Goal: Task Accomplishment & Management: Manage account settings

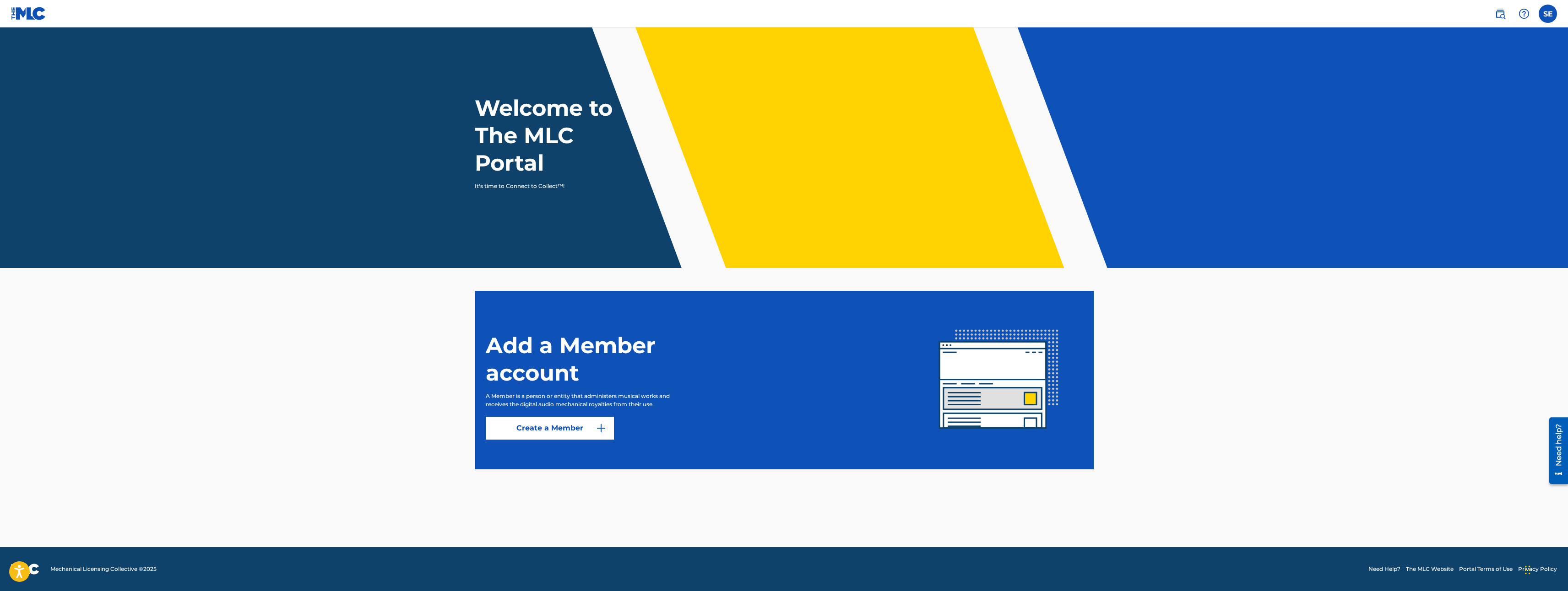
click at [1197, 380] on main "Welcome to The MLC Portal It's time to Connect to Collect™! Add a Member accoun…" at bounding box center [784, 287] width 1568 height 520
click at [1524, 14] on icon at bounding box center [1528, 13] width 9 height 9
click at [1489, 16] on img at bounding box center [1485, 13] width 11 height 11
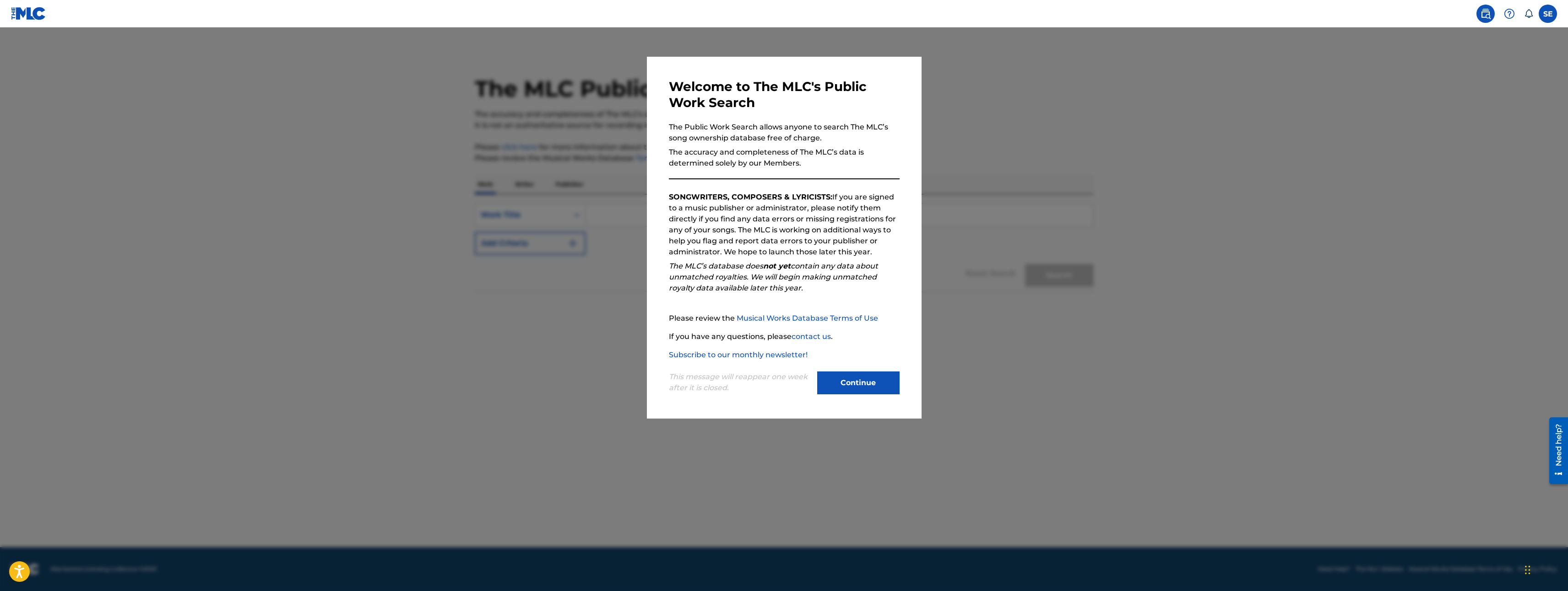
click at [847, 389] on button "Continue" at bounding box center [858, 383] width 82 height 23
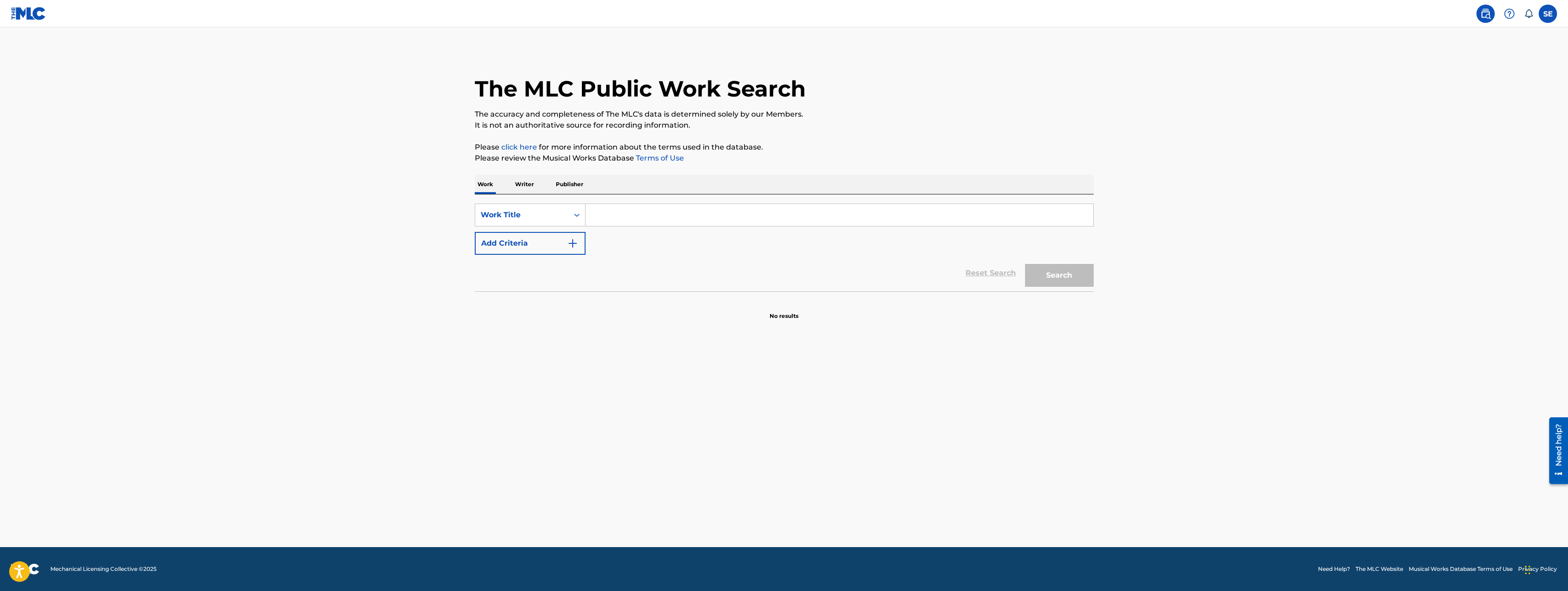
click at [1544, 6] on label at bounding box center [1548, 14] width 18 height 18
click at [1548, 14] on input "SE Sergio armando Enriquez hernandez lhitsmusic@gmail.com Notification Preferen…" at bounding box center [1548, 14] width 0 height 0
click at [1506, 58] on p "Sergio armando Enriquez hernandez" at bounding box center [1516, 53] width 69 height 11
click at [1548, 14] on input "SE Sergio armando Enriquez hernandez lhitsmusic@gmail.com Notification Preferen…" at bounding box center [1548, 14] width 0 height 0
click at [1459, 114] on link "Profile" at bounding box center [1458, 114] width 18 height 8
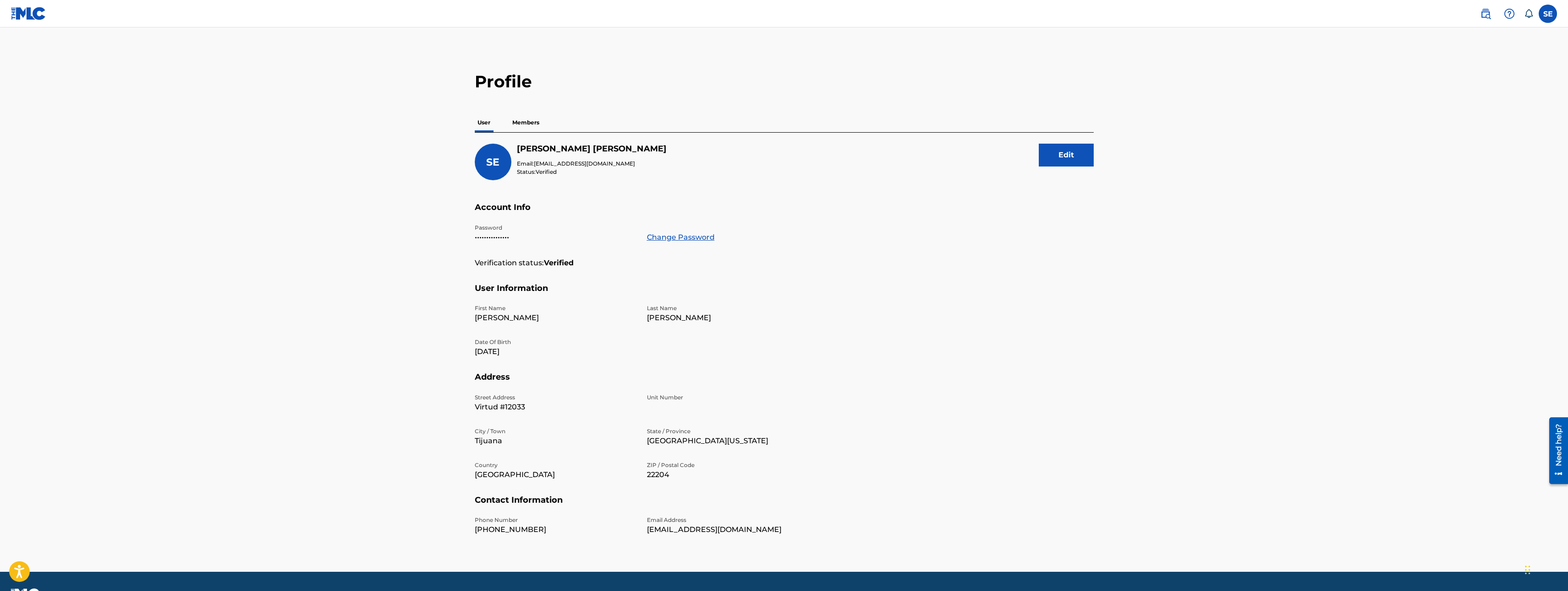
click at [526, 125] on p "Members" at bounding box center [526, 122] width 33 height 20
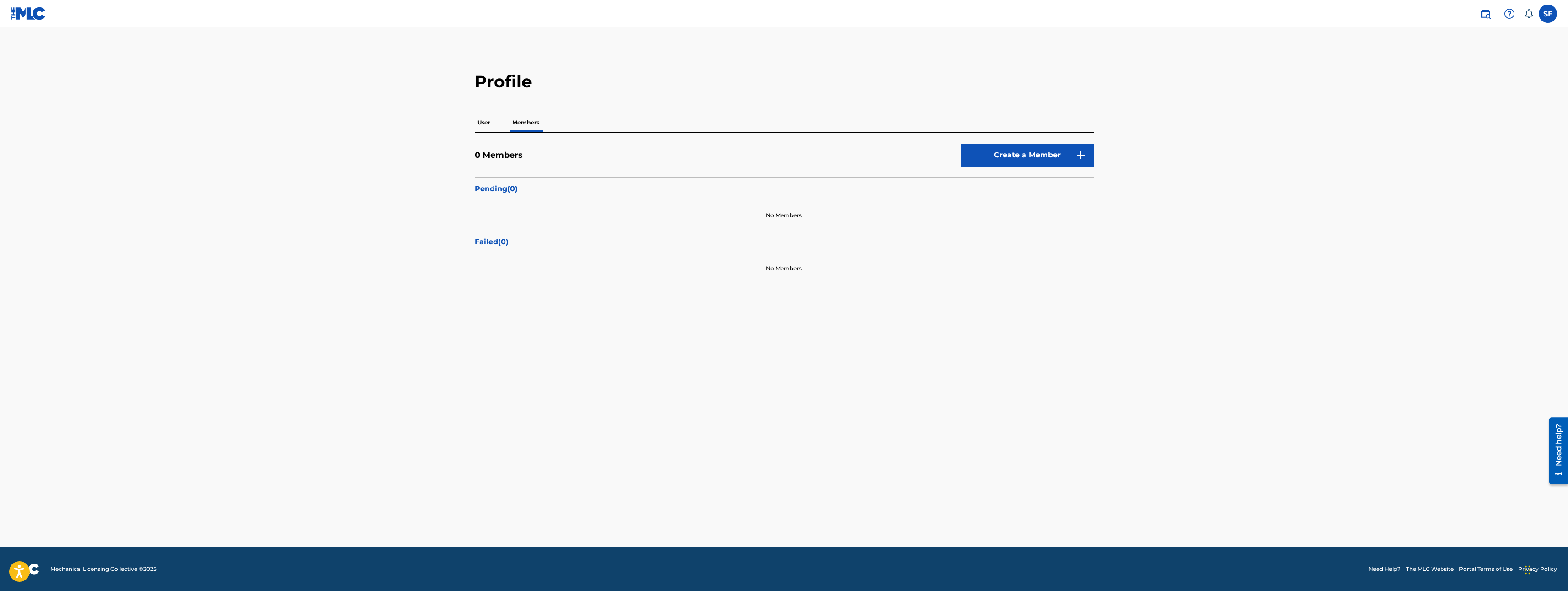
click at [768, 263] on div "No Members" at bounding box center [784, 269] width 619 height 30
click at [1548, 21] on label at bounding box center [1548, 14] width 18 height 18
click at [1548, 14] on input "SE Sergio armando Enriquez hernandez lhitsmusic@gmail.com Notification Preferen…" at bounding box center [1548, 14] width 0 height 0
click at [1465, 130] on p "Log out" at bounding box center [1459, 130] width 21 height 8
click at [1548, 14] on input "SE Sergio armando Enriquez hernandez lhitsmusic@gmail.com Notification Preferen…" at bounding box center [1548, 14] width 0 height 0
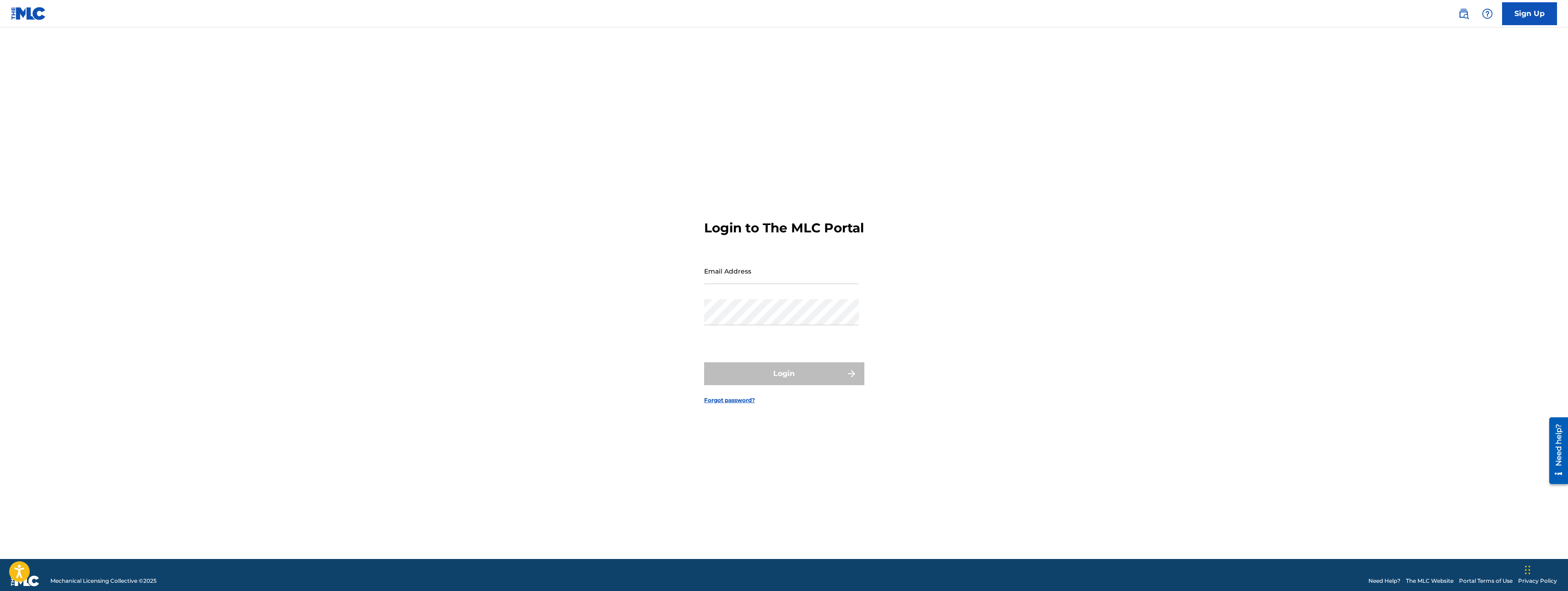
drag, startPoint x: 666, startPoint y: 269, endPoint x: 731, endPoint y: 280, distance: 65.9
click at [668, 269] on div "Login to The MLC Portal Email Address Password Login Forgot password?" at bounding box center [784, 304] width 641 height 509
click at [731, 280] on input "Email Address" at bounding box center [781, 271] width 154 height 26
type input "[EMAIL_ADDRESS][DOMAIN_NAME]"
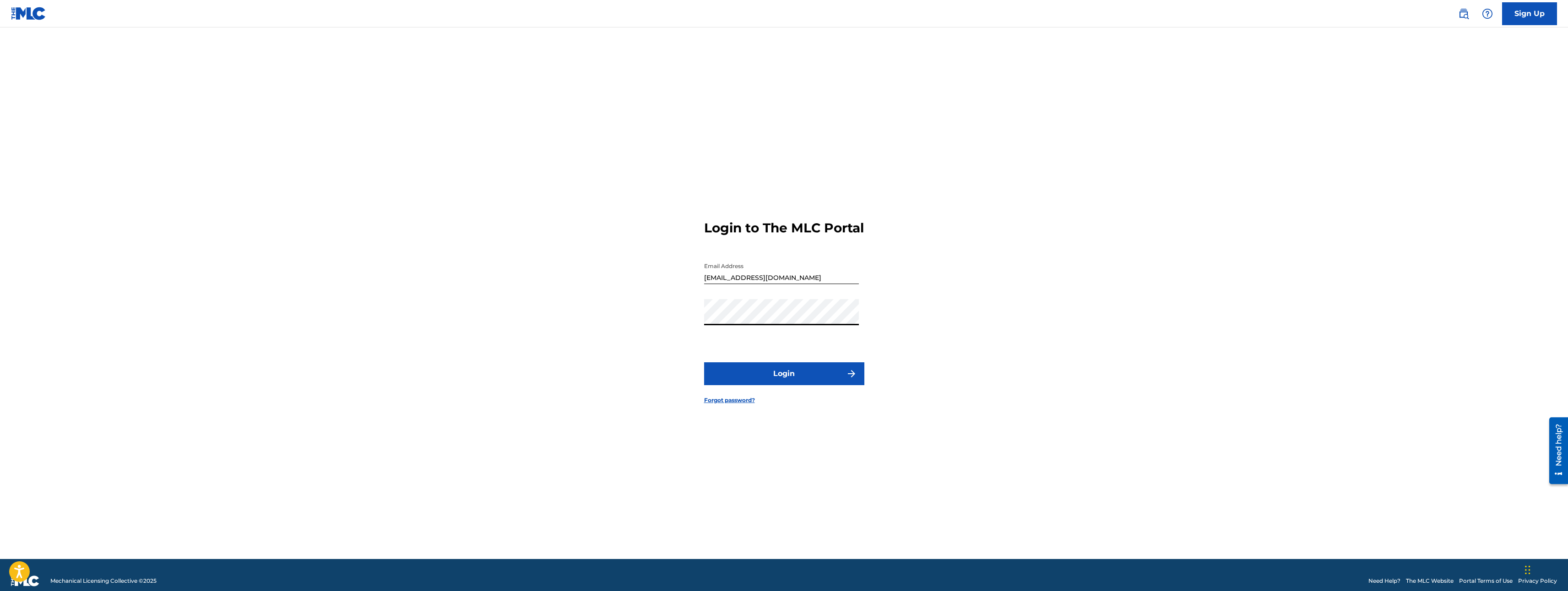
click at [704, 362] on button "Login" at bounding box center [784, 374] width 160 height 23
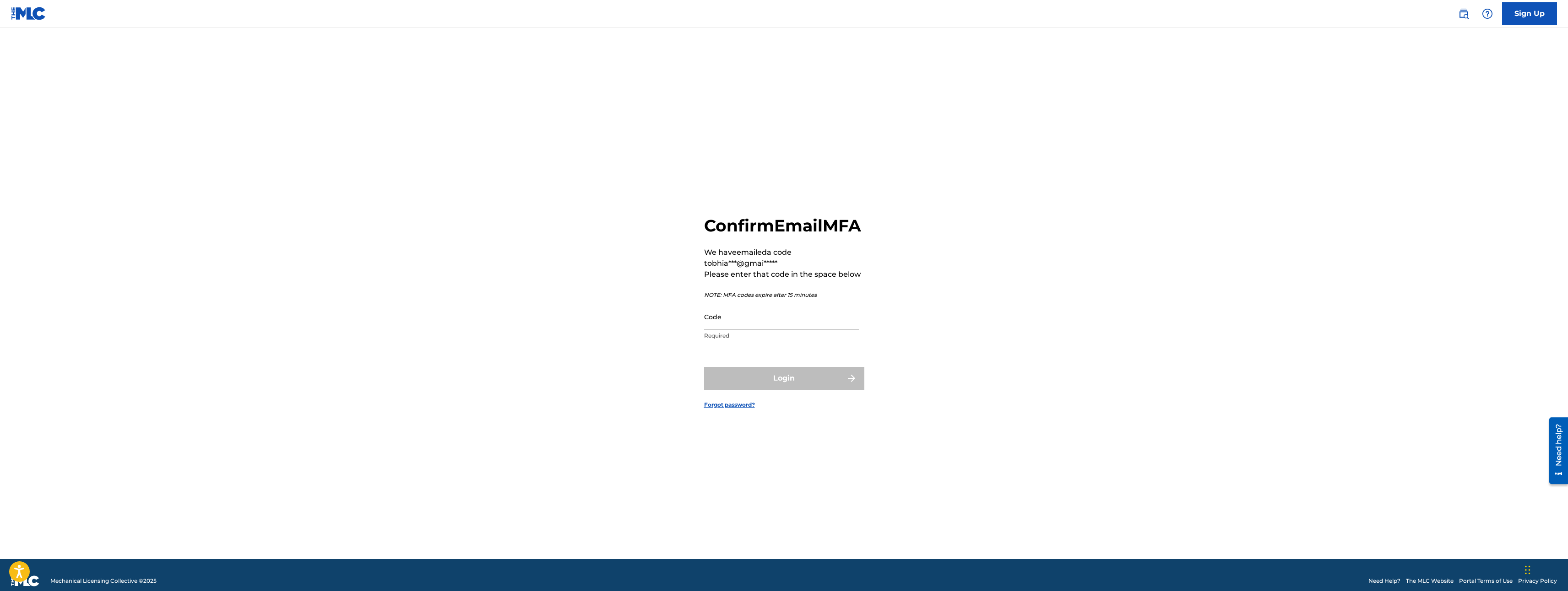
click at [764, 327] on input "Code" at bounding box center [781, 317] width 154 height 26
paste input "277924"
type input "277924"
click at [790, 390] on button "Login" at bounding box center [784, 379] width 160 height 23
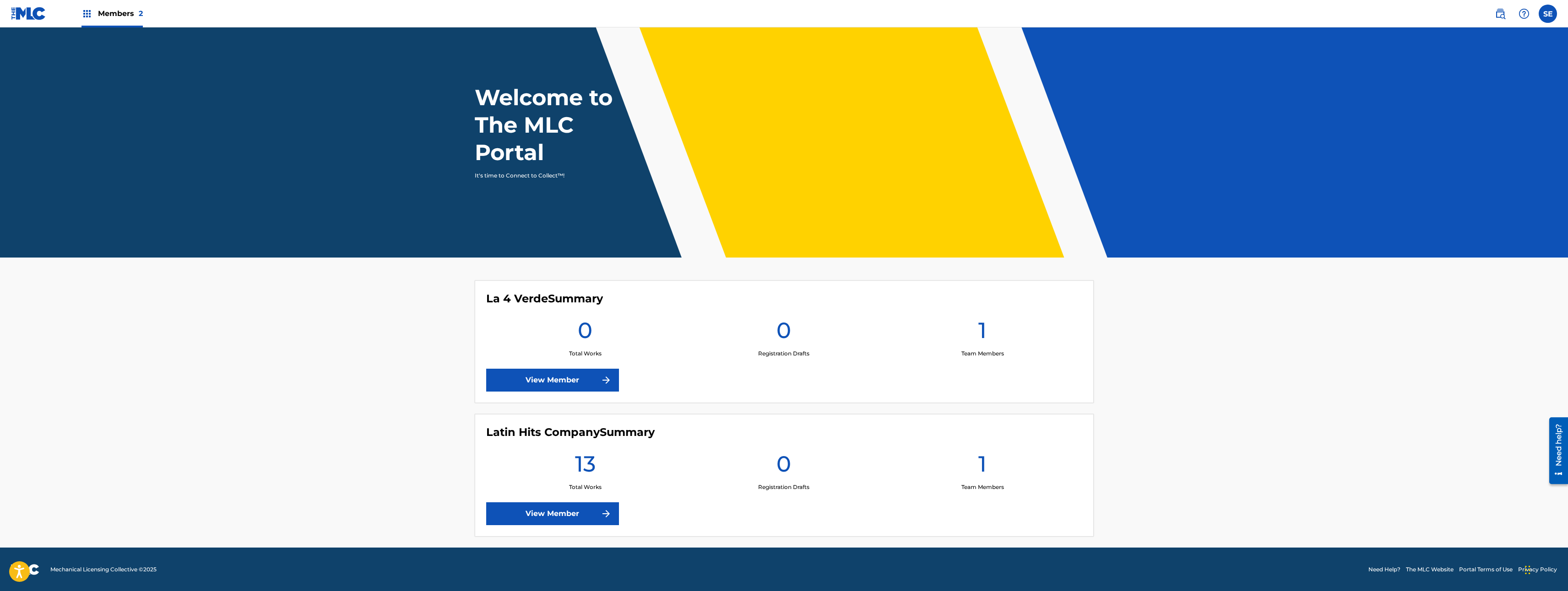
scroll to position [11, 0]
click at [576, 522] on link "View Member" at bounding box center [552, 513] width 133 height 23
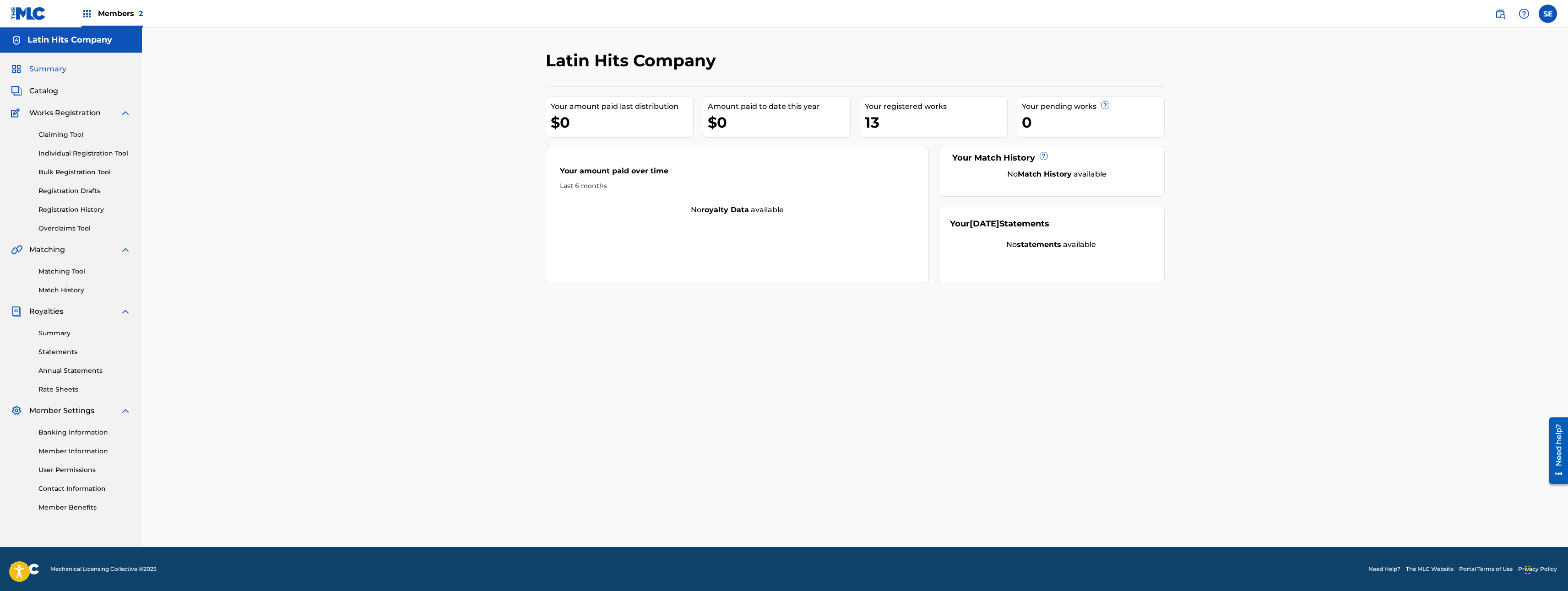
click at [78, 136] on link "Claiming Tool" at bounding box center [84, 135] width 92 height 10
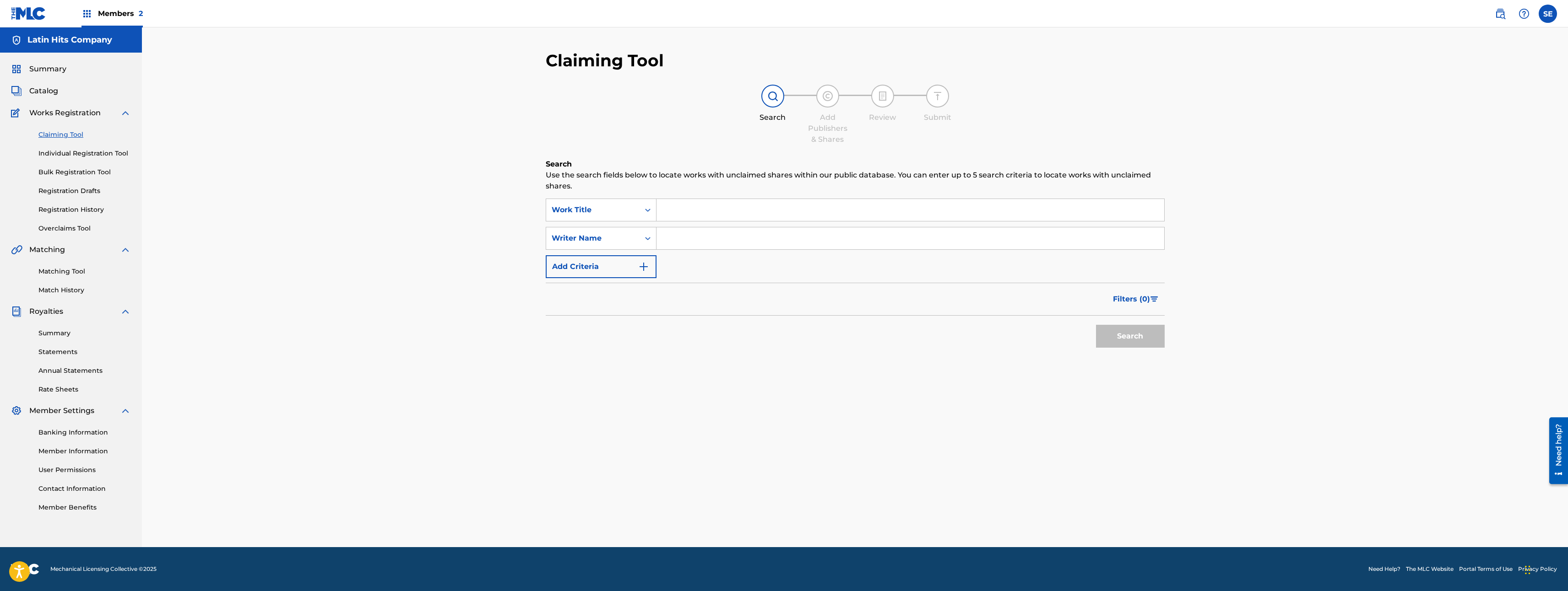
click at [72, 158] on link "Individual Registration Tool" at bounding box center [84, 153] width 92 height 10
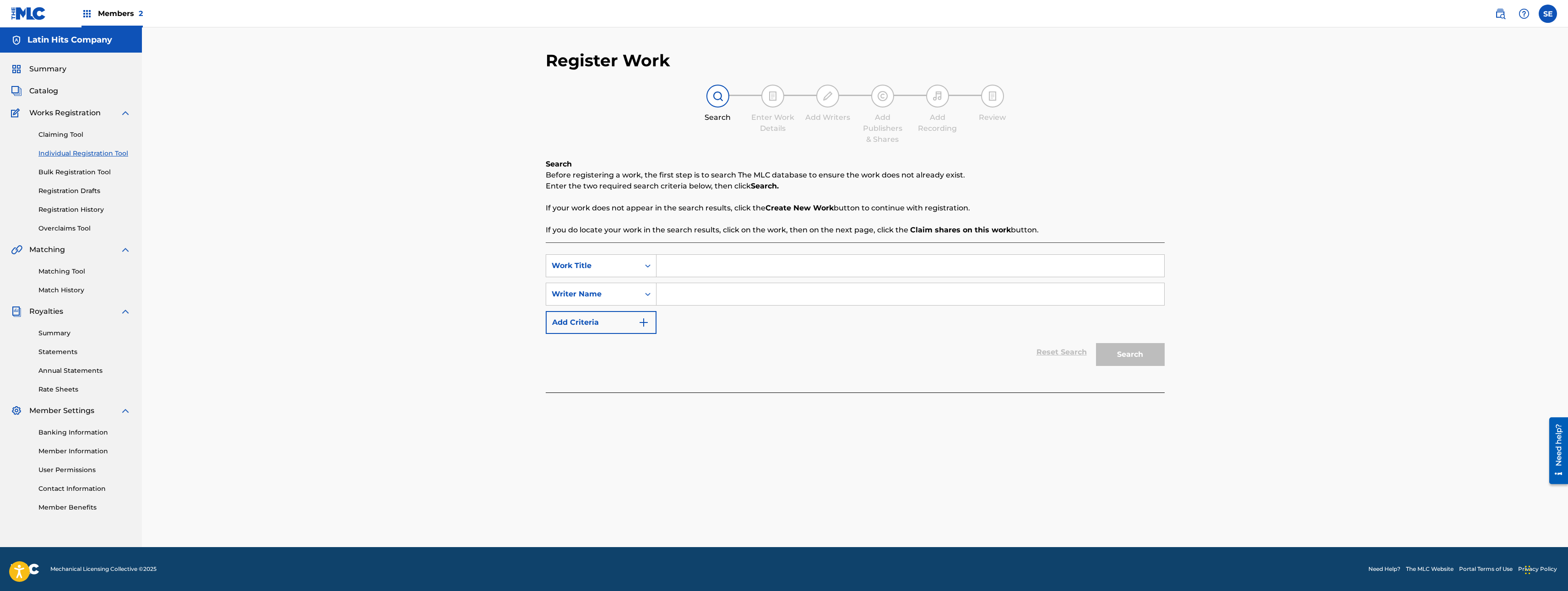
click at [82, 173] on link "Bulk Registration Tool" at bounding box center [84, 172] width 92 height 10
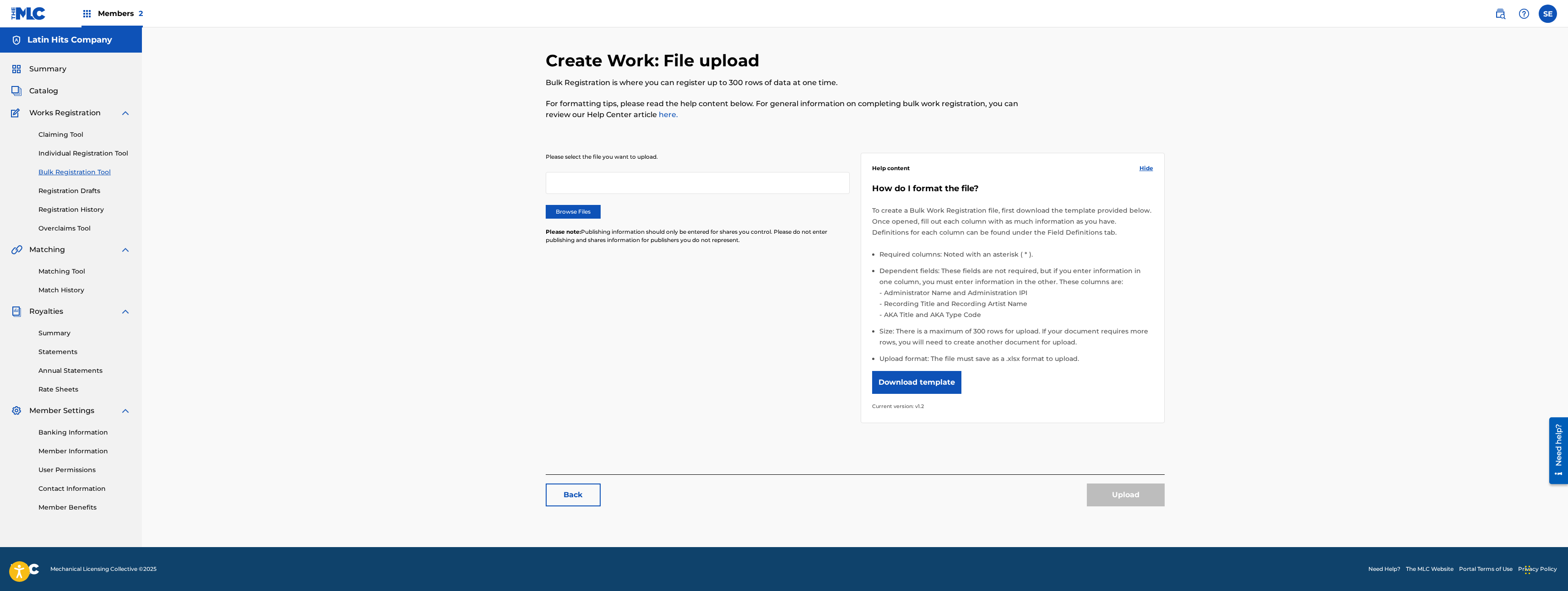
click at [73, 205] on div "Claiming Tool Individual Registration Tool Bulk Registration Tool Registration …" at bounding box center [70, 176] width 120 height 115
click at [90, 193] on link "Registration Drafts" at bounding box center [84, 191] width 92 height 10
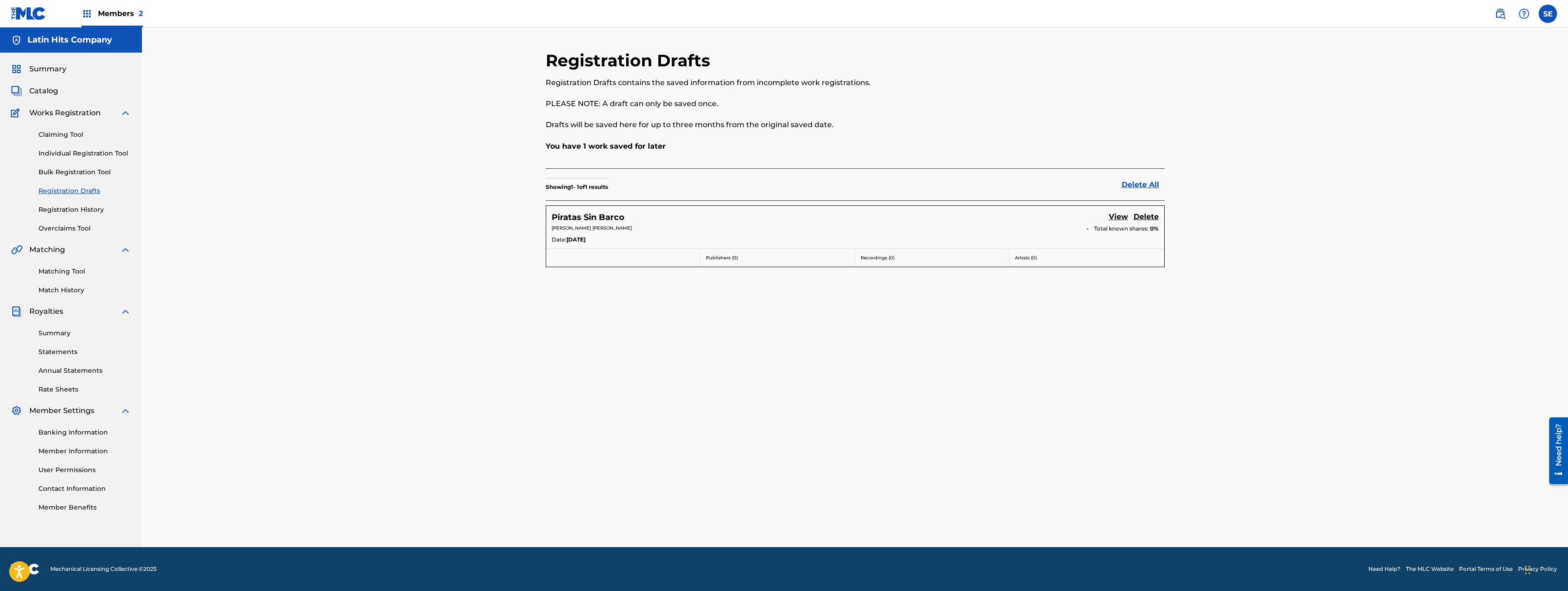
click at [47, 134] on link "Claiming Tool" at bounding box center [84, 135] width 92 height 10
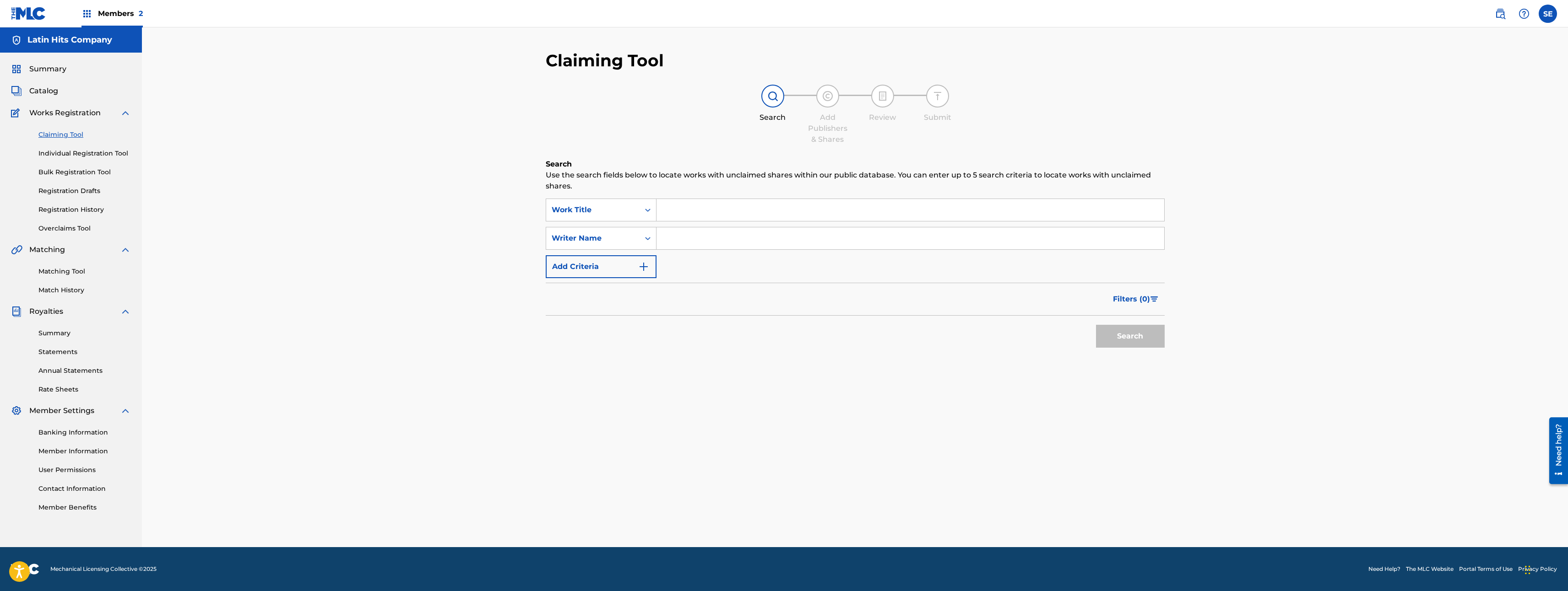
click at [64, 157] on link "Individual Registration Tool" at bounding box center [84, 153] width 92 height 10
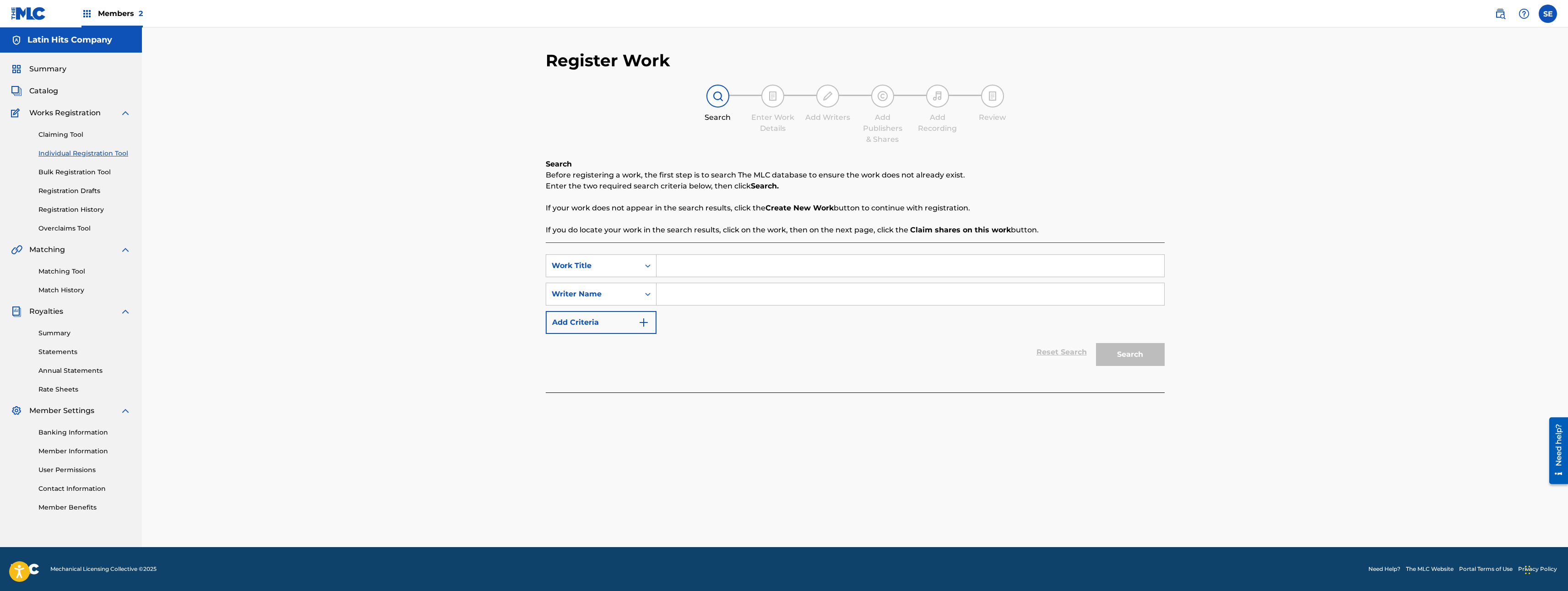
click at [66, 172] on link "Bulk Registration Tool" at bounding box center [84, 172] width 92 height 10
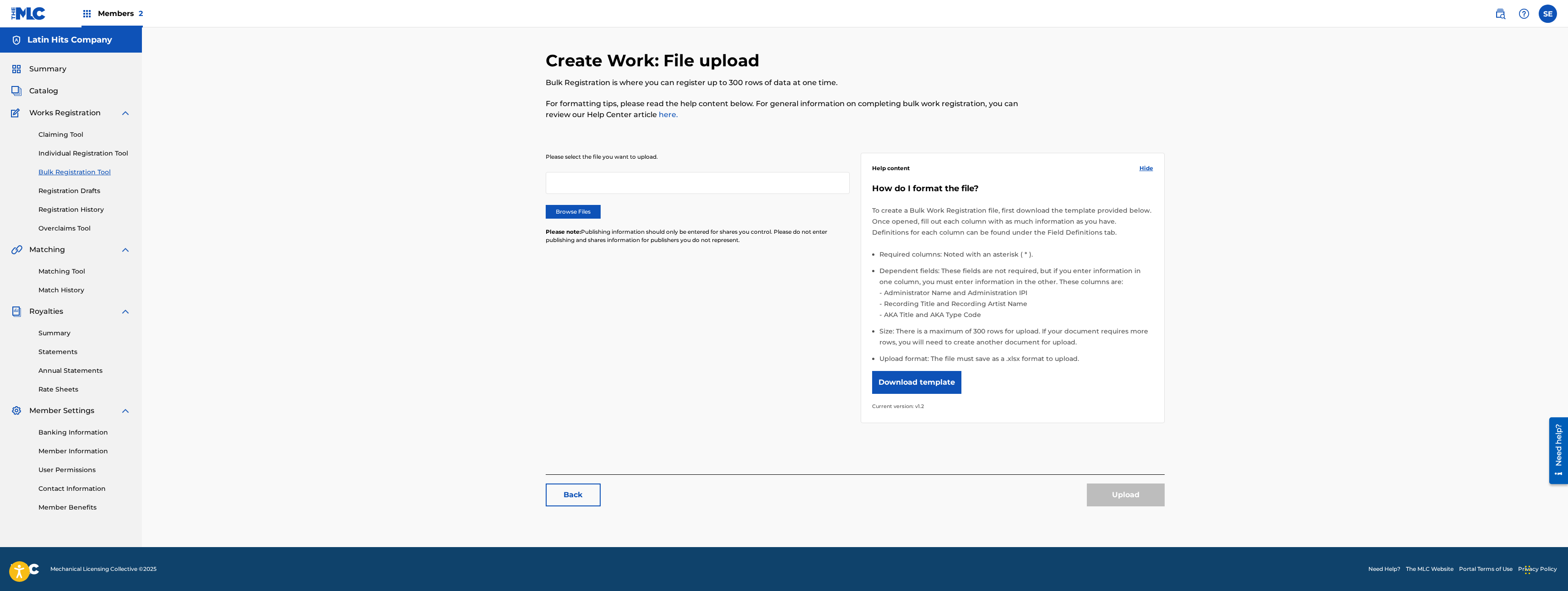
click at [87, 195] on link "Registration Drafts" at bounding box center [84, 191] width 92 height 10
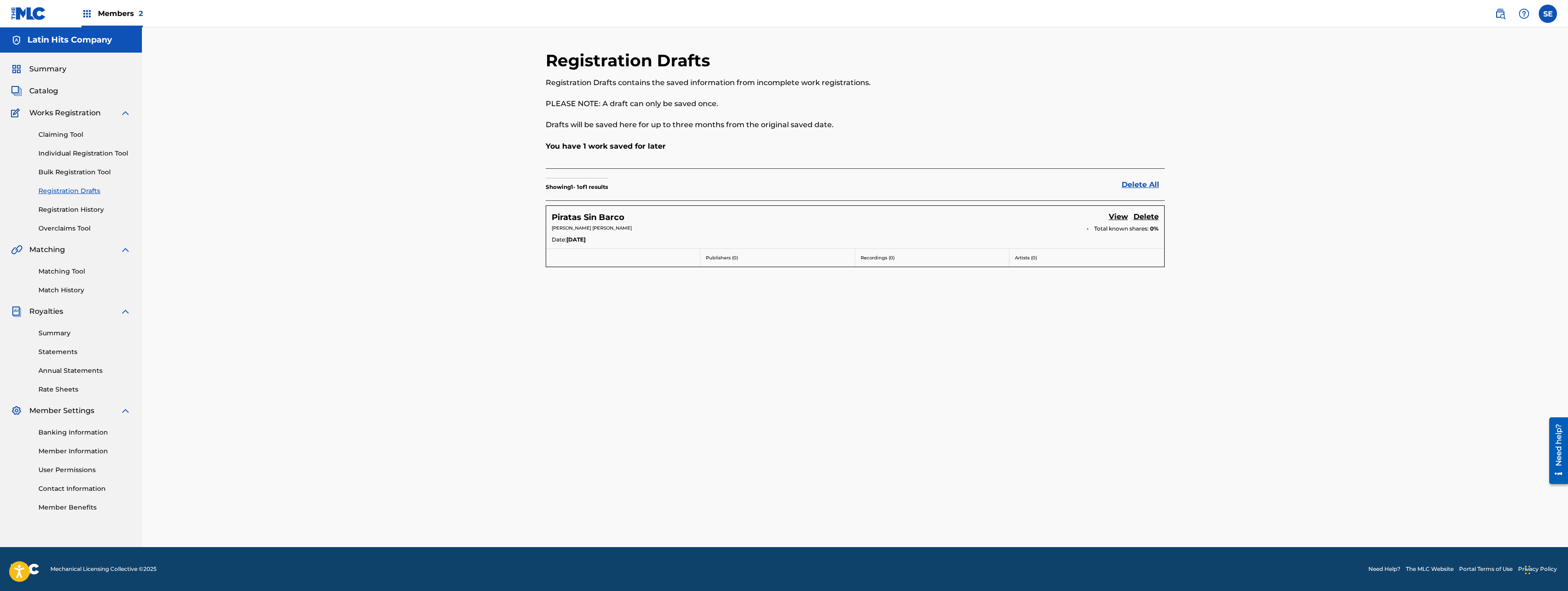
click at [86, 209] on link "Registration History" at bounding box center [84, 210] width 92 height 10
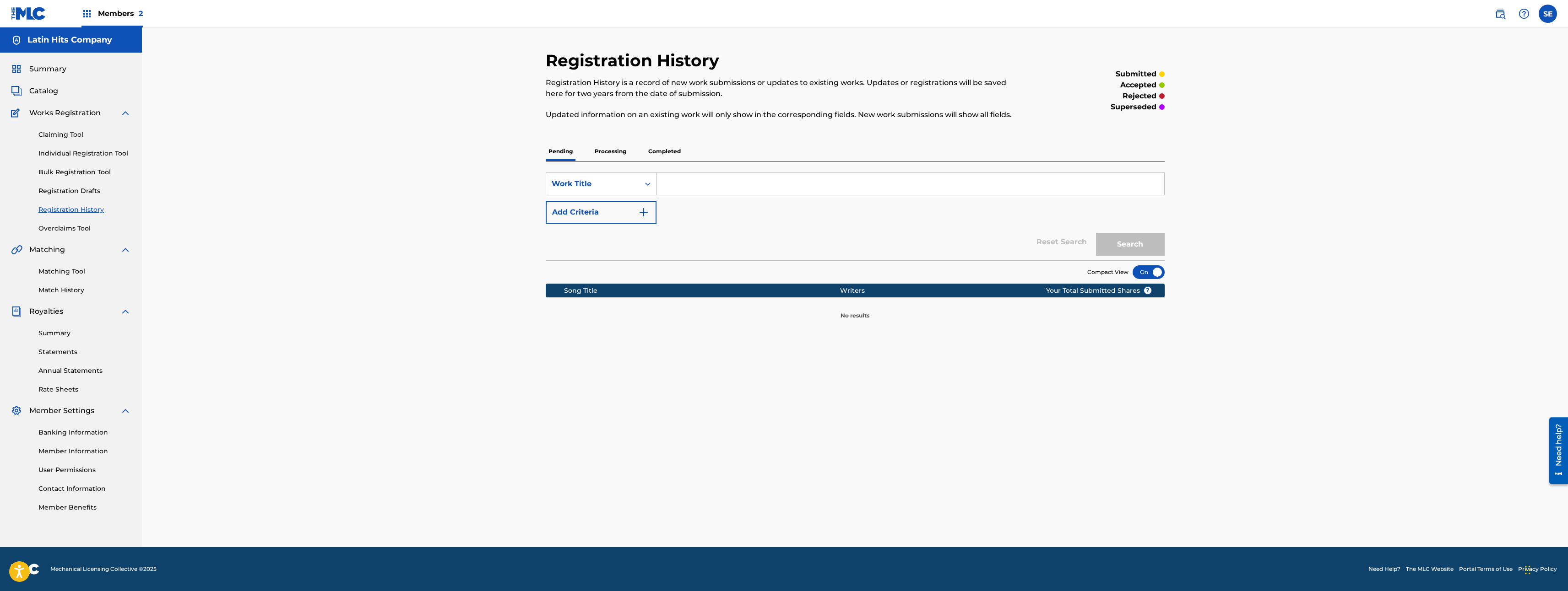
click at [82, 292] on link "Match History" at bounding box center [84, 291] width 92 height 10
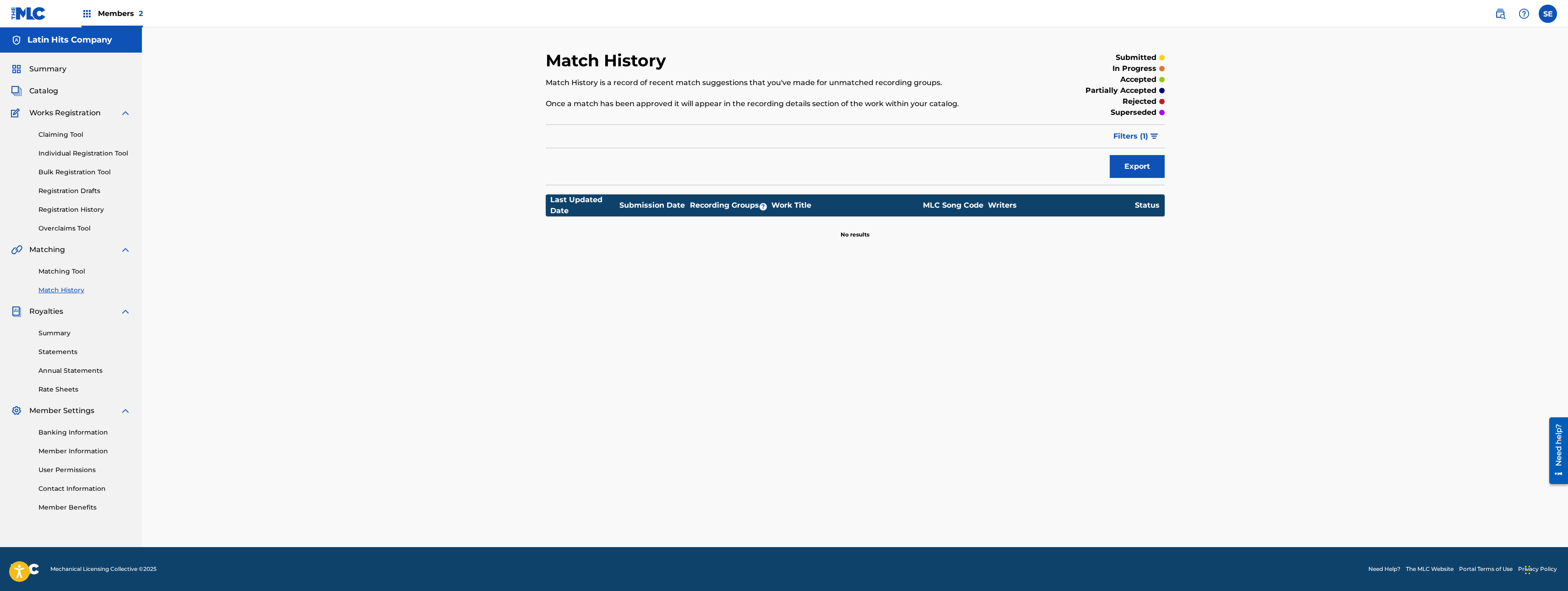
click at [90, 273] on link "Matching Tool" at bounding box center [84, 272] width 92 height 10
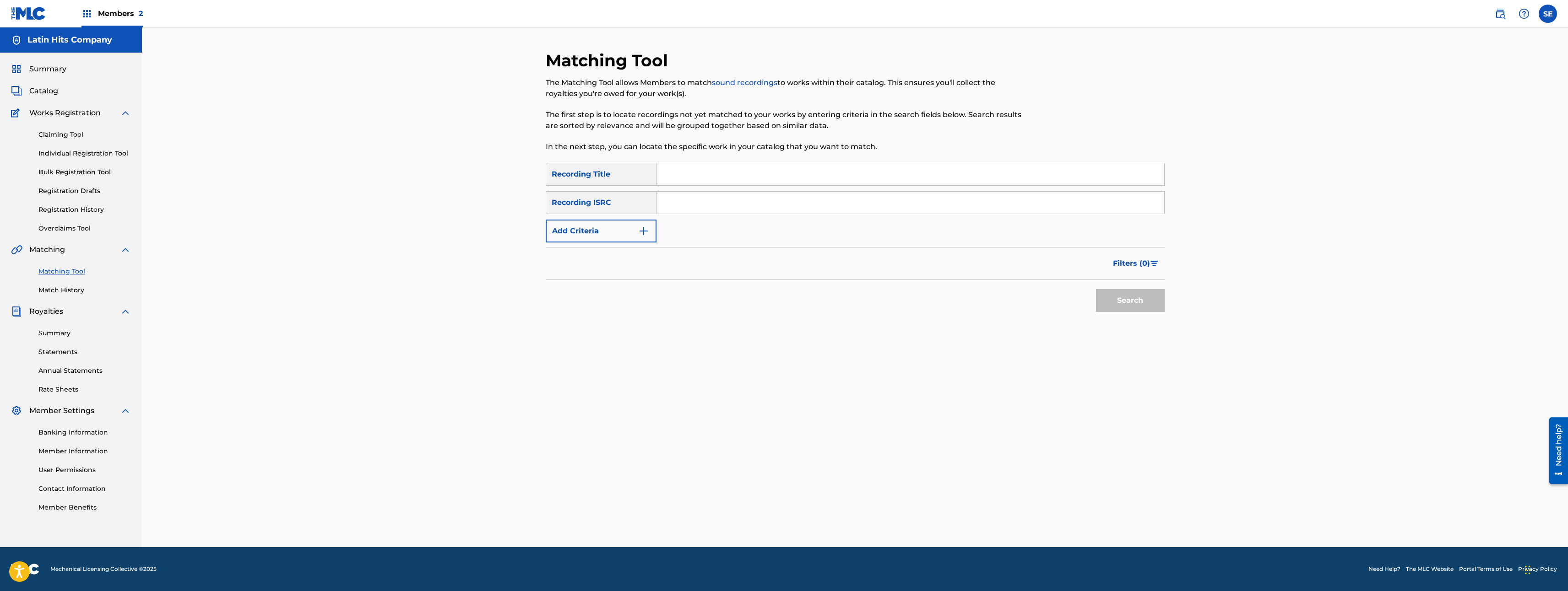
click at [69, 409] on span "Member Settings" at bounding box center [62, 411] width 65 height 11
click at [58, 88] on div "Catalog" at bounding box center [70, 91] width 120 height 11
click at [54, 88] on span "Catalog" at bounding box center [43, 91] width 29 height 11
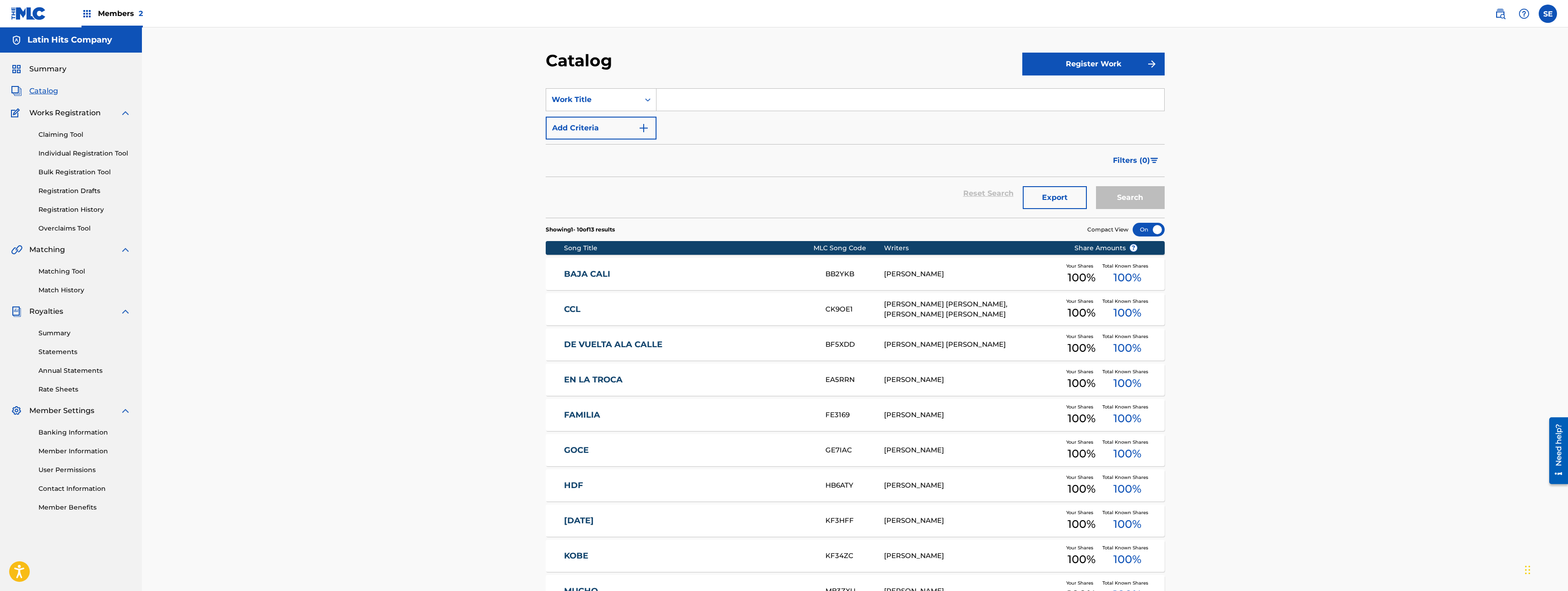
click at [564, 313] on div "CCL CK9OE1 JULIO CESAR BAUTISTA LUIS, ENRIQUE GONZALEZ FELIX Your Shares 100 % …" at bounding box center [855, 309] width 619 height 32
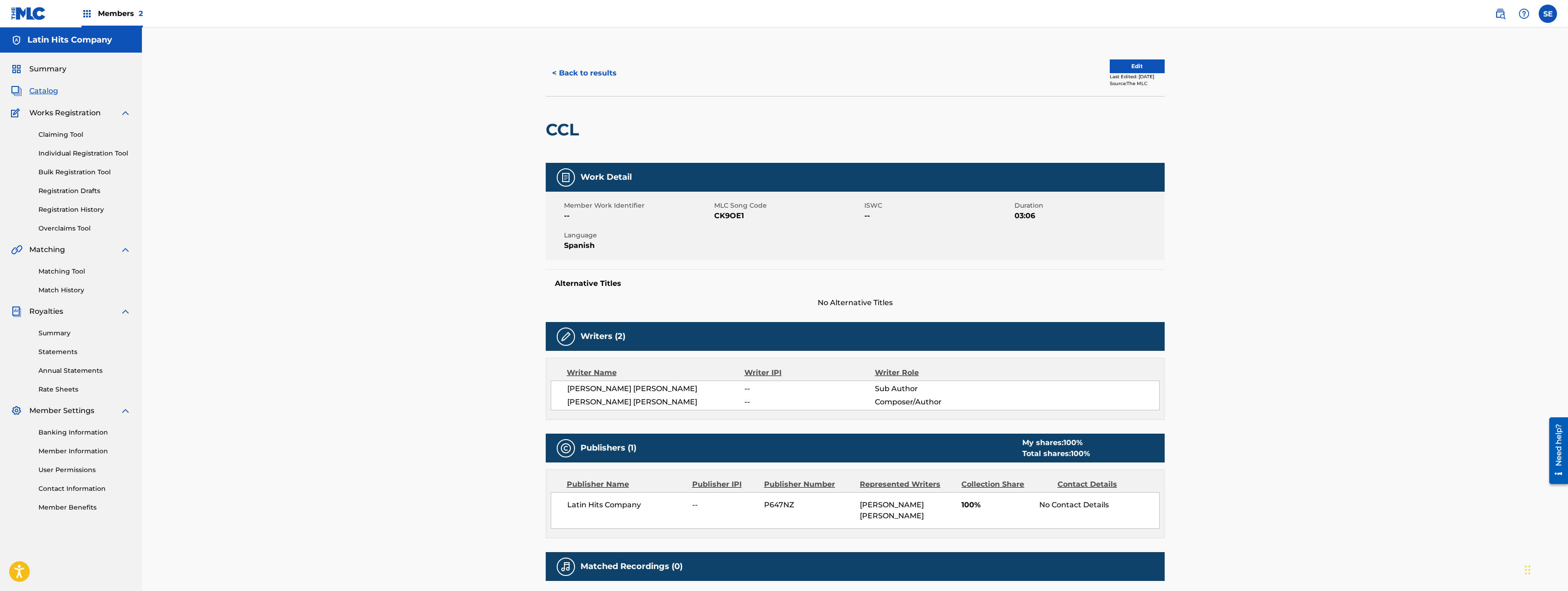
click at [1110, 67] on button "Edit" at bounding box center [1137, 66] width 55 height 14
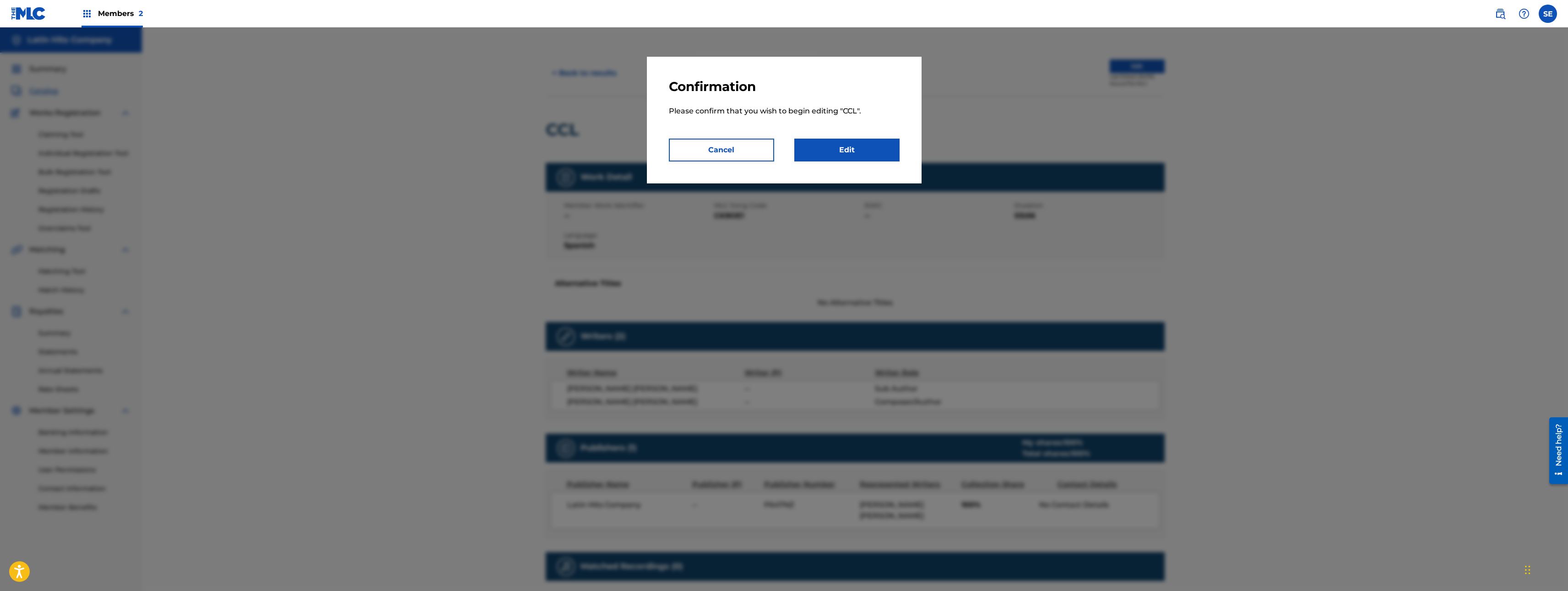
click at [673, 157] on button "Cancel" at bounding box center [721, 150] width 105 height 23
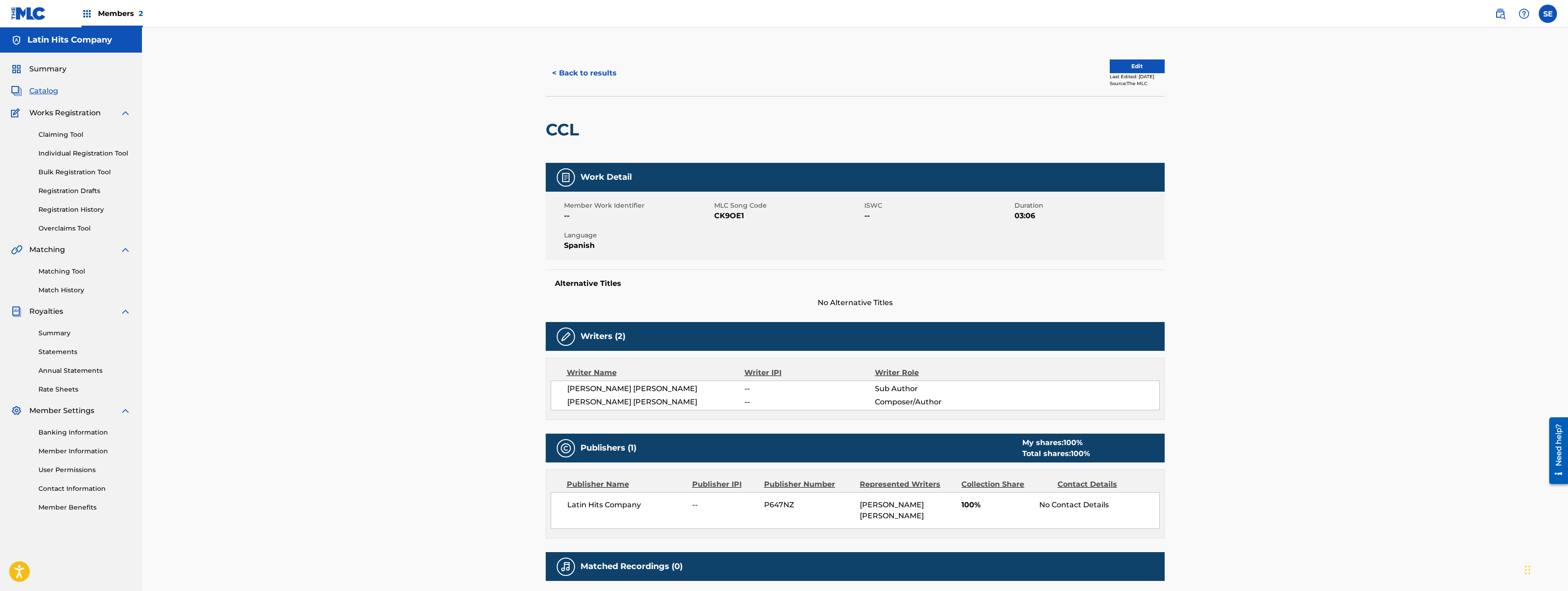
click at [1136, 65] on button "Edit" at bounding box center [1137, 66] width 55 height 14
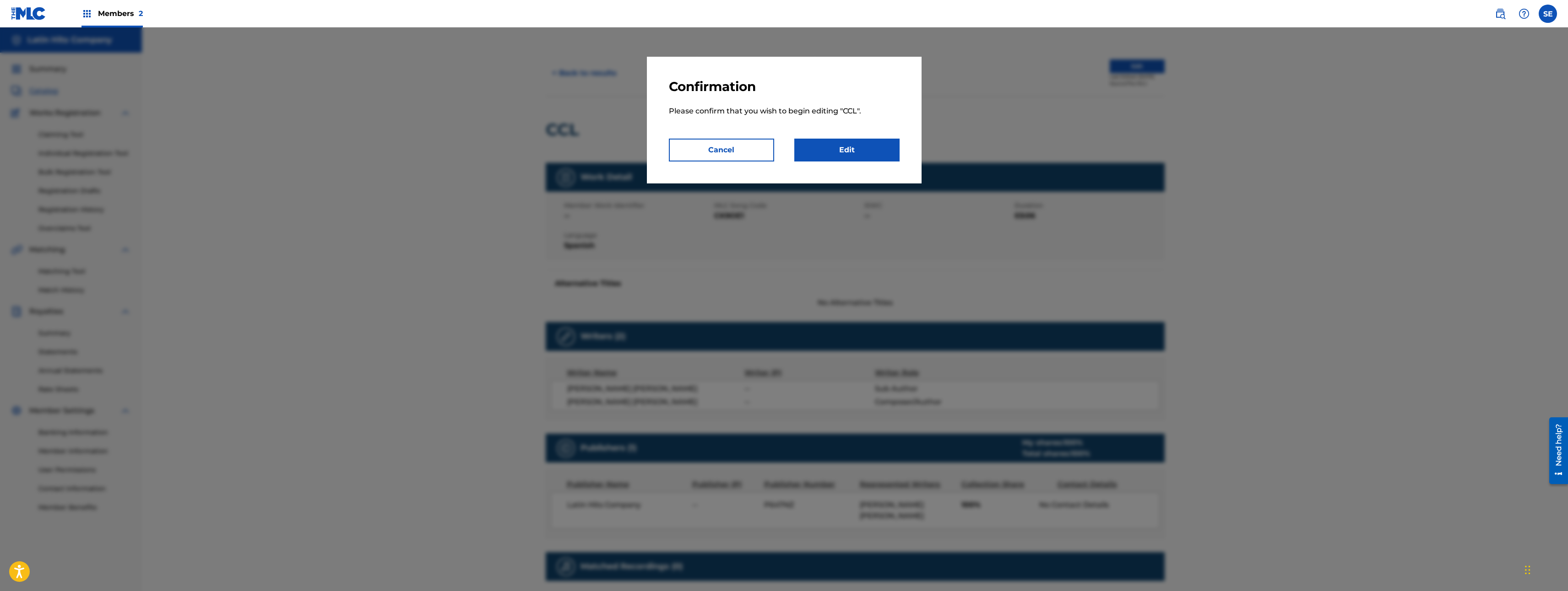
click at [838, 156] on link "Edit" at bounding box center [847, 150] width 105 height 23
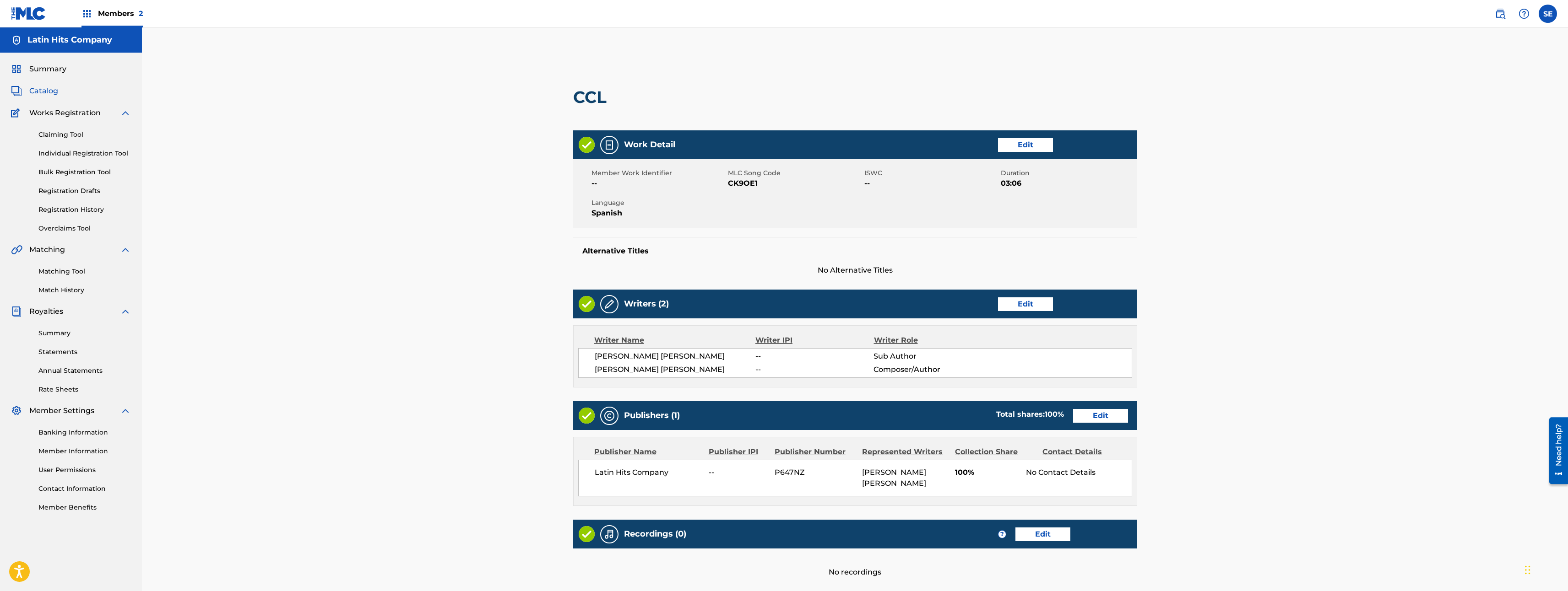
click at [581, 143] on img at bounding box center [587, 145] width 16 height 16
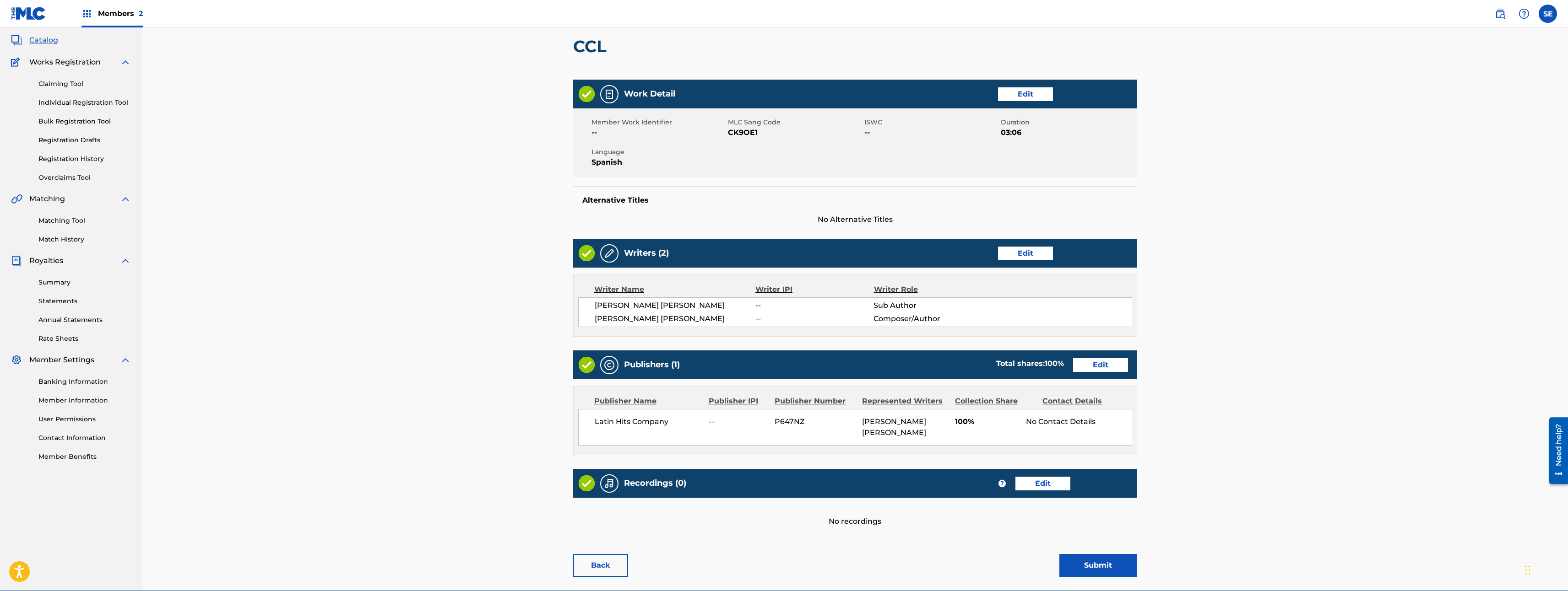
scroll to position [94, 0]
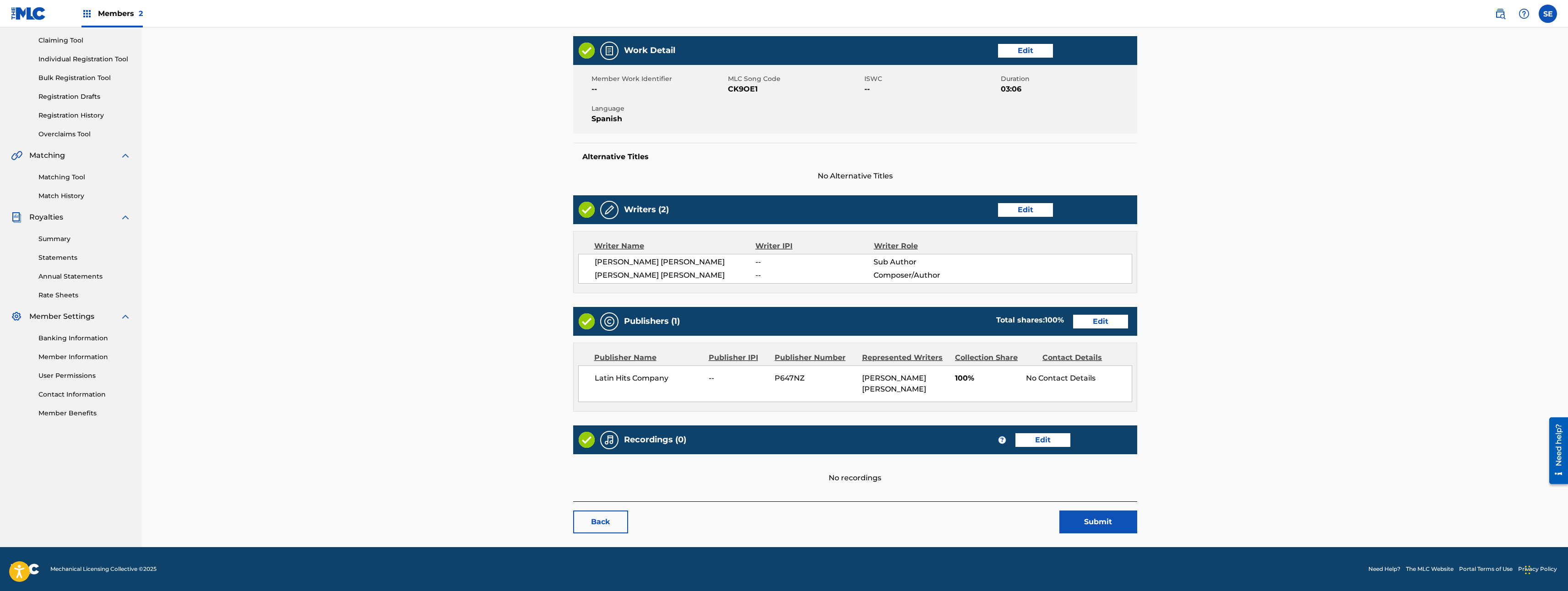
click at [608, 529] on link "Back" at bounding box center [600, 522] width 55 height 23
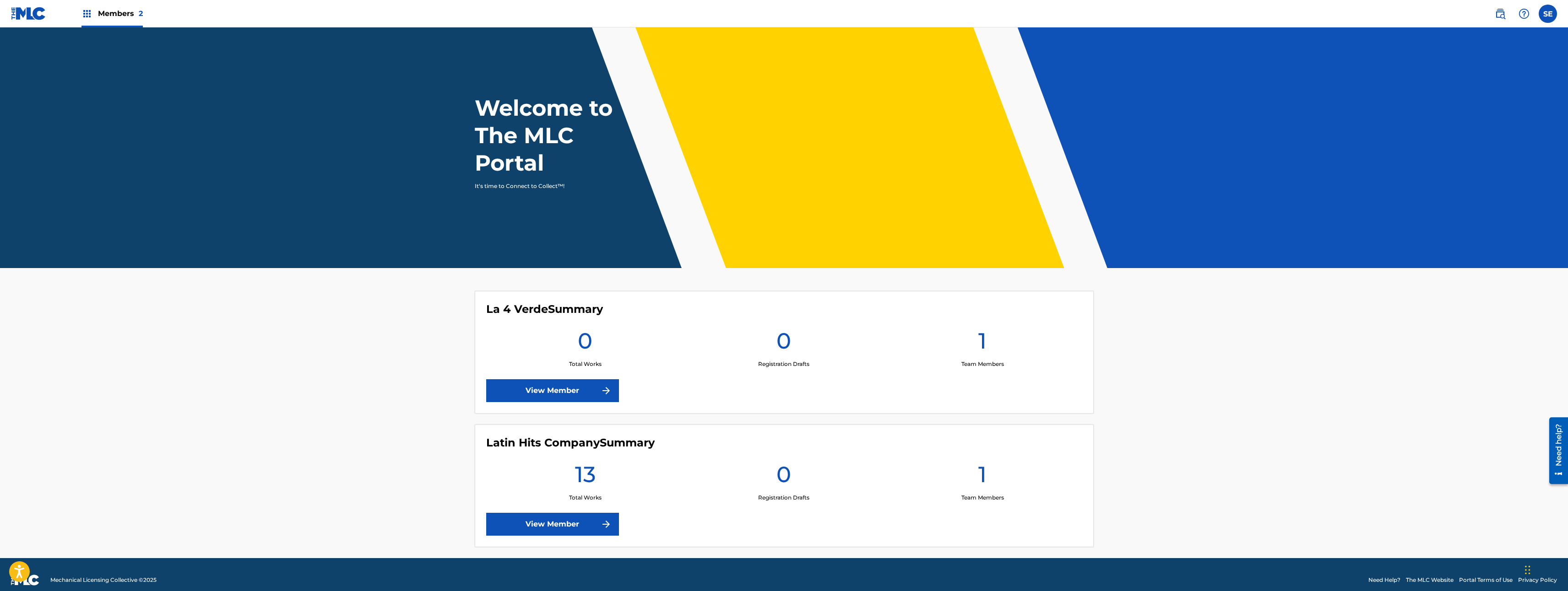
click at [607, 517] on link "View Member" at bounding box center [552, 524] width 133 height 23
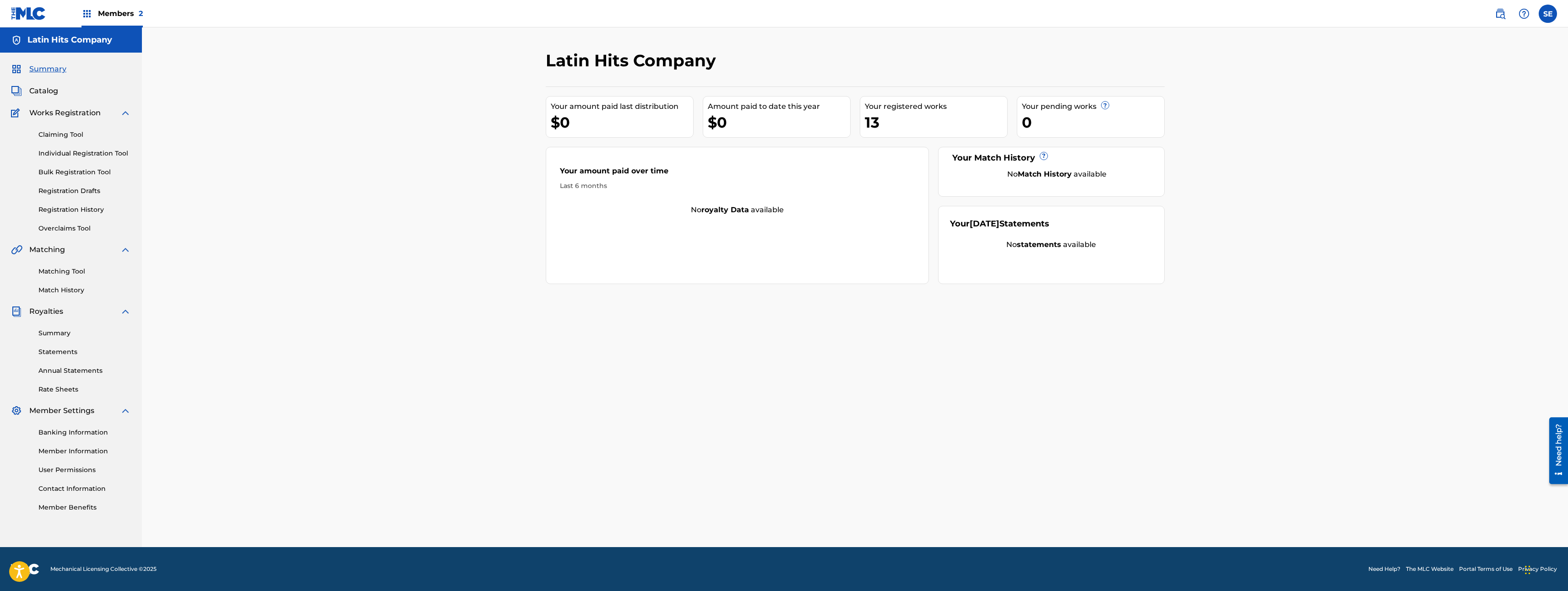
click at [60, 277] on div "Matching Tool Match History" at bounding box center [70, 275] width 120 height 40
click at [58, 327] on div "Summary Statements Annual Statements Rate Sheets" at bounding box center [70, 355] width 120 height 78
click at [55, 337] on link "Summary" at bounding box center [84, 334] width 92 height 10
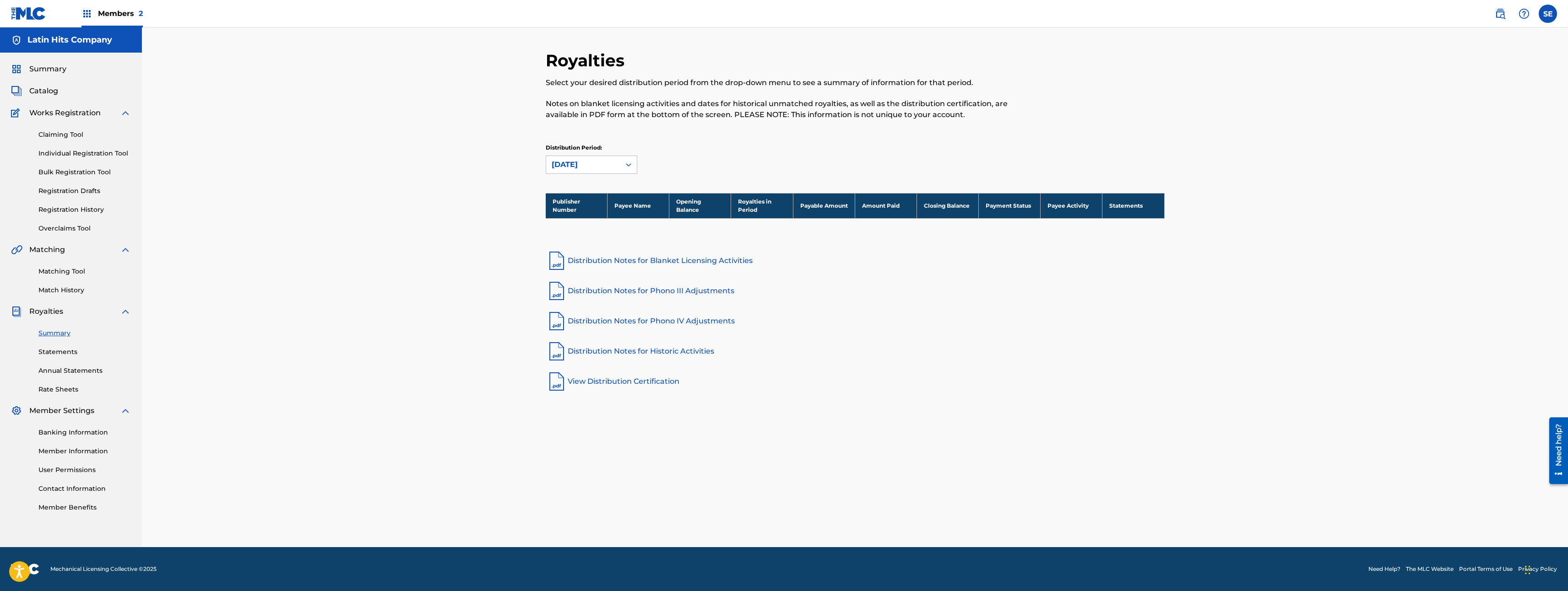
click at [51, 353] on link "Statements" at bounding box center [84, 352] width 92 height 10
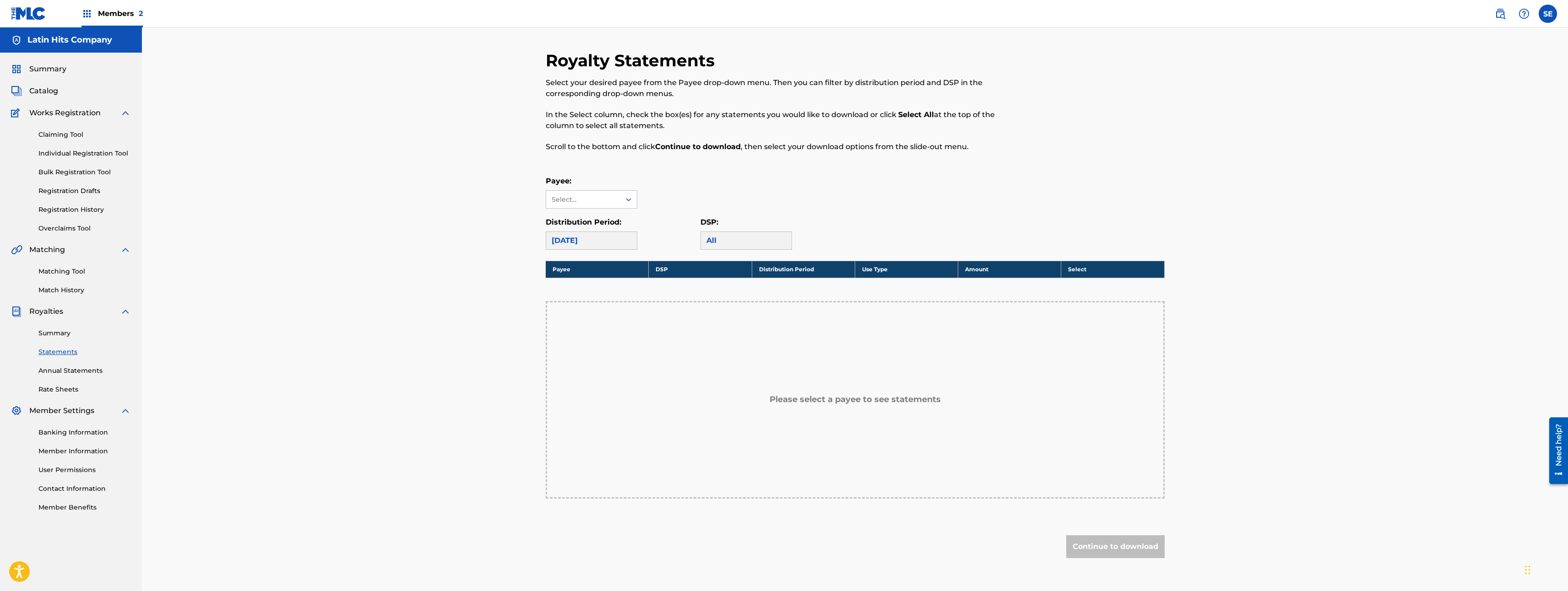
click at [64, 367] on link "Annual Statements" at bounding box center [84, 371] width 92 height 10
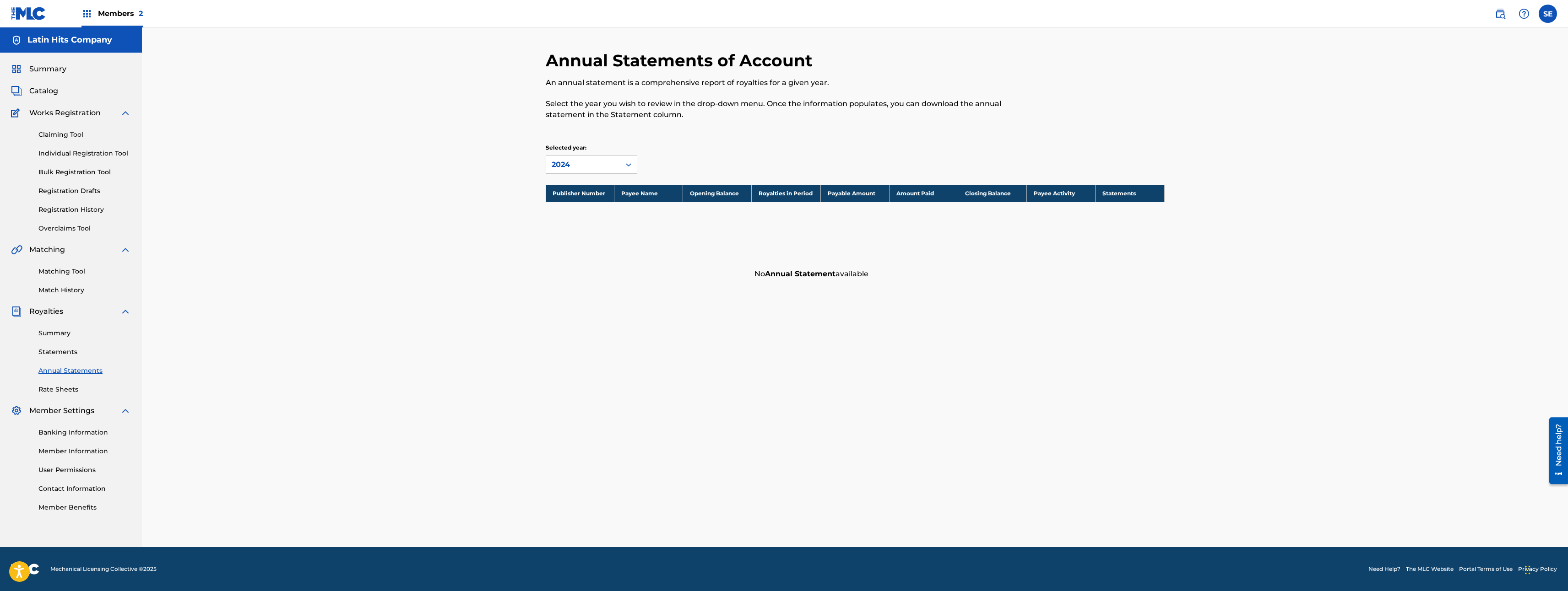
click at [60, 388] on link "Rate Sheets" at bounding box center [84, 389] width 92 height 10
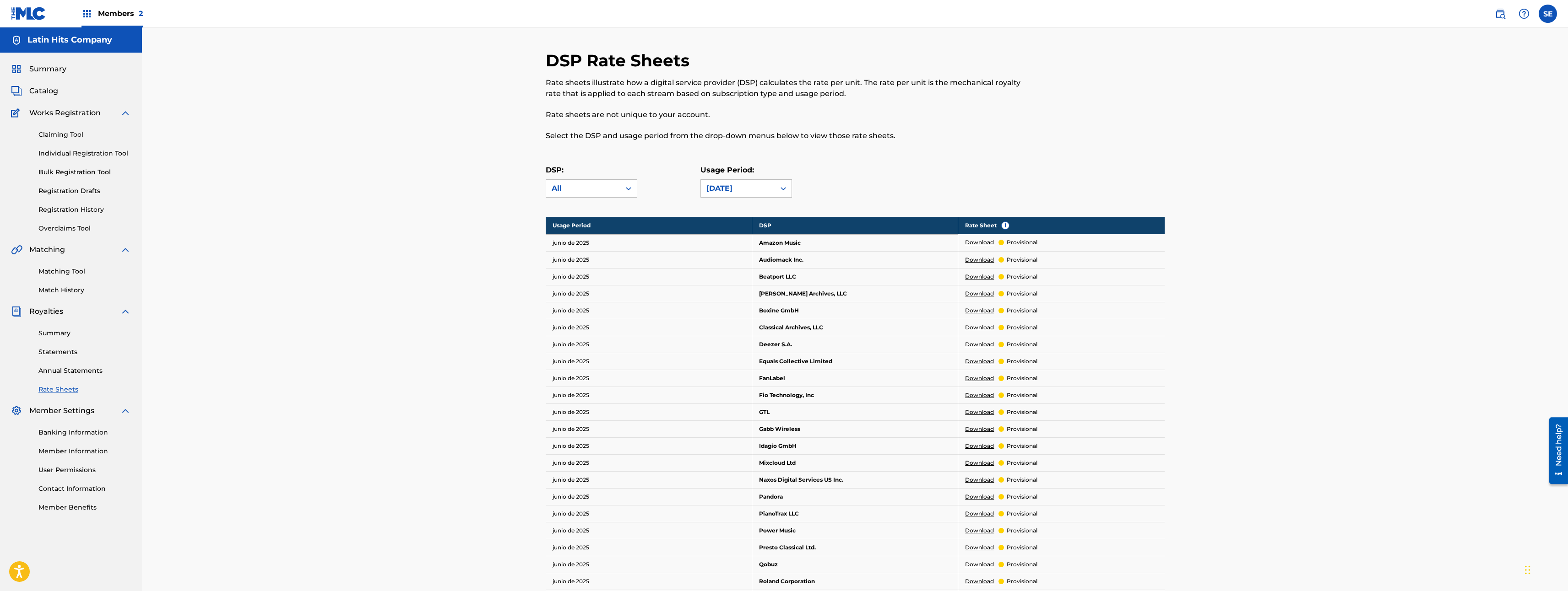
drag, startPoint x: 65, startPoint y: 92, endPoint x: 56, endPoint y: 91, distance: 9.1
click at [65, 92] on div "Catalog" at bounding box center [70, 91] width 120 height 11
click at [50, 91] on span "Catalog" at bounding box center [43, 91] width 29 height 11
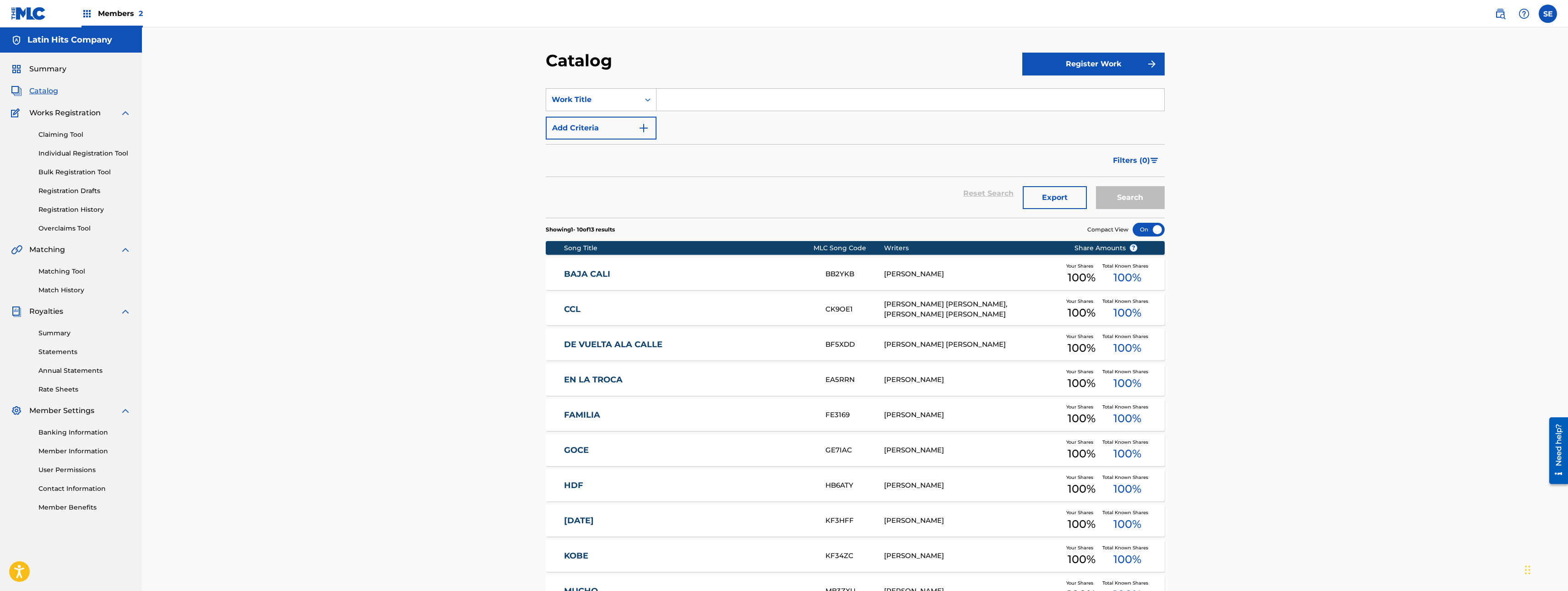
click at [635, 341] on link "DE VUELTA ALA CALLE" at bounding box center [688, 344] width 249 height 11
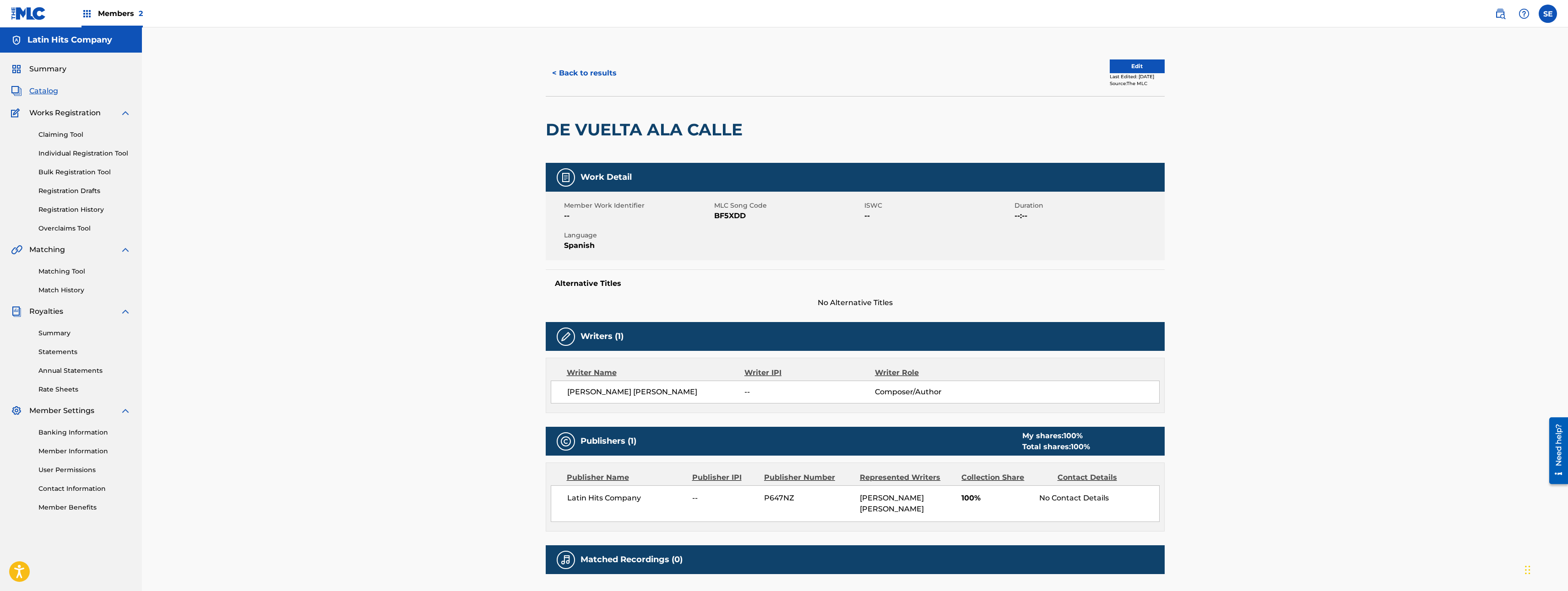
click at [45, 92] on span "Catalog" at bounding box center [43, 91] width 29 height 11
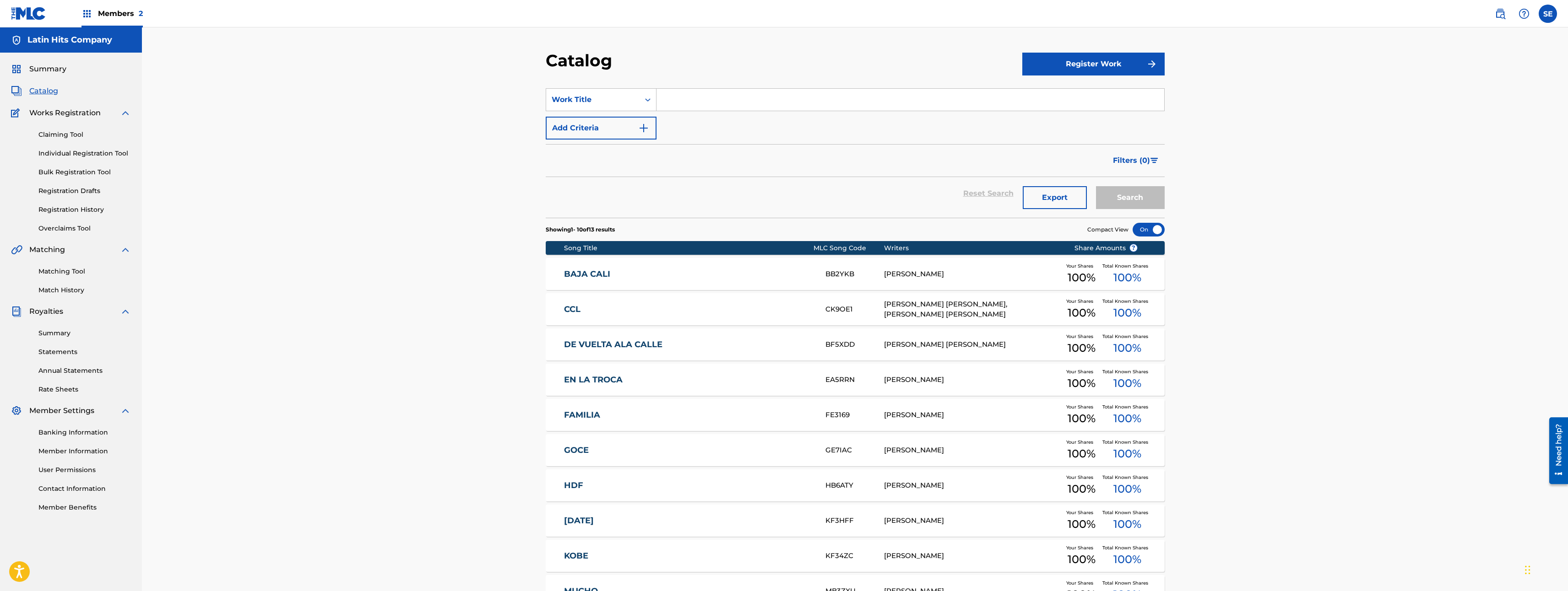
click at [75, 111] on span "Works Registration" at bounding box center [65, 113] width 71 height 11
click at [92, 47] on div "Latin Hits Company" at bounding box center [71, 40] width 142 height 25
click at [131, 11] on span "Members 2" at bounding box center [120, 13] width 45 height 11
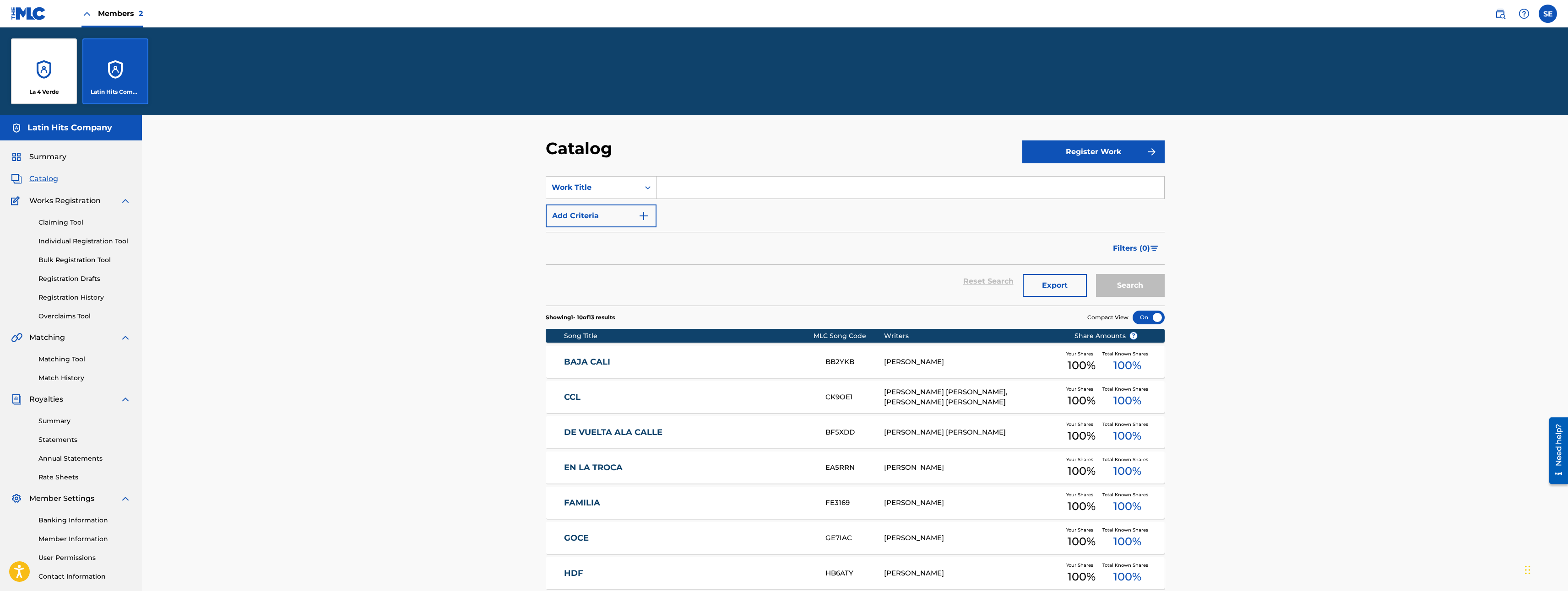
click at [64, 74] on div "La 4 Verde" at bounding box center [43, 71] width 66 height 66
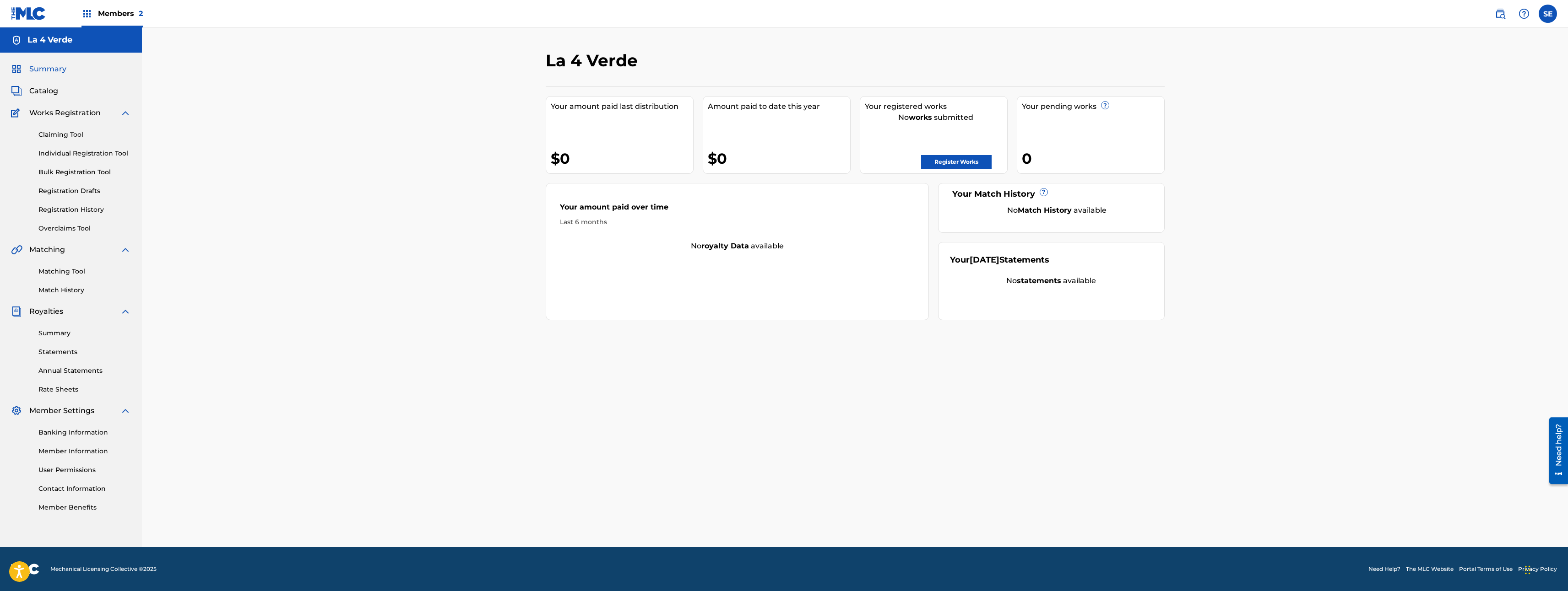
click at [960, 162] on link "Register Works" at bounding box center [956, 162] width 70 height 14
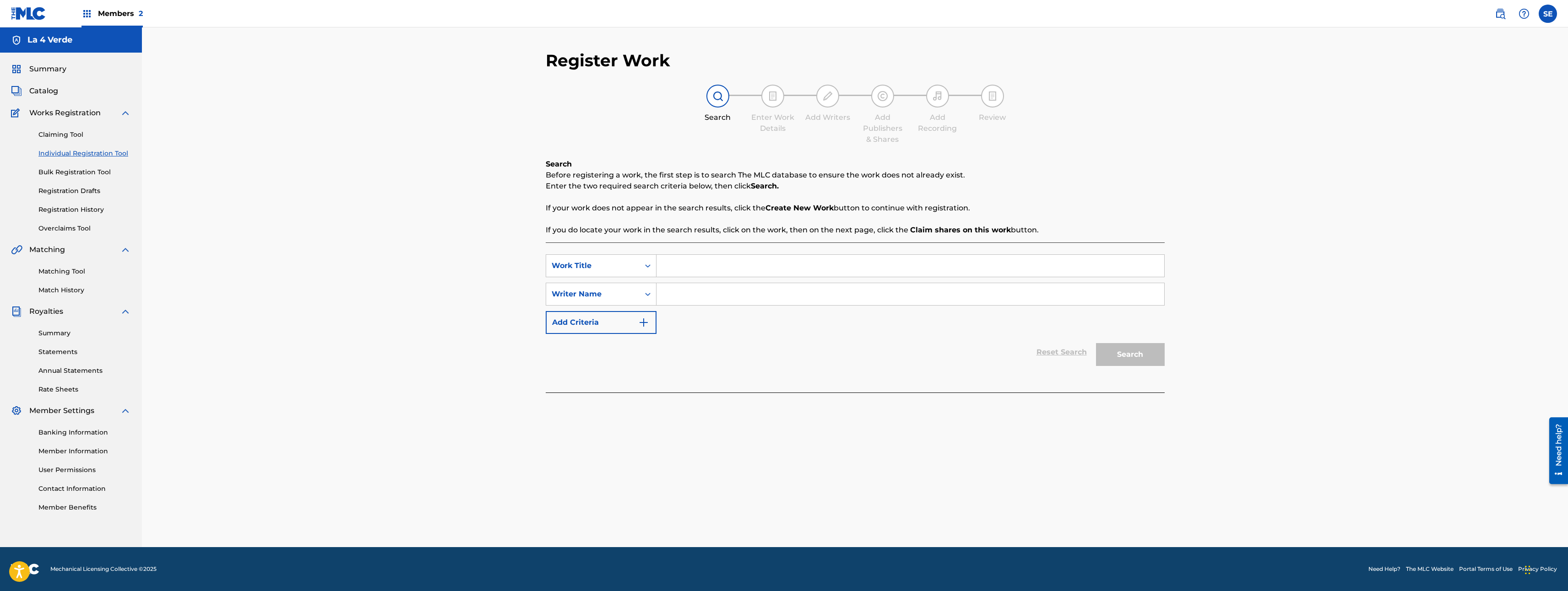
click at [77, 135] on link "Claiming Tool" at bounding box center [84, 135] width 92 height 10
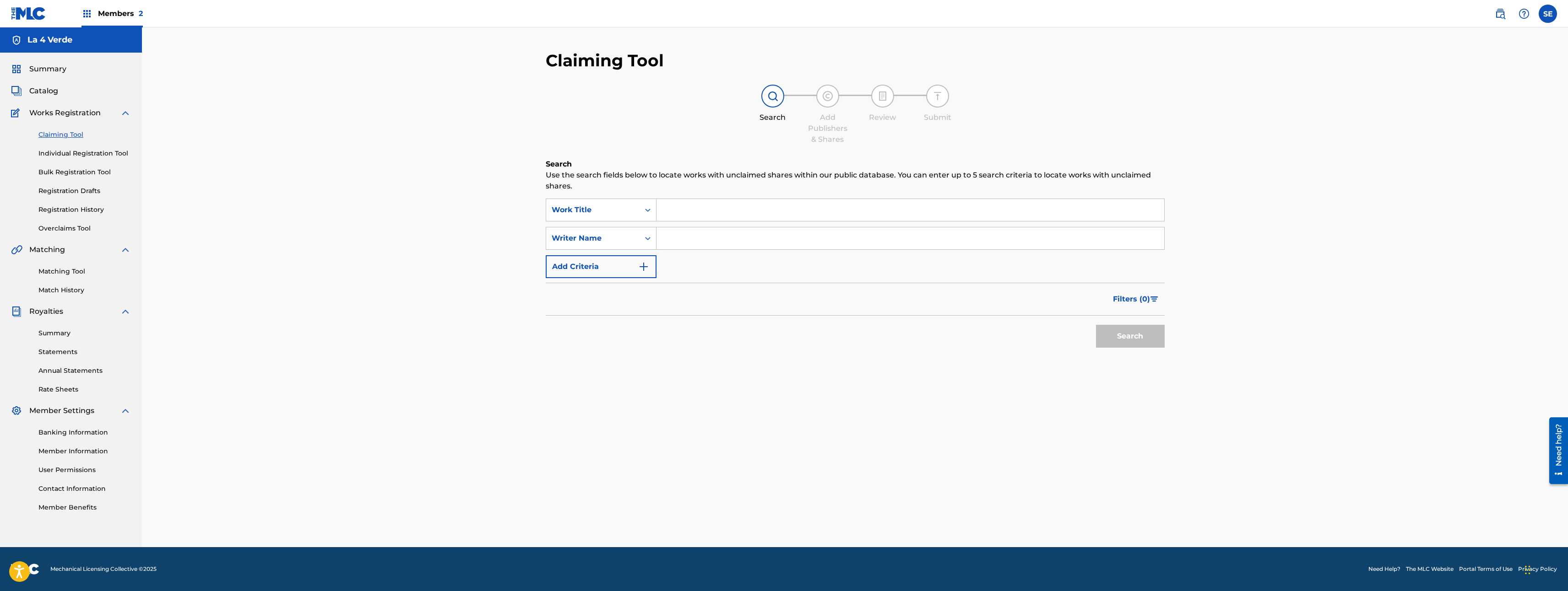
click at [679, 247] on input "Search Form" at bounding box center [911, 238] width 508 height 22
type input "Gabriel Alejandro Lopez Perez"
click at [1117, 346] on button "Search" at bounding box center [1130, 336] width 69 height 23
click at [1138, 338] on div "Search" at bounding box center [1128, 334] width 74 height 37
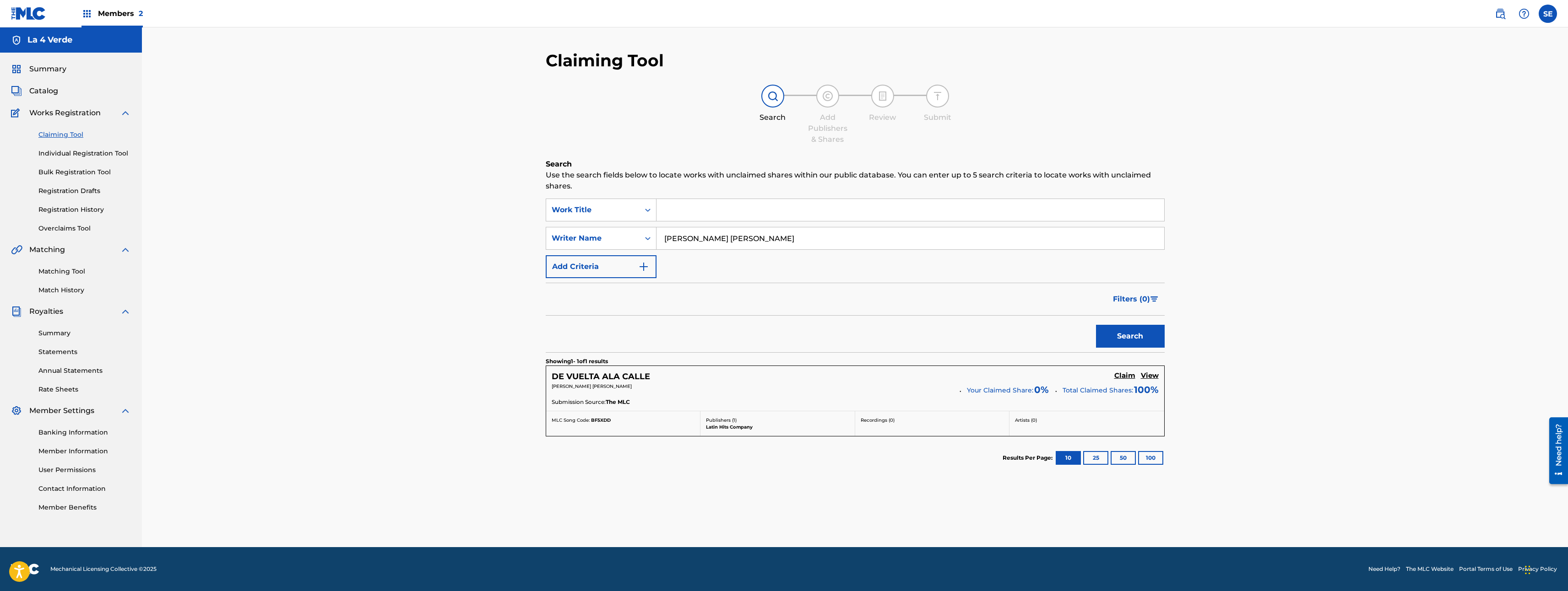
click at [1128, 372] on h5 "Claim" at bounding box center [1125, 375] width 21 height 9
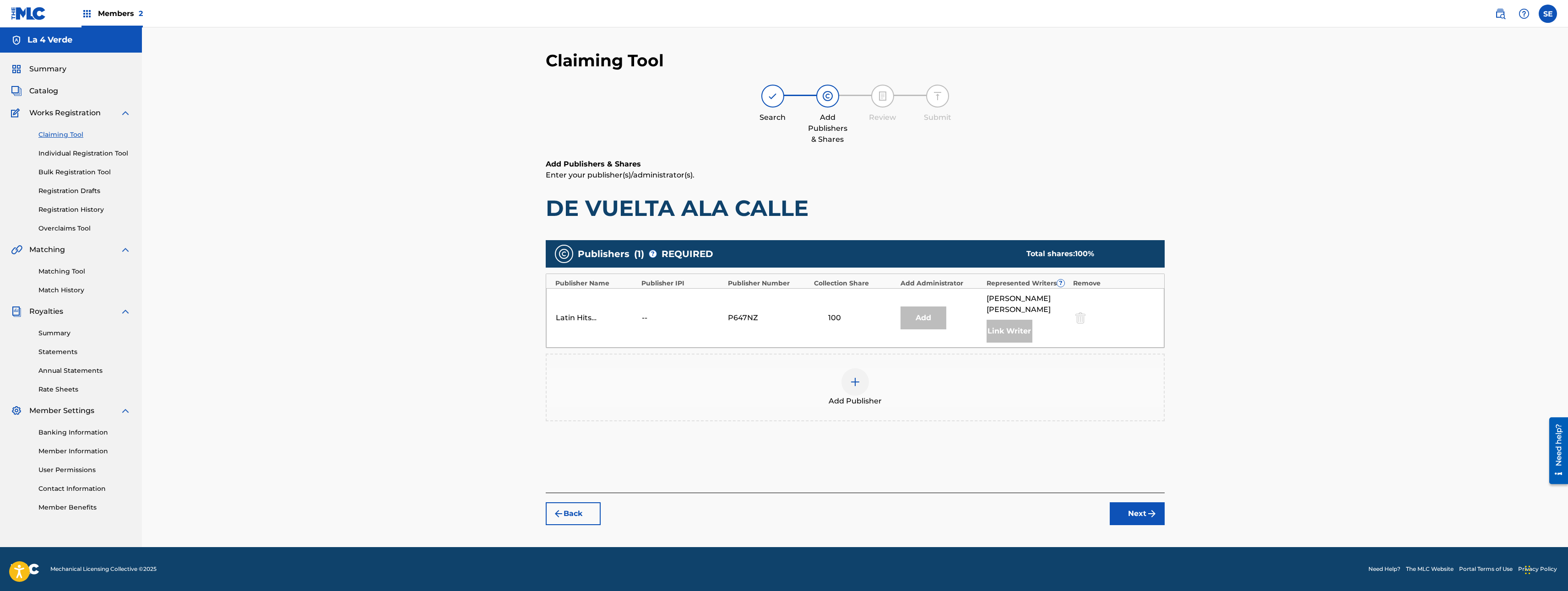
click at [915, 323] on div "Add" at bounding box center [924, 318] width 46 height 23
click at [1001, 340] on div "Link Writer" at bounding box center [1009, 331] width 46 height 23
drag, startPoint x: 987, startPoint y: 314, endPoint x: 965, endPoint y: 314, distance: 22.0
click at [987, 314] on span "GABRIEL ALEJANDRO LOPEZ PEREZ" at bounding box center [1027, 304] width 82 height 22
click at [849, 396] on div at bounding box center [855, 382] width 28 height 28
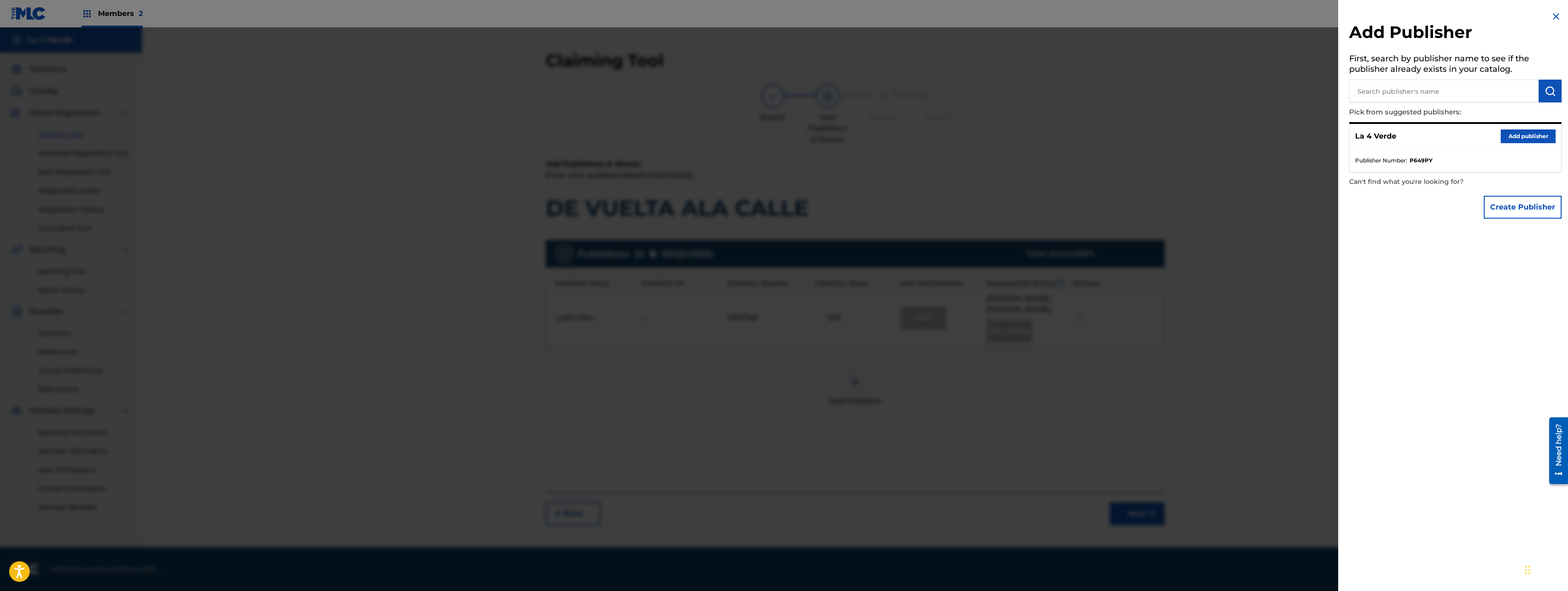
click at [1394, 153] on ul "Publisher Number : P649PY" at bounding box center [1455, 161] width 212 height 23
click at [1521, 134] on button "Add publisher" at bounding box center [1528, 136] width 55 height 14
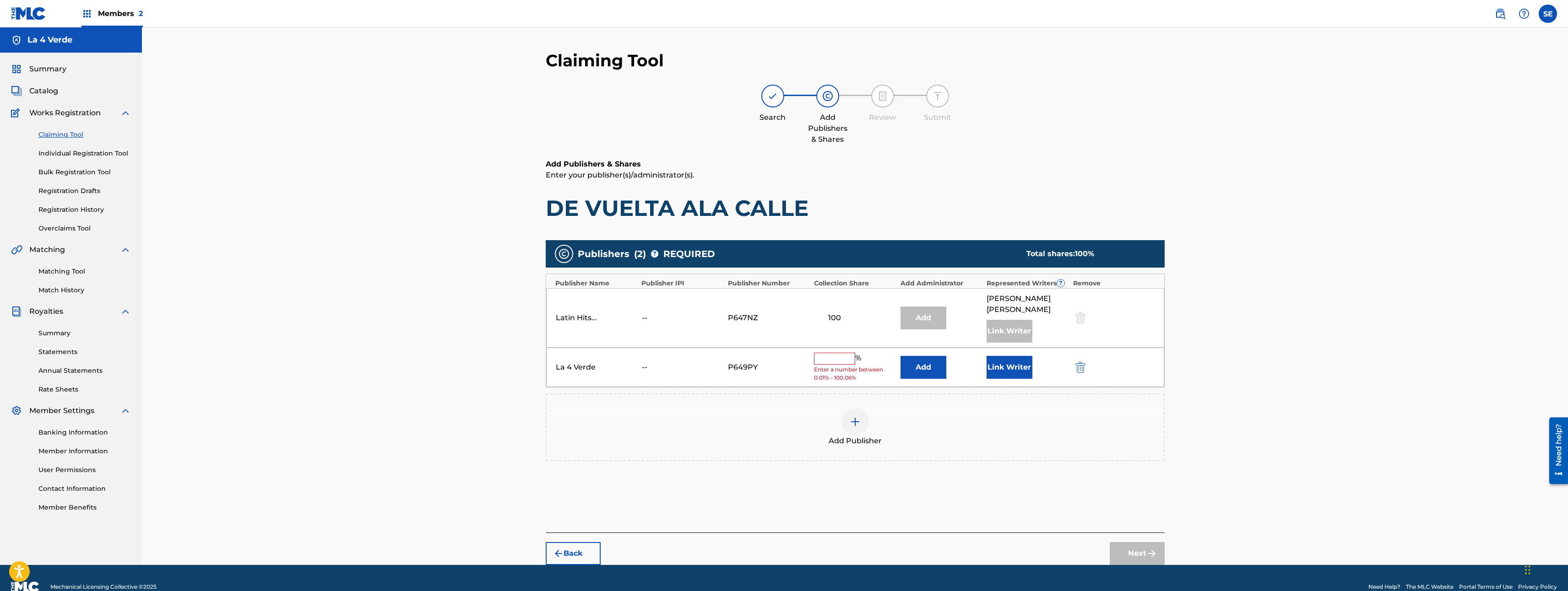
click at [843, 365] on input "text" at bounding box center [835, 358] width 41 height 12
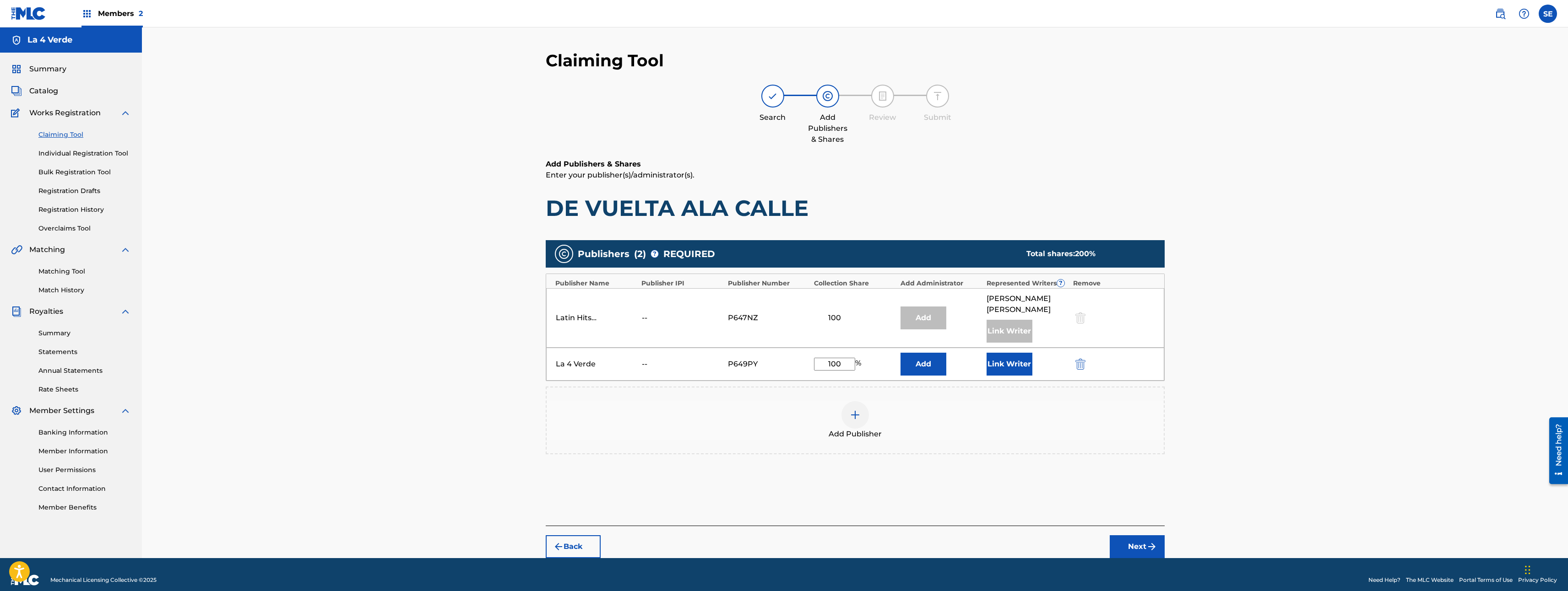
type input "100"
click at [931, 375] on button "Add" at bounding box center [924, 364] width 46 height 23
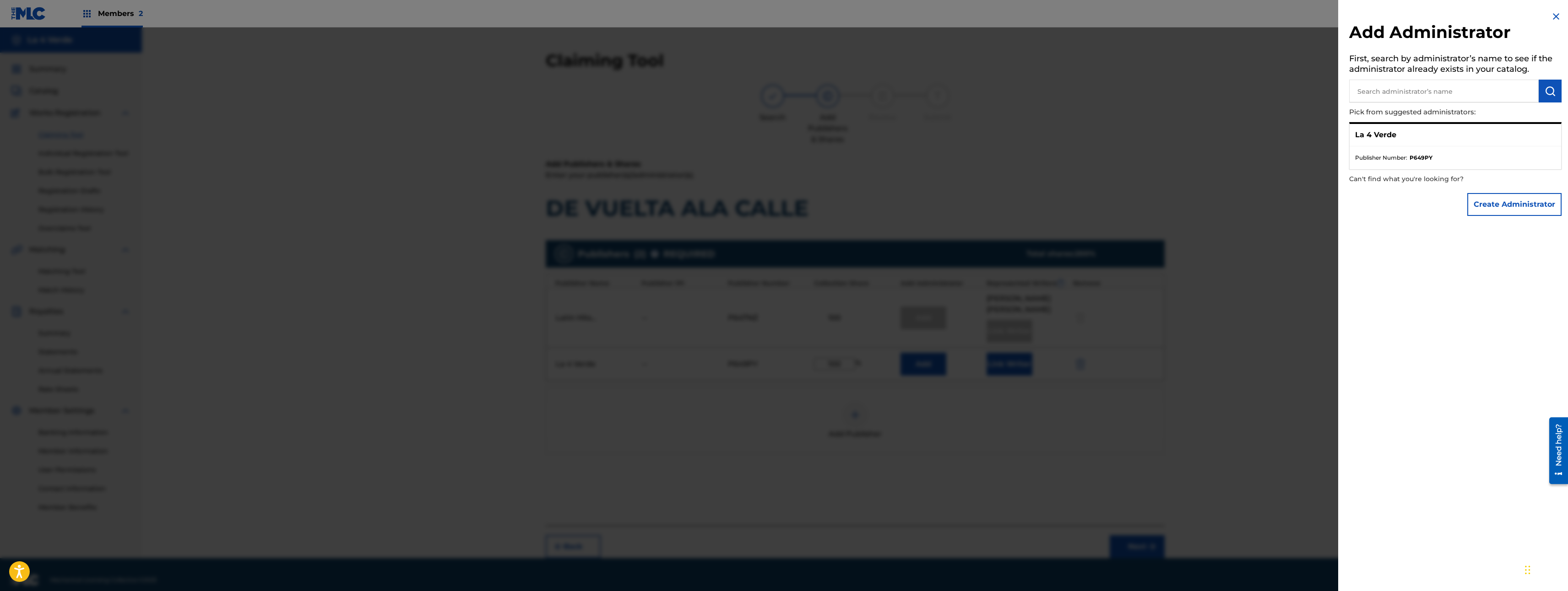
click at [1437, 149] on ul "Publisher Number : P649PY" at bounding box center [1455, 158] width 212 height 23
click at [1551, 16] on img at bounding box center [1556, 16] width 11 height 11
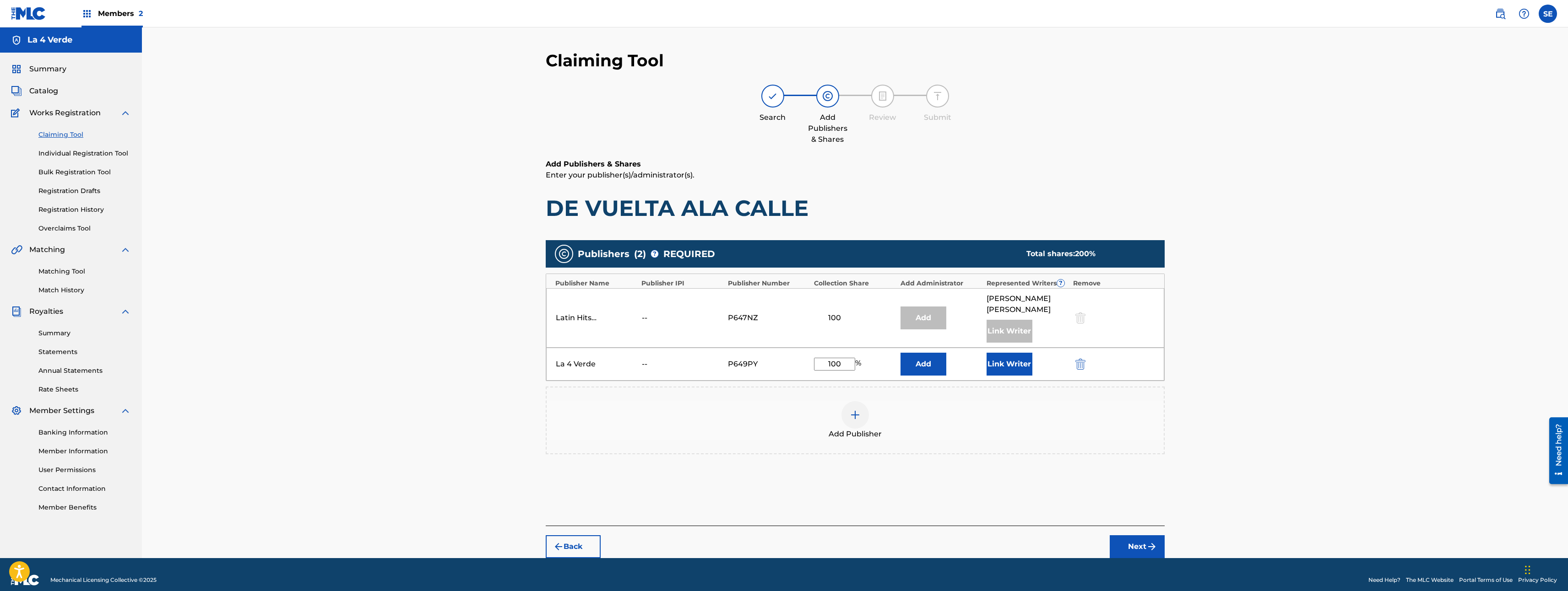
click at [1017, 375] on button "Link Writer" at bounding box center [1009, 364] width 46 height 23
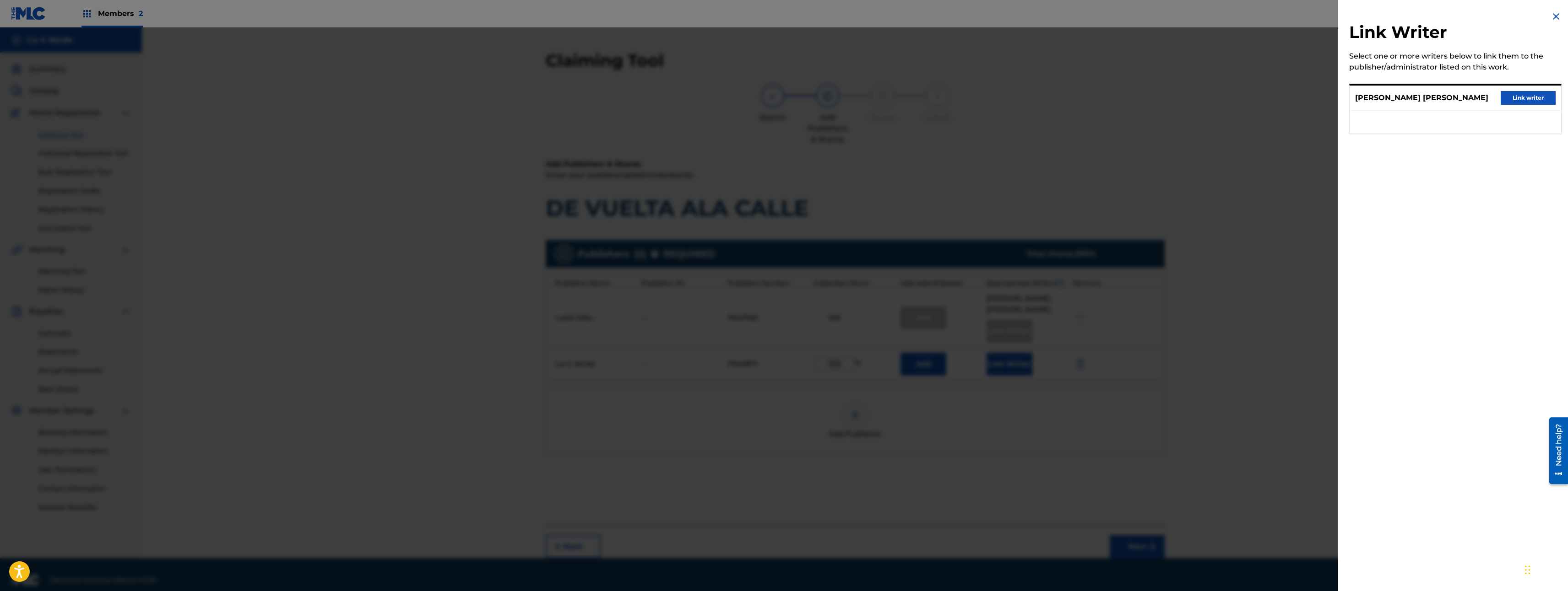
click at [1517, 91] on button "Link writer" at bounding box center [1528, 98] width 55 height 14
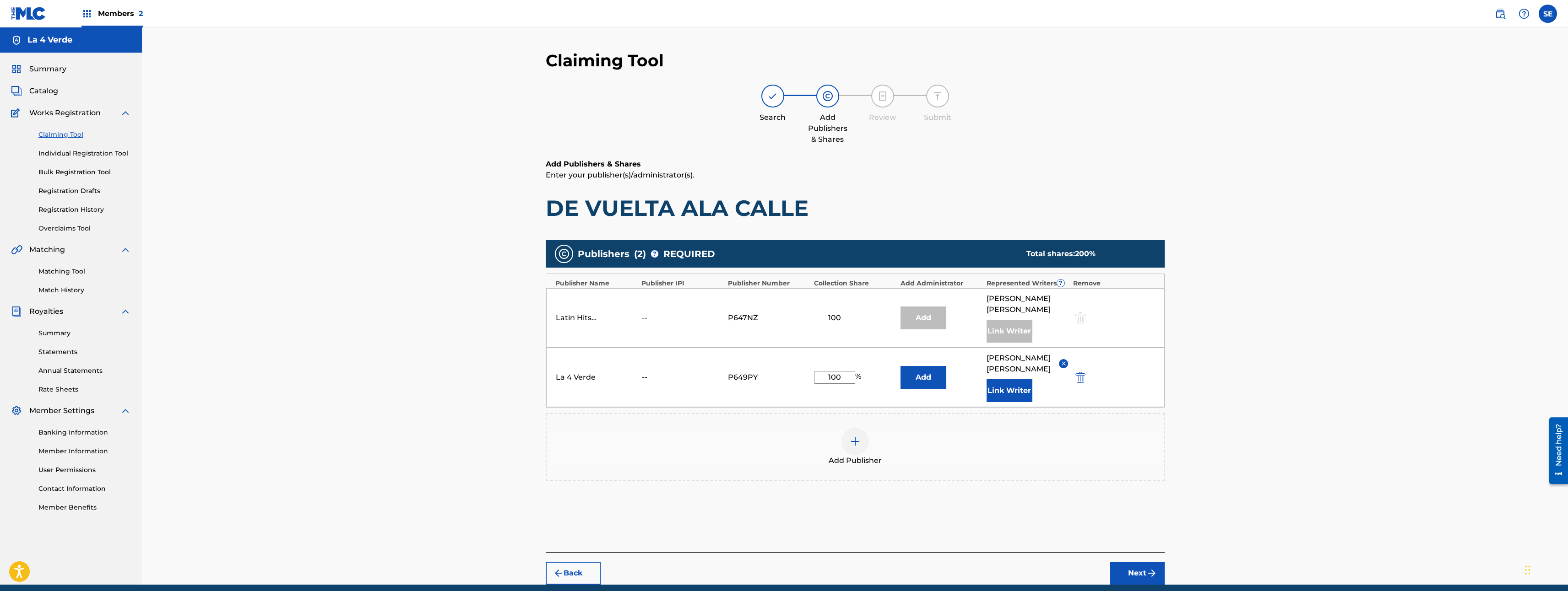
click at [1086, 323] on div at bounding box center [1079, 318] width 14 height 11
click at [1082, 323] on div at bounding box center [1079, 318] width 14 height 11
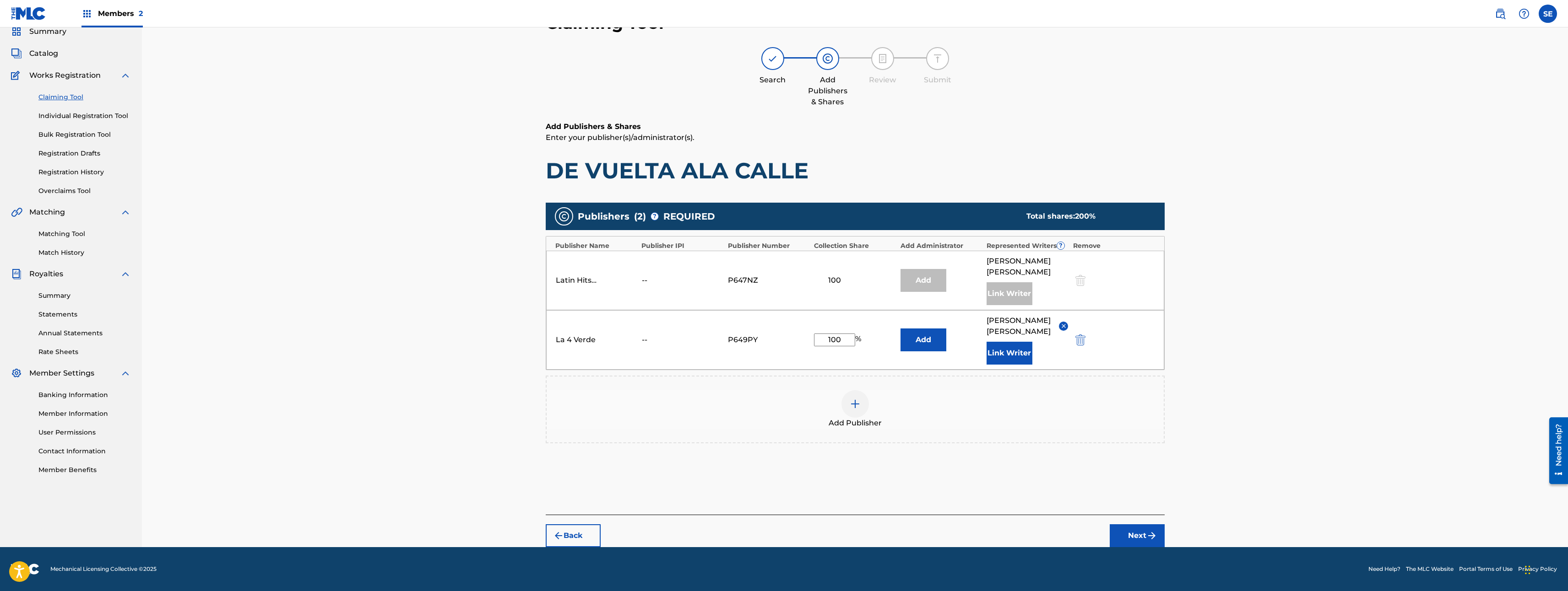
scroll to position [60, 0]
click at [1155, 531] on img "submit" at bounding box center [1152, 535] width 11 height 11
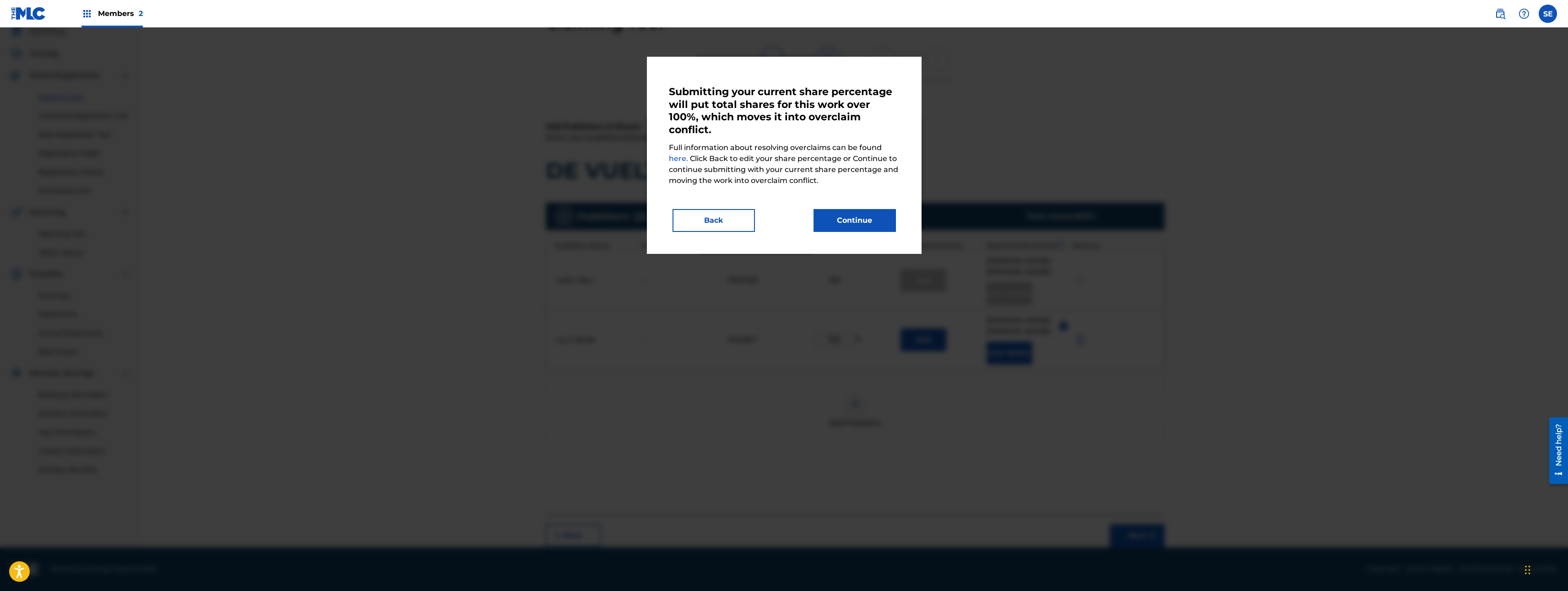
click at [879, 220] on button "Continue" at bounding box center [854, 220] width 82 height 23
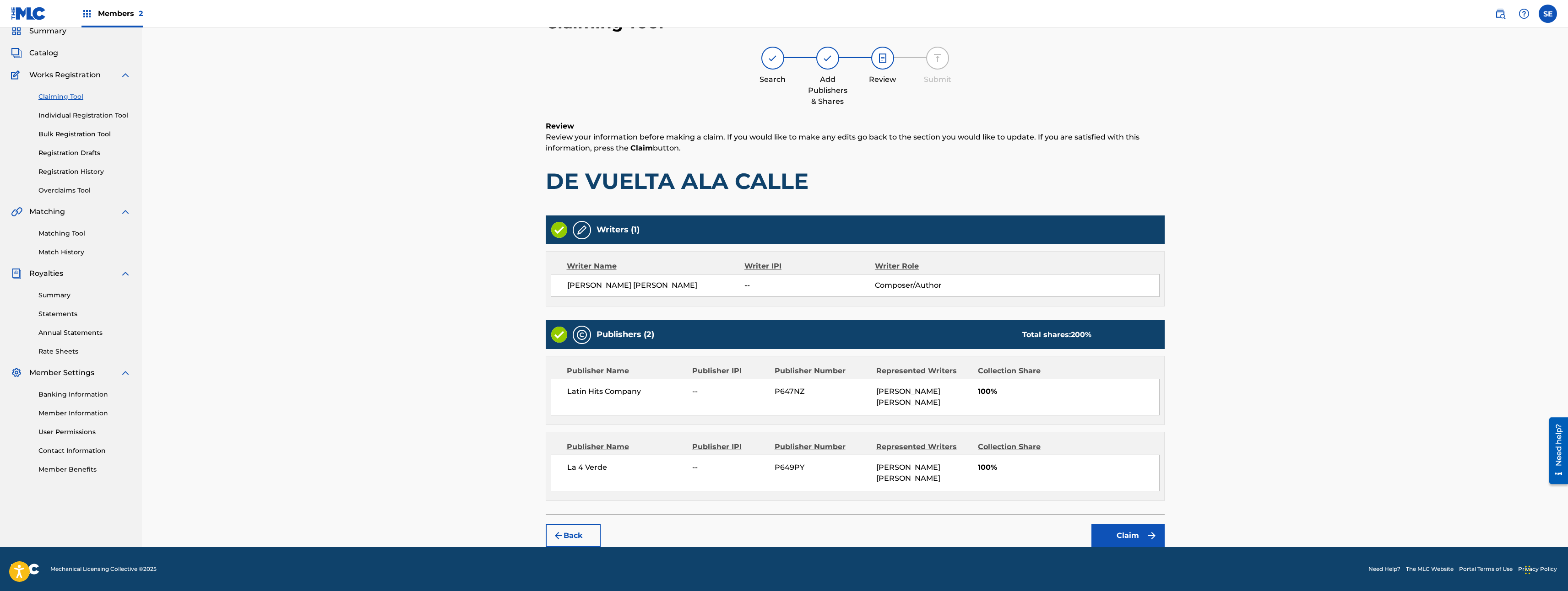
click at [1139, 535] on button "Claim" at bounding box center [1128, 535] width 74 height 23
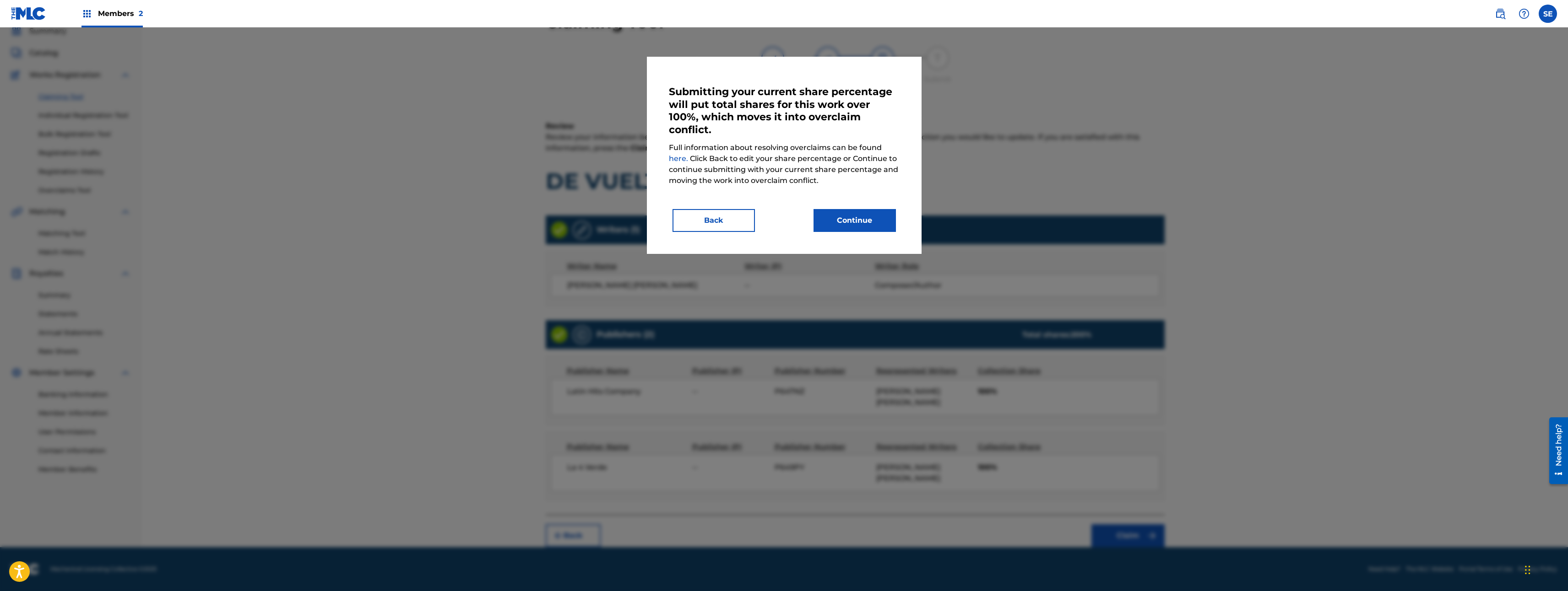
click at [864, 233] on div "Submitting your current share percentage will put total shares for this work ov…" at bounding box center [784, 156] width 274 height 198
click at [718, 220] on button "Back" at bounding box center [714, 220] width 82 height 23
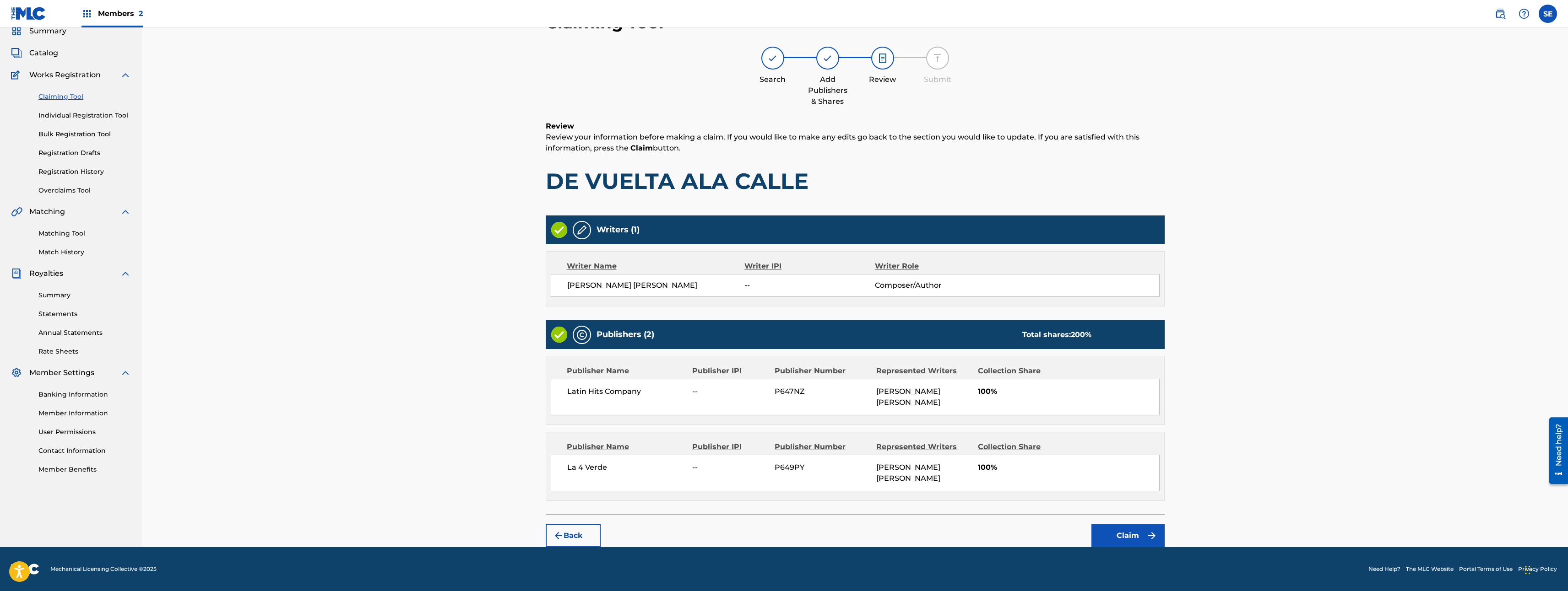
drag, startPoint x: 103, startPoint y: 11, endPoint x: 47, endPoint y: 56, distance: 71.8
click at [1120, 526] on button "Claim" at bounding box center [1128, 535] width 74 height 23
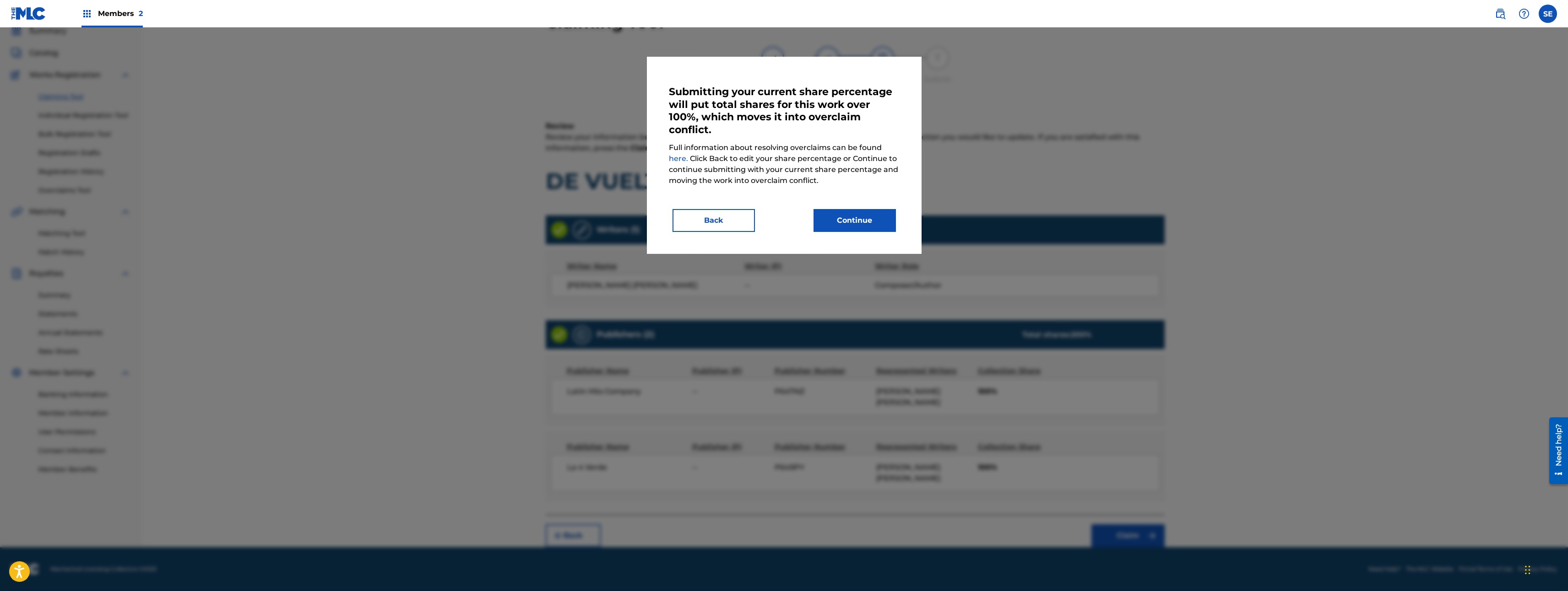
click at [842, 220] on button "Continue" at bounding box center [854, 220] width 82 height 23
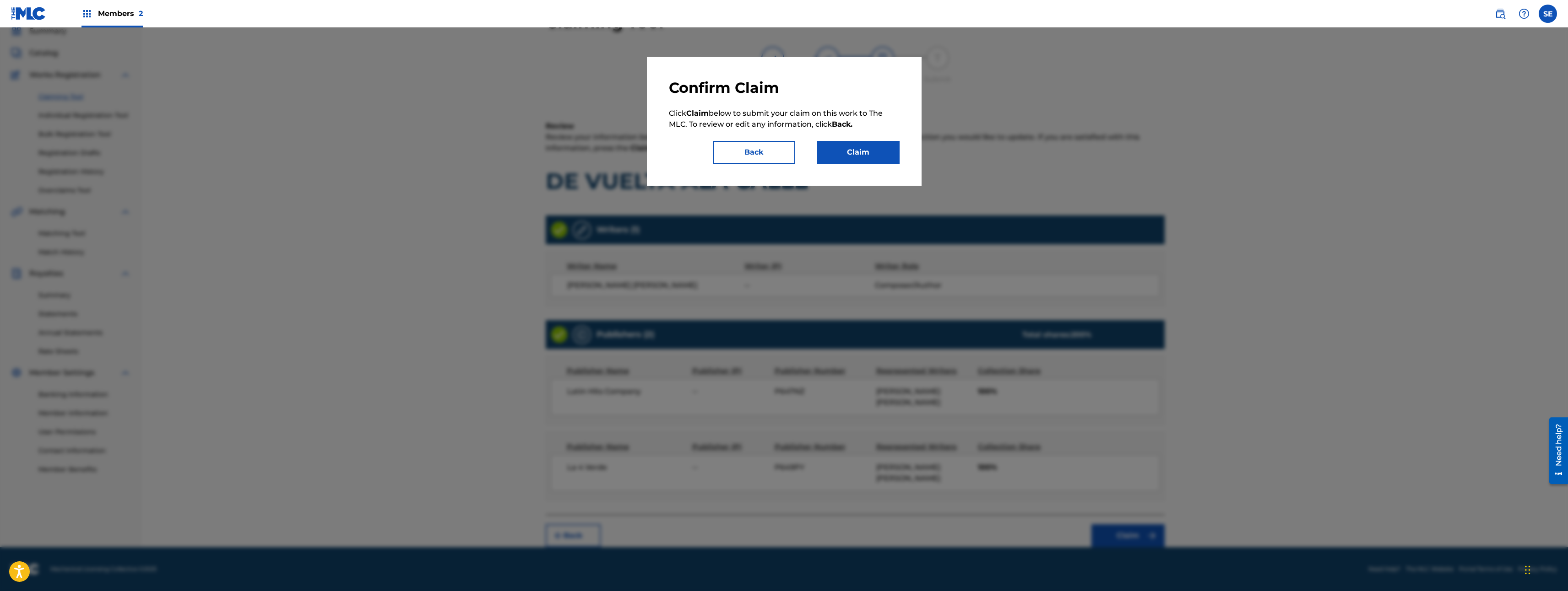
click at [882, 153] on button "Claim" at bounding box center [858, 153] width 82 height 23
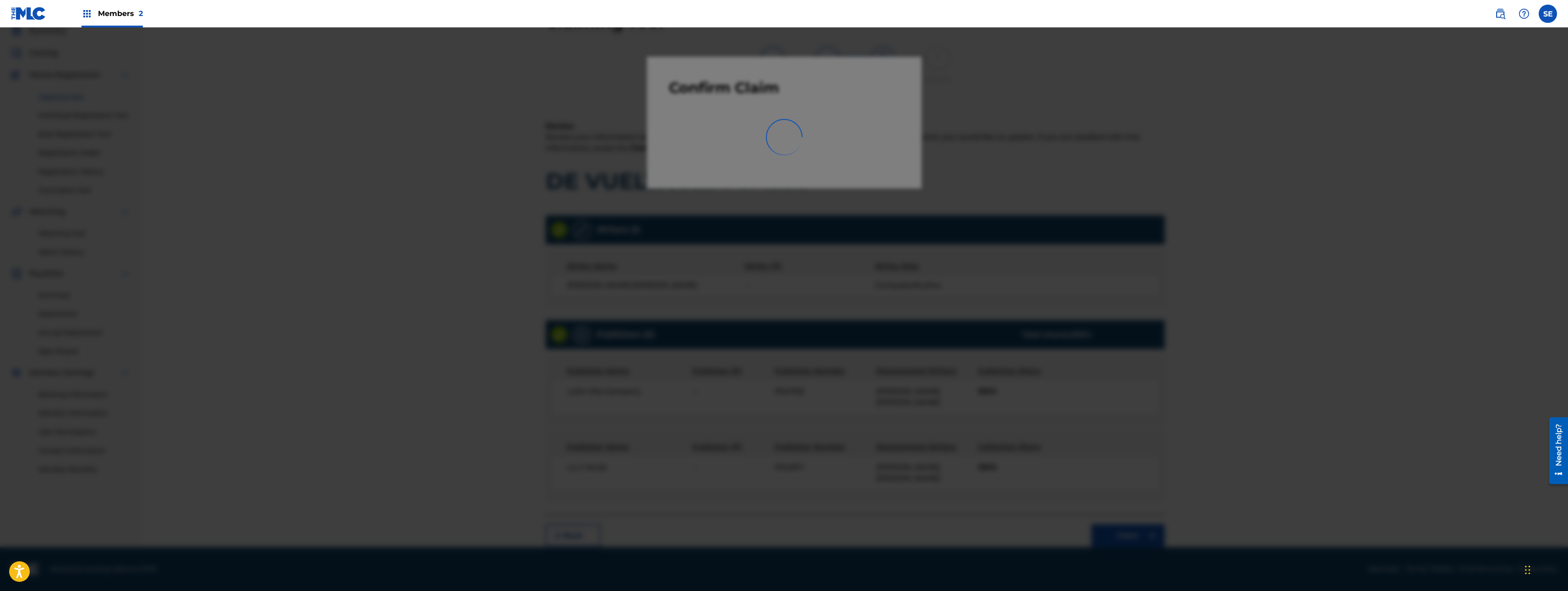
scroll to position [0, 0]
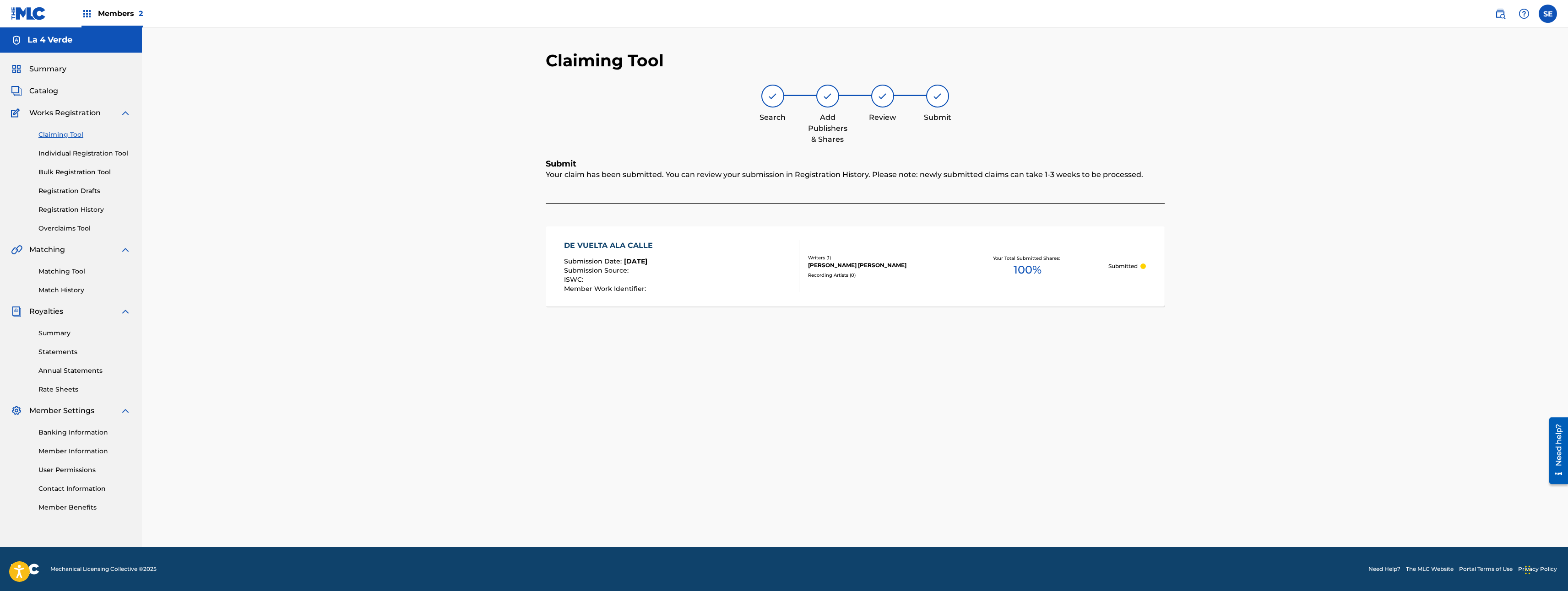
click at [42, 91] on span "Catalog" at bounding box center [43, 91] width 29 height 11
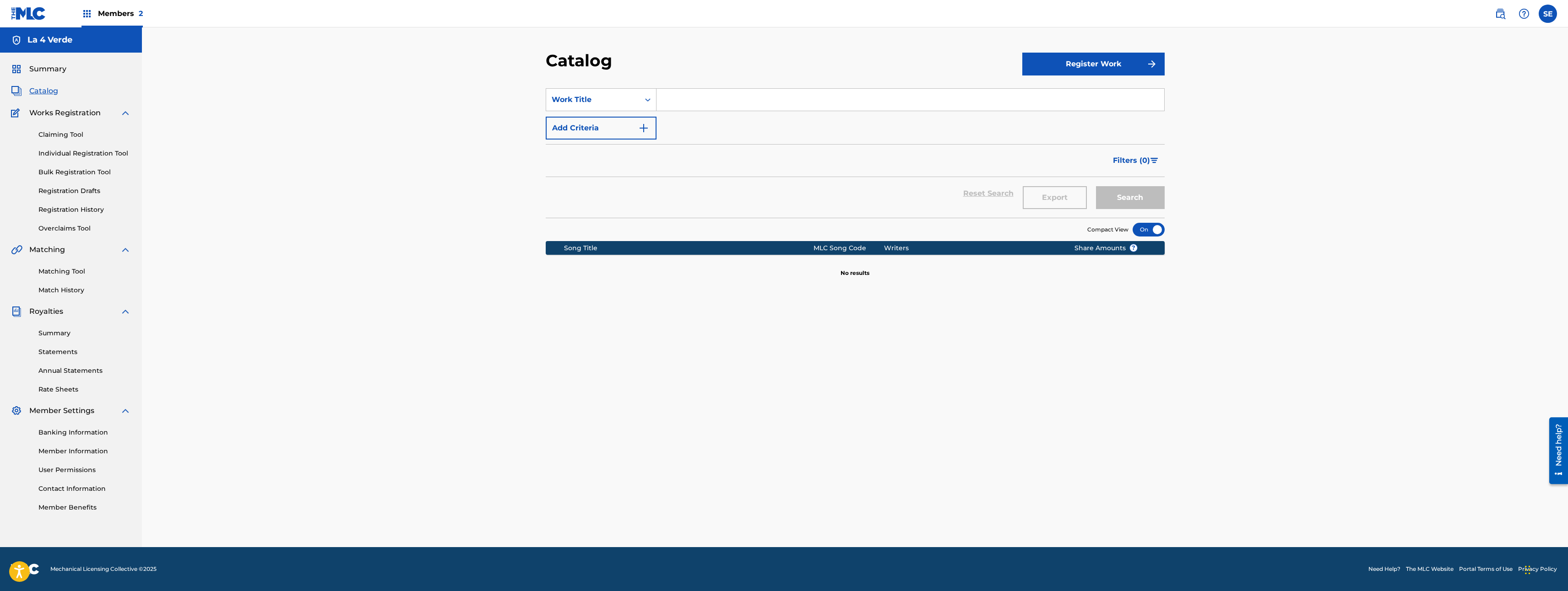
click at [105, 14] on span "Members 2" at bounding box center [120, 13] width 45 height 11
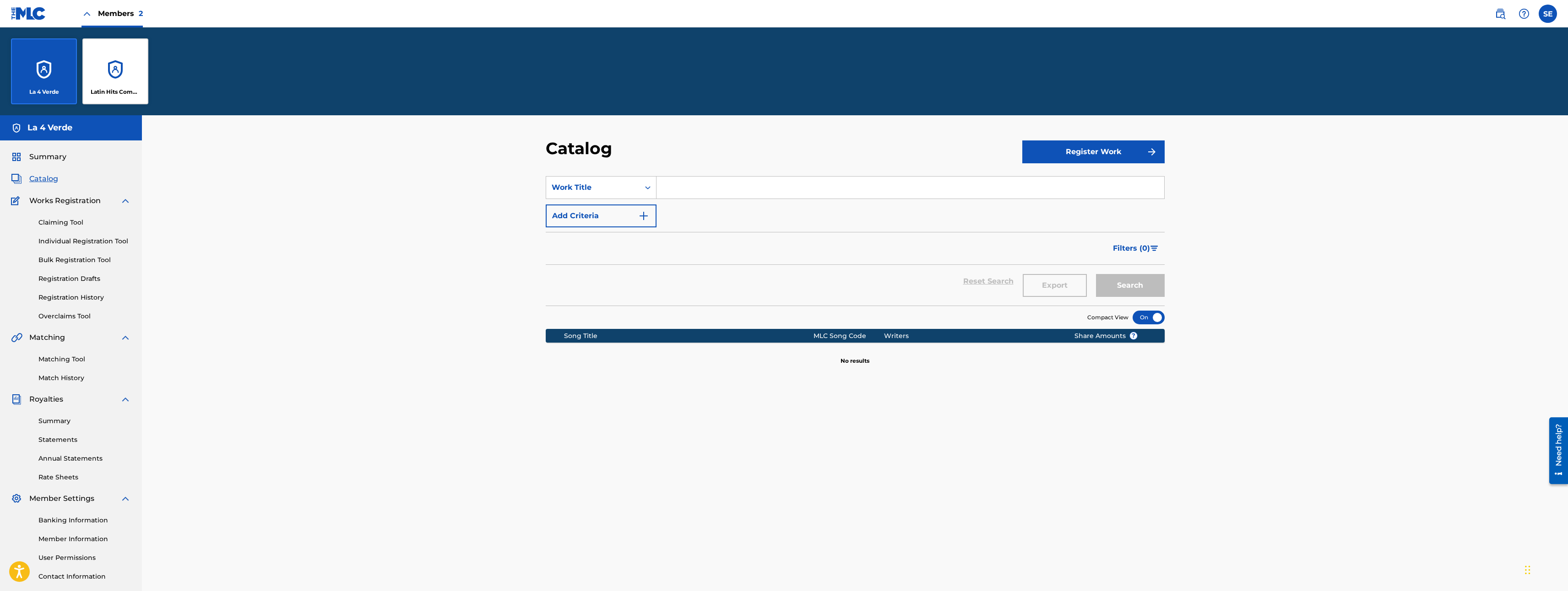
click at [117, 60] on div "Latin Hits Company" at bounding box center [115, 71] width 66 height 66
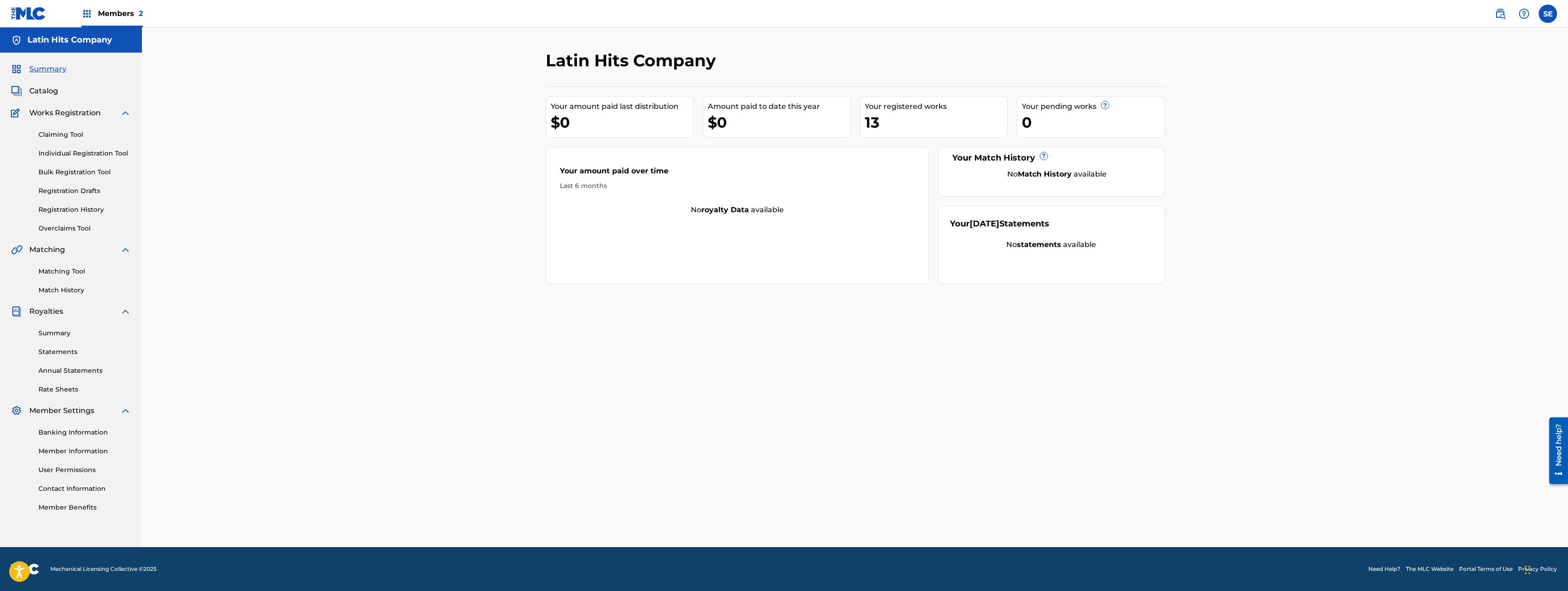
click at [628, 335] on div "Latin Hits Company Your amount paid last distribution $0 Amount paid to date th…" at bounding box center [855, 299] width 641 height 497
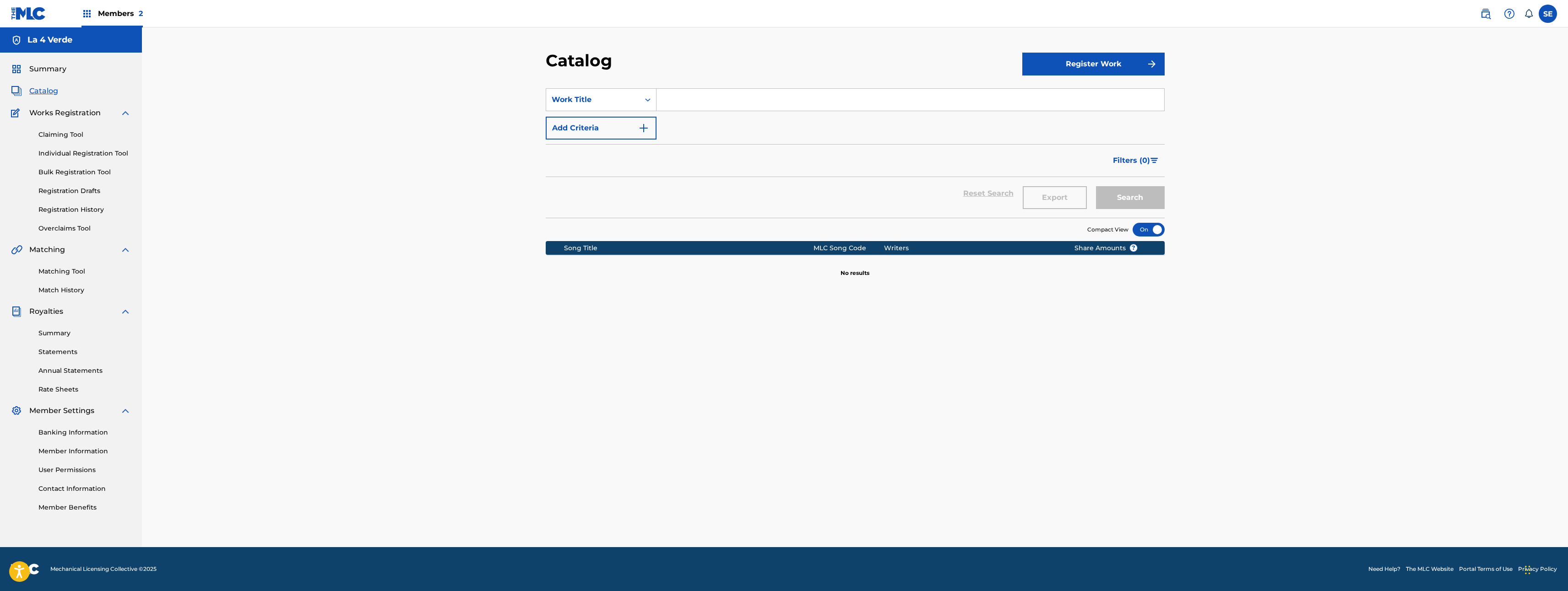
drag, startPoint x: 112, startPoint y: 26, endPoint x: 119, endPoint y: 24, distance: 7.3
click at [112, 26] on div "Members 2" at bounding box center [112, 13] width 61 height 27
click at [119, 23] on div "Members 2" at bounding box center [112, 13] width 61 height 27
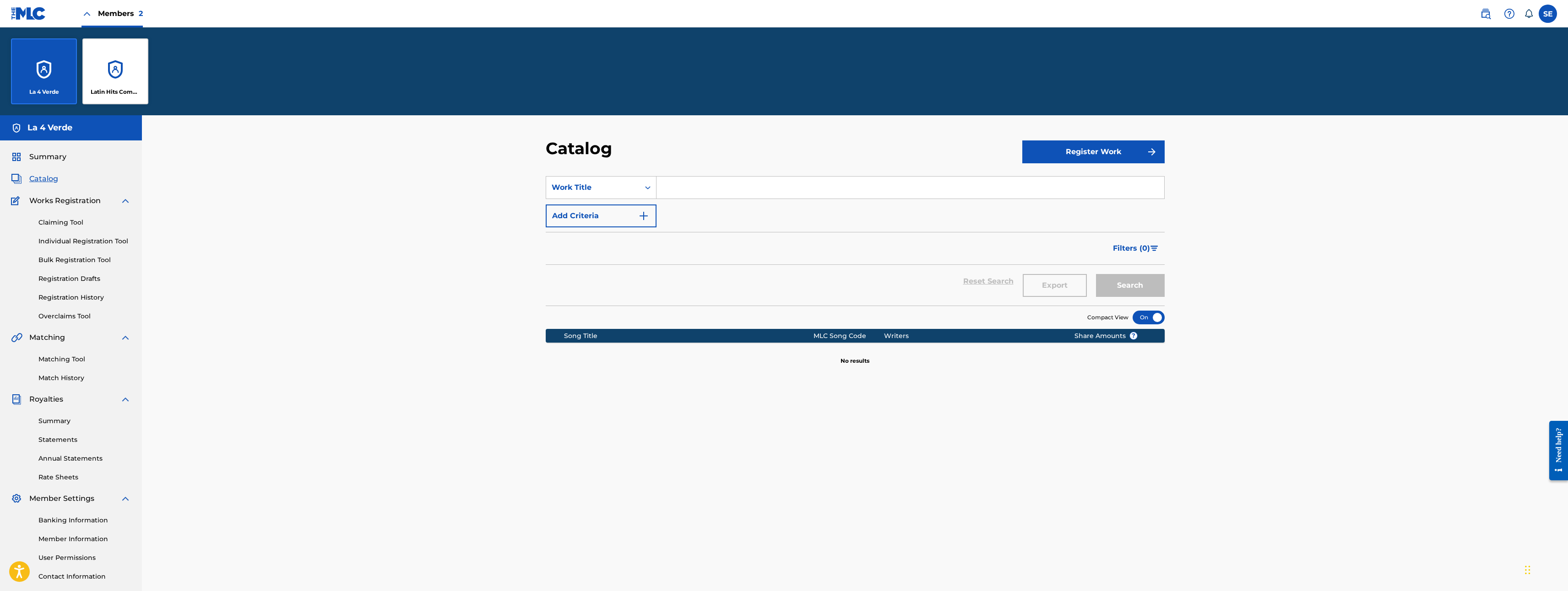
click at [97, 73] on div "Latin Hits Company" at bounding box center [115, 71] width 66 height 66
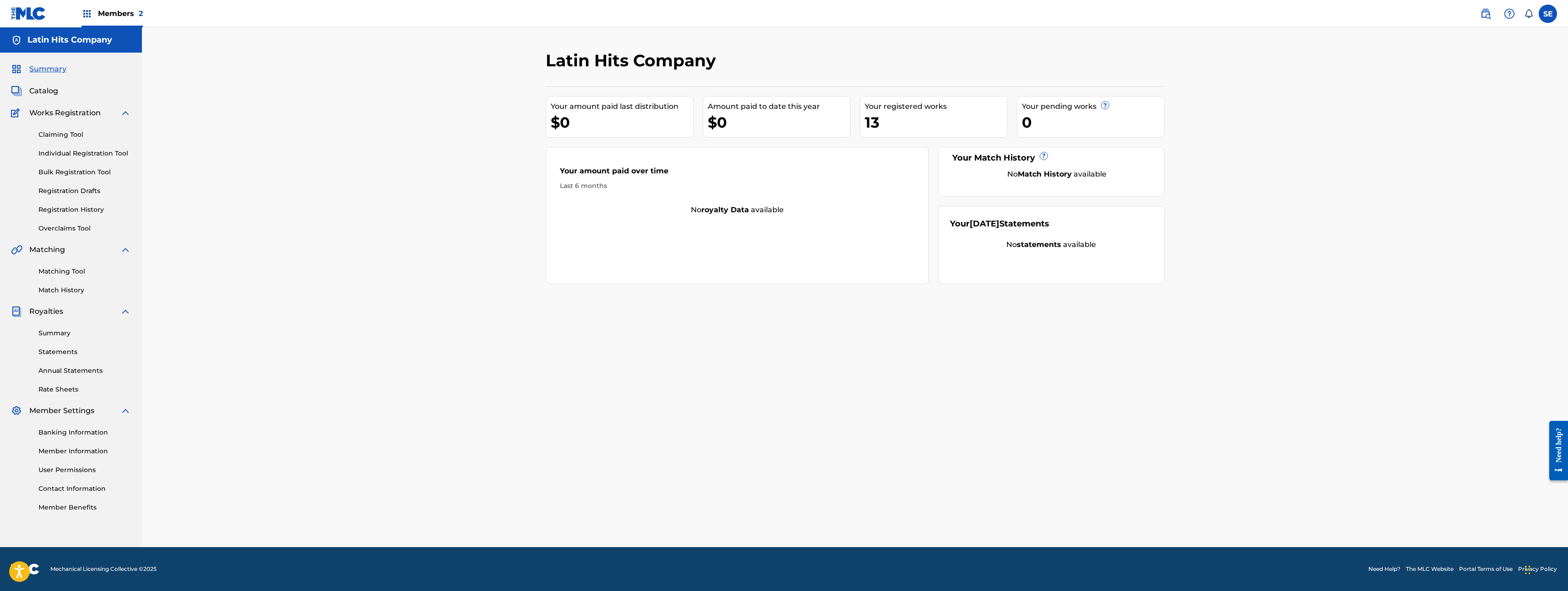
click at [59, 89] on div "Catalog" at bounding box center [70, 91] width 120 height 11
click at [51, 89] on span "Catalog" at bounding box center [43, 91] width 29 height 11
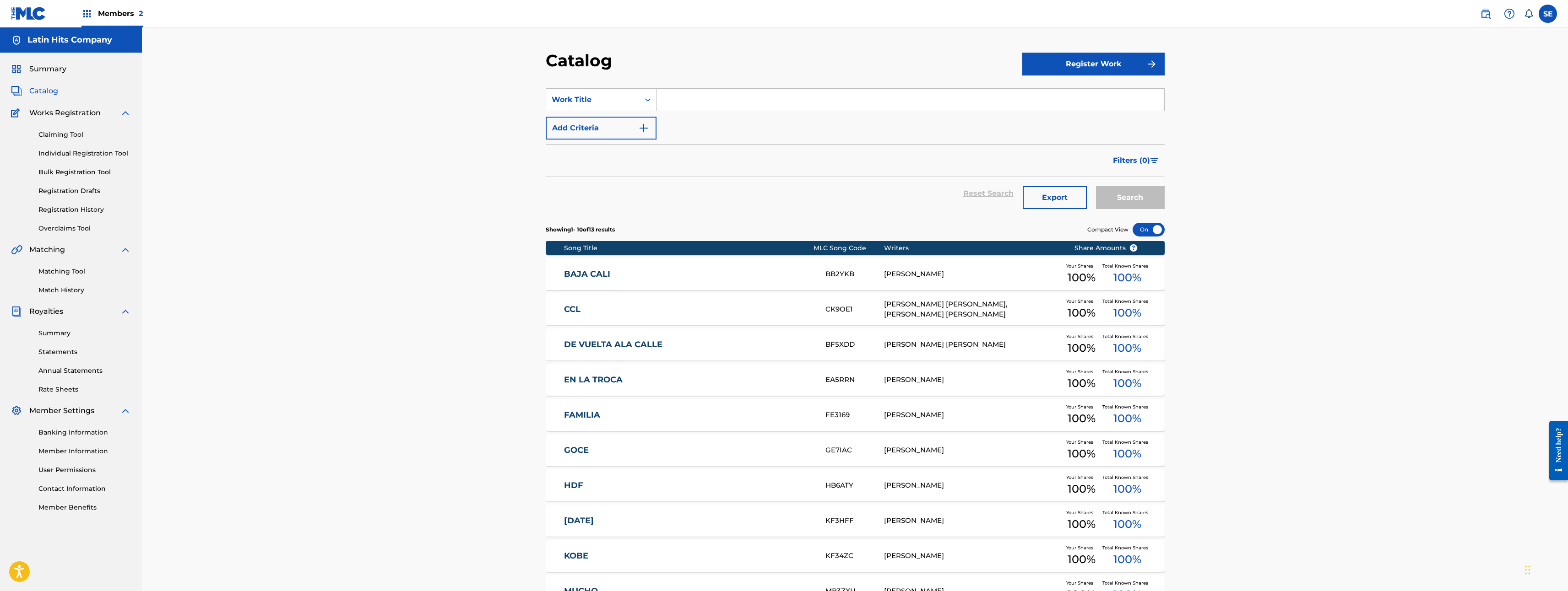
click at [652, 350] on div "DE VUELTA ALA CALLE BF5XDD GABRIEL ALEJANDRO LOPEZ PEREZ Your Shares 100 % Tota…" at bounding box center [855, 344] width 619 height 32
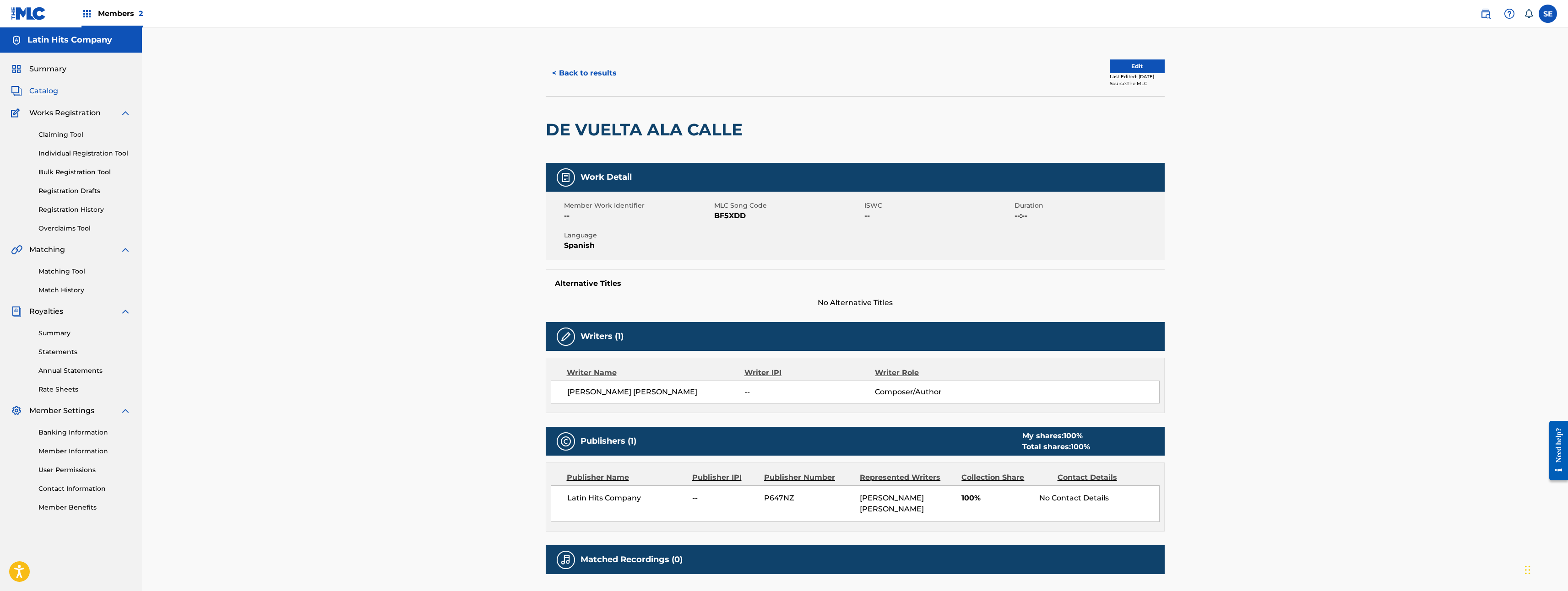
click at [1120, 65] on button "Edit" at bounding box center [1137, 66] width 55 height 14
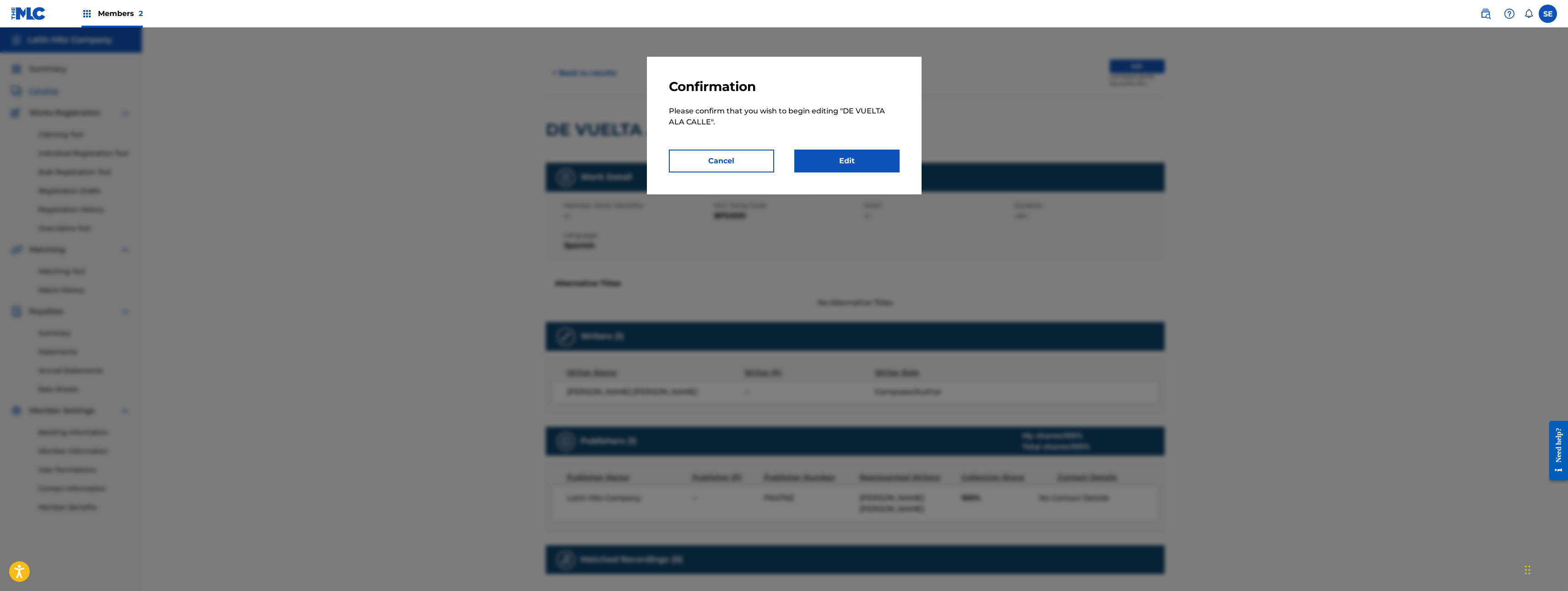
click at [835, 158] on link "Edit" at bounding box center [847, 161] width 105 height 23
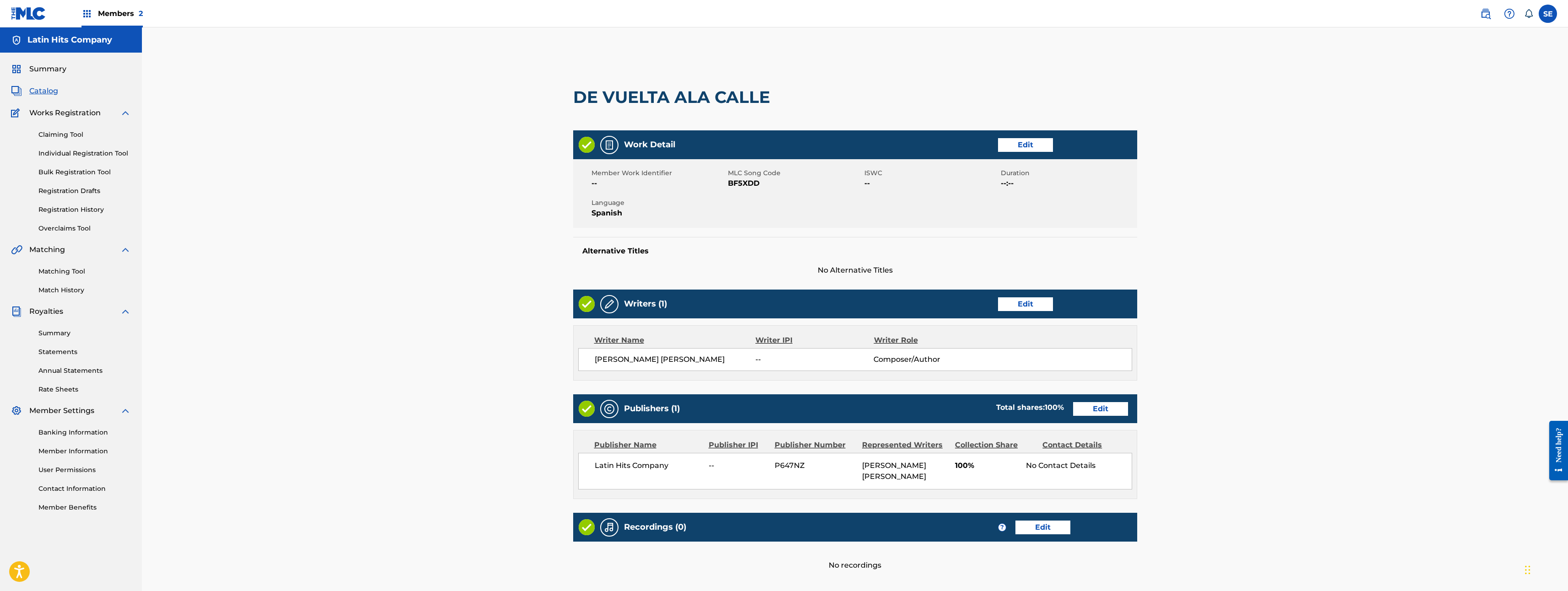
click at [1087, 402] on link "Edit" at bounding box center [1100, 409] width 55 height 14
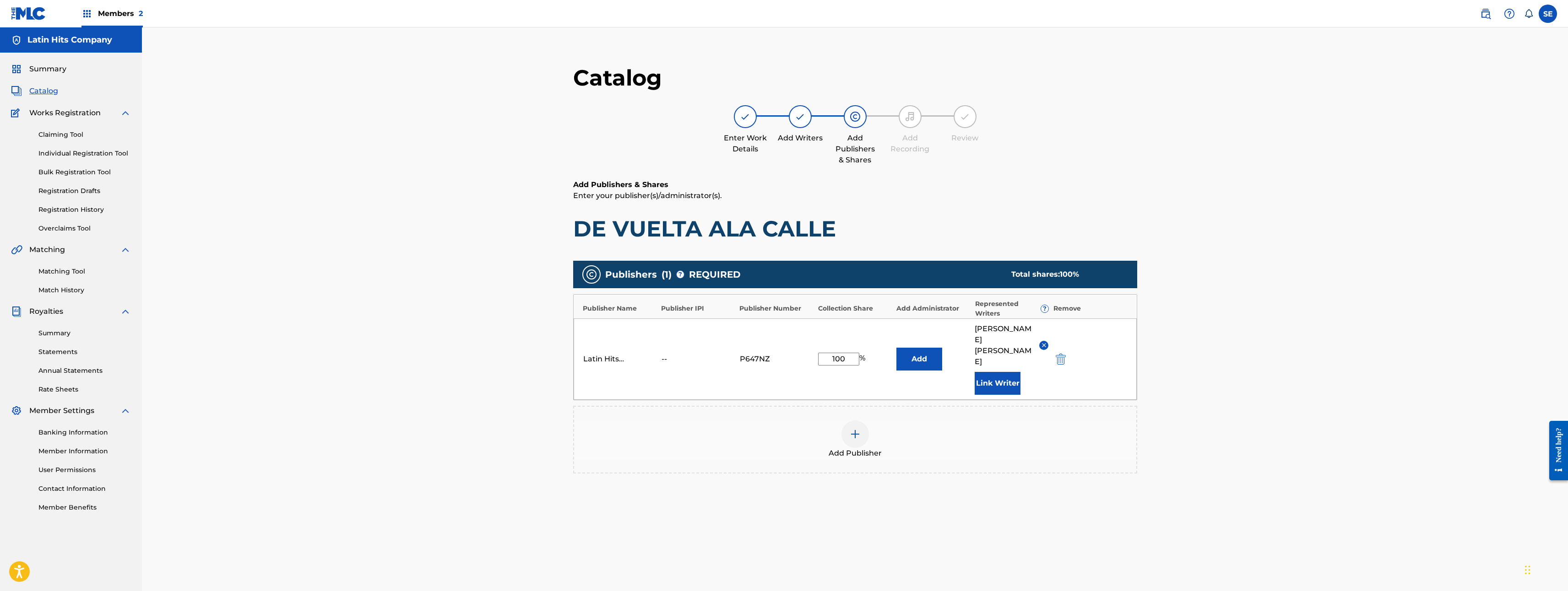
drag, startPoint x: 854, startPoint y: 354, endPoint x: 691, endPoint y: 349, distance: 163.1
click at [706, 349] on div "Latin Hits Company -- P647NZ 100 % Add GABRIEL ALEJANDRO LOPEZ PEREZ Link Writer" at bounding box center [855, 359] width 564 height 82
type input "0"
click at [1049, 406] on div "Add Publisher" at bounding box center [855, 439] width 564 height 68
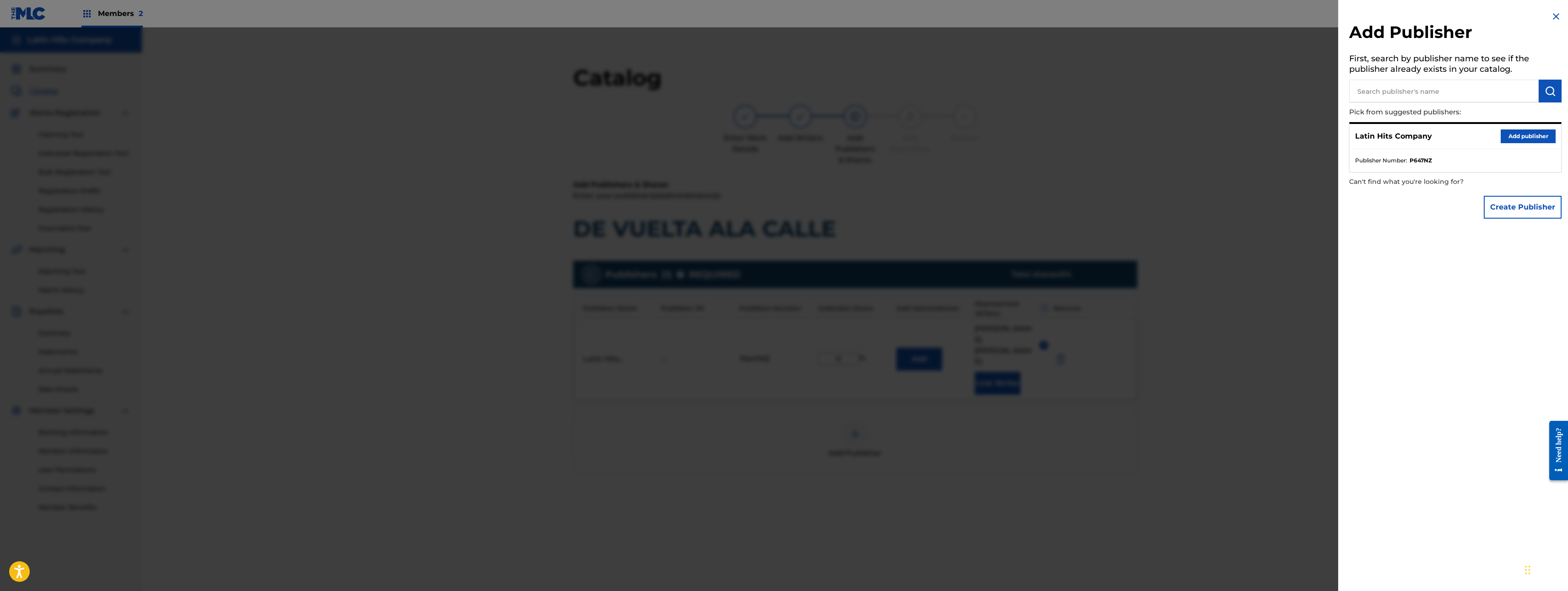
click at [1461, 150] on ul "Publisher Number : P647NZ" at bounding box center [1455, 161] width 212 height 23
click at [1515, 140] on button "Add publisher" at bounding box center [1528, 136] width 55 height 14
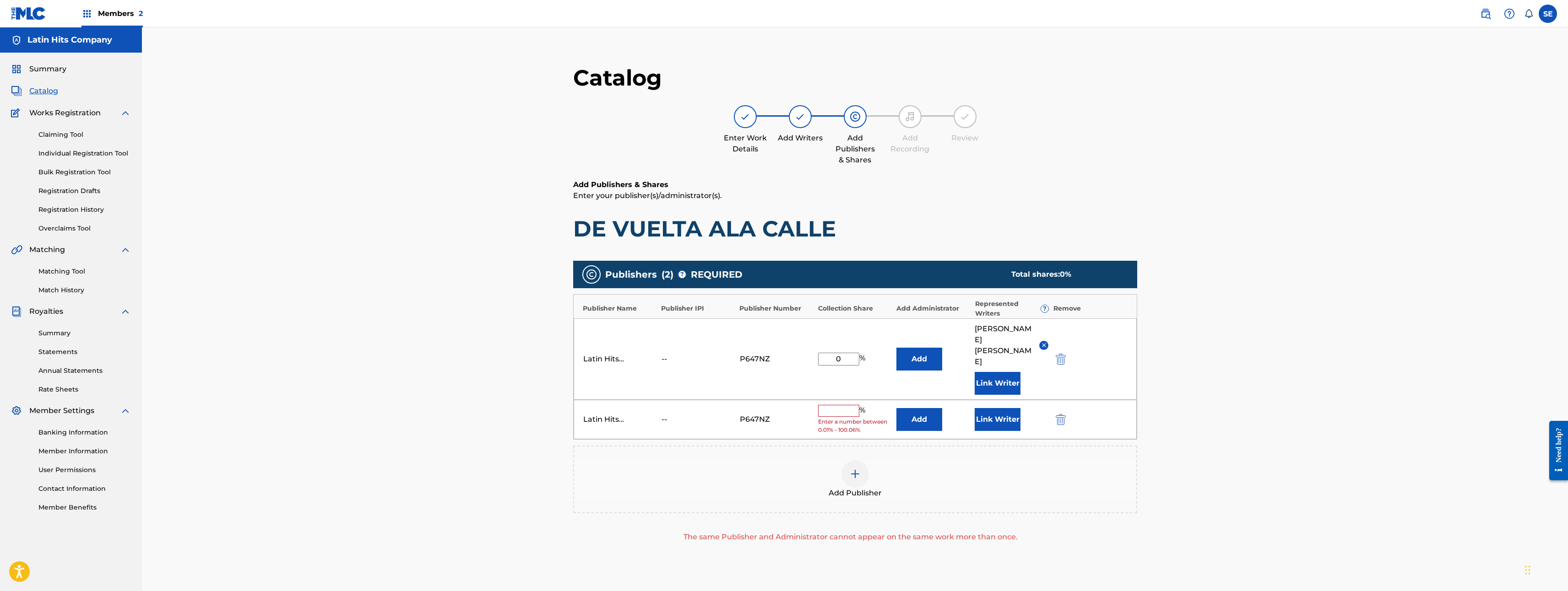
click at [1065, 414] on img "submit" at bounding box center [1061, 419] width 10 height 11
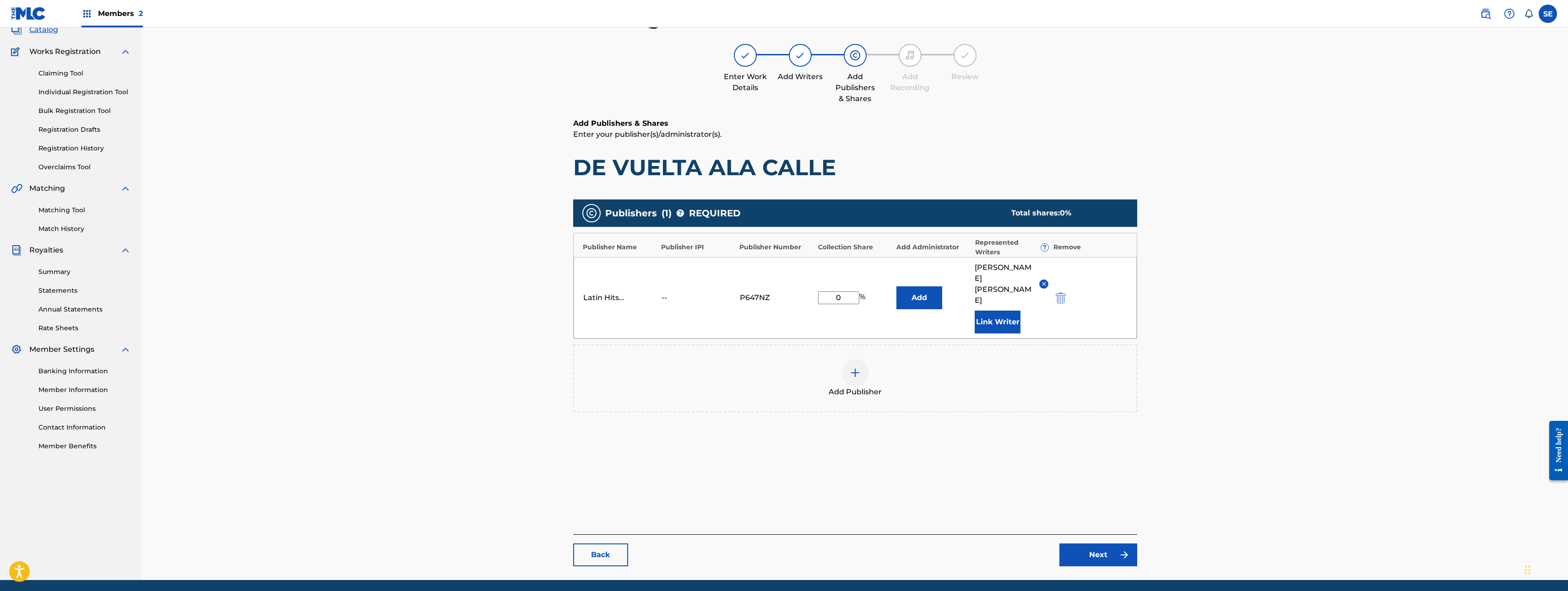
scroll to position [94, 0]
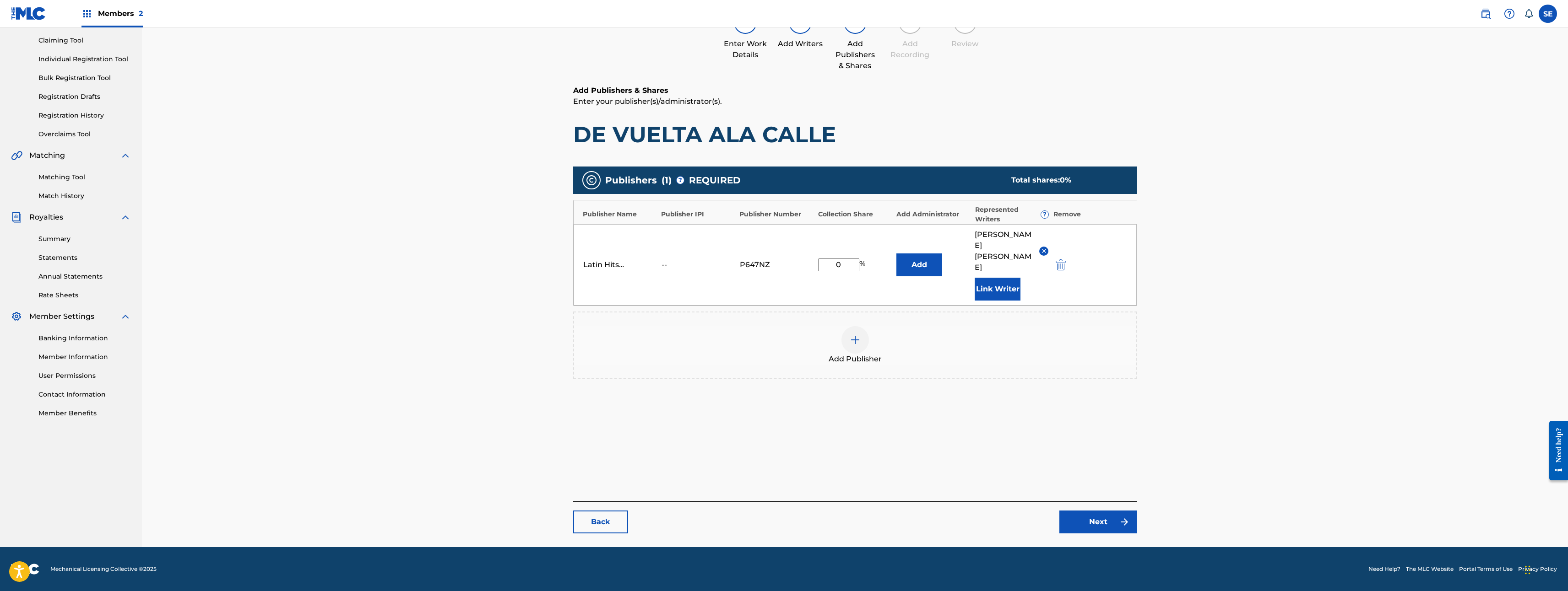
click at [1116, 526] on link "Next" at bounding box center [1098, 522] width 78 height 23
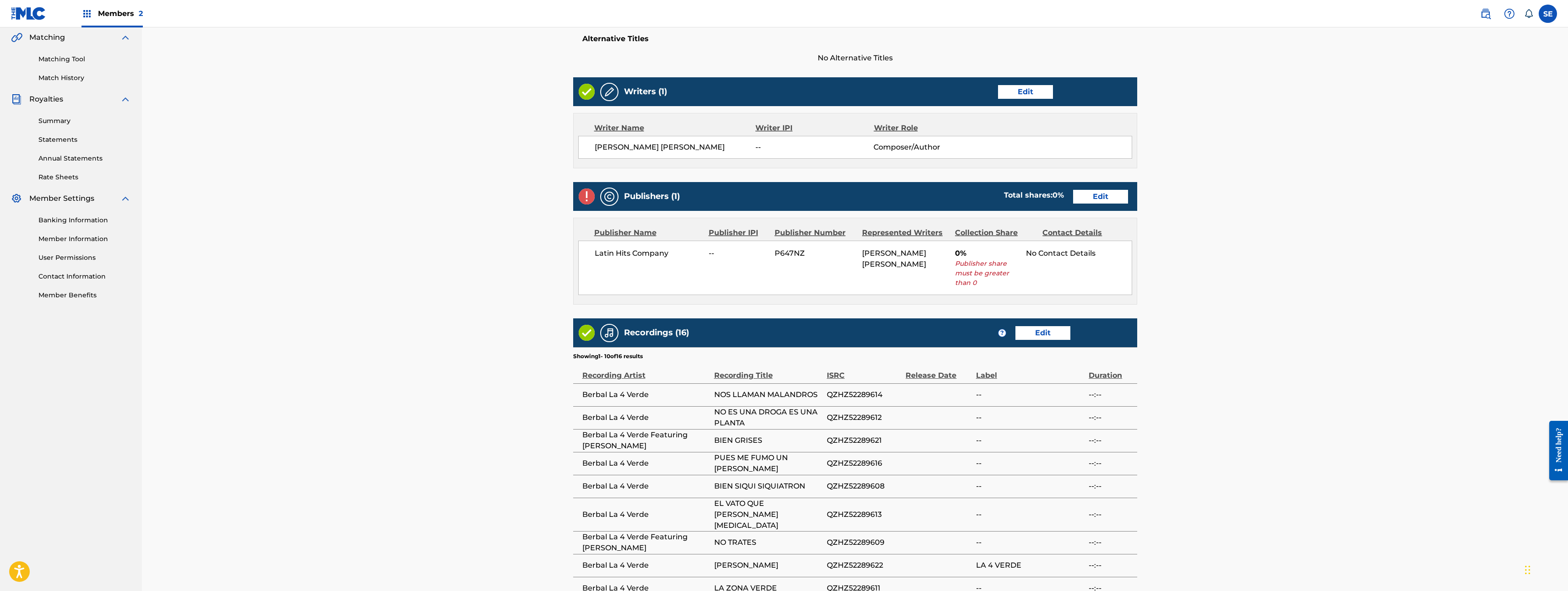
scroll to position [188, 0]
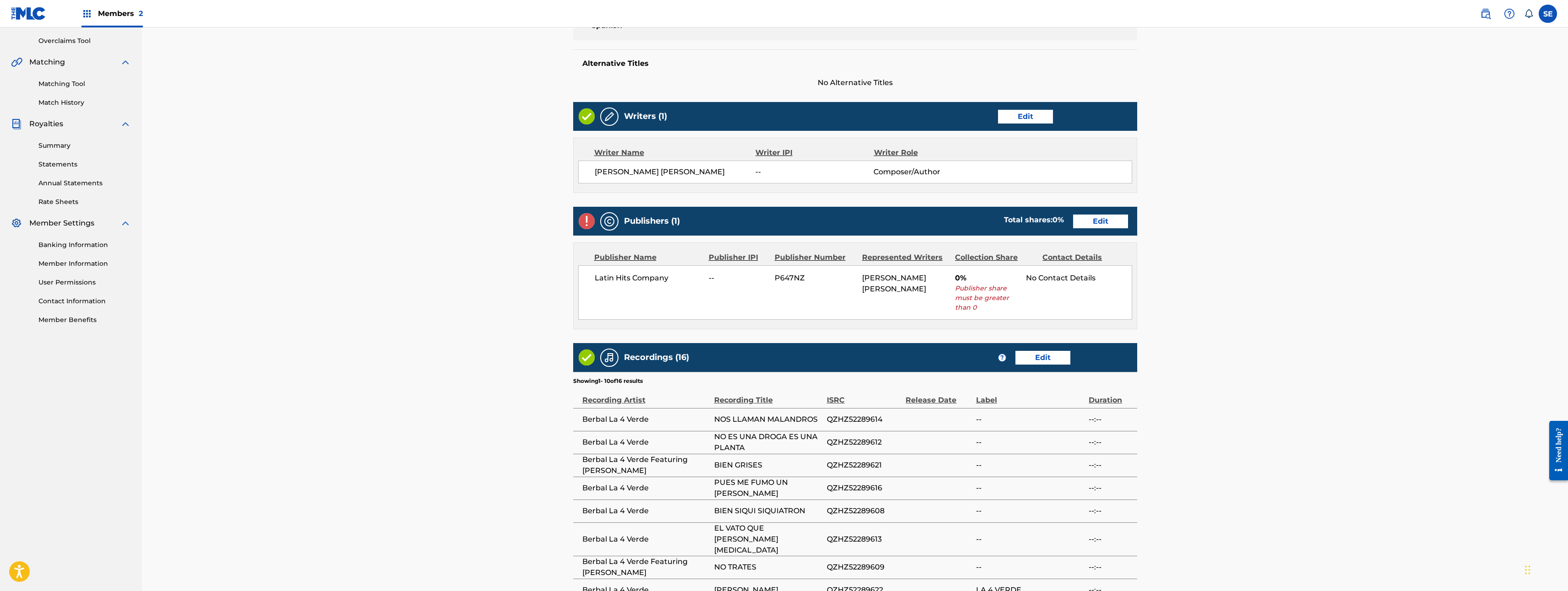
click at [1094, 228] on link "Edit" at bounding box center [1100, 221] width 55 height 14
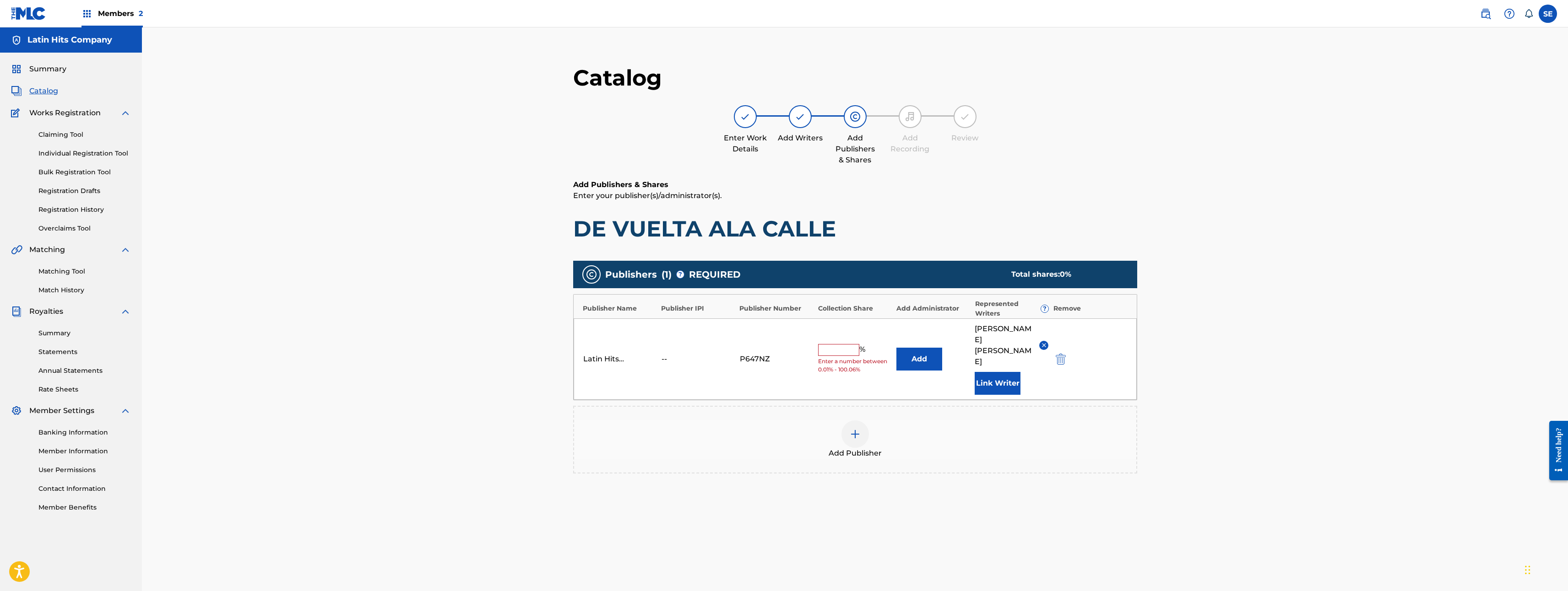
click at [1060, 353] on img "submit" at bounding box center [1061, 358] width 10 height 11
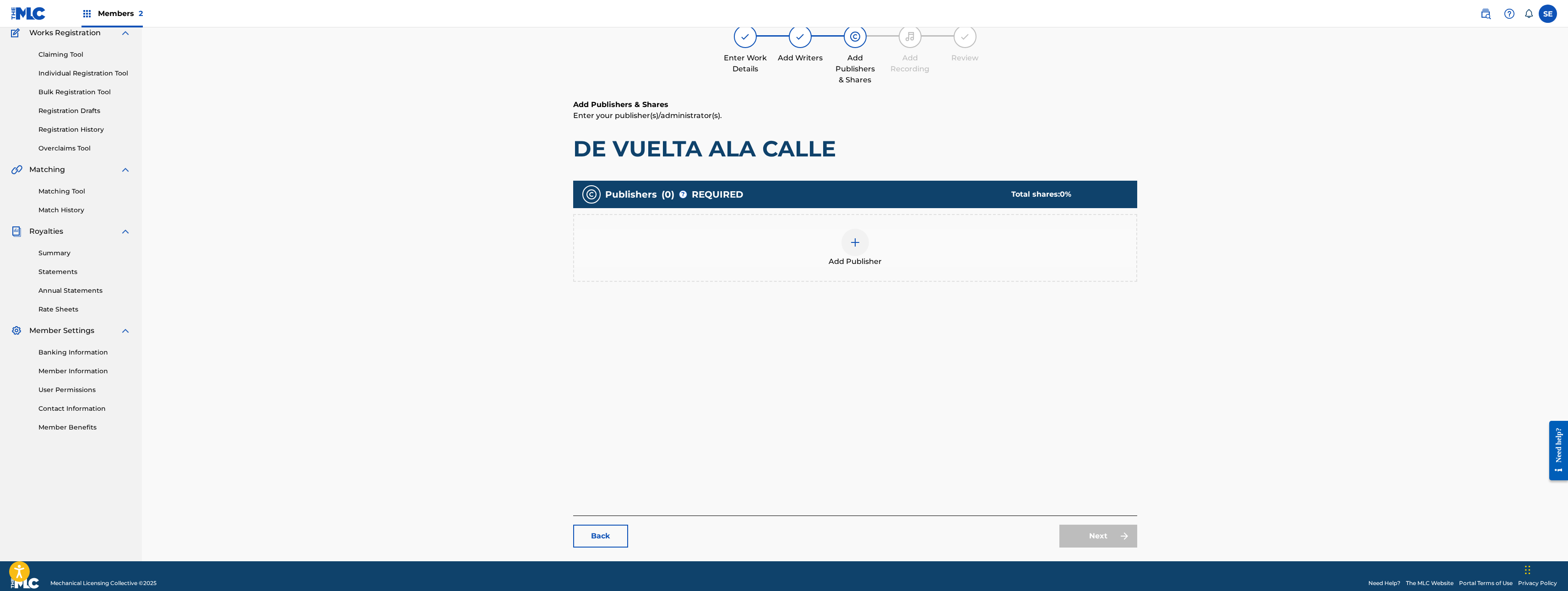
scroll to position [94, 0]
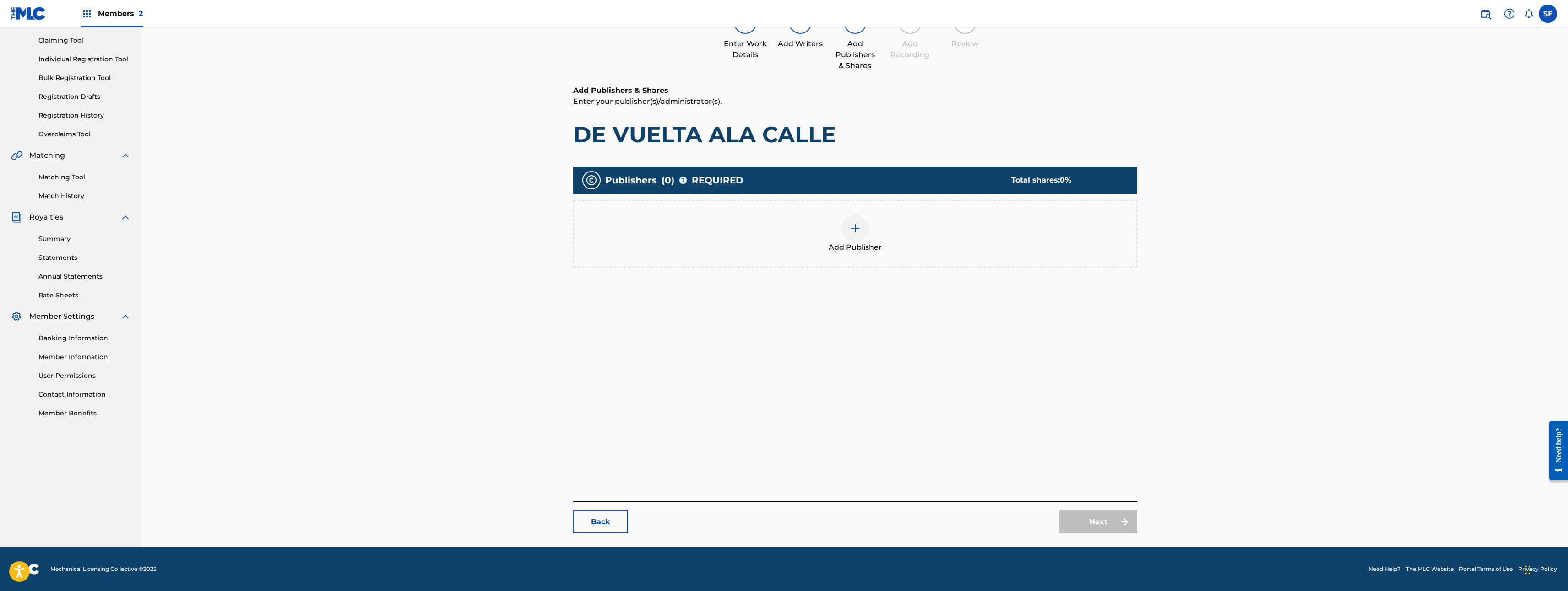
click at [1089, 526] on div "Next" at bounding box center [1098, 522] width 78 height 23
click at [1089, 521] on div "Next" at bounding box center [1098, 522] width 78 height 23
click at [612, 519] on link "Back" at bounding box center [600, 522] width 55 height 23
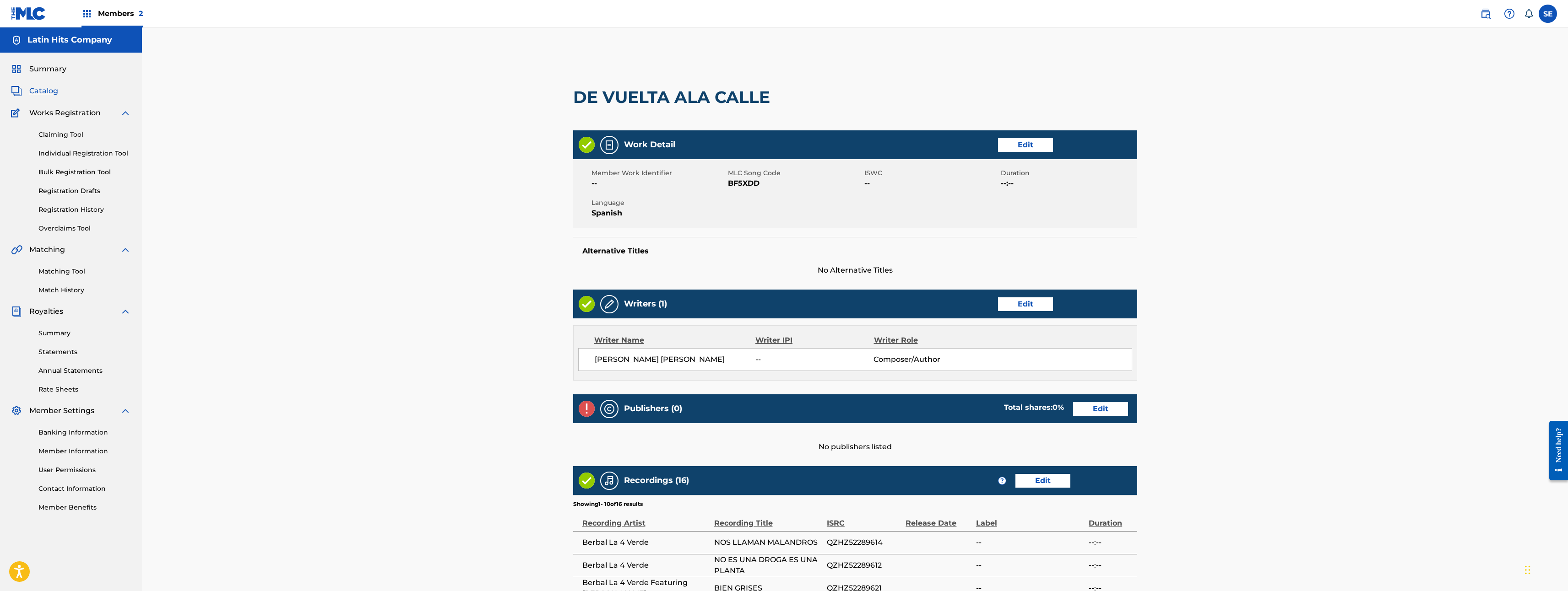
click at [1117, 416] on div "Publishers (0) Total shares: 0 % Edit" at bounding box center [855, 408] width 564 height 29
click at [1111, 410] on link "Edit" at bounding box center [1100, 409] width 55 height 14
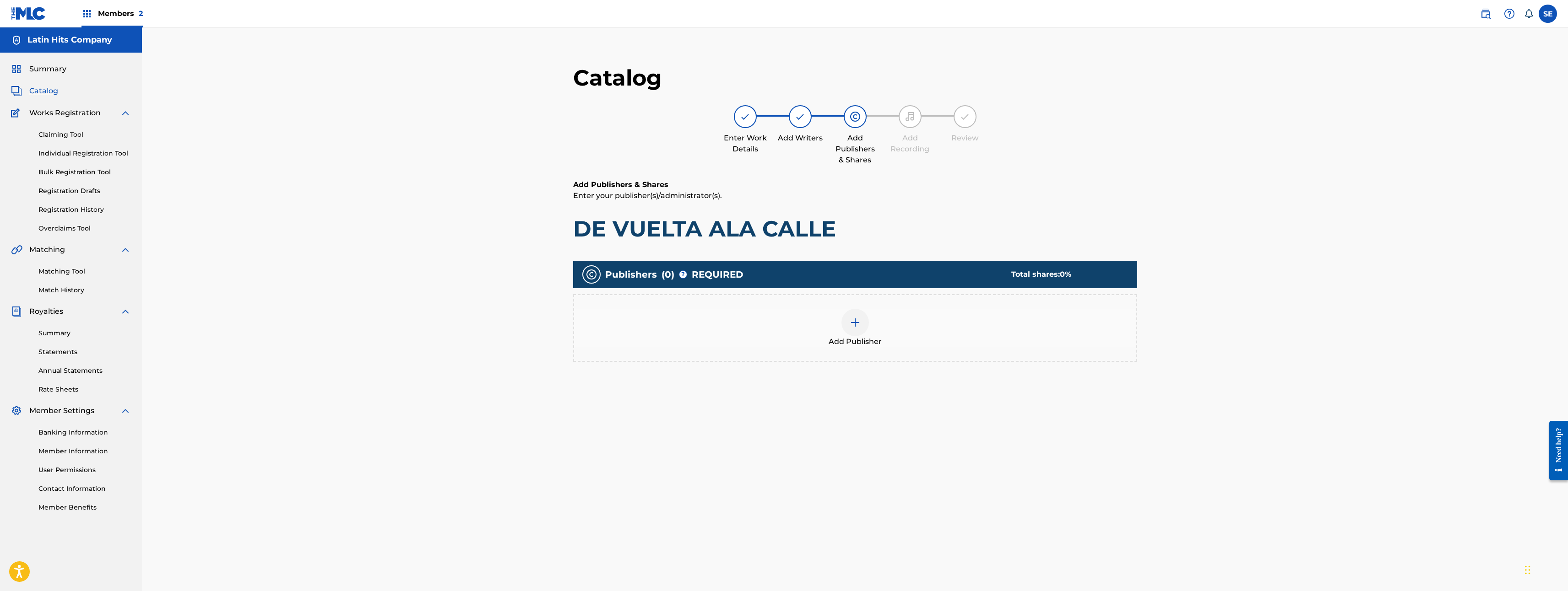
click at [812, 307] on div "Add Publisher" at bounding box center [855, 327] width 564 height 68
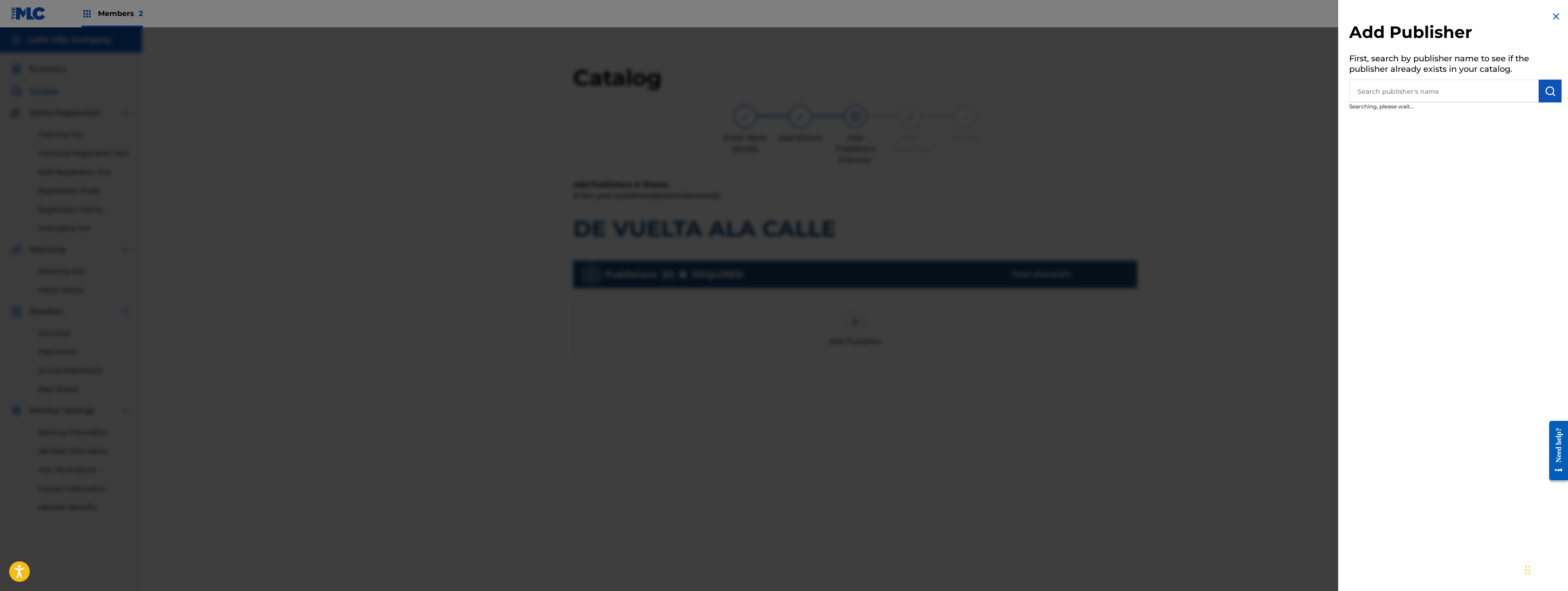
click at [848, 324] on div at bounding box center [784, 323] width 1568 height 591
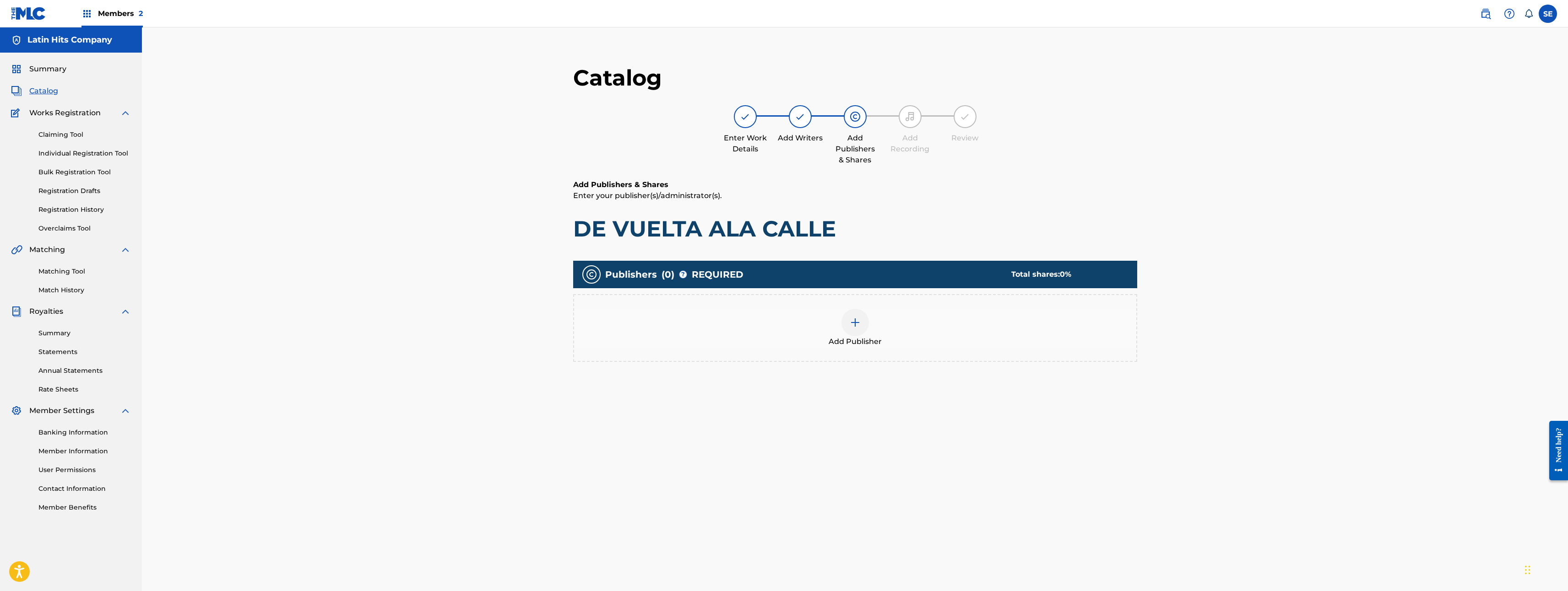
click at [901, 342] on div "Add Publisher" at bounding box center [855, 327] width 562 height 38
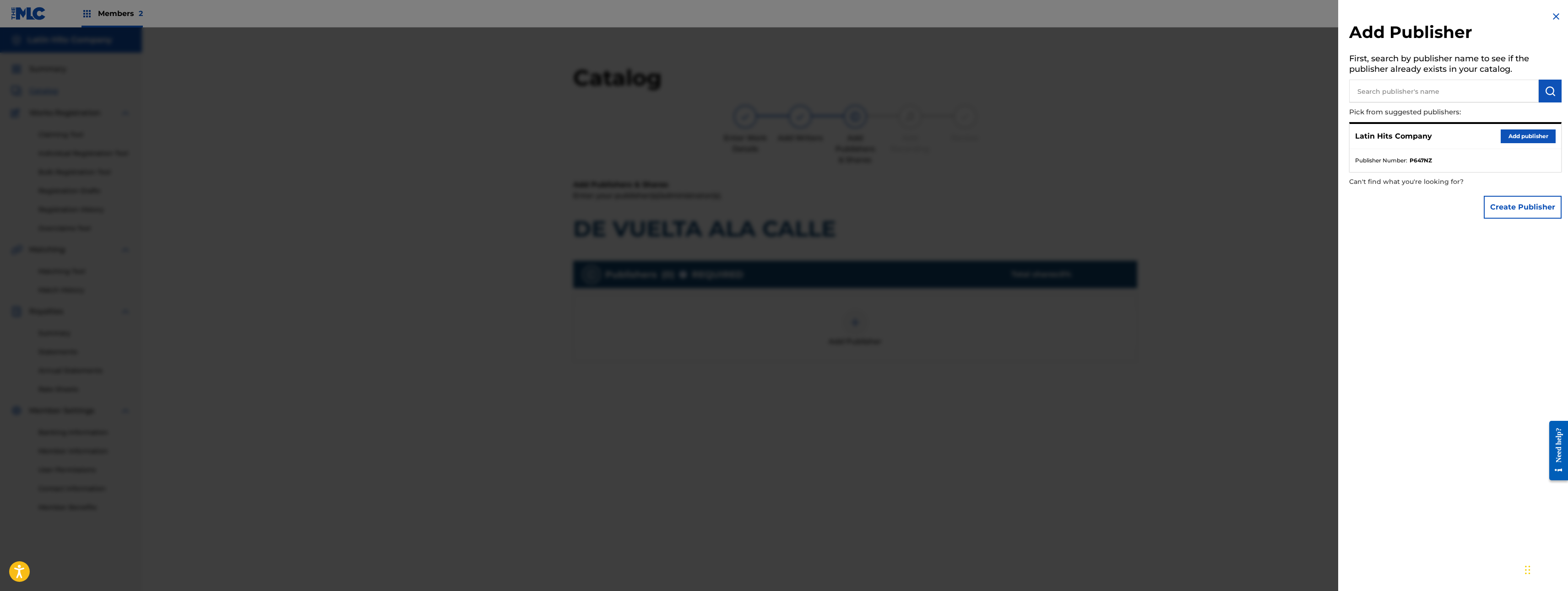
click at [1508, 139] on button "Add publisher" at bounding box center [1528, 136] width 55 height 14
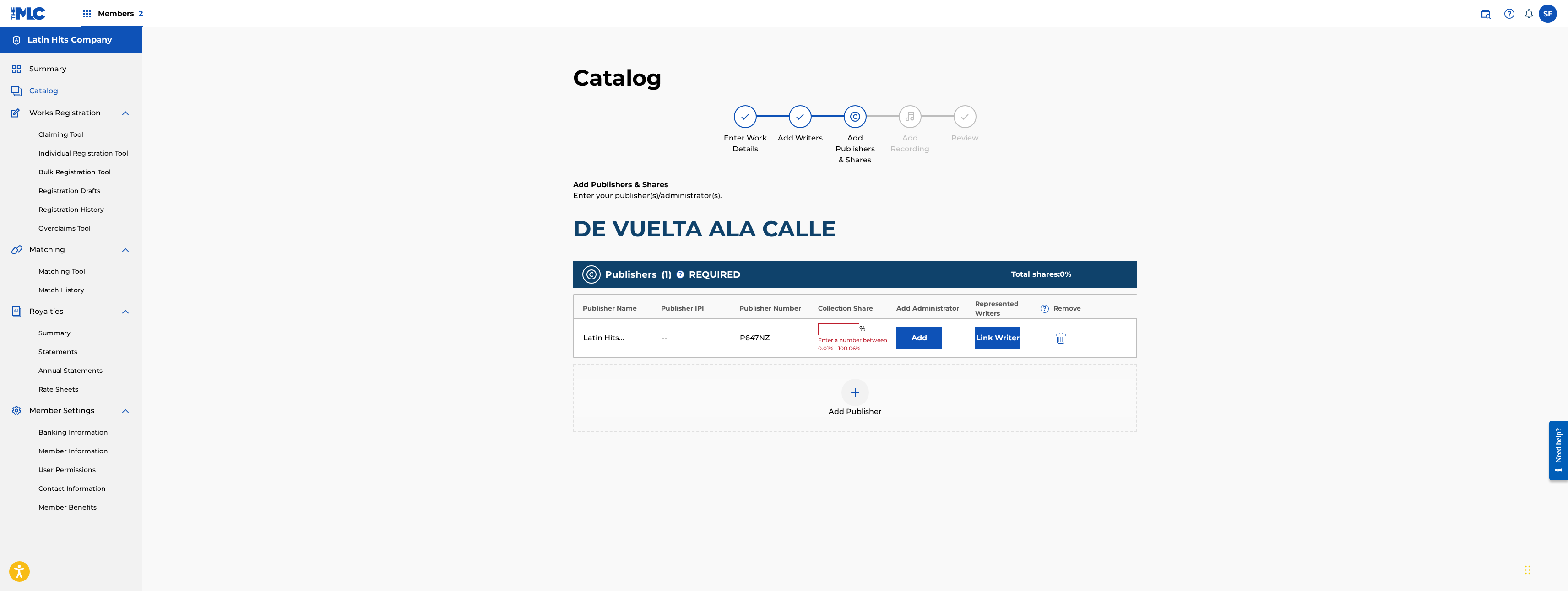
click at [1006, 344] on button "Link Writer" at bounding box center [997, 338] width 46 height 23
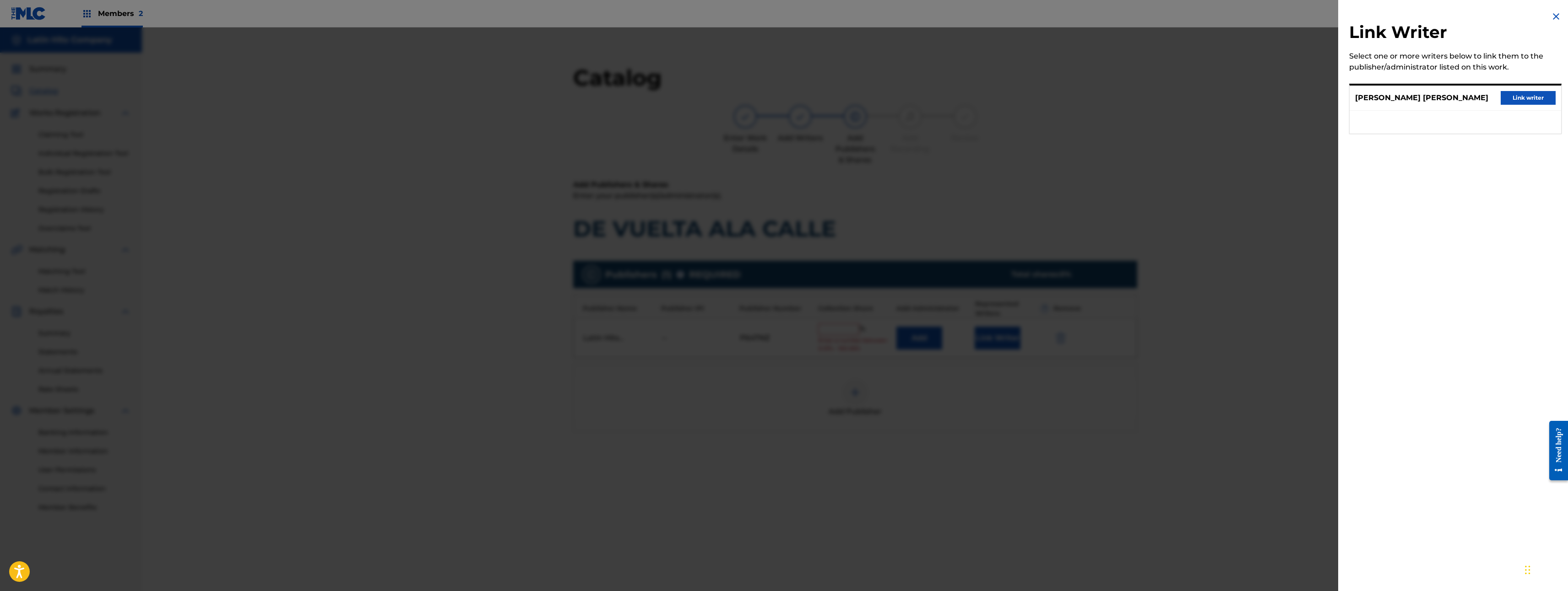
click at [1004, 344] on div at bounding box center [784, 323] width 1568 height 591
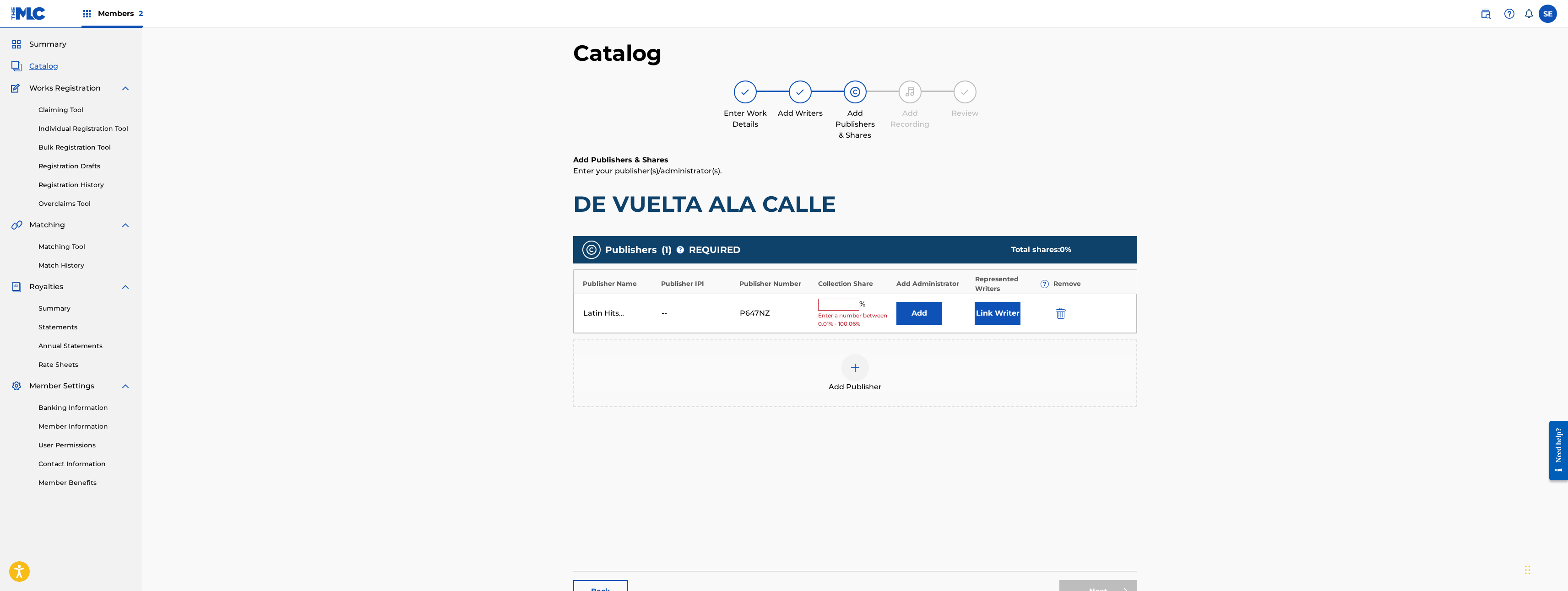
scroll to position [94, 0]
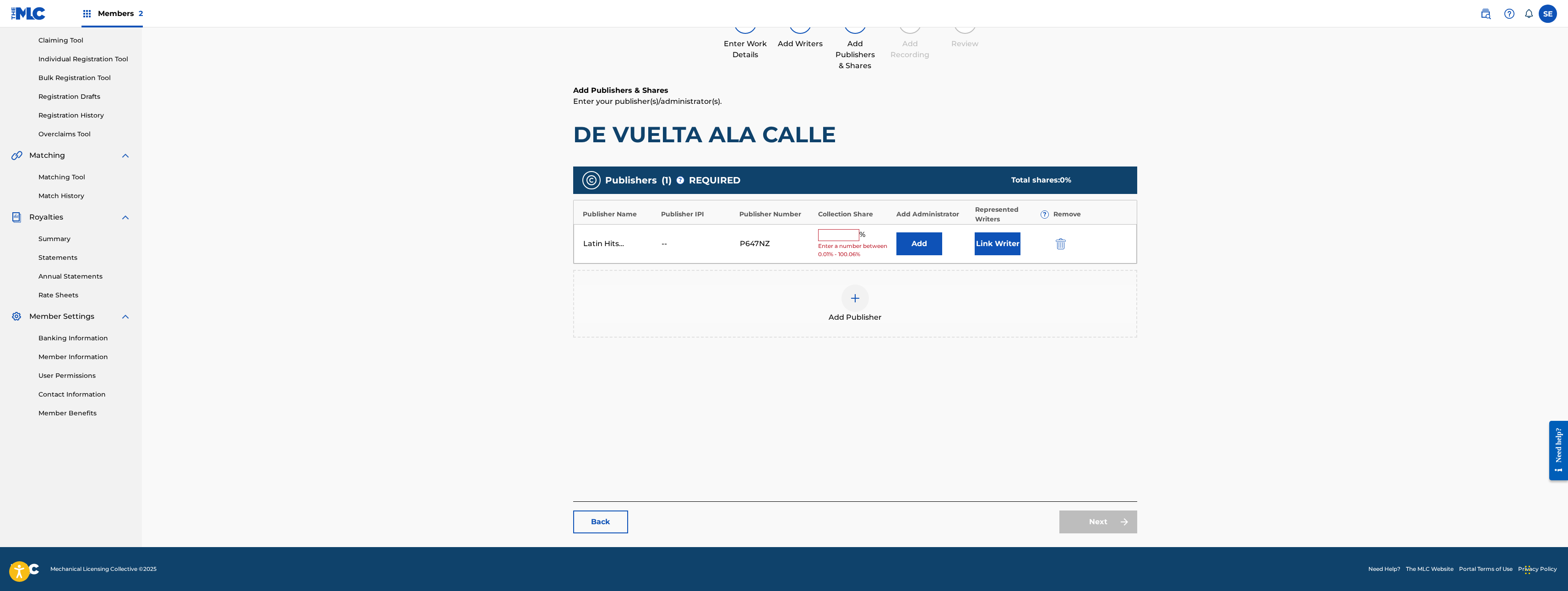
click at [580, 522] on link "Back" at bounding box center [600, 522] width 55 height 23
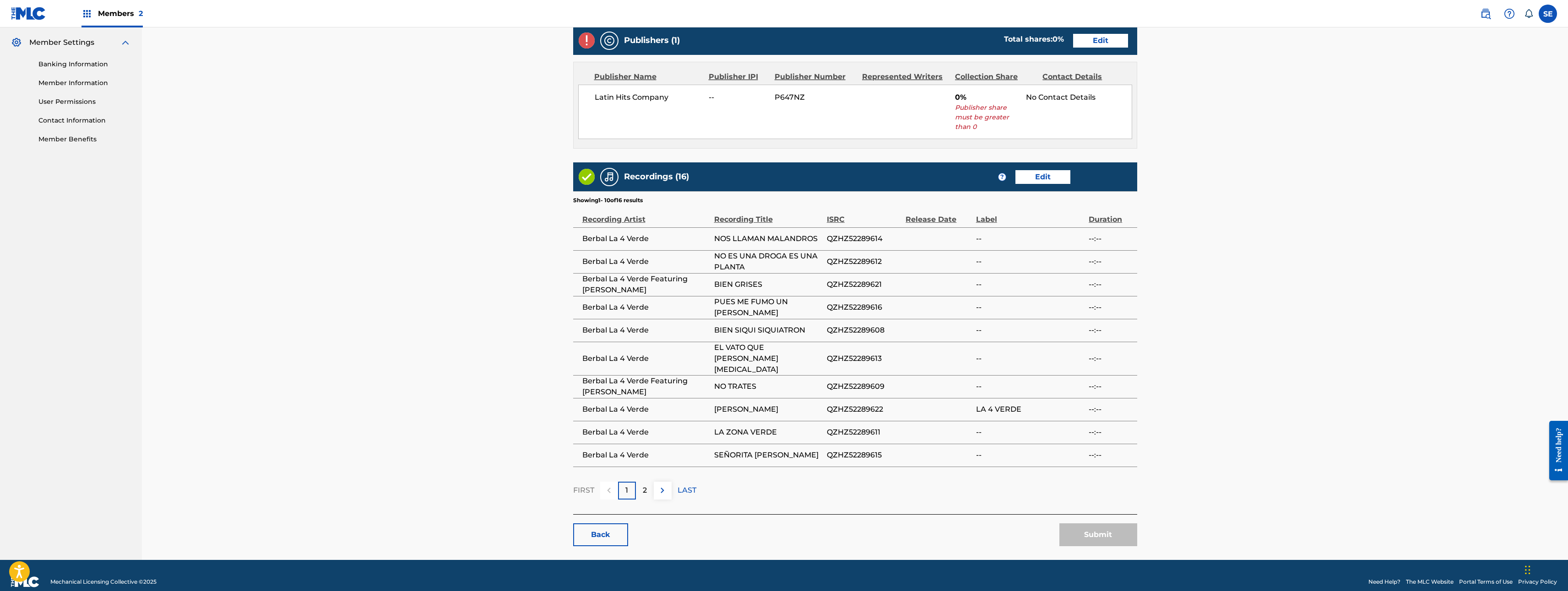
scroll to position [371, 0]
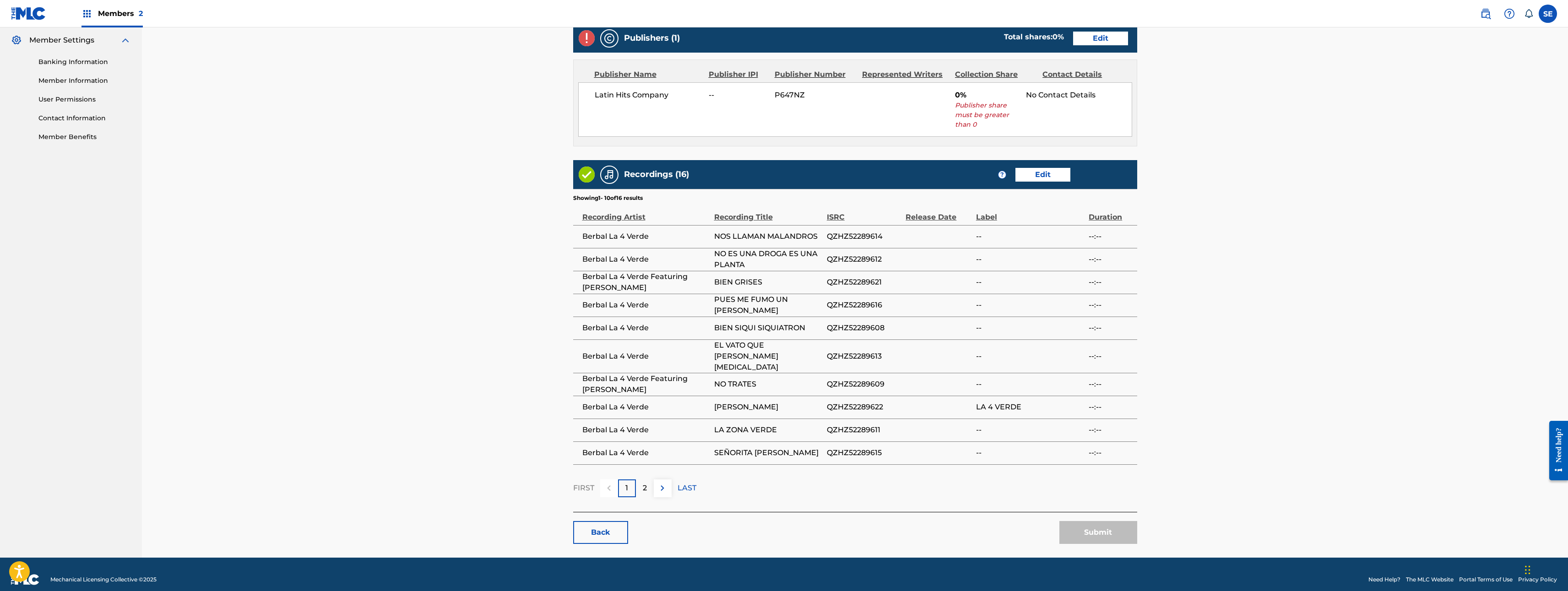
click at [607, 522] on link "Back" at bounding box center [600, 533] width 55 height 23
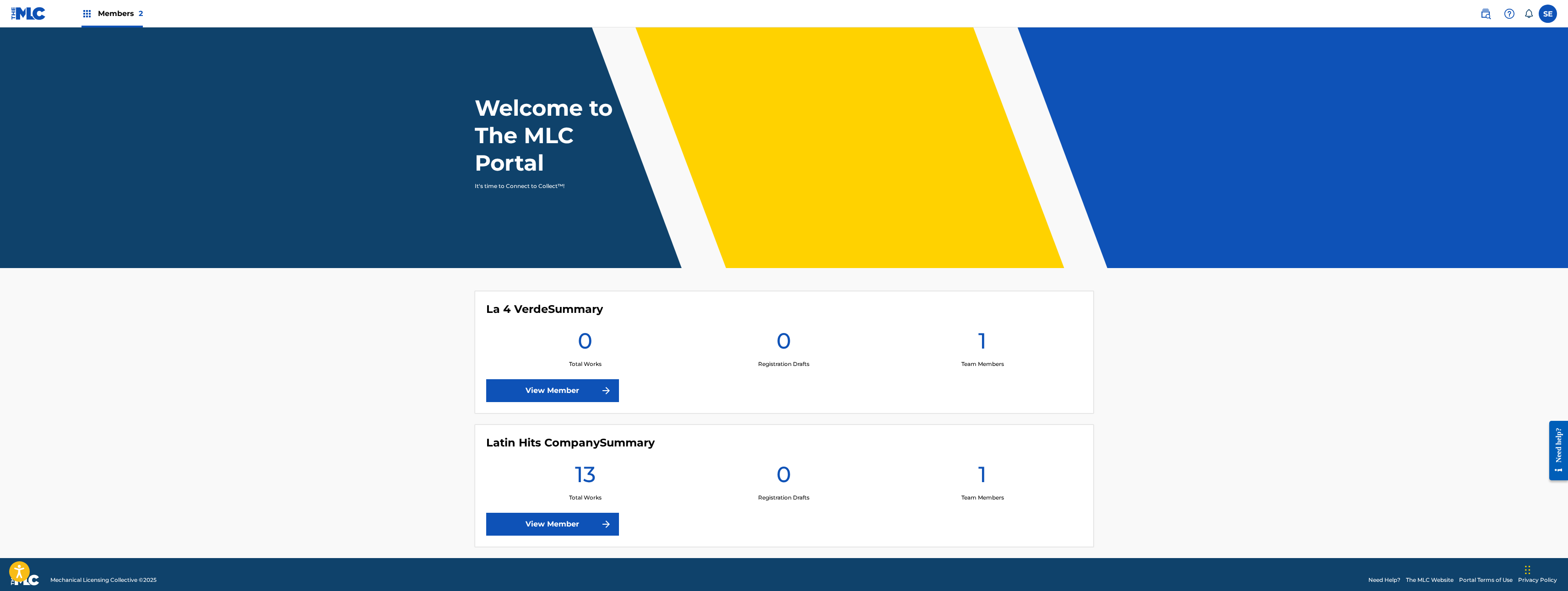
click at [595, 534] on link "View Member" at bounding box center [552, 524] width 133 height 23
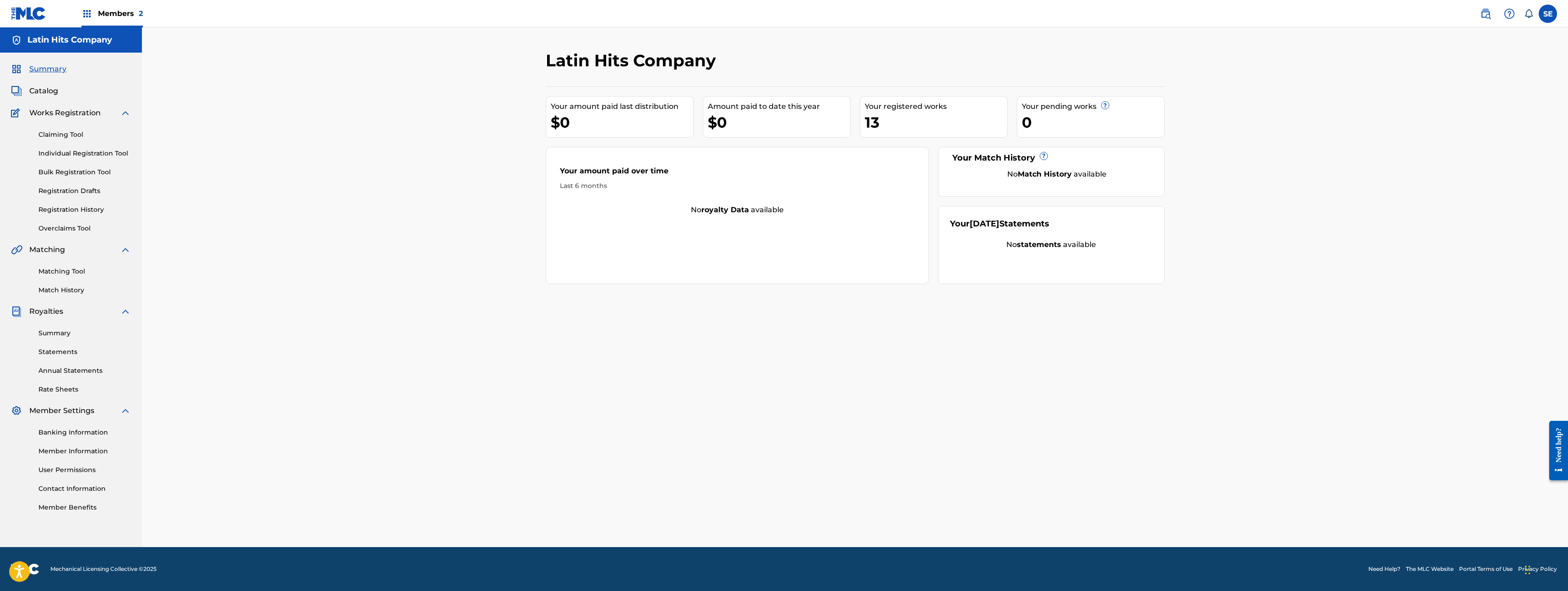
click at [59, 92] on div "Catalog" at bounding box center [70, 91] width 120 height 11
click at [56, 91] on span "Catalog" at bounding box center [43, 91] width 29 height 11
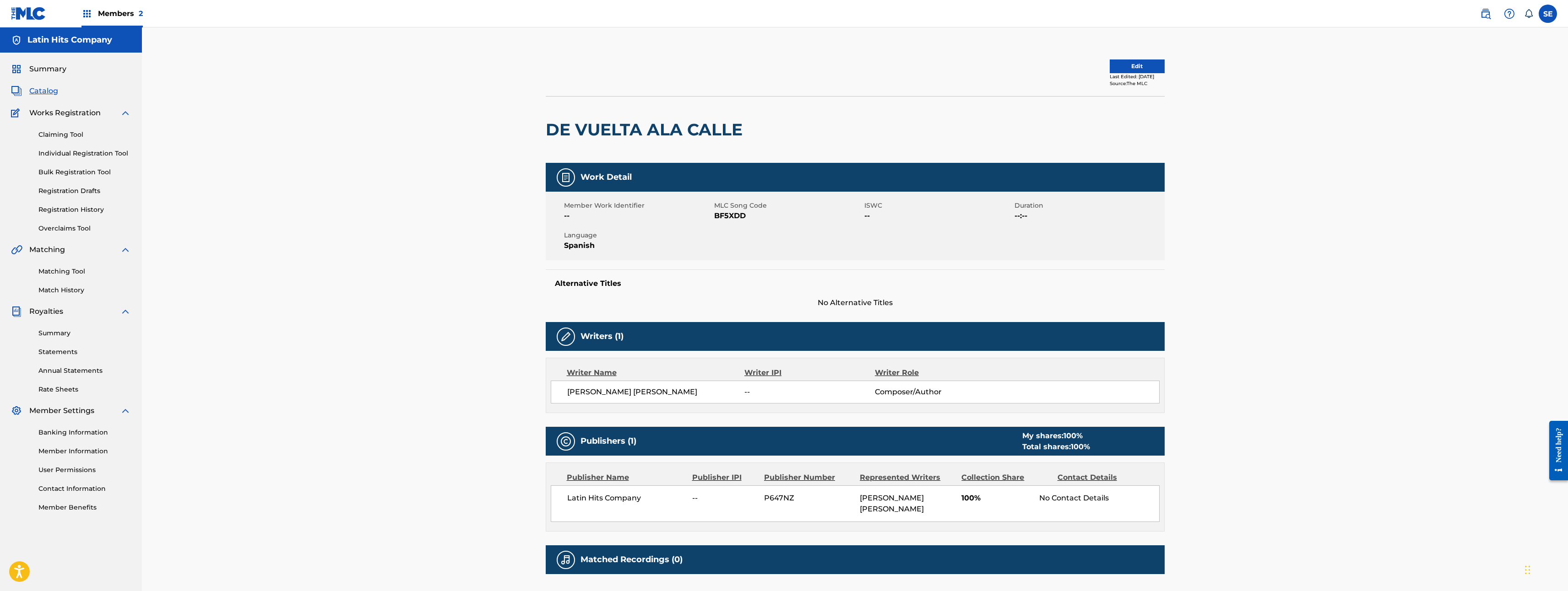
click at [1147, 69] on button "Edit" at bounding box center [1137, 66] width 55 height 14
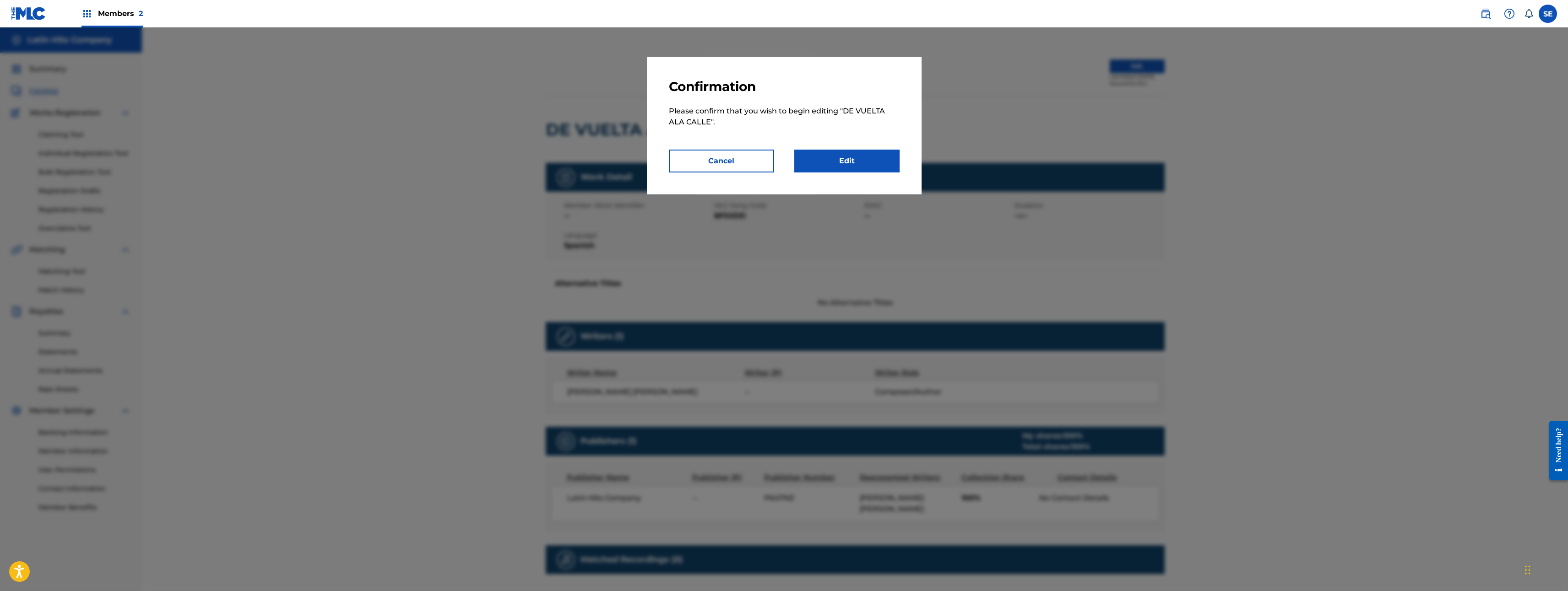
click at [883, 158] on link "Edit" at bounding box center [847, 161] width 105 height 23
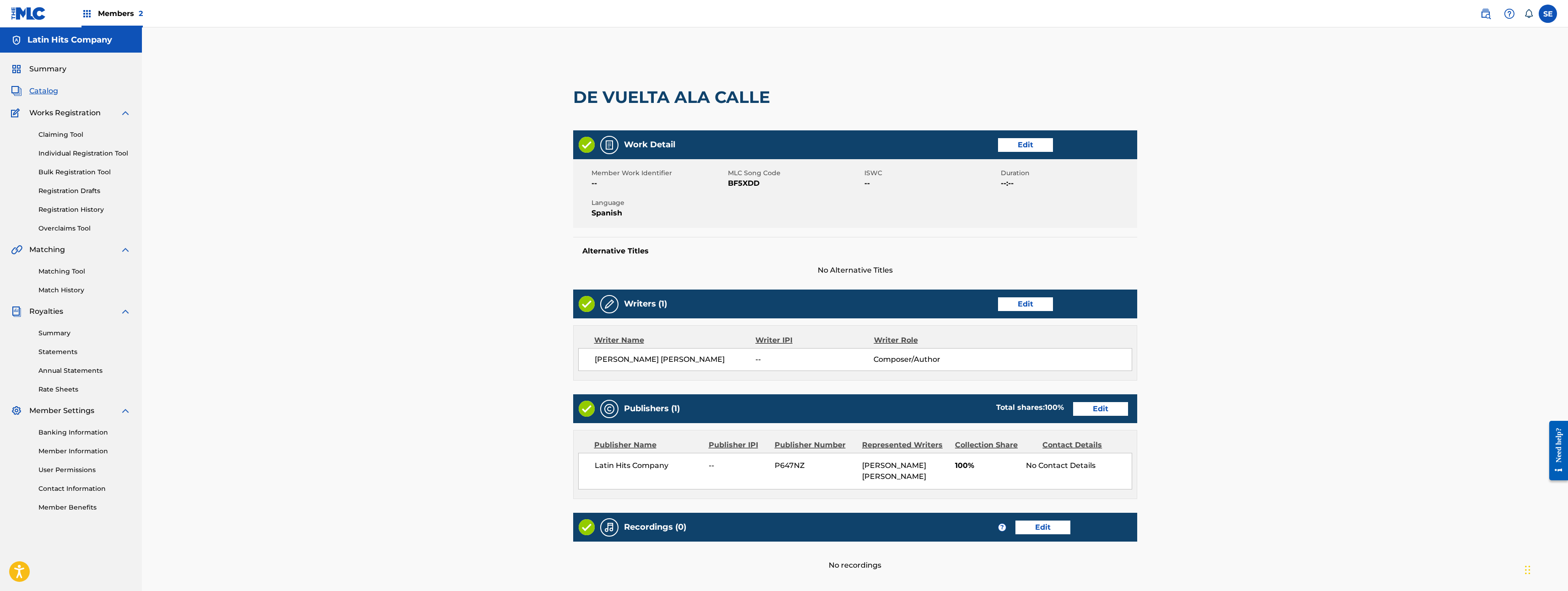
click at [1101, 413] on link "Edit" at bounding box center [1100, 409] width 55 height 14
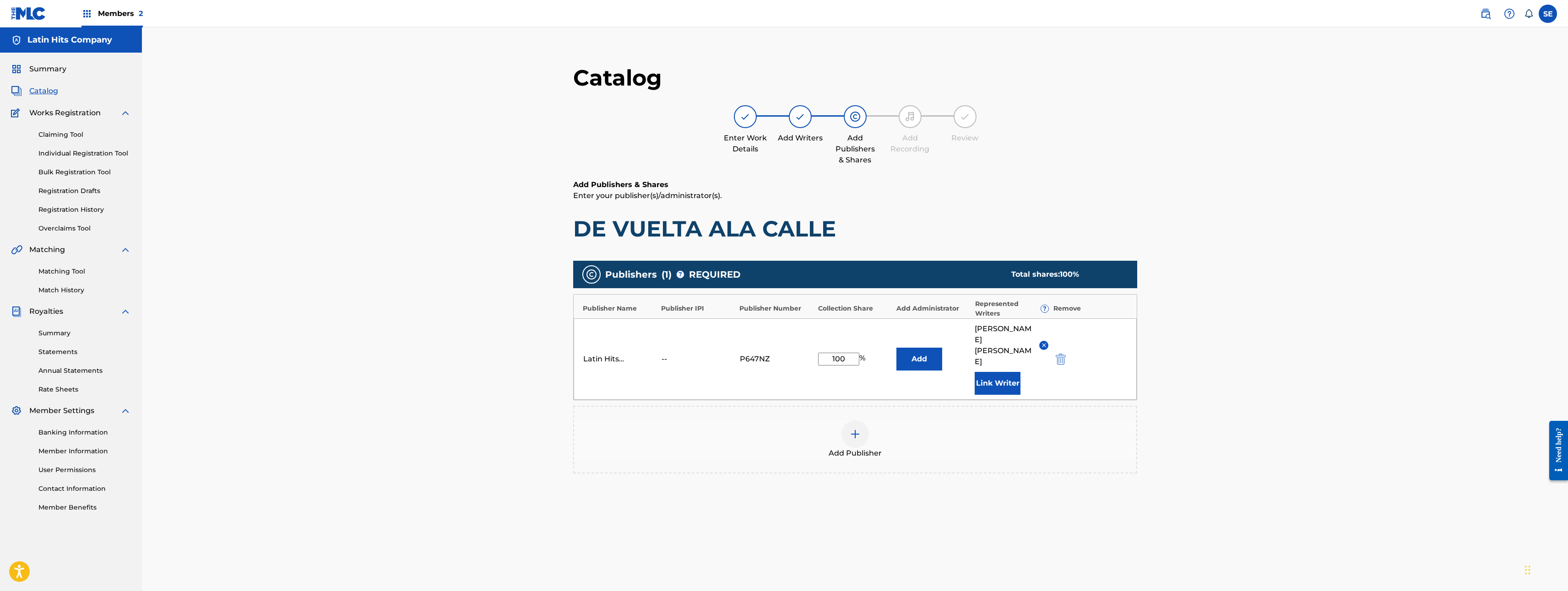
drag, startPoint x: 856, startPoint y: 353, endPoint x: 846, endPoint y: 353, distance: 10.0
click at [847, 353] on input "100" at bounding box center [839, 359] width 41 height 13
drag, startPoint x: 846, startPoint y: 353, endPoint x: 619, endPoint y: 353, distance: 227.0
click at [648, 353] on div "Latin Hits Company -- P647NZ 100 % Add GABRIEL ALEJANDRO LOPEZ PEREZ Link Writer" at bounding box center [855, 359] width 564 height 82
drag, startPoint x: 840, startPoint y: 357, endPoint x: 798, endPoint y: 360, distance: 42.1
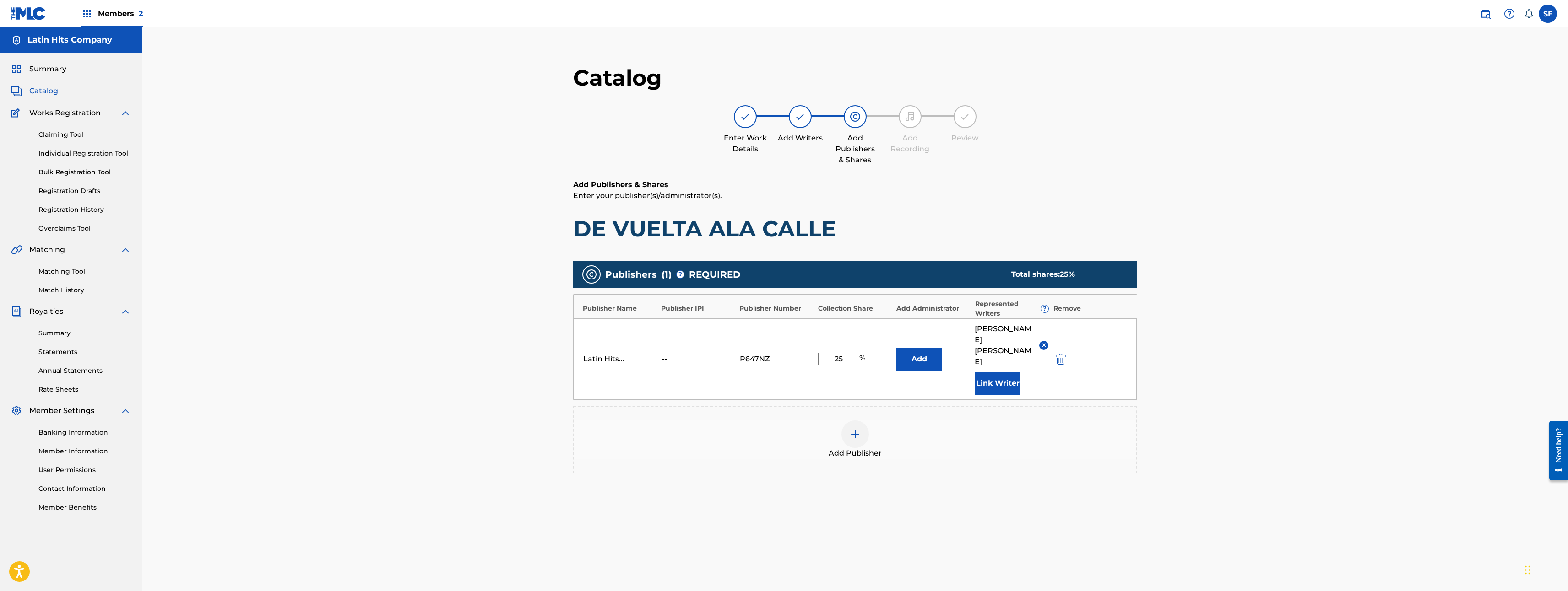
click at [795, 358] on div "Latin Hits Company -- P647NZ 25 % Add GABRIEL ALEJANDRO LOPEZ PEREZ Link Writer" at bounding box center [855, 359] width 564 height 82
type input "1"
drag, startPoint x: 777, startPoint y: 374, endPoint x: 826, endPoint y: 367, distance: 49.5
click at [777, 375] on div "Latin Hits Company -- P647NZ 1 % Add GABRIEL ALEJANDRO LOPEZ PEREZ Link Writer" at bounding box center [855, 359] width 564 height 82
click at [842, 357] on input "1" at bounding box center [839, 359] width 41 height 13
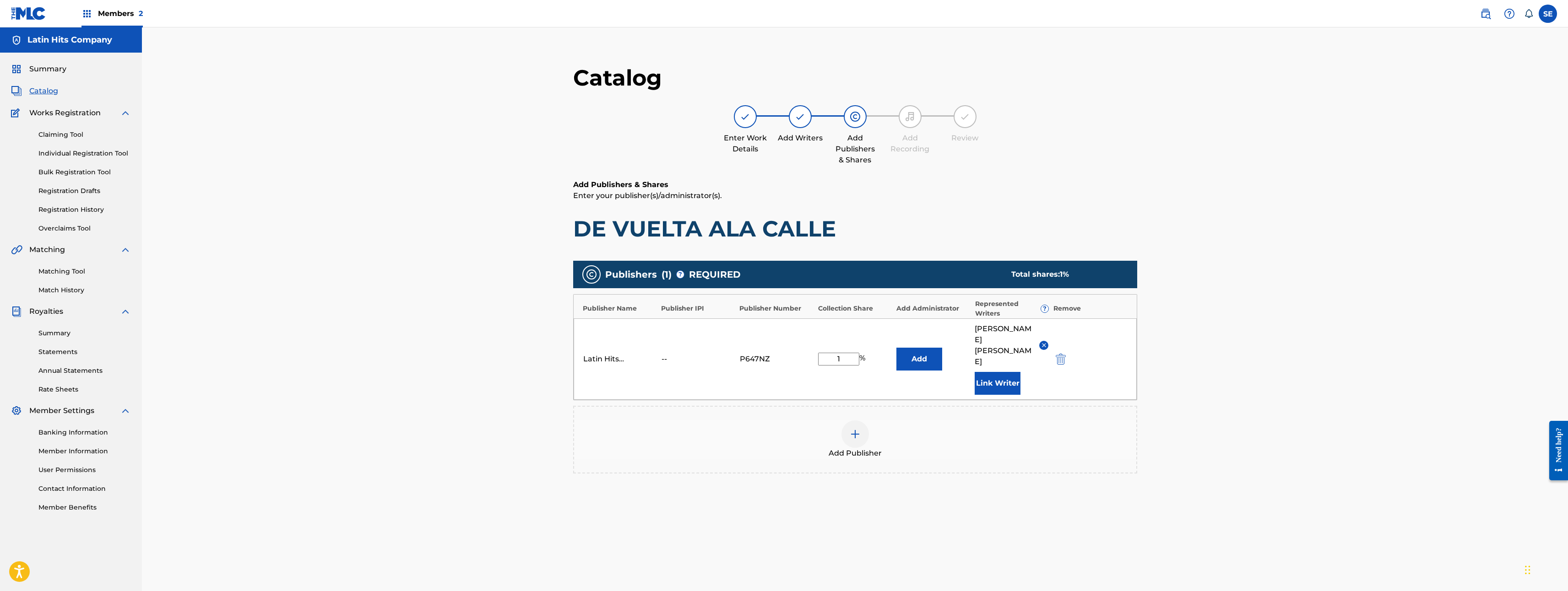
click at [792, 375] on div "Latin Hits Company -- P647NZ 1 % Add GABRIEL ALEJANDRO LOPEZ PEREZ Link Writer" at bounding box center [855, 359] width 564 height 82
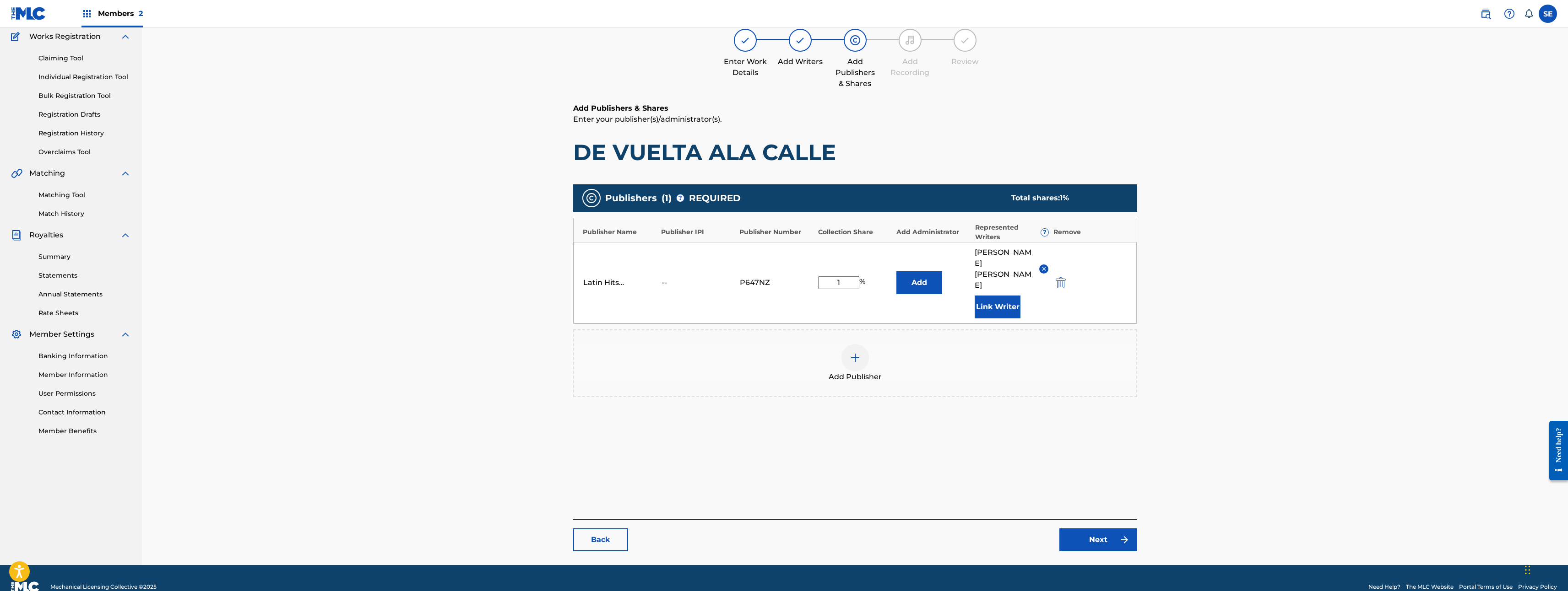
scroll to position [94, 0]
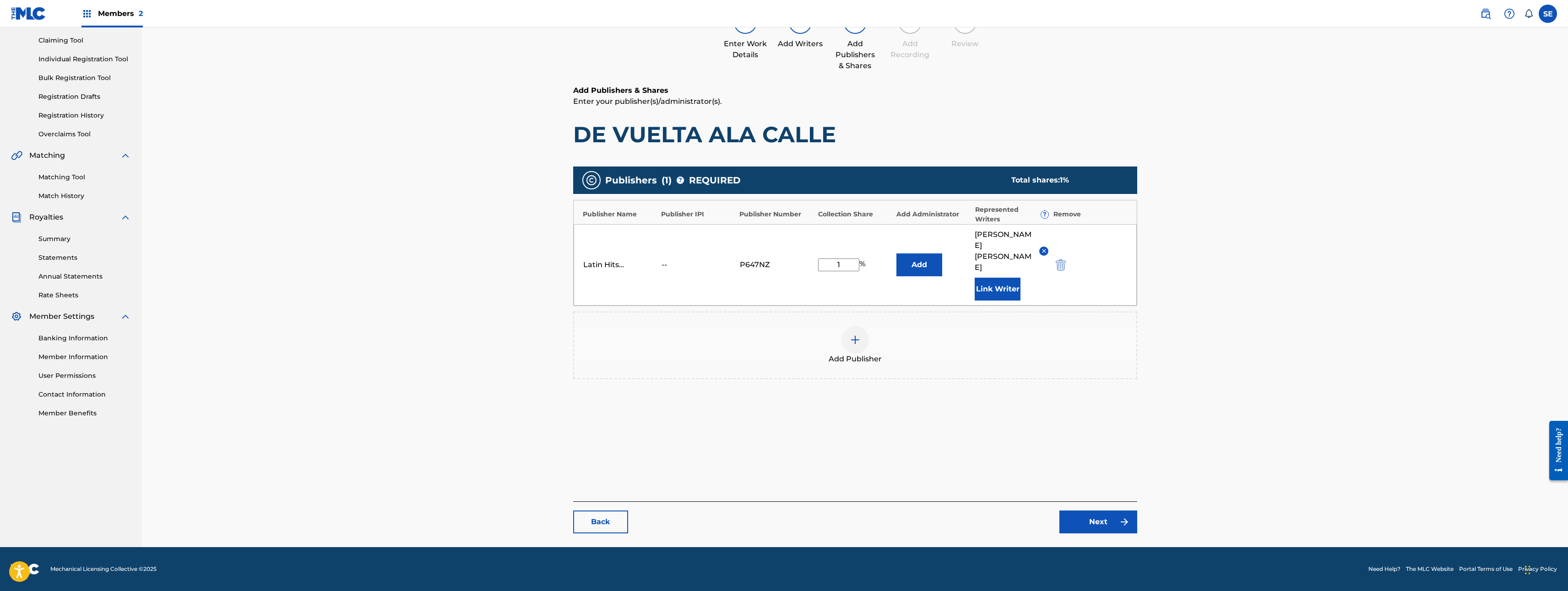
click at [1107, 523] on link "Next" at bounding box center [1098, 522] width 78 height 23
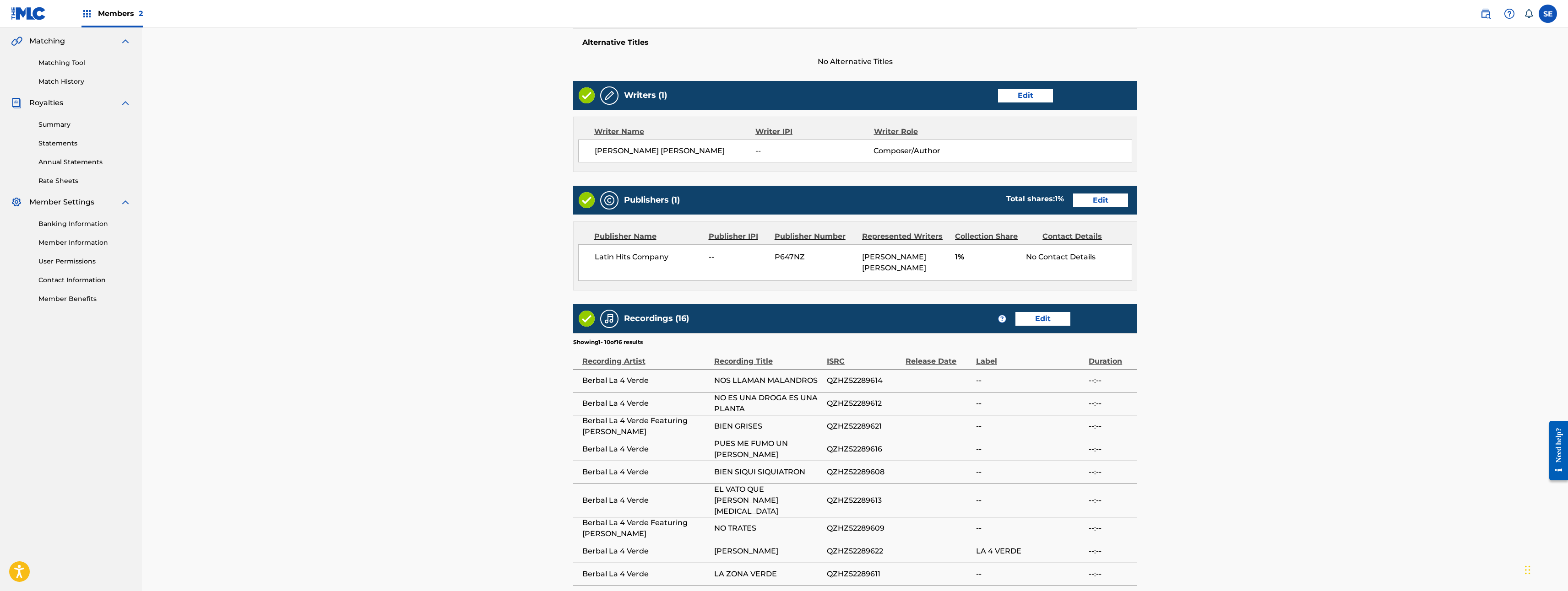
scroll to position [353, 0]
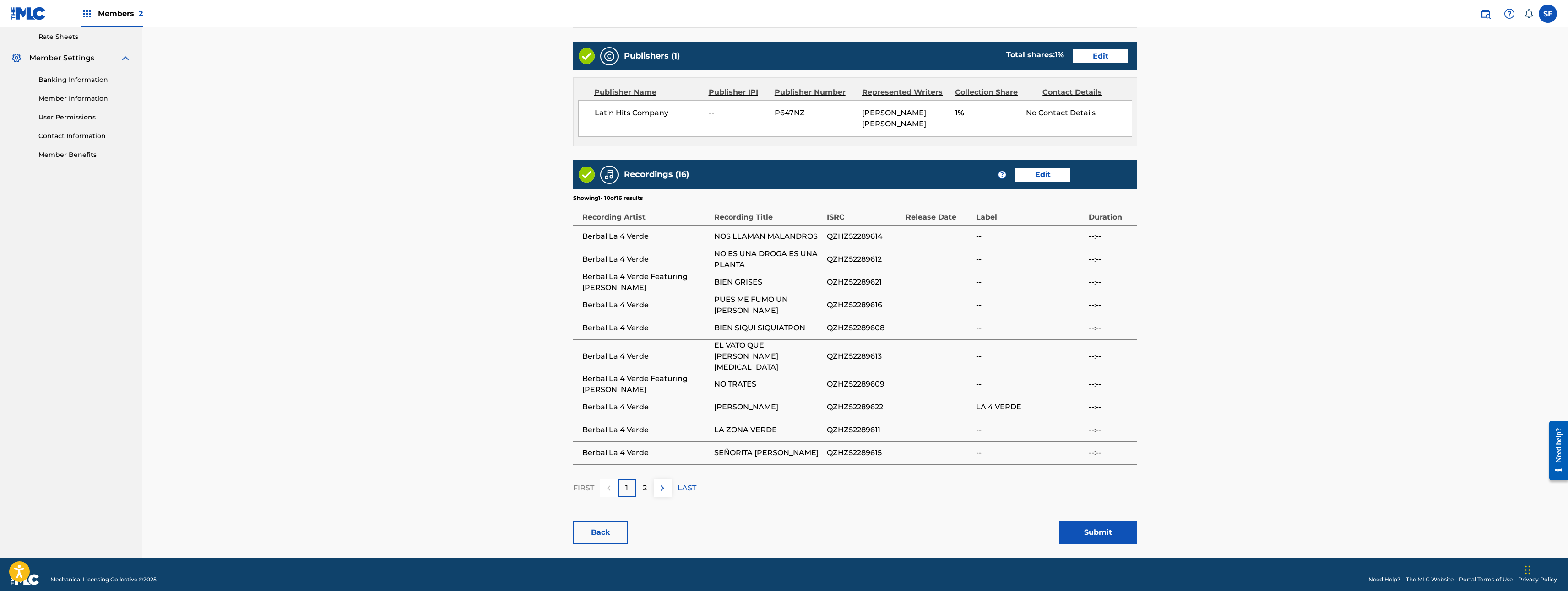
drag, startPoint x: 1091, startPoint y: 518, endPoint x: 1267, endPoint y: 343, distance: 248.2
click at [1289, 333] on div "< Back DE VUELTA ALA CALLE Work Detail Edit Member Work Identifier -- MLC Song …" at bounding box center [855, 116] width 1426 height 883
click at [1216, 424] on div "< Back DE VUELTA ALA CALLE Work Detail Edit Member Work Identifier -- MLC Song …" at bounding box center [855, 116] width 1426 height 883
click at [591, 522] on link "Back" at bounding box center [600, 533] width 55 height 23
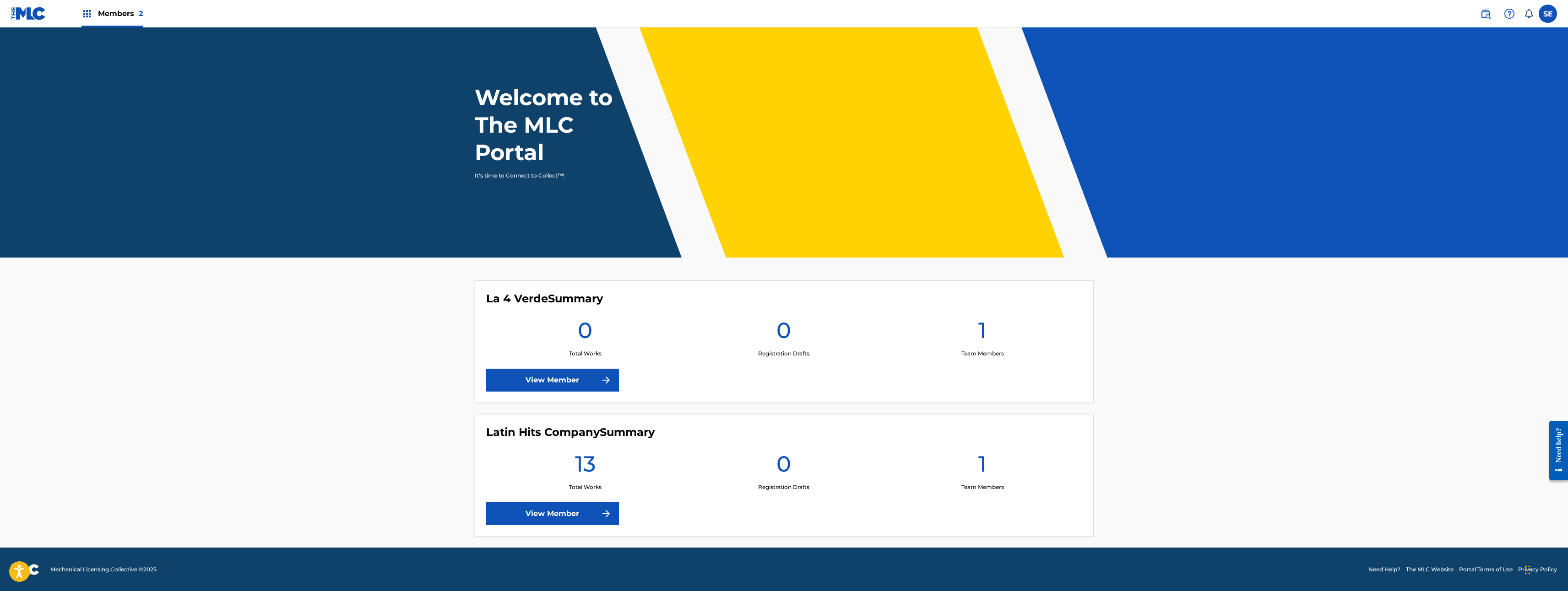
scroll to position [11, 0]
click at [554, 515] on link "View Member" at bounding box center [552, 513] width 133 height 23
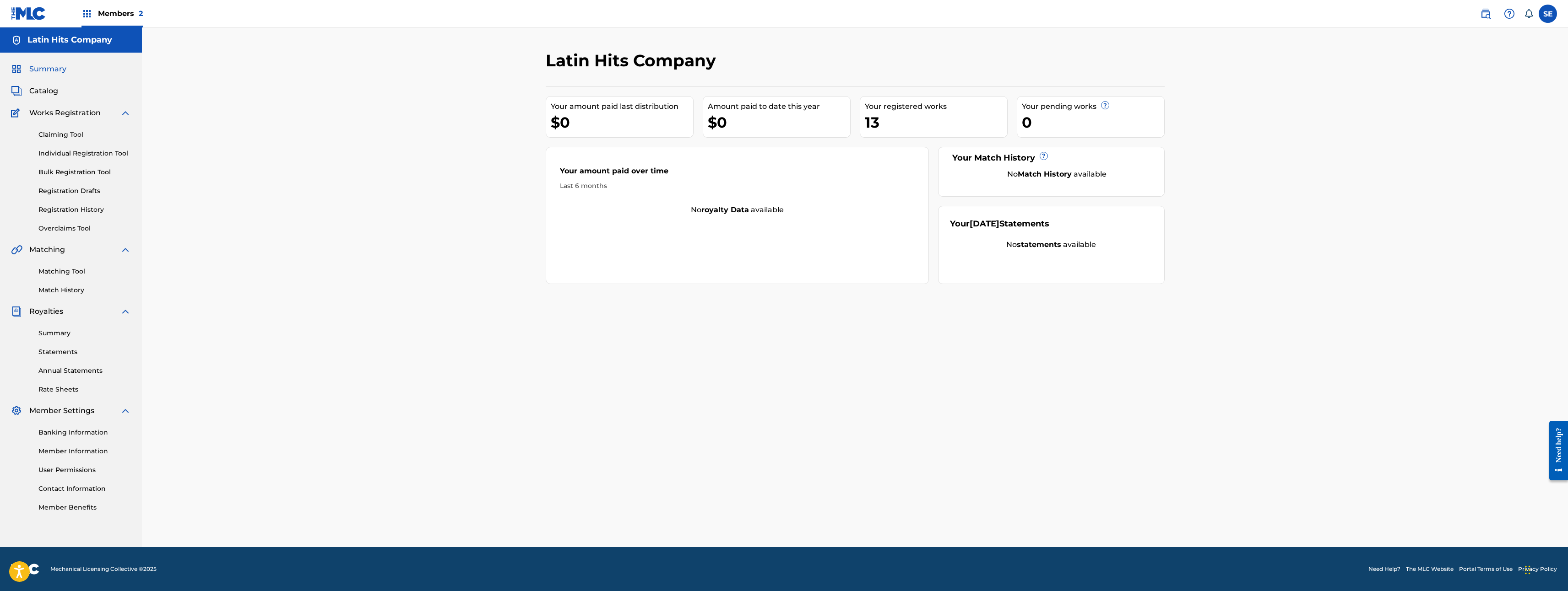
click at [69, 290] on link "Match History" at bounding box center [84, 291] width 92 height 10
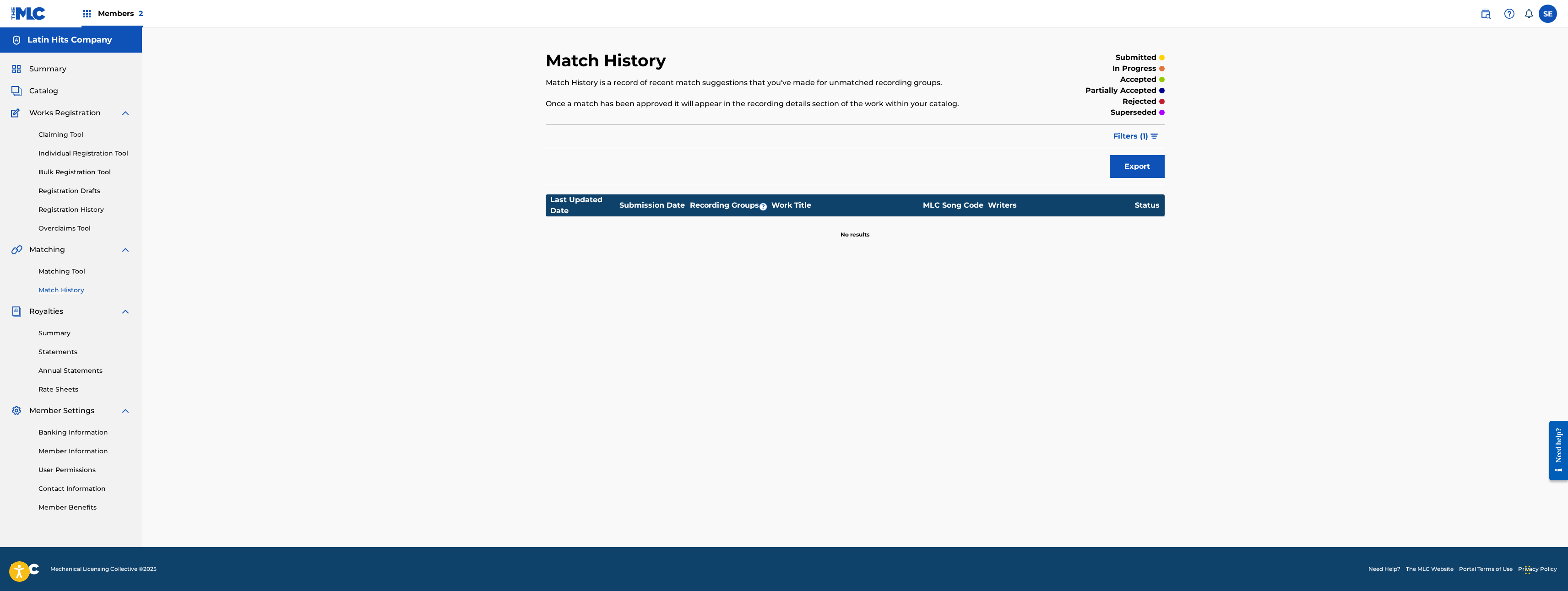
click at [74, 278] on div "Matching Tool Match History" at bounding box center [70, 275] width 120 height 40
drag, startPoint x: 74, startPoint y: 278, endPoint x: 79, endPoint y: 273, distance: 7.1
click at [79, 273] on link "Matching Tool" at bounding box center [84, 272] width 92 height 10
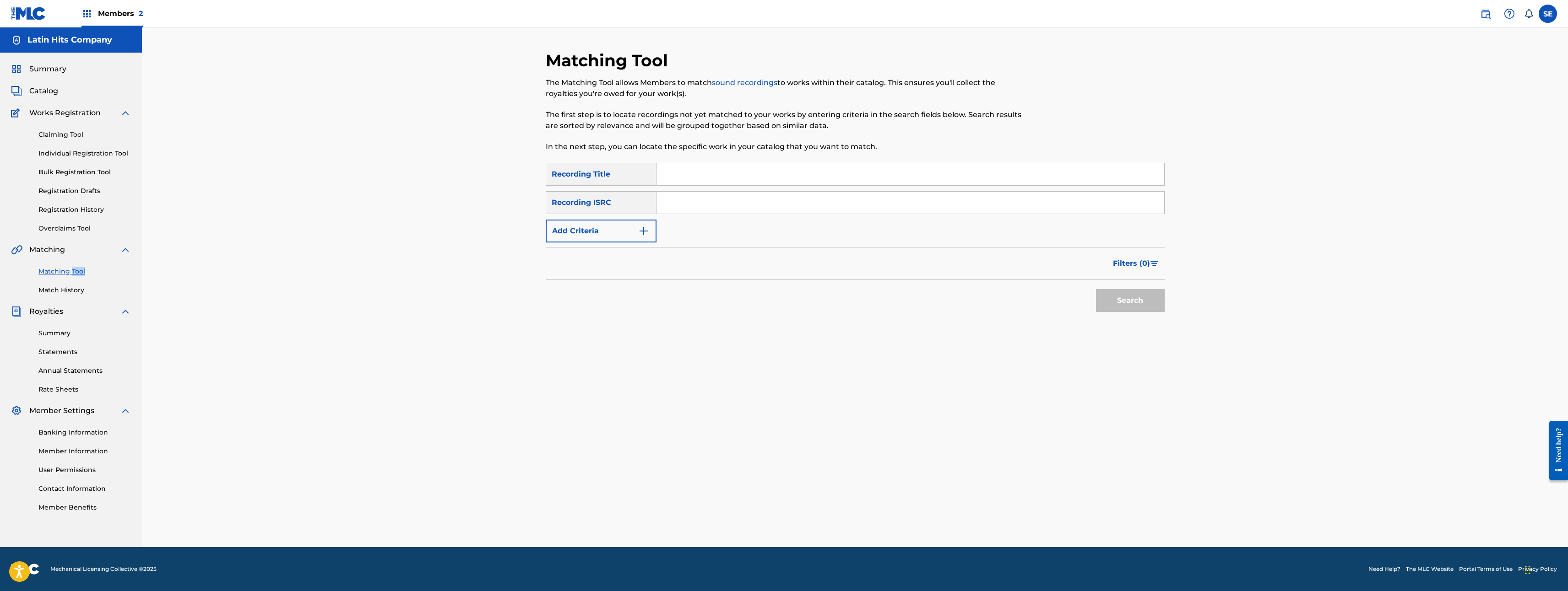
click at [87, 213] on link "Registration History" at bounding box center [84, 210] width 92 height 10
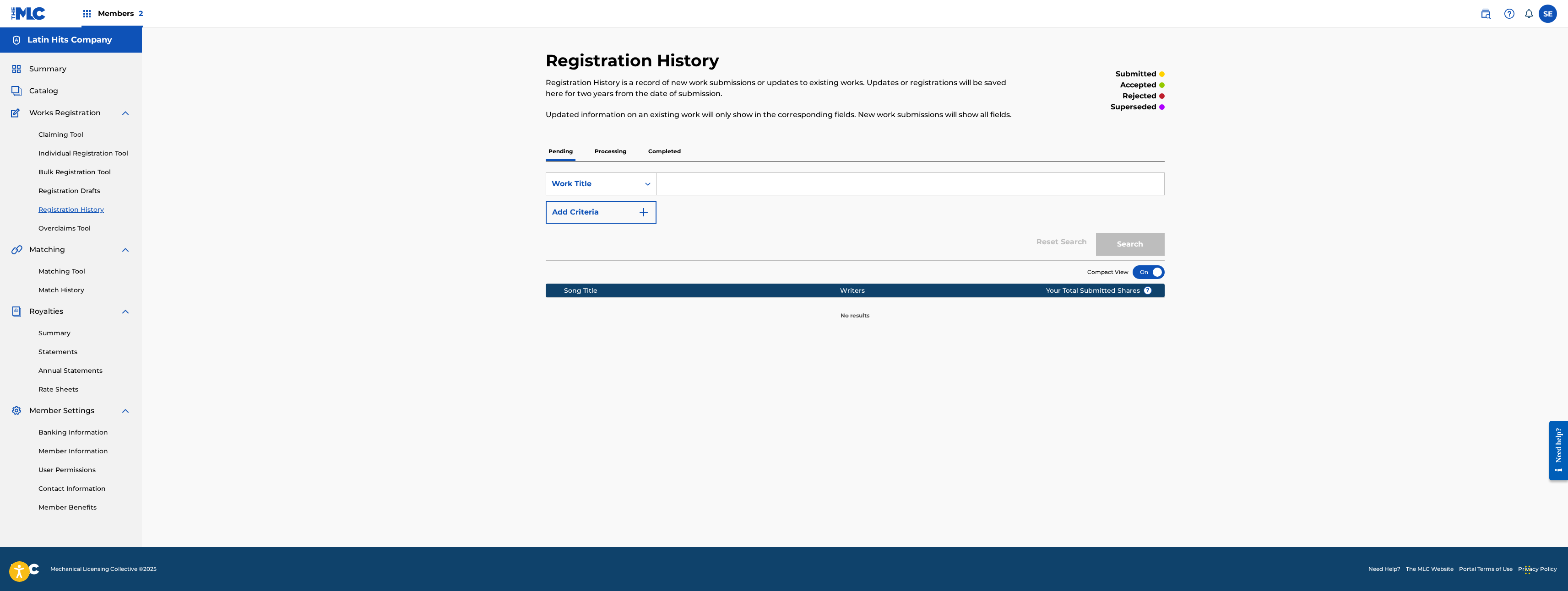
click at [612, 163] on div "SearchWithCriteria4058ab35-ccd8-4fcd-988d-fd8a6d4d1703 Work Title Add Criteria …" at bounding box center [855, 211] width 619 height 99
click at [621, 153] on p "Processing" at bounding box center [610, 152] width 37 height 20
click at [673, 154] on p "Completed" at bounding box center [664, 152] width 38 height 20
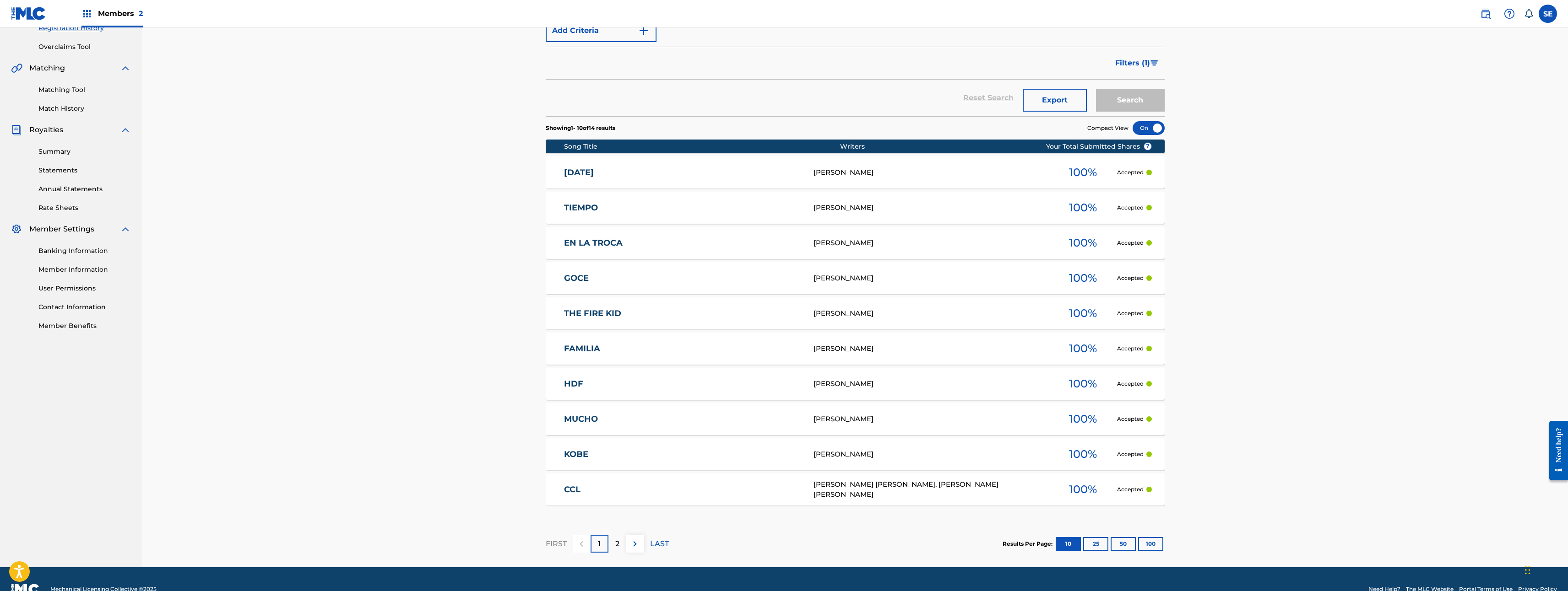
scroll to position [202, 0]
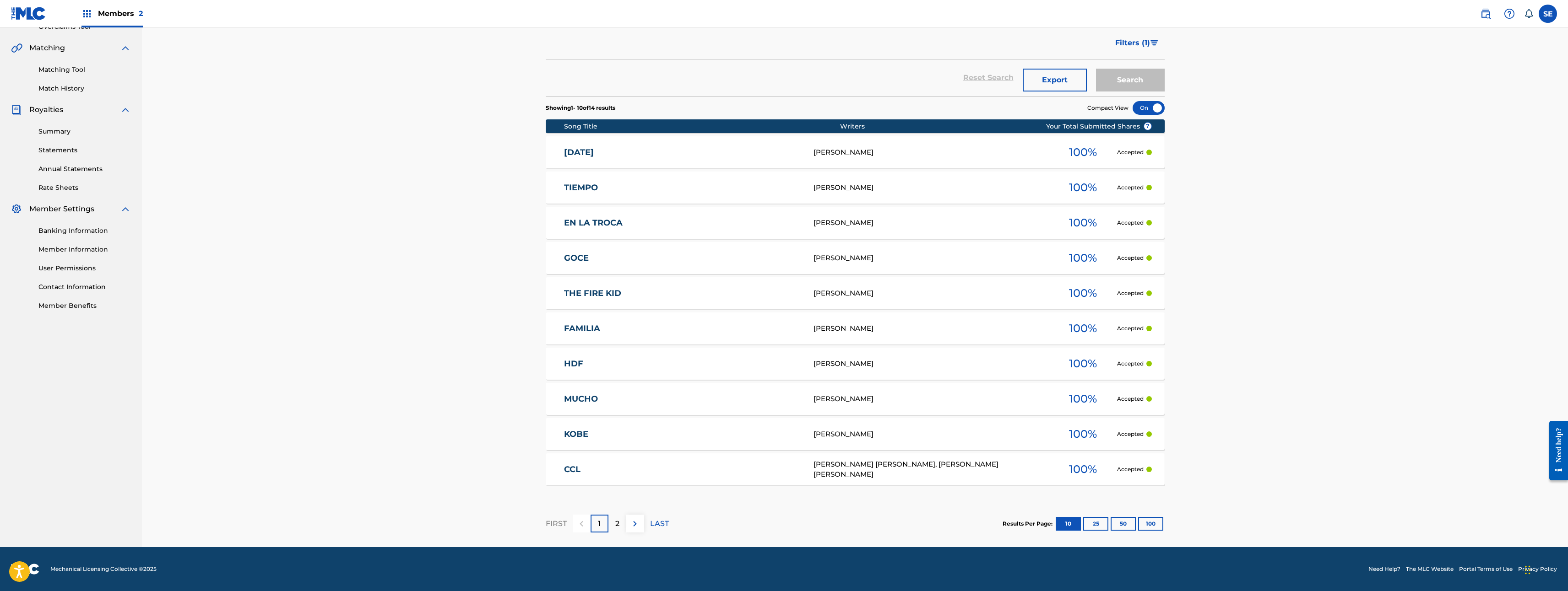
click at [625, 525] on div "FIRST 1 2 LAST" at bounding box center [607, 524] width 123 height 18
click at [621, 526] on div "2" at bounding box center [617, 524] width 18 height 18
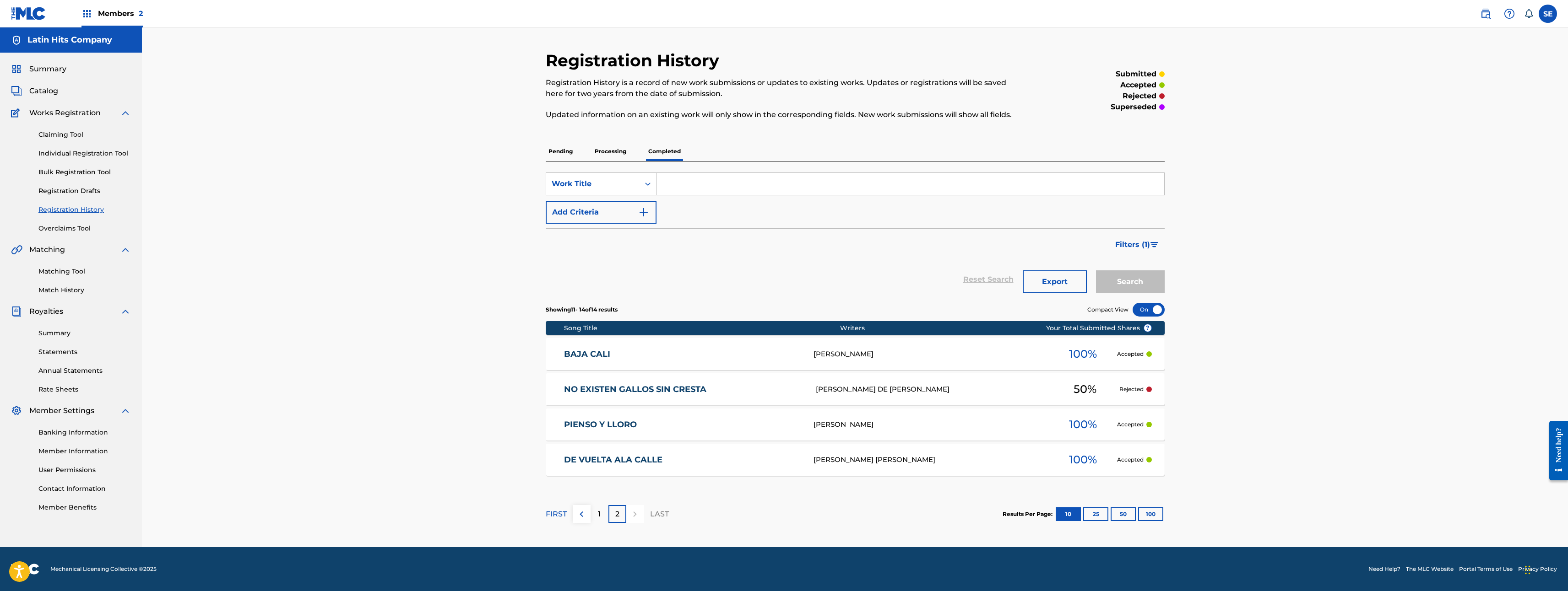
click at [873, 386] on div "FLAVIO EMMANUEL DE LEON AVILA" at bounding box center [933, 389] width 235 height 11
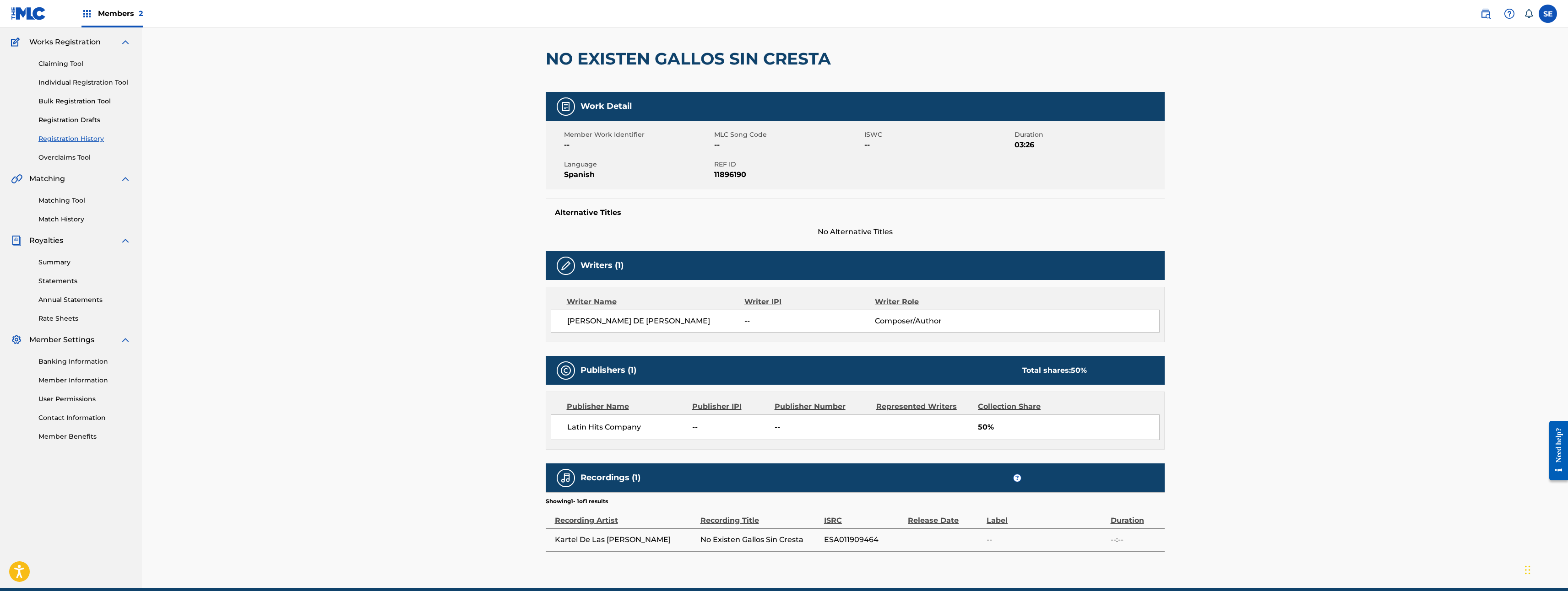
scroll to position [20, 0]
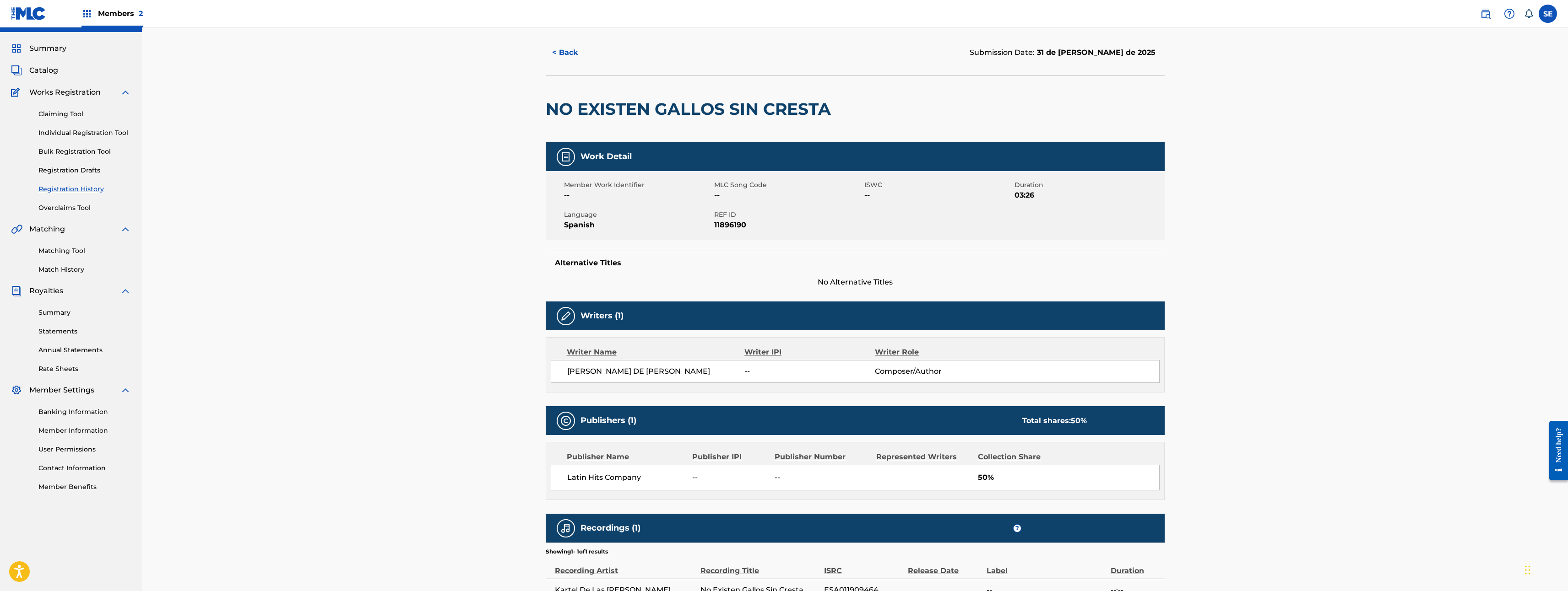
click at [564, 63] on button "< Back" at bounding box center [572, 52] width 55 height 23
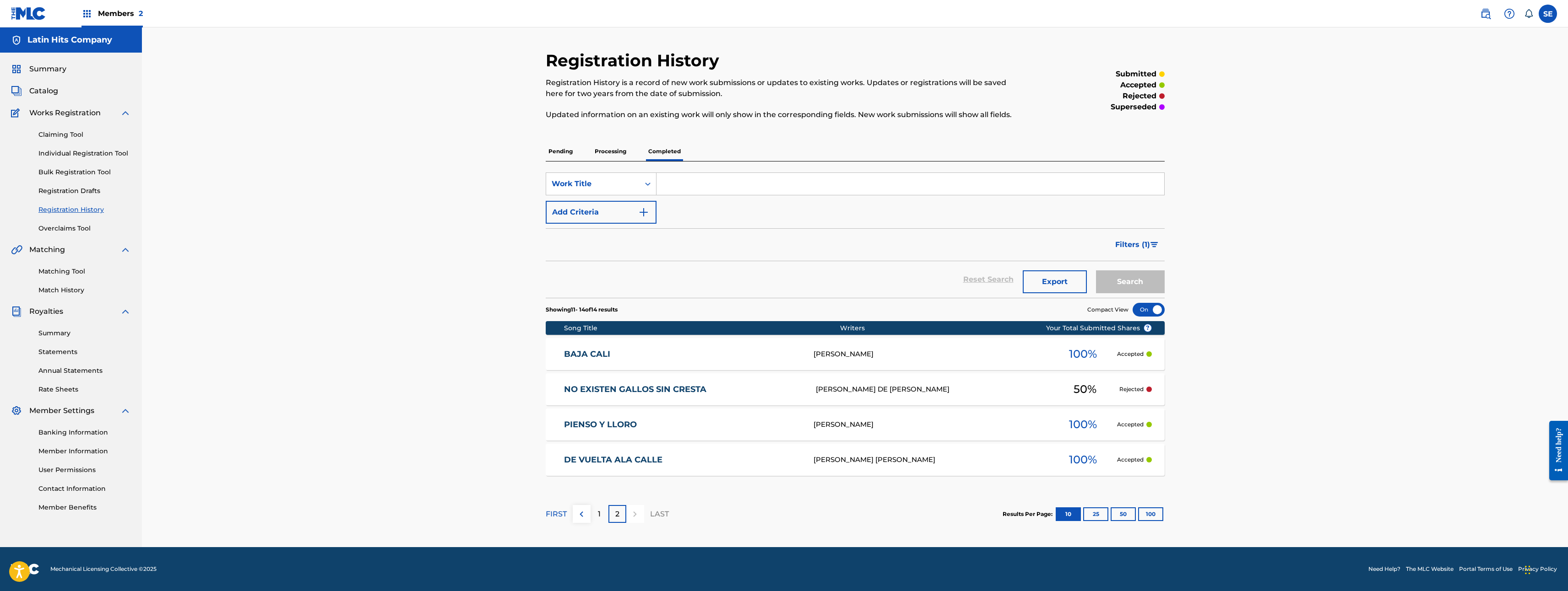
click at [631, 463] on link "DE VUELTA ALA CALLE" at bounding box center [683, 460] width 237 height 11
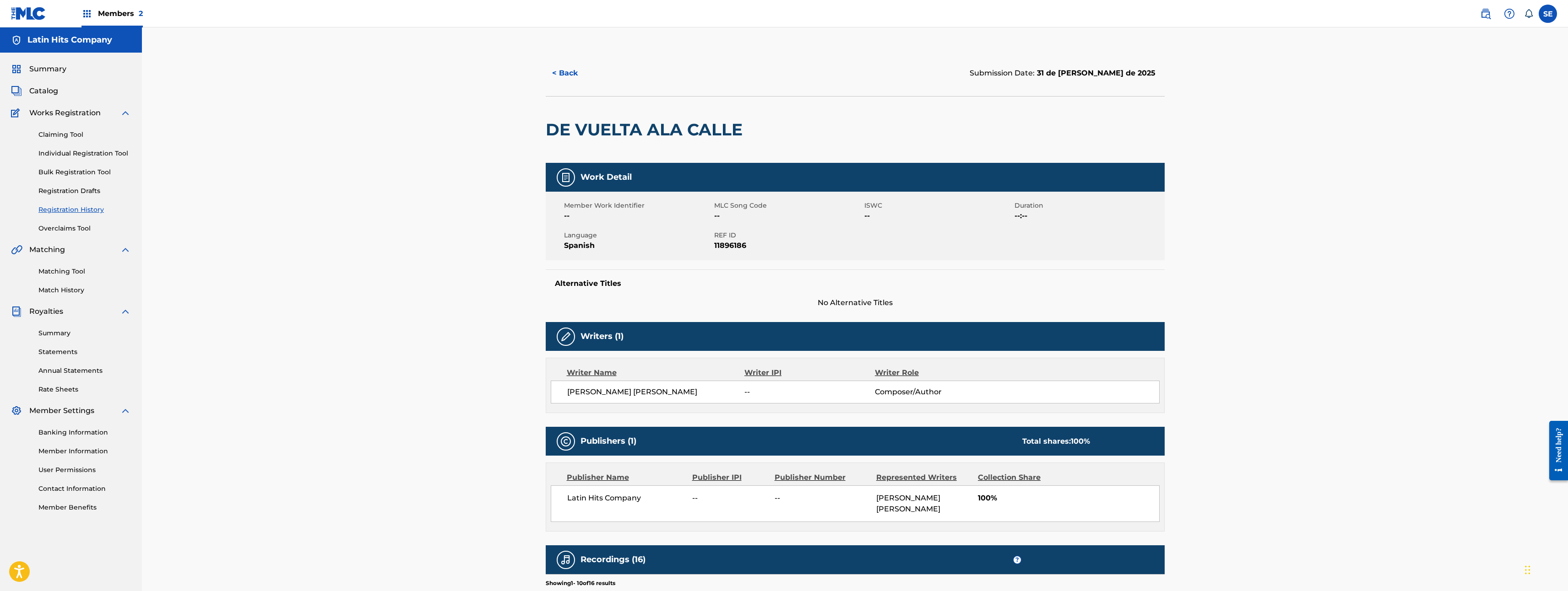
click at [112, 10] on span "Members 2" at bounding box center [120, 13] width 45 height 11
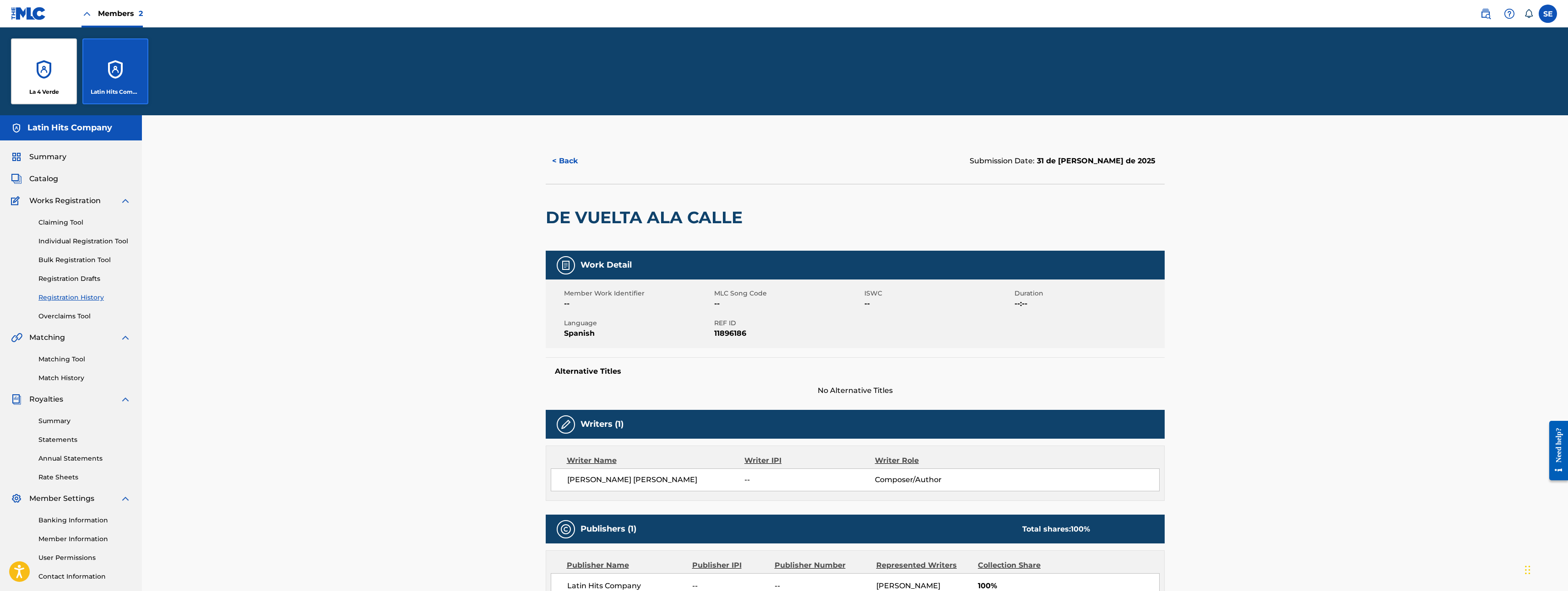
click at [47, 76] on div "La 4 Verde" at bounding box center [43, 71] width 66 height 66
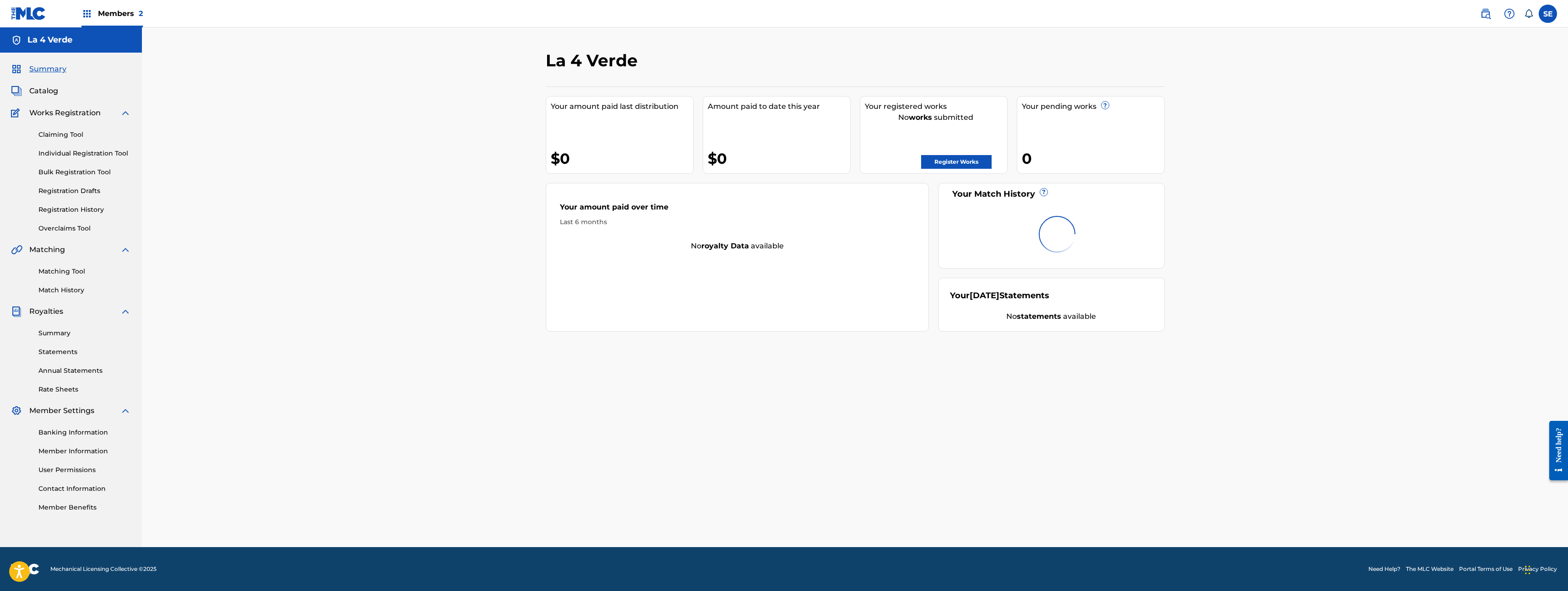
click at [960, 152] on div "Register Works" at bounding box center [936, 159] width 142 height 18
click at [956, 160] on link "Register Works" at bounding box center [956, 162] width 70 height 14
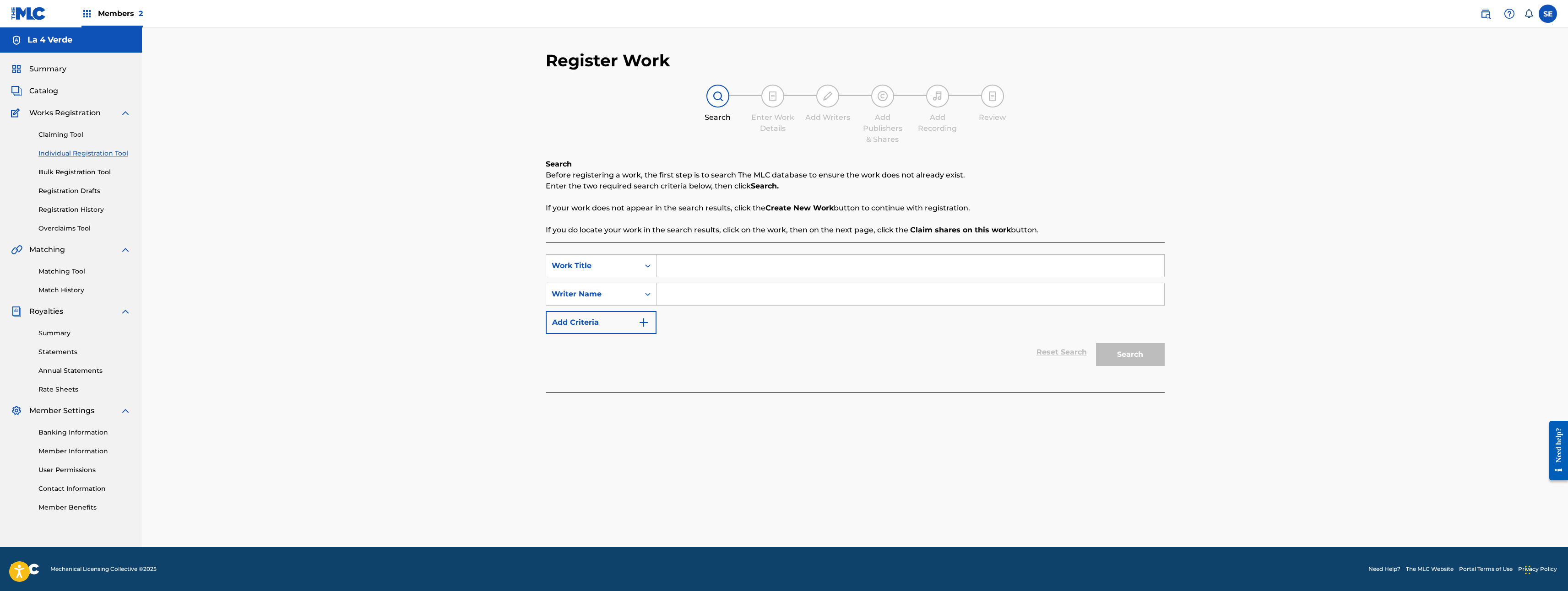
click at [705, 292] on input "Search Form" at bounding box center [911, 294] width 508 height 22
drag, startPoint x: 705, startPoint y: 292, endPoint x: 689, endPoint y: 297, distance: 16.8
click at [701, 294] on input "Search Form" at bounding box center [911, 294] width 508 height 22
click at [685, 299] on input "Search Form" at bounding box center [911, 294] width 508 height 22
drag, startPoint x: 680, startPoint y: 293, endPoint x: 532, endPoint y: 287, distance: 148.1
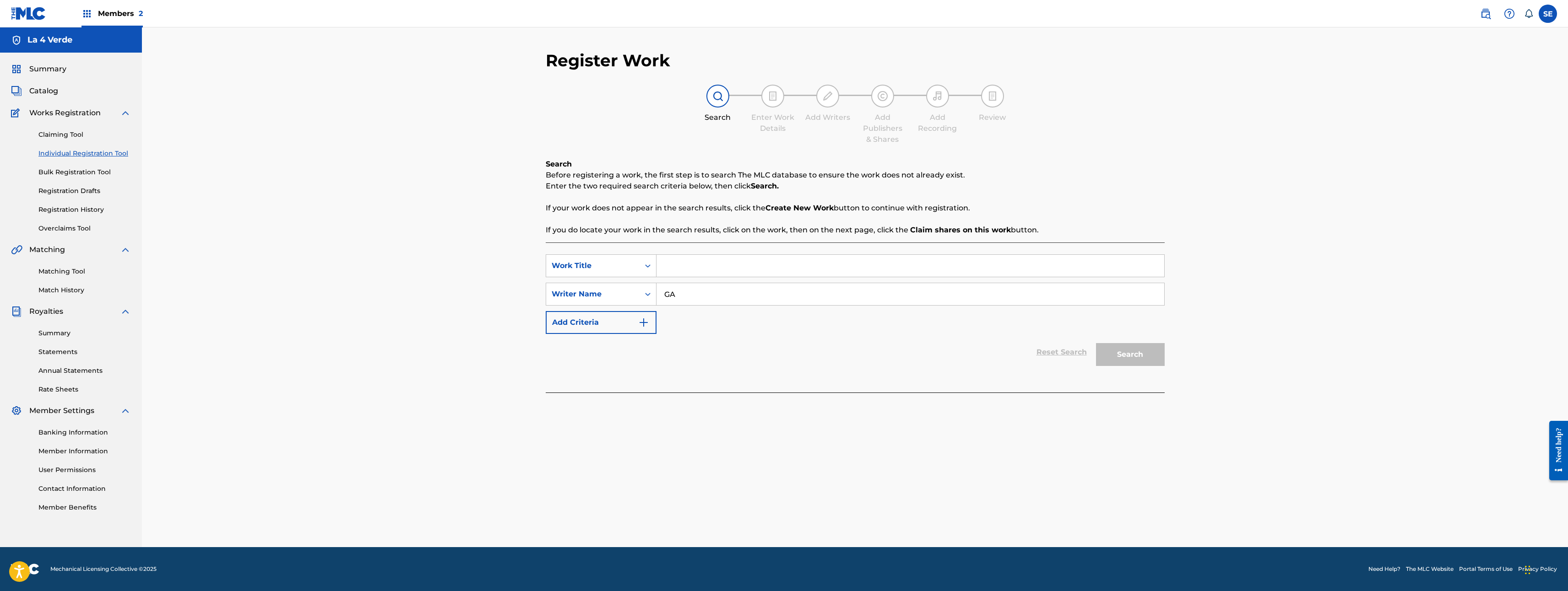
click at [532, 287] on div "Register Work Search Enter Work Details Add Writers Add Publishers & Shares Add…" at bounding box center [855, 287] width 1426 height 520
type input "GA"
click at [74, 127] on div "Claiming Tool Individual Registration Tool Bulk Registration Tool Registration …" at bounding box center [70, 176] width 120 height 115
click at [63, 133] on link "Claiming Tool" at bounding box center [84, 135] width 92 height 10
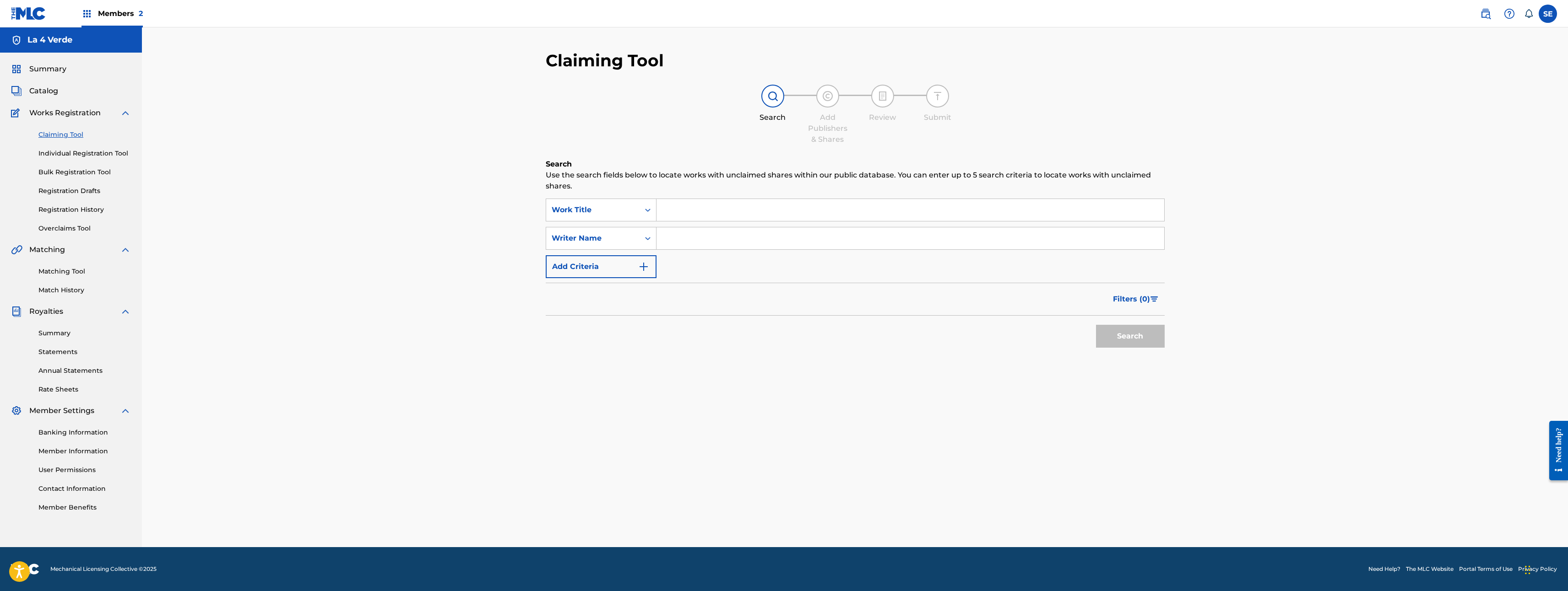
click at [705, 244] on input "Search Form" at bounding box center [911, 238] width 508 height 22
type input "Gabriel Alejandro Lopez Perez"
click at [1107, 335] on button "Search" at bounding box center [1130, 336] width 69 height 23
click at [47, 90] on span "Catalog" at bounding box center [43, 91] width 29 height 11
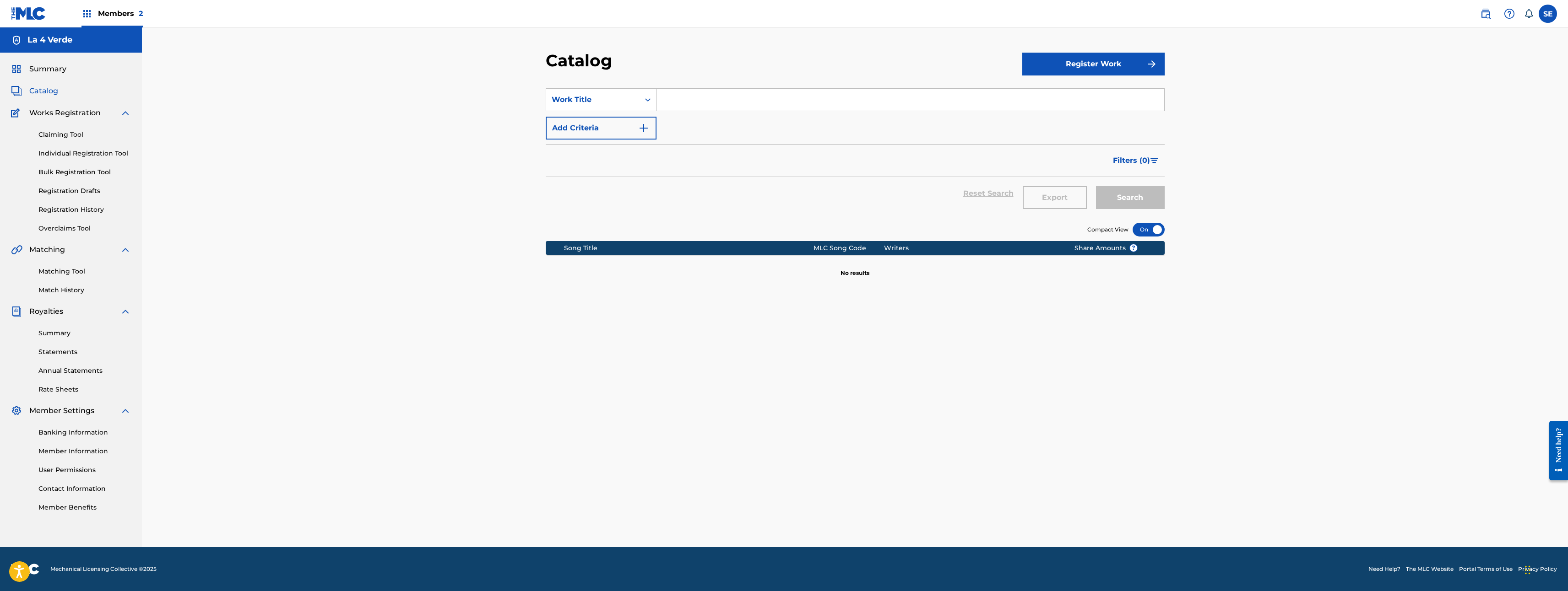
click at [60, 87] on div "Catalog" at bounding box center [70, 91] width 120 height 11
click at [43, 91] on span "Catalog" at bounding box center [43, 91] width 29 height 11
click at [64, 91] on div "Catalog" at bounding box center [70, 91] width 120 height 11
click at [49, 71] on span "Summary" at bounding box center [47, 69] width 37 height 11
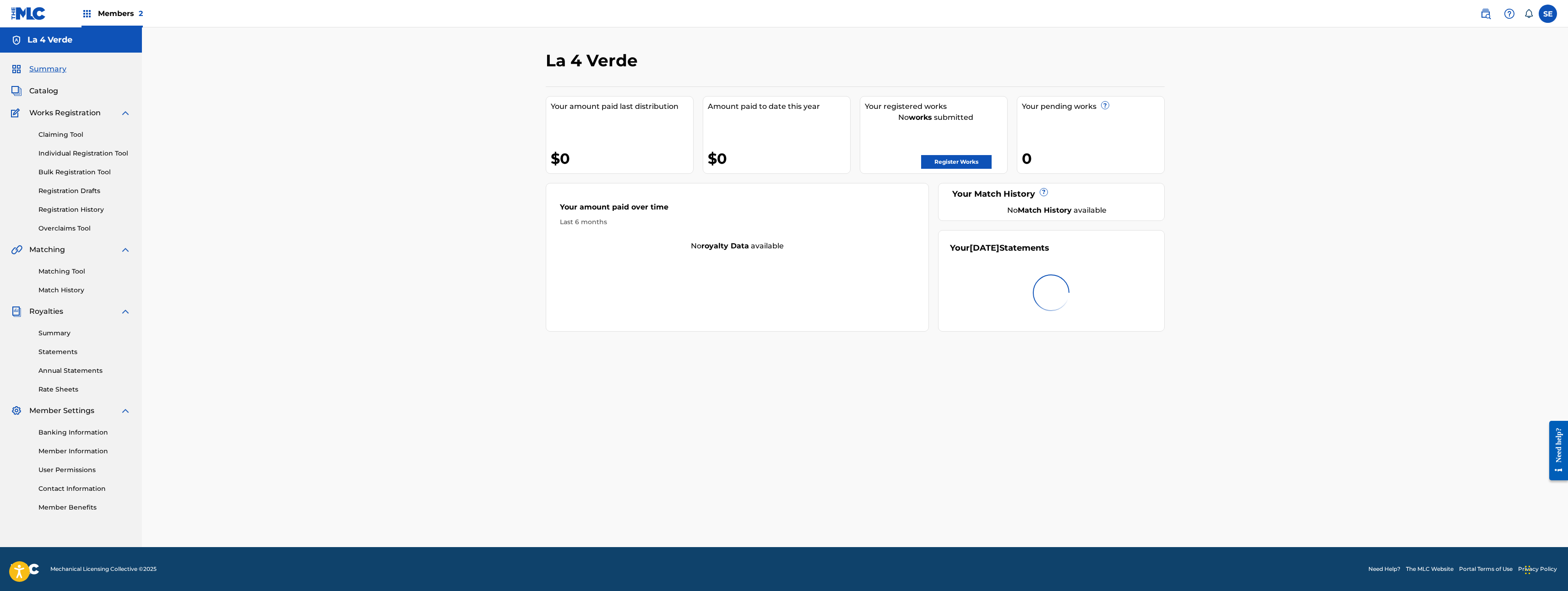
click at [43, 96] on span "Catalog" at bounding box center [43, 91] width 29 height 11
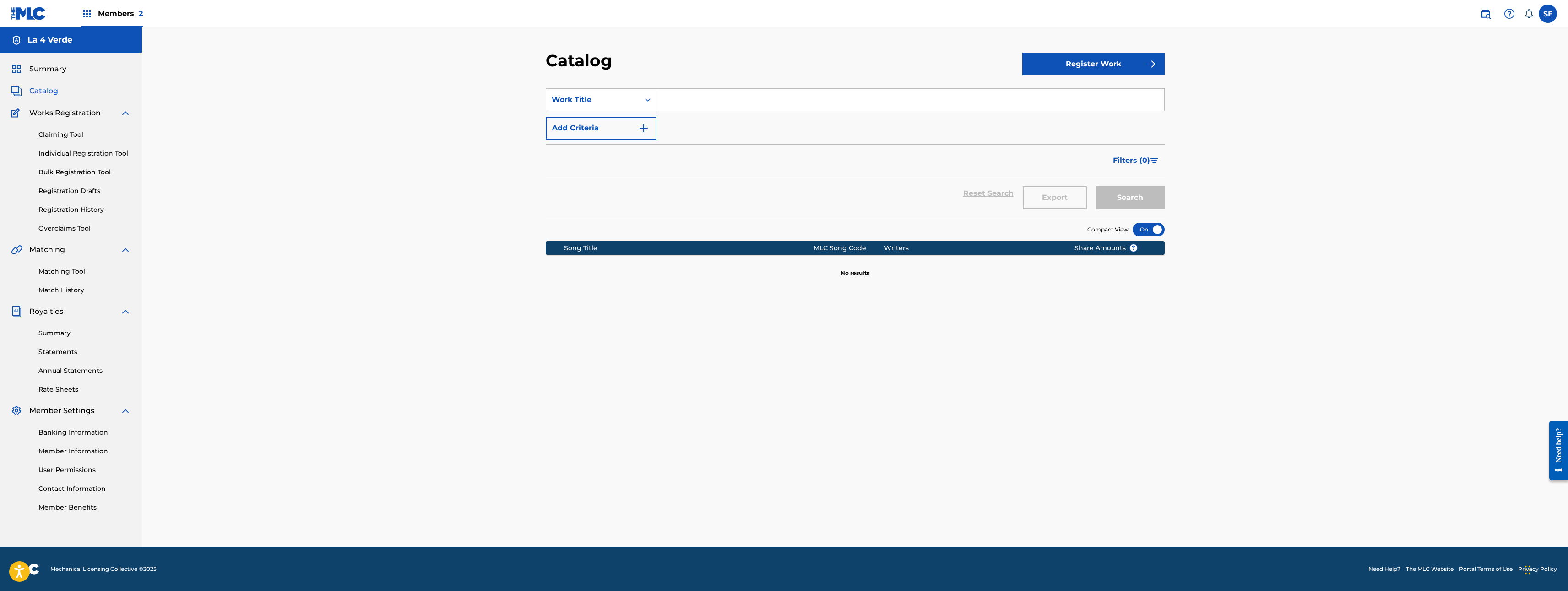
click at [59, 67] on span "Summary" at bounding box center [47, 69] width 37 height 11
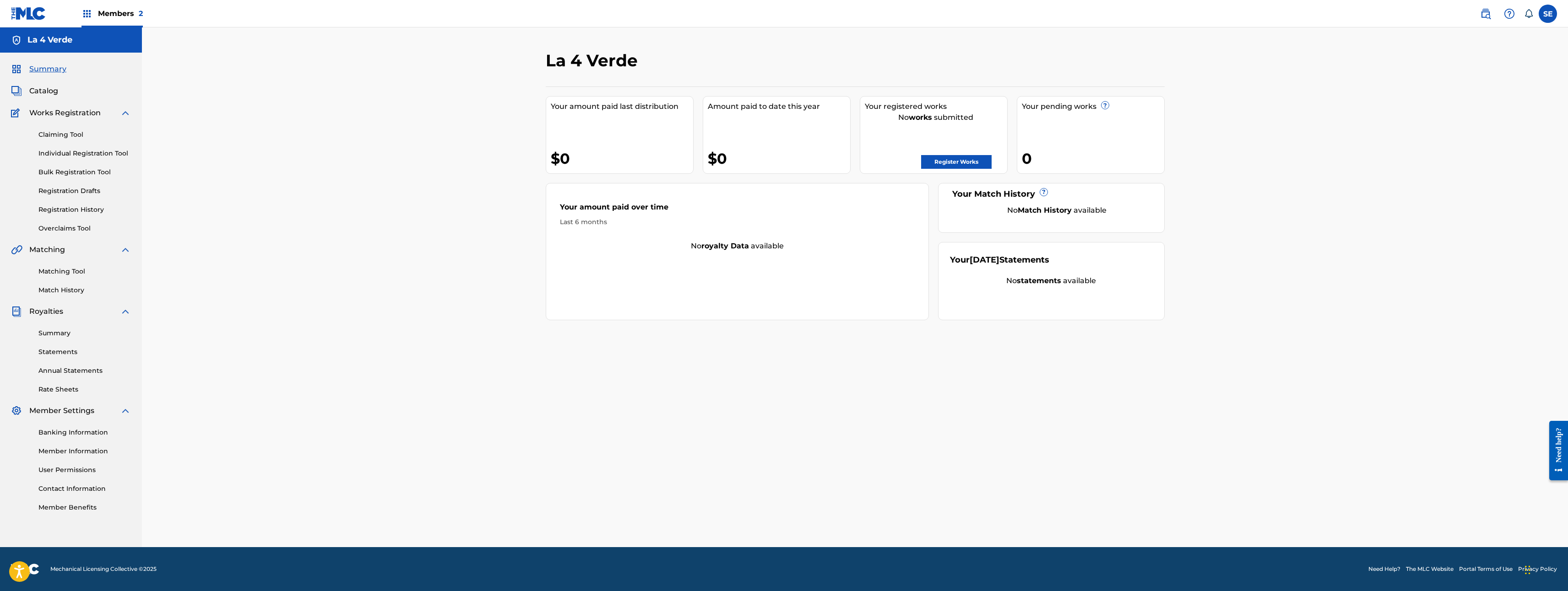
click at [74, 224] on link "Overclaims Tool" at bounding box center [84, 229] width 92 height 10
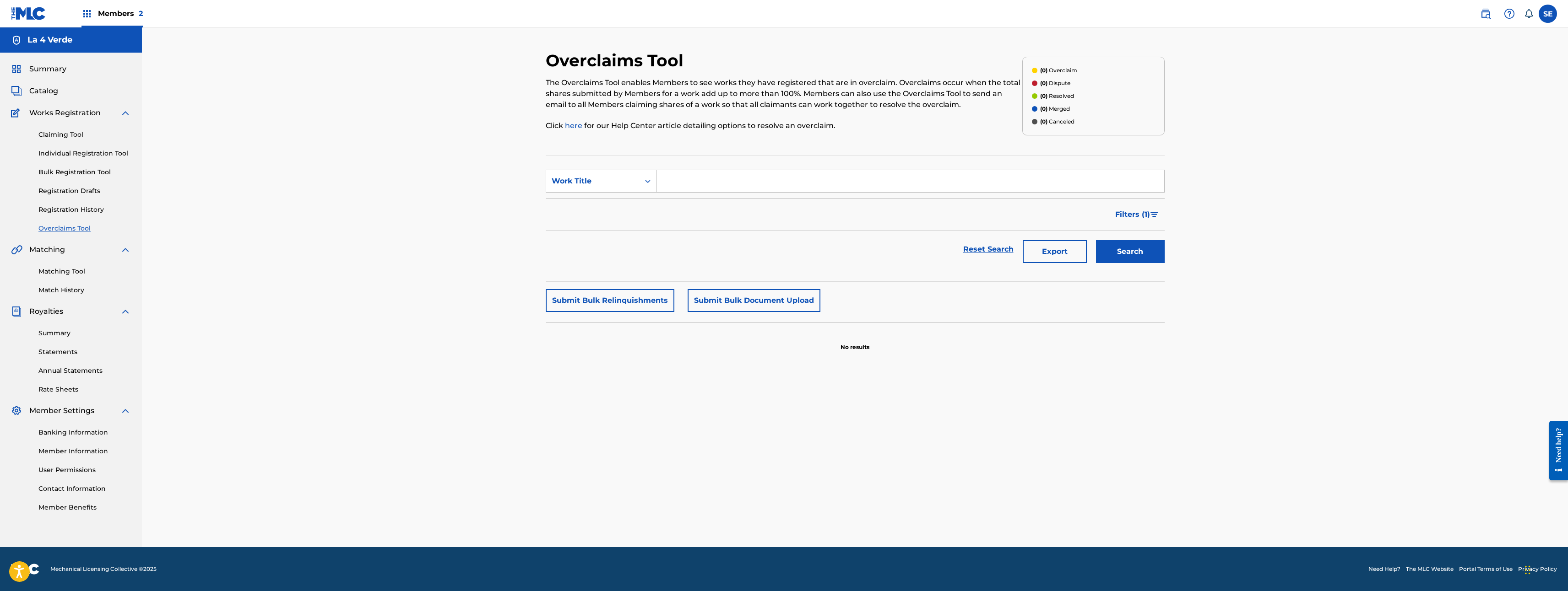
click at [78, 269] on link "Matching Tool" at bounding box center [84, 272] width 92 height 10
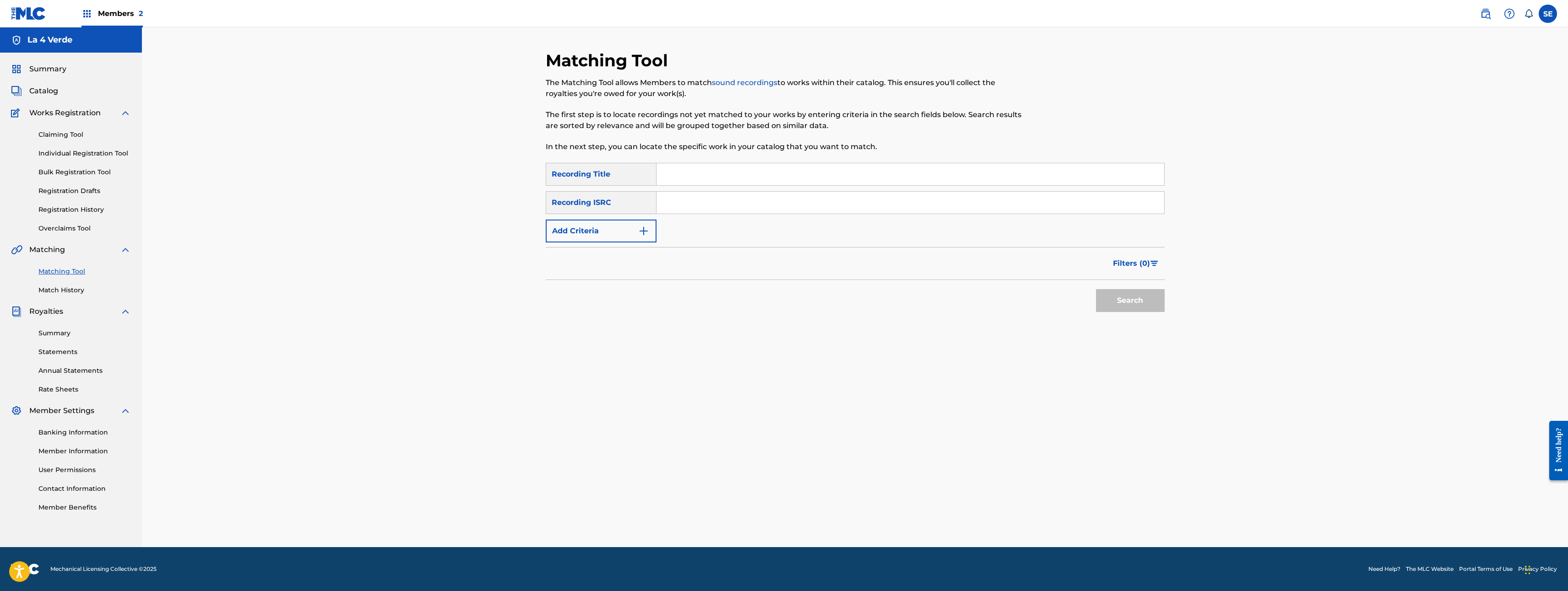
click at [77, 293] on link "Match History" at bounding box center [84, 291] width 92 height 10
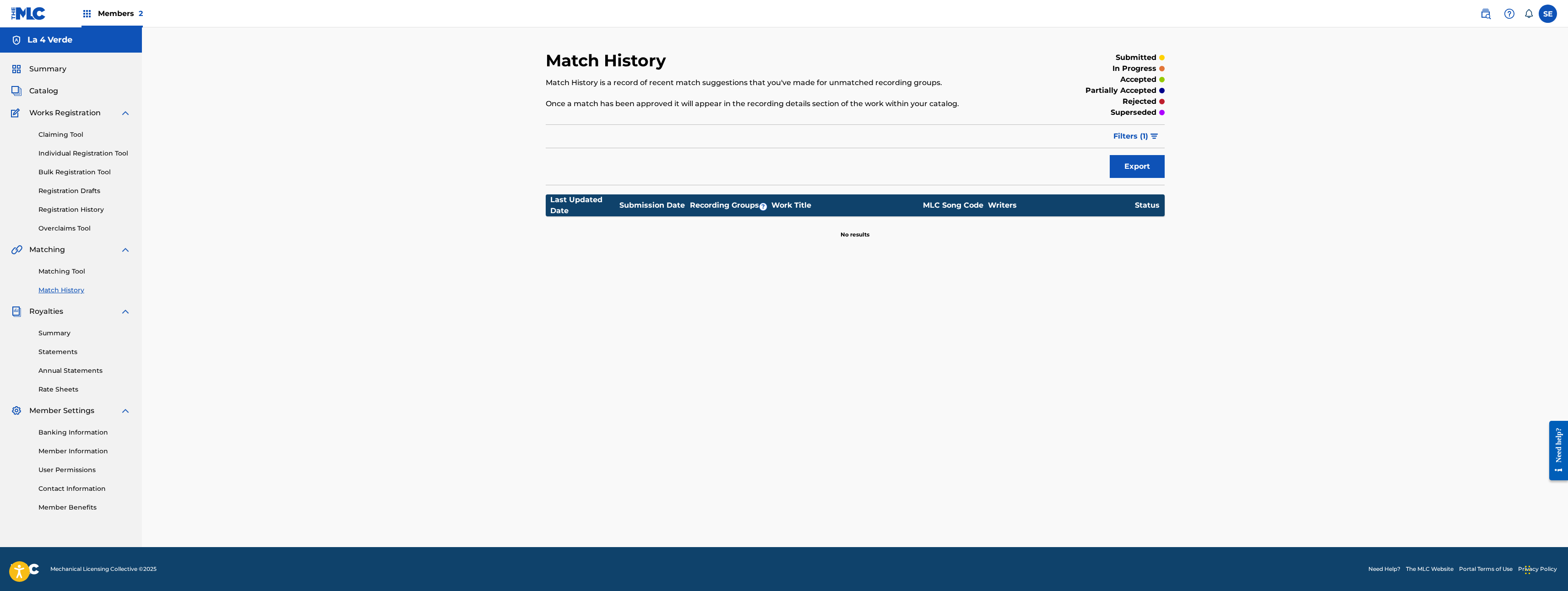
click at [65, 333] on link "Summary" at bounding box center [84, 334] width 92 height 10
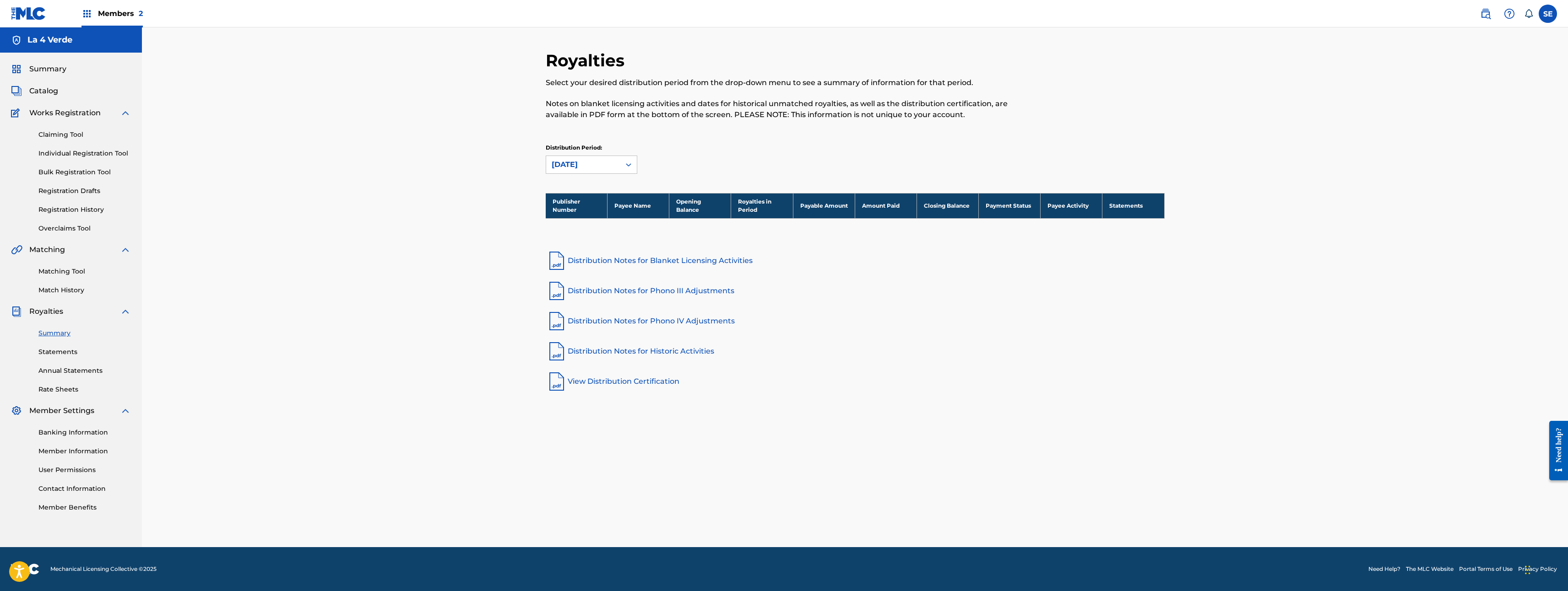
click at [69, 353] on link "Statements" at bounding box center [84, 352] width 92 height 10
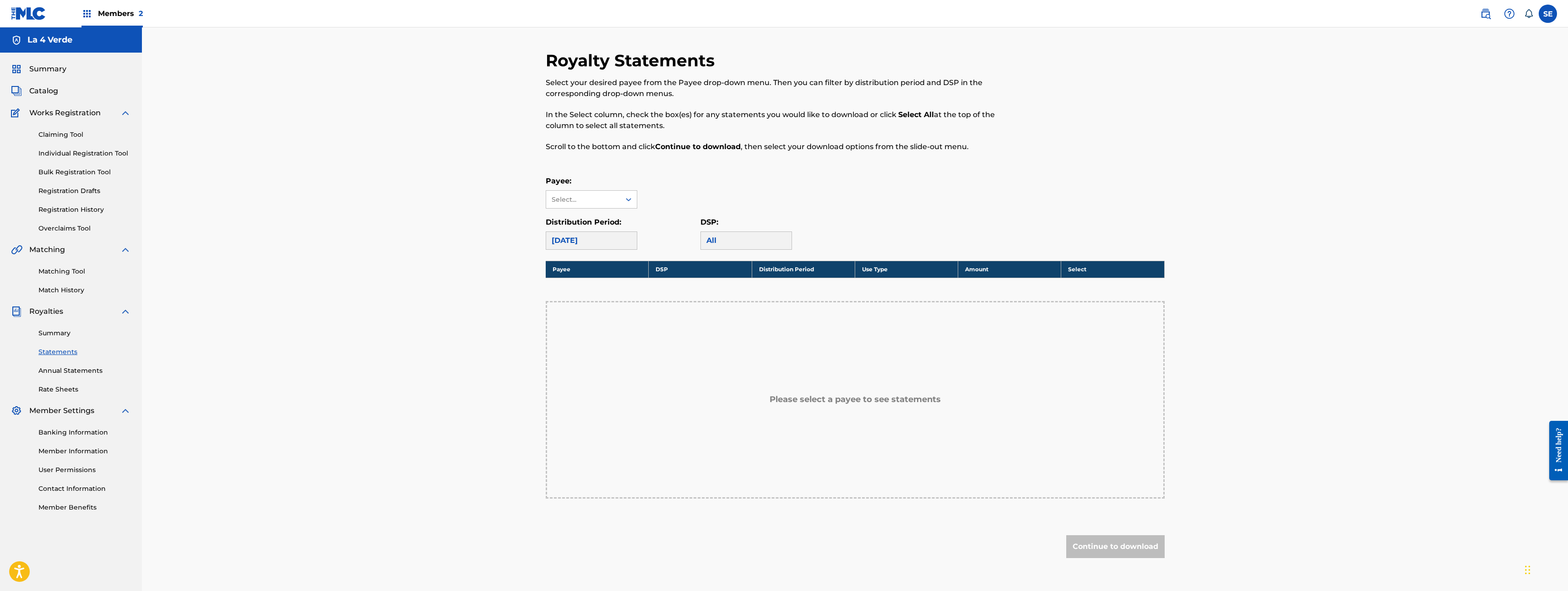
click at [36, 92] on span "Catalog" at bounding box center [43, 91] width 29 height 11
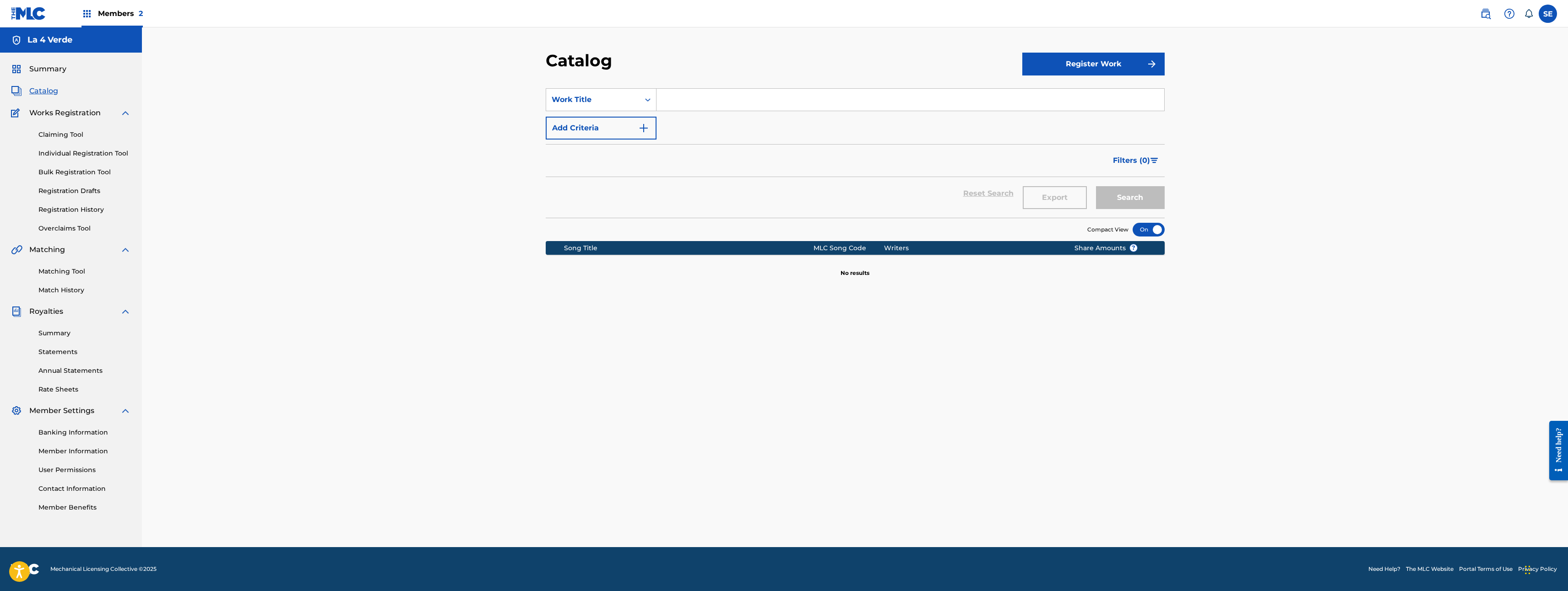
click at [57, 72] on span "Summary" at bounding box center [47, 69] width 37 height 11
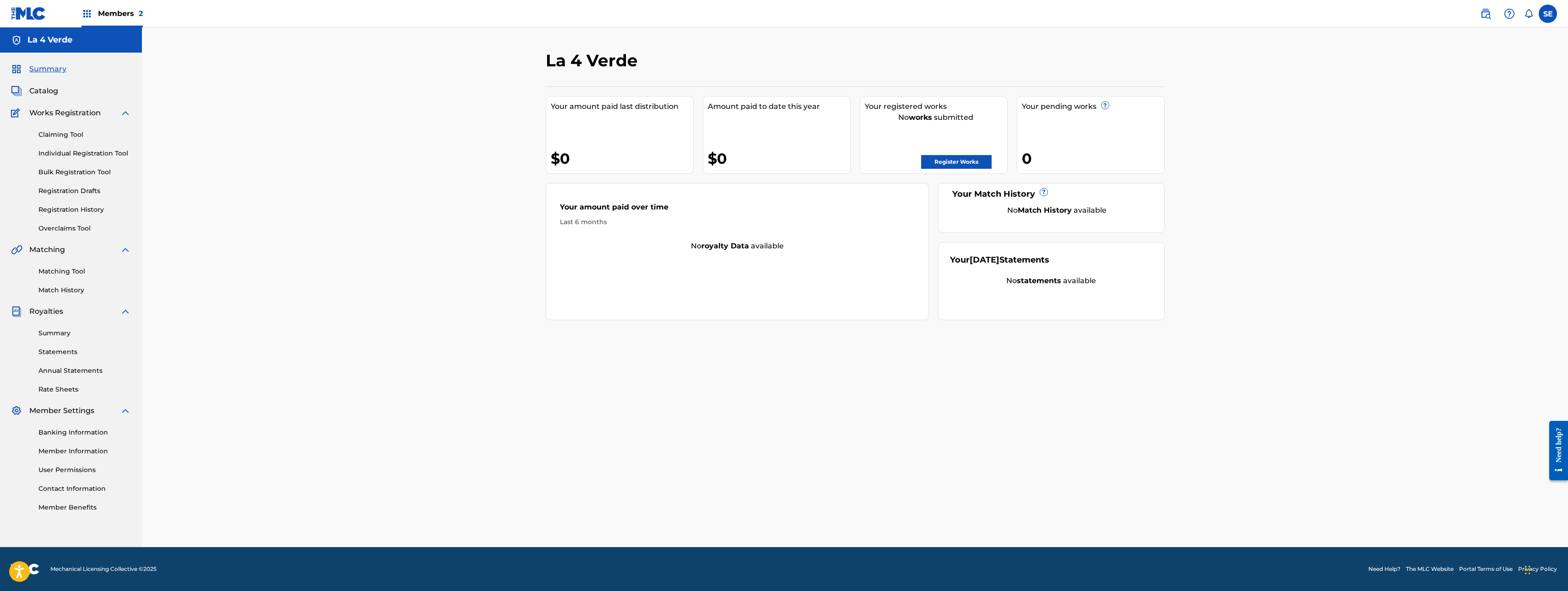
click at [74, 11] on div "Members 2" at bounding box center [76, 13] width 131 height 27
click at [84, 12] on img at bounding box center [87, 13] width 11 height 11
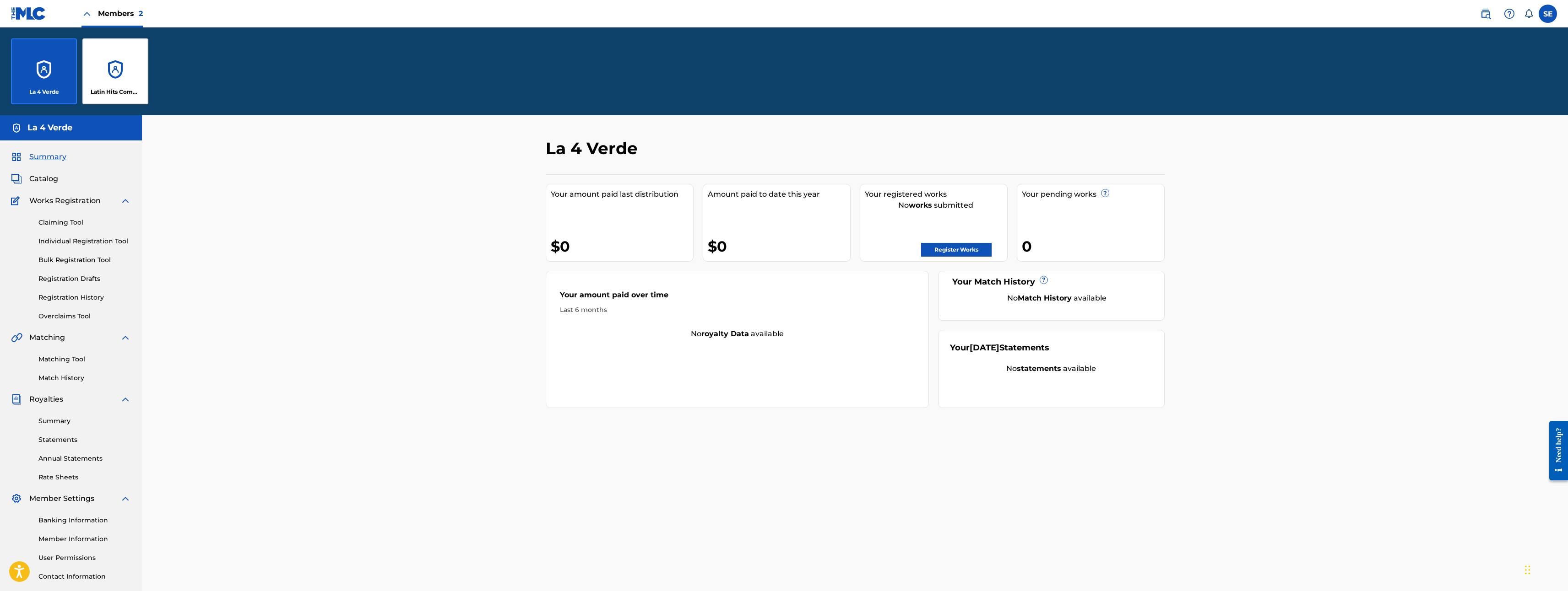
click at [59, 68] on div "La 4 Verde" at bounding box center [43, 71] width 66 height 66
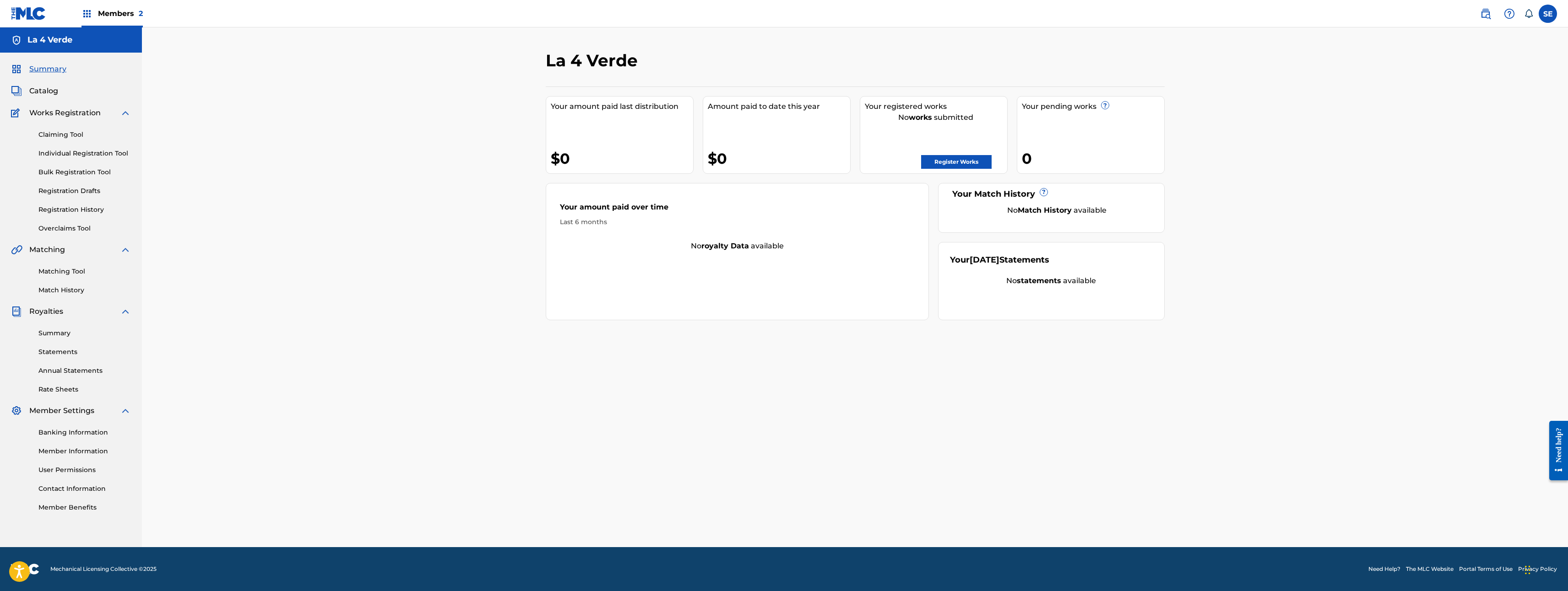
click at [118, 8] on span "Members 2" at bounding box center [120, 13] width 45 height 11
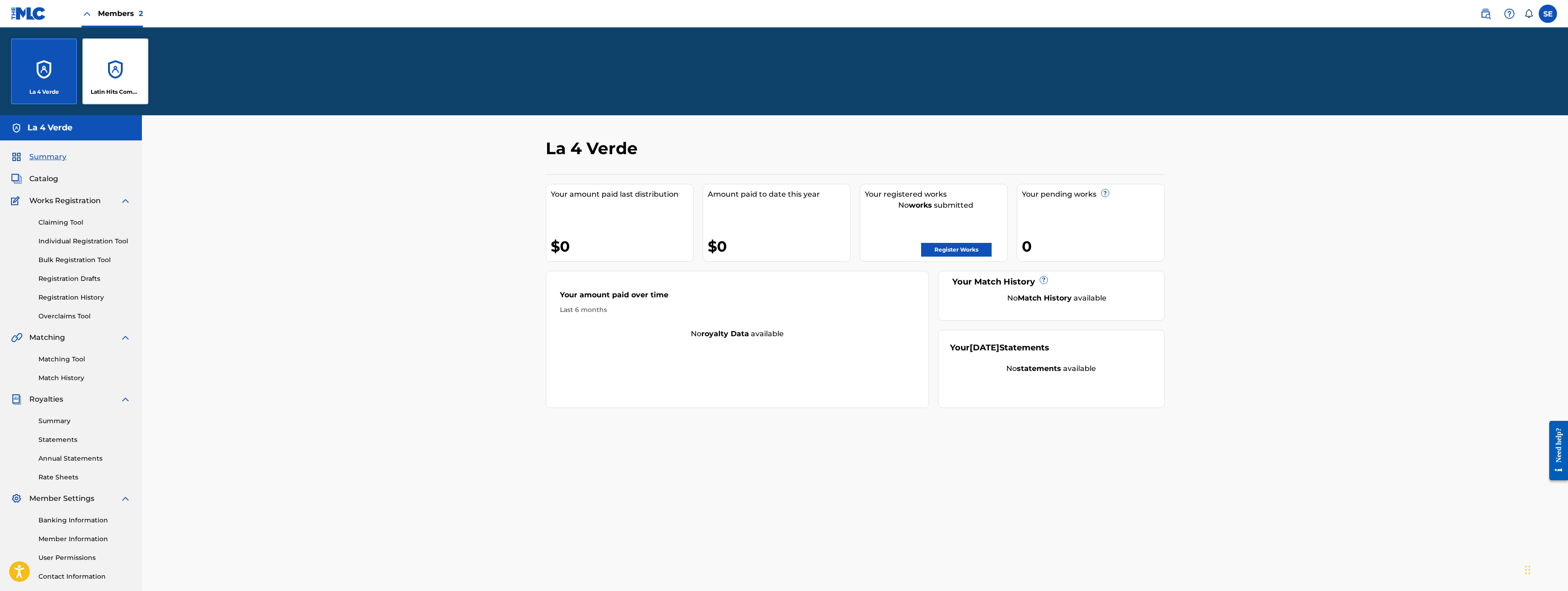
click at [101, 55] on div "Latin Hits Company" at bounding box center [115, 71] width 66 height 66
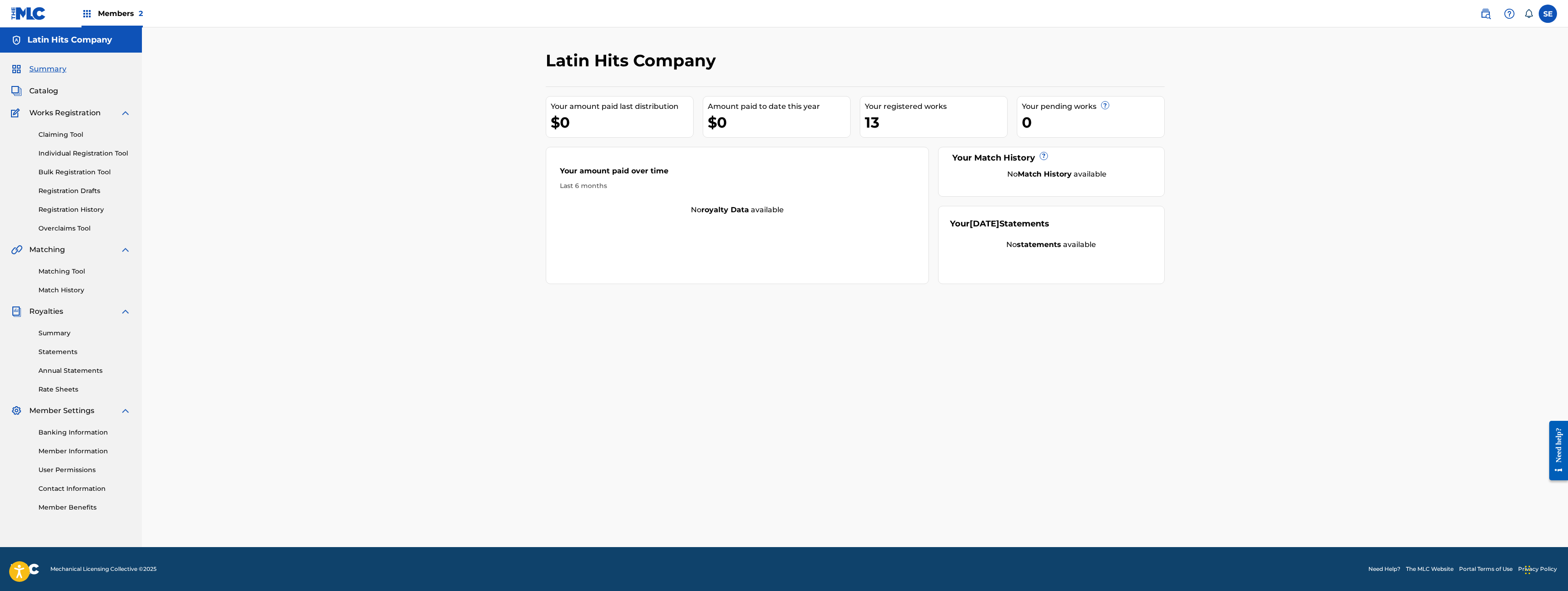
click at [46, 92] on span "Catalog" at bounding box center [43, 91] width 29 height 11
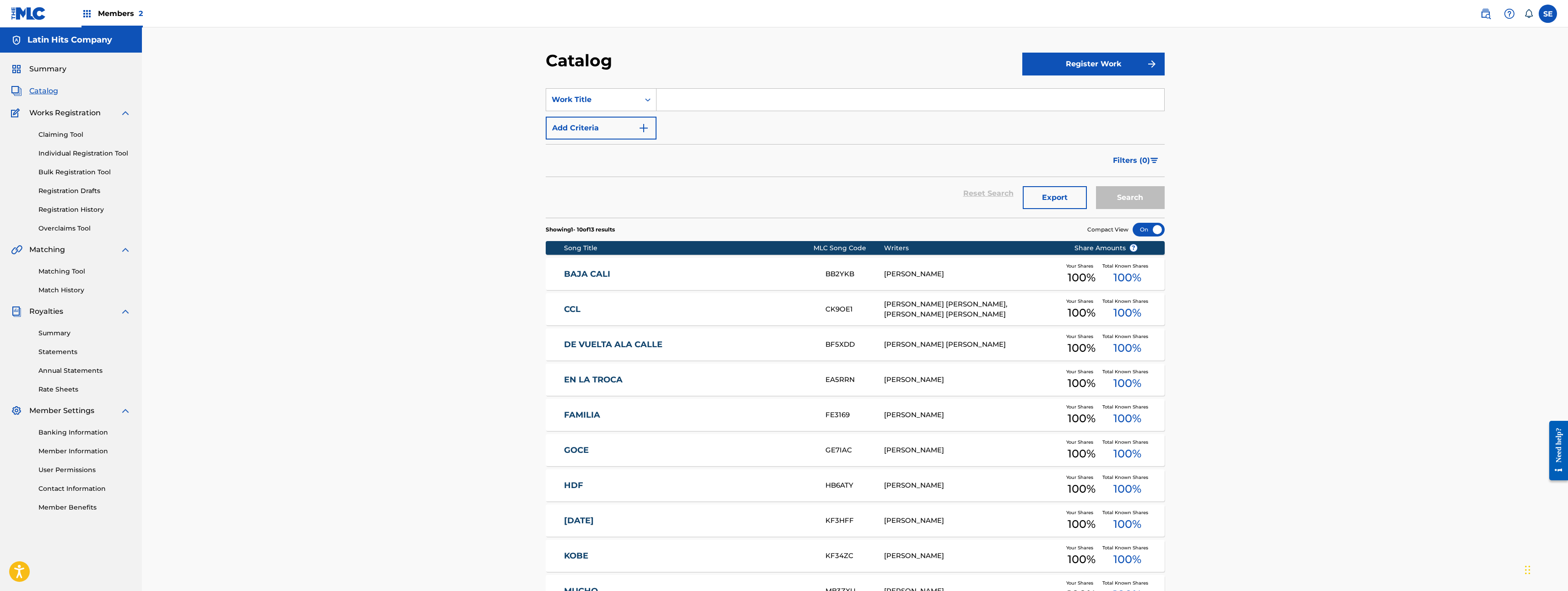
click at [1077, 349] on span "100 %" at bounding box center [1081, 349] width 28 height 16
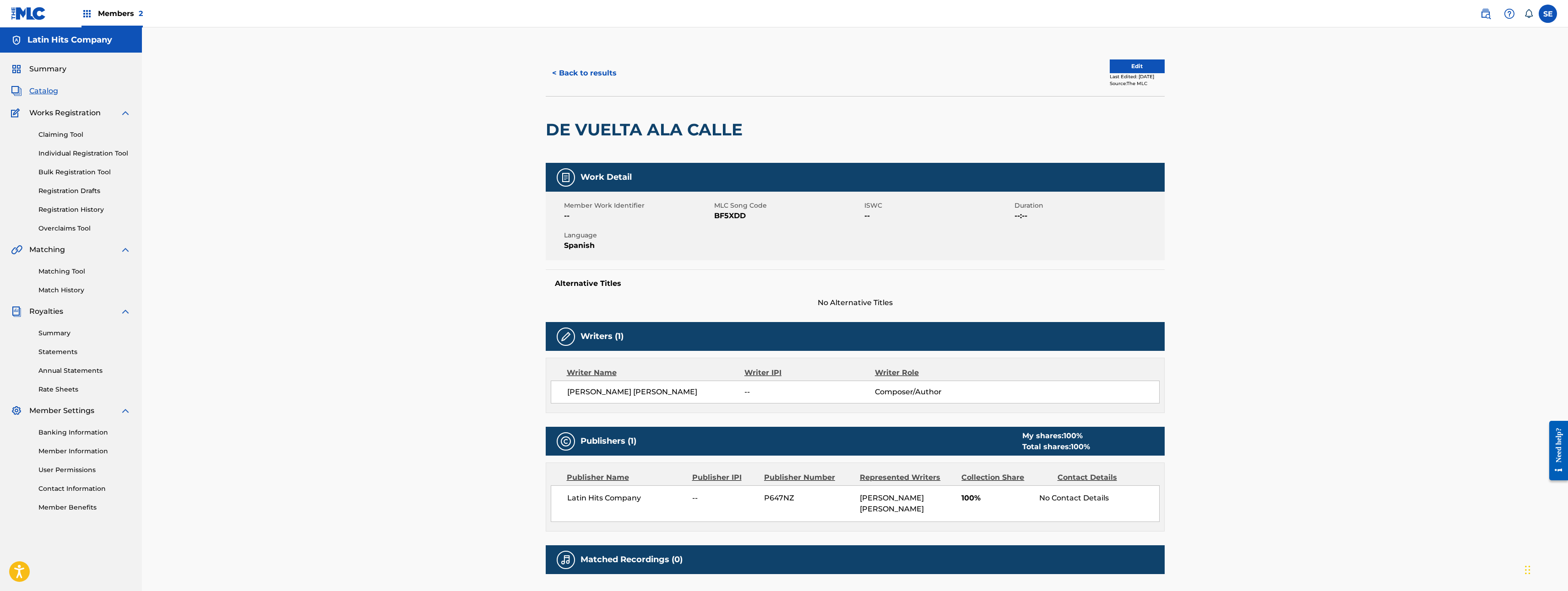
click at [1121, 69] on button "Edit" at bounding box center [1137, 66] width 55 height 14
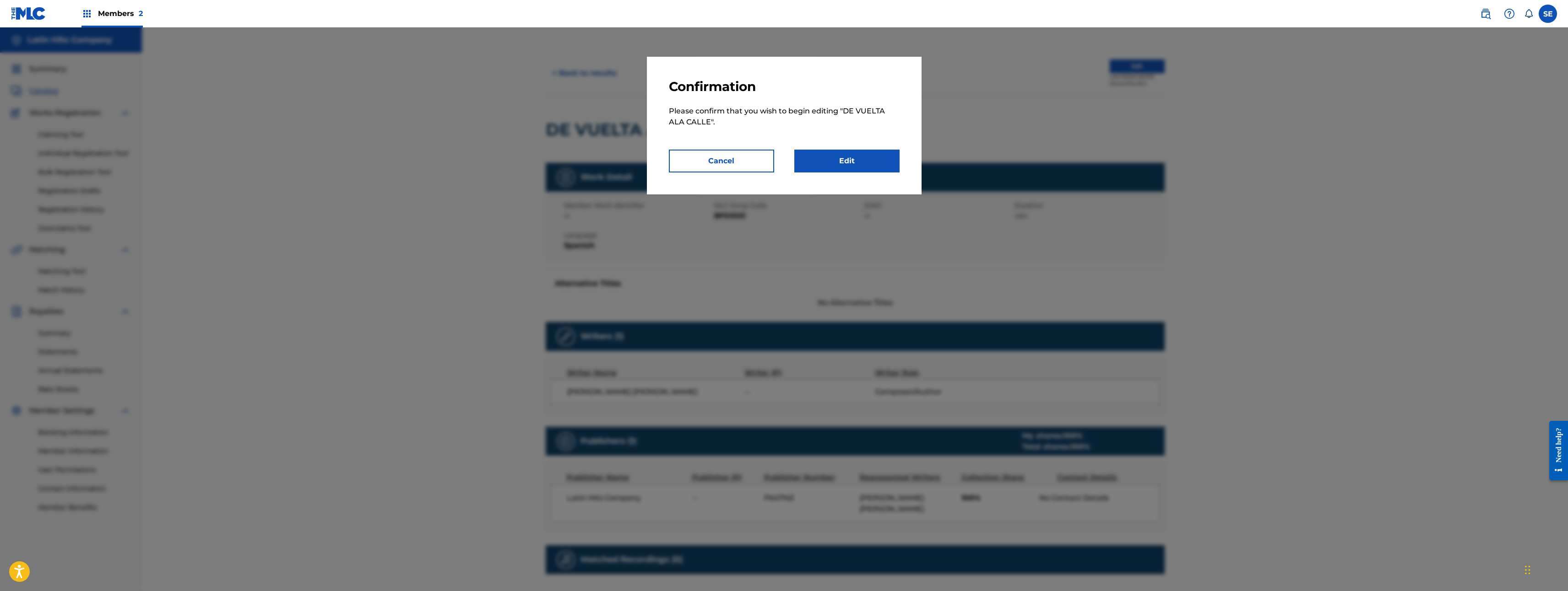
click at [826, 153] on link "Edit" at bounding box center [847, 161] width 105 height 23
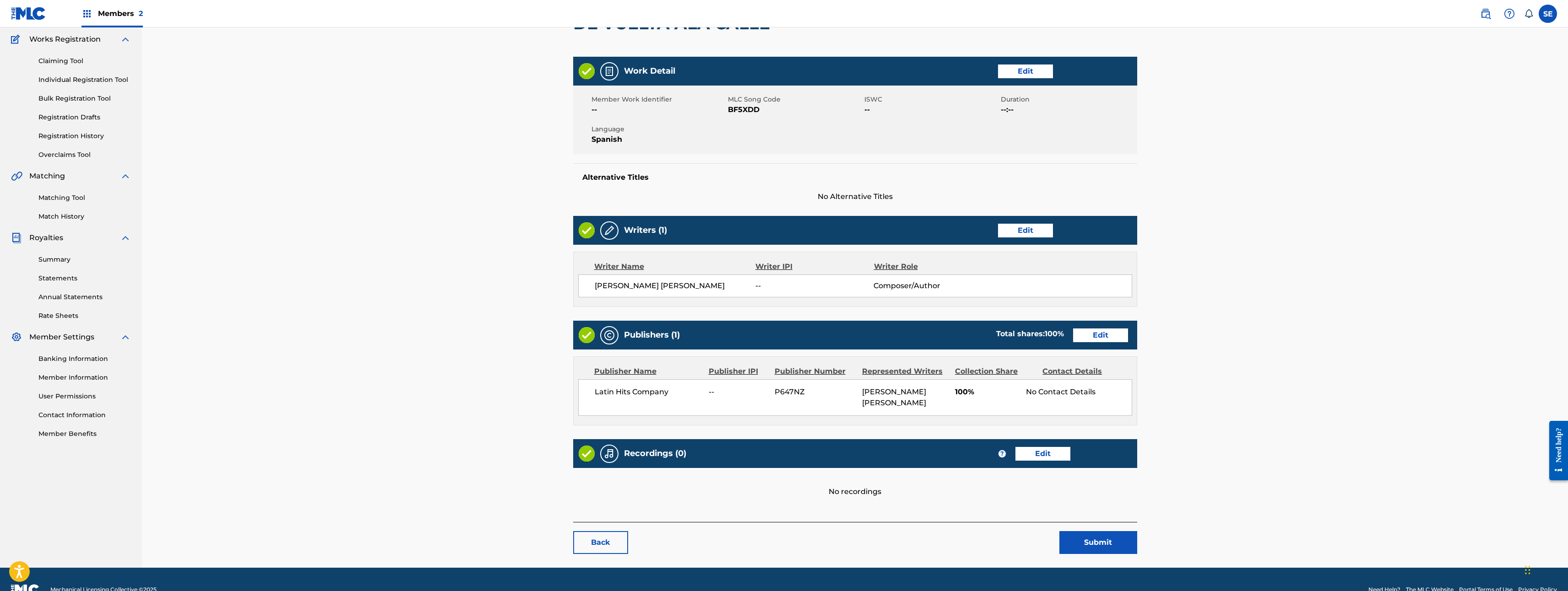
scroll to position [94, 0]
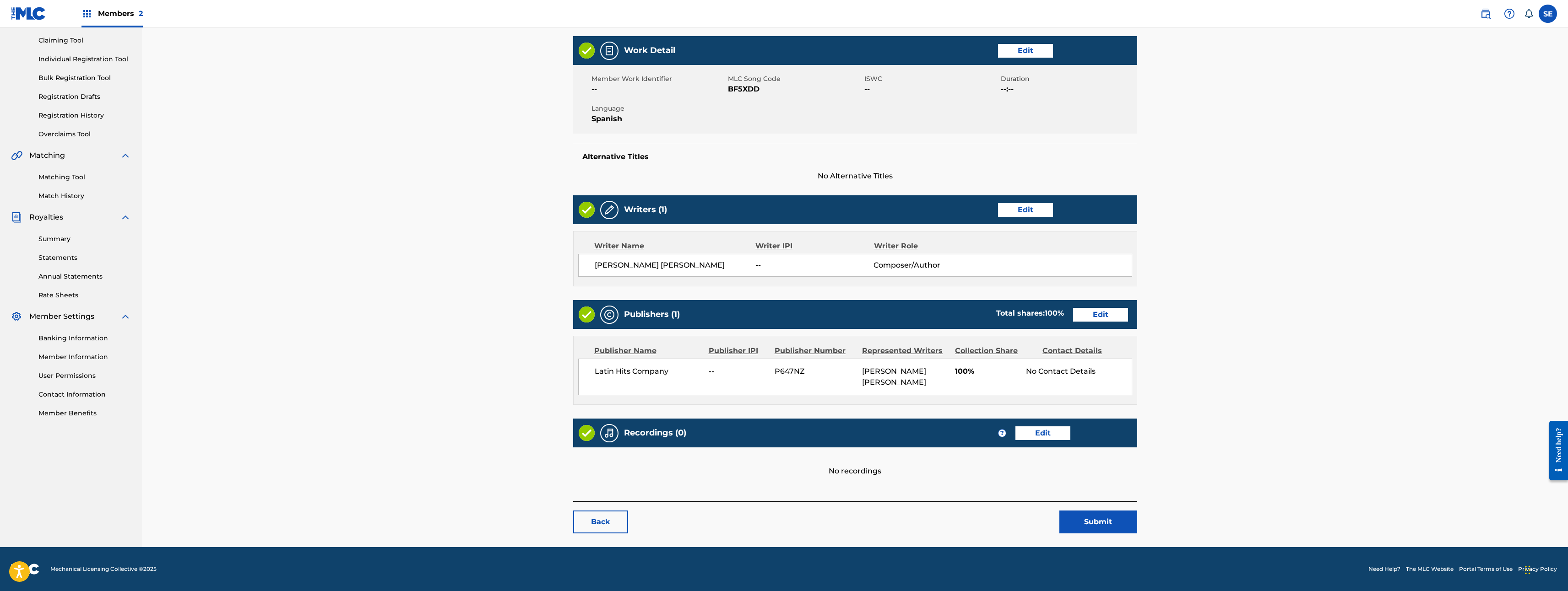
click at [1107, 318] on link "Edit" at bounding box center [1100, 314] width 55 height 14
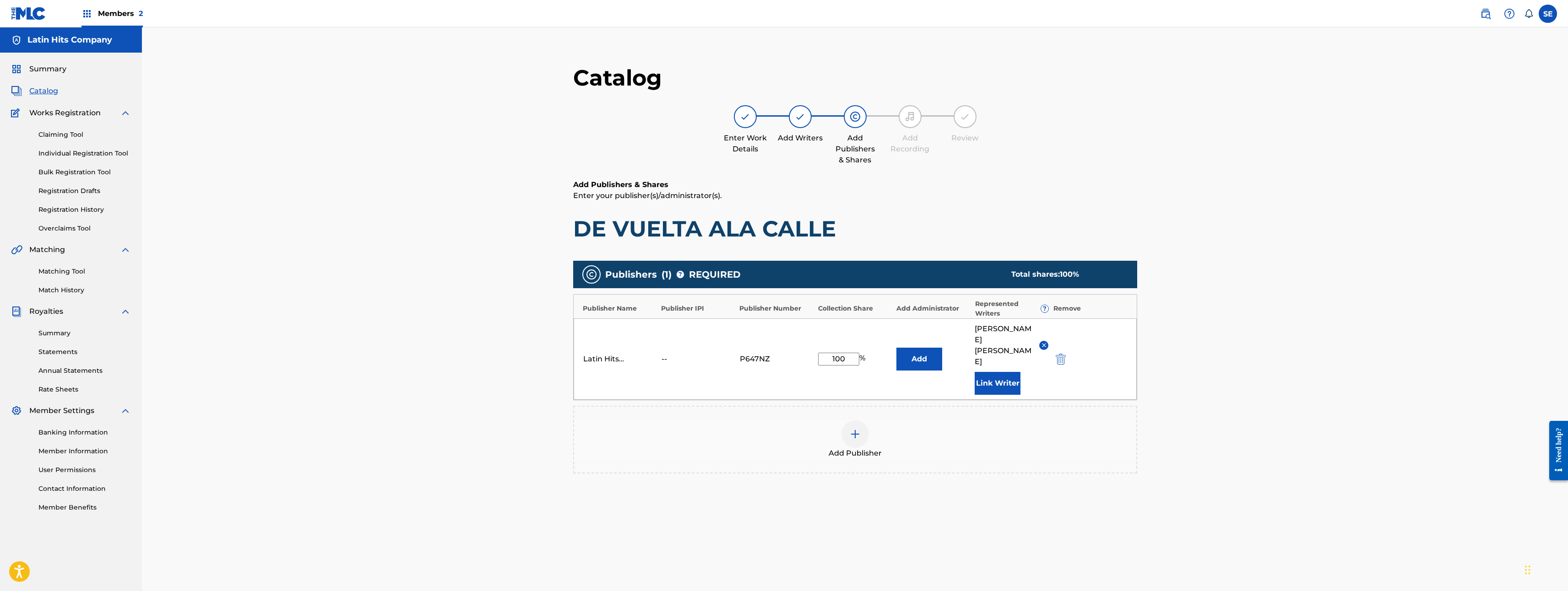
drag, startPoint x: 844, startPoint y: 352, endPoint x: 808, endPoint y: 352, distance: 36.0
click at [808, 352] on div "Latin Hits Company -- P647NZ 100 % Add GABRIEL ALEJANDRO LOPEZ PEREZ Link Writer" at bounding box center [855, 359] width 564 height 82
click at [849, 387] on div "Latin Hits Company -- P647NZ % Add GABRIEL ALEJANDRO LOPEZ PEREZ Link Writer" at bounding box center [855, 359] width 564 height 82
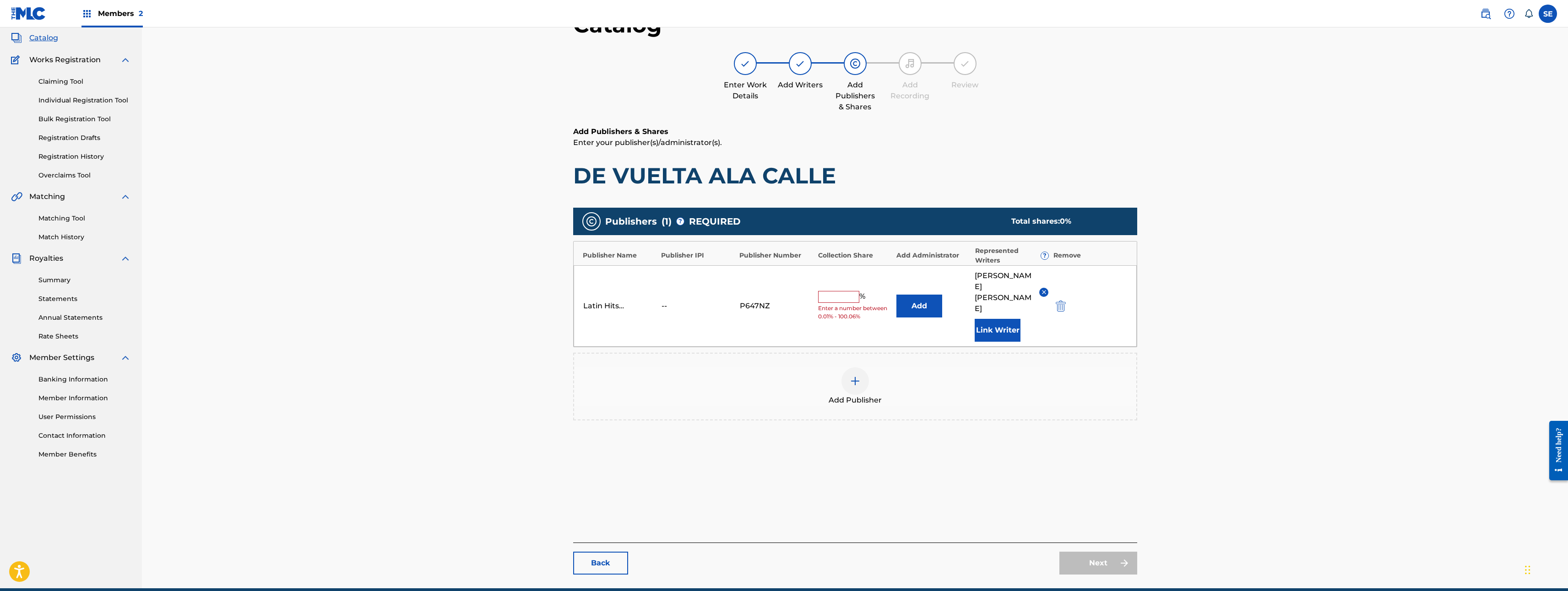
scroll to position [91, 0]
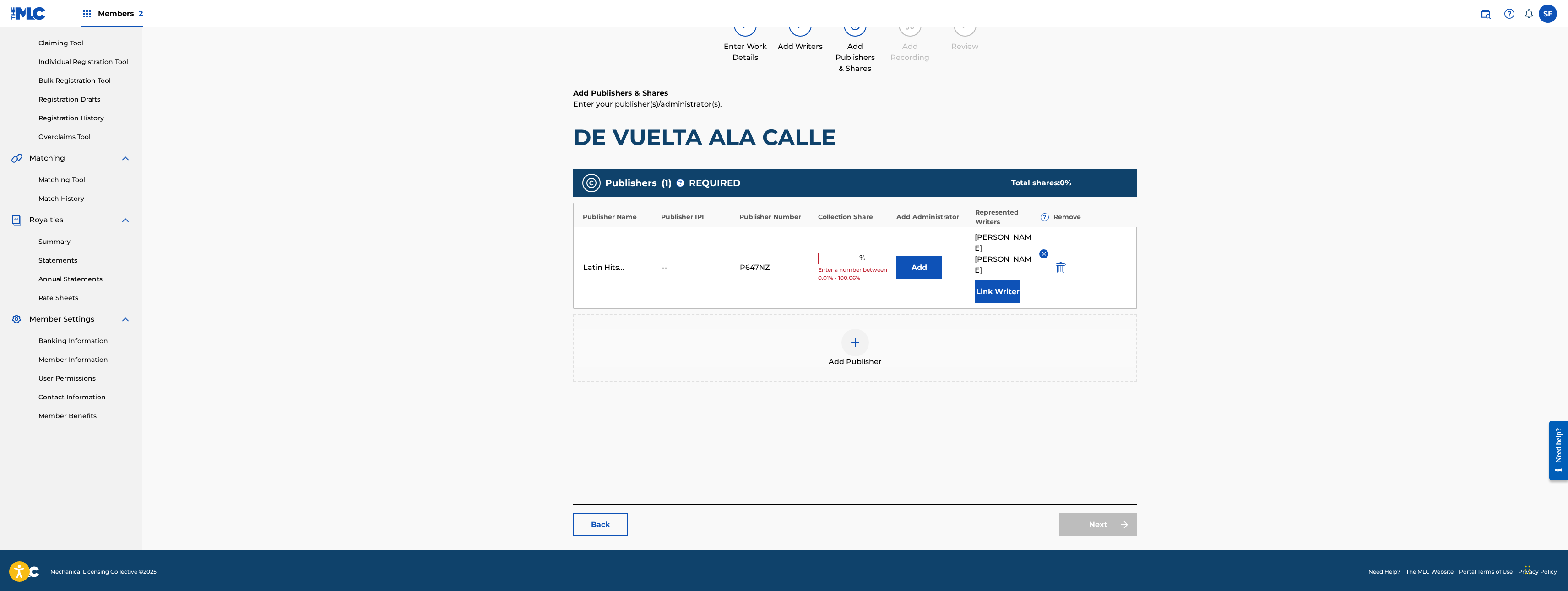
drag, startPoint x: 1082, startPoint y: 518, endPoint x: 1064, endPoint y: 488, distance: 35.0
click at [1082, 518] on div "Next" at bounding box center [1098, 525] width 78 height 23
click at [857, 344] on div at bounding box center [855, 343] width 28 height 28
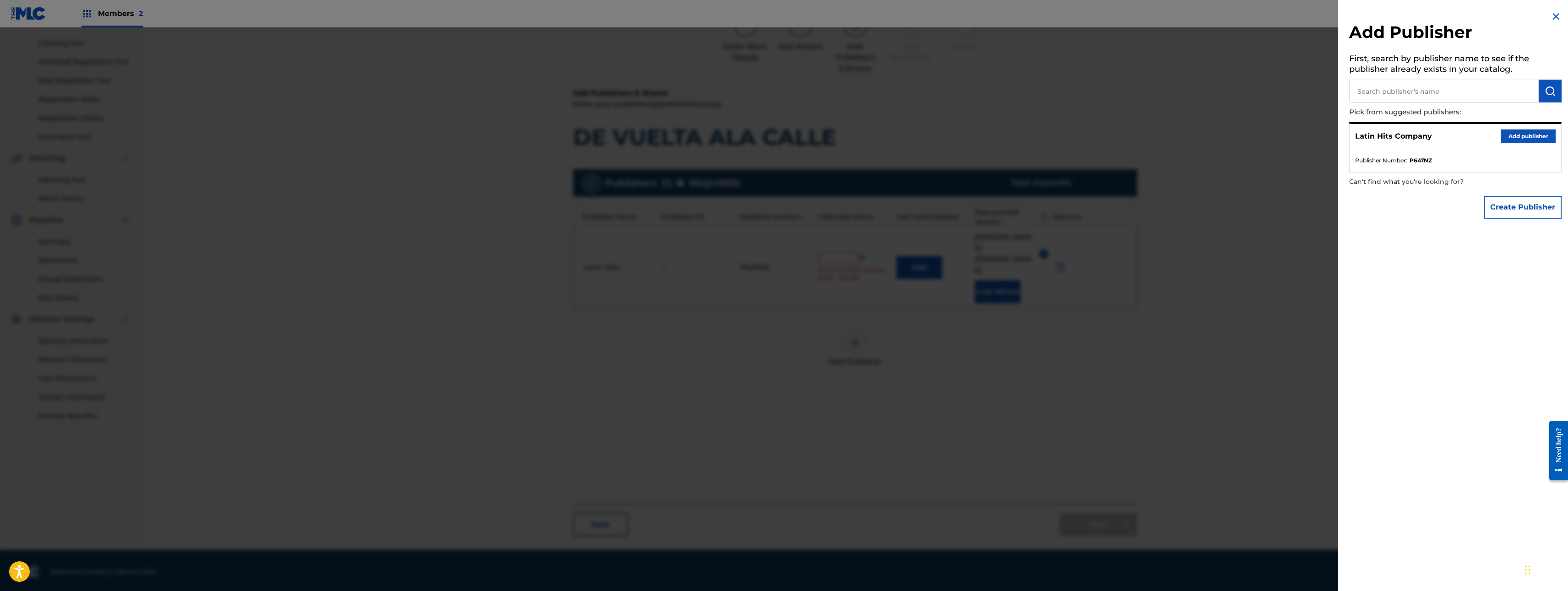
click at [1459, 91] on input "text" at bounding box center [1444, 91] width 189 height 23
click at [1436, 93] on input "la 4 verde" at bounding box center [1444, 91] width 189 height 23
type input "la 4 verde"
click at [1539, 87] on button "submit" at bounding box center [1550, 91] width 23 height 23
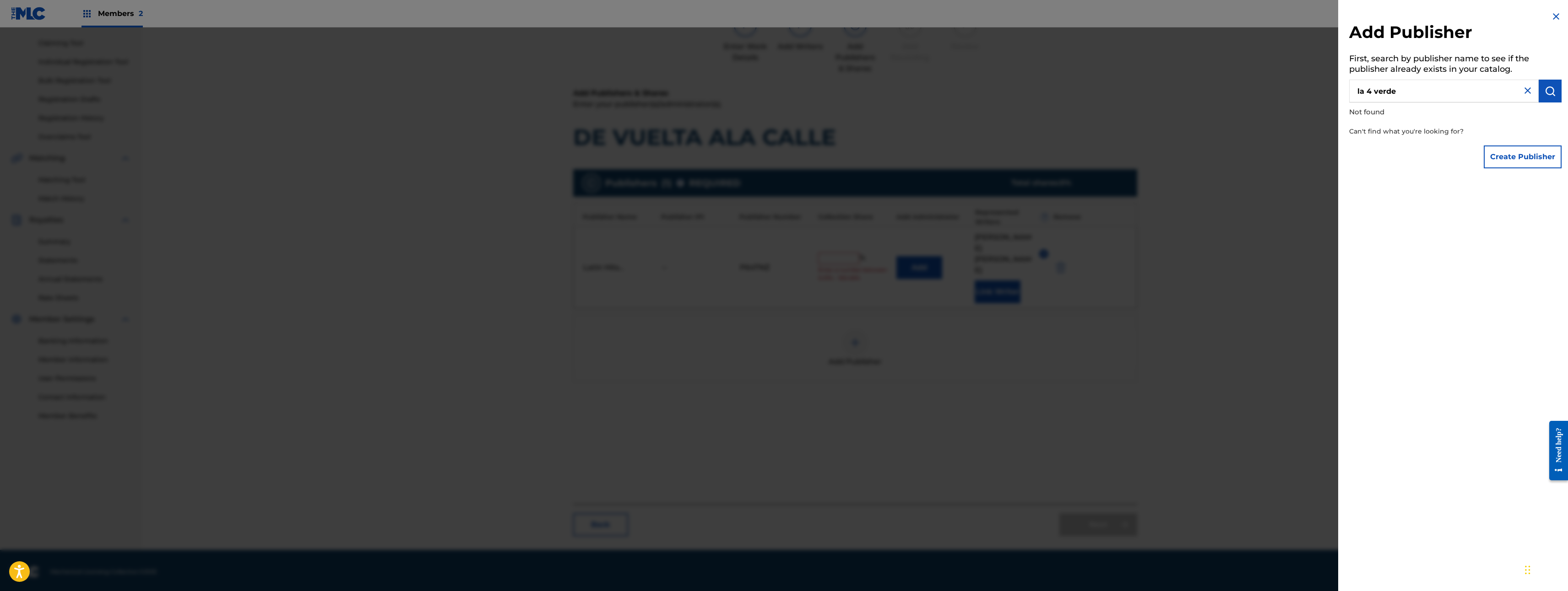
click at [1402, 100] on input "la 4 verde" at bounding box center [1444, 91] width 189 height 23
drag, startPoint x: 84, startPoint y: 48, endPoint x: 33, endPoint y: 48, distance: 51.0
click at [29, 52] on div at bounding box center [784, 323] width 1568 height 591
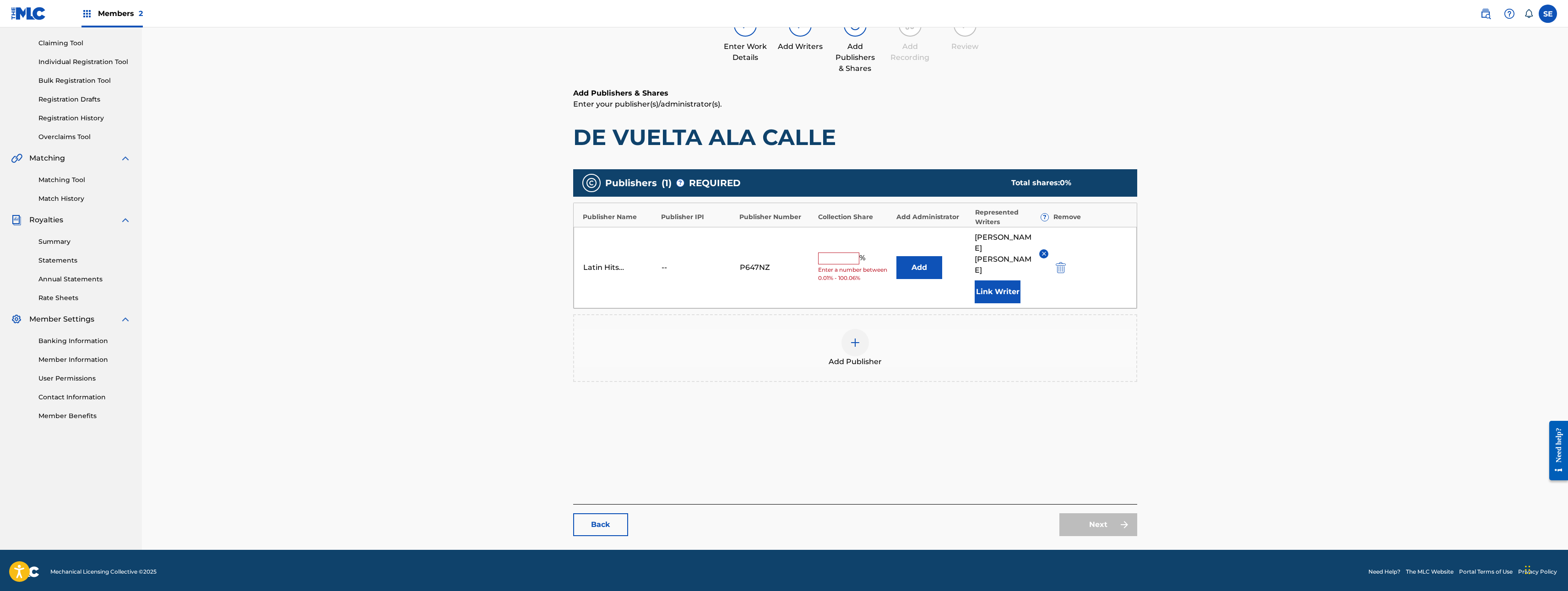
click at [91, 6] on div "Members 2" at bounding box center [112, 13] width 61 height 27
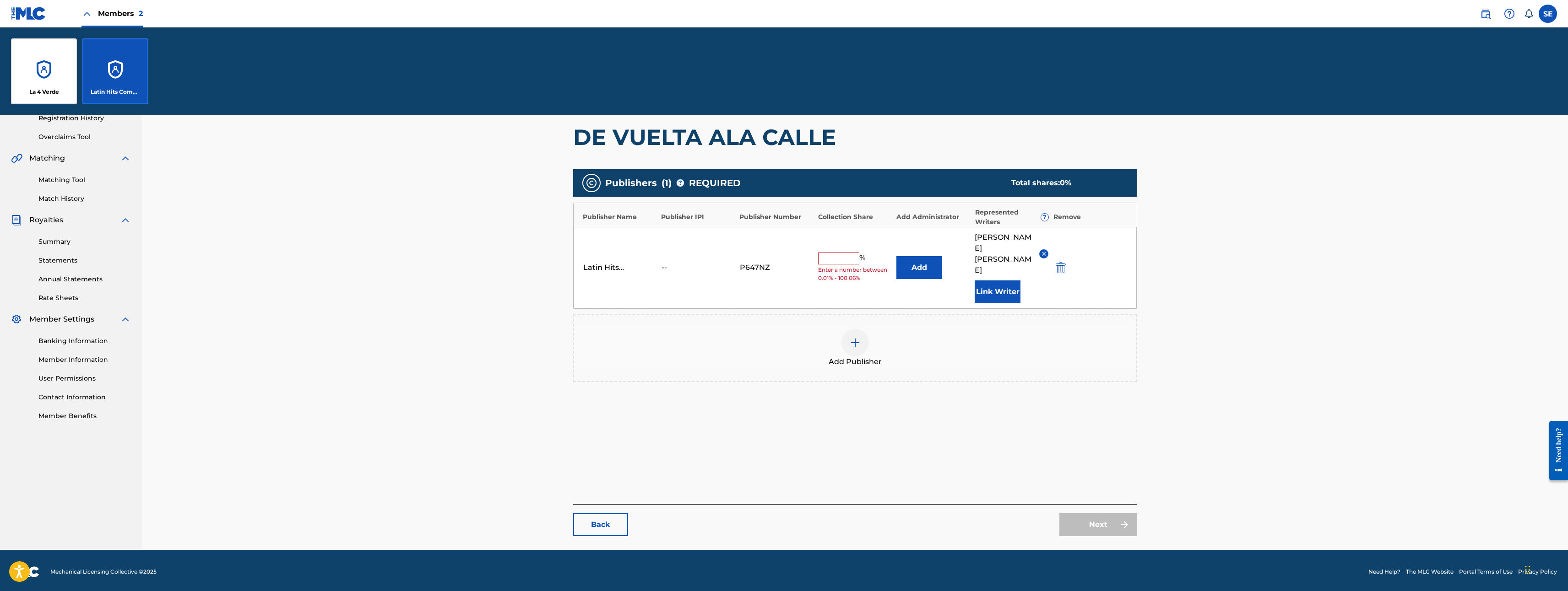
drag, startPoint x: 212, startPoint y: 242, endPoint x: 220, endPoint y: 255, distance: 15.3
click at [221, 257] on div "Catalog Enter Work Details Add Writers Add Publishers & Shares Add Recording Re…" at bounding box center [855, 243] width 1426 height 614
click at [216, 246] on div "Catalog Enter Work Details Add Writers Add Publishers & Shares Add Recording Re…" at bounding box center [855, 243] width 1426 height 614
click at [852, 235] on div "Latin Hits Company -- P647NZ % Enter a number between 0.01% - 100.06% Add GABRI…" at bounding box center [855, 268] width 564 height 82
click at [828, 266] on span "Enter a number between 0.01% - 100.06%" at bounding box center [855, 274] width 74 height 16
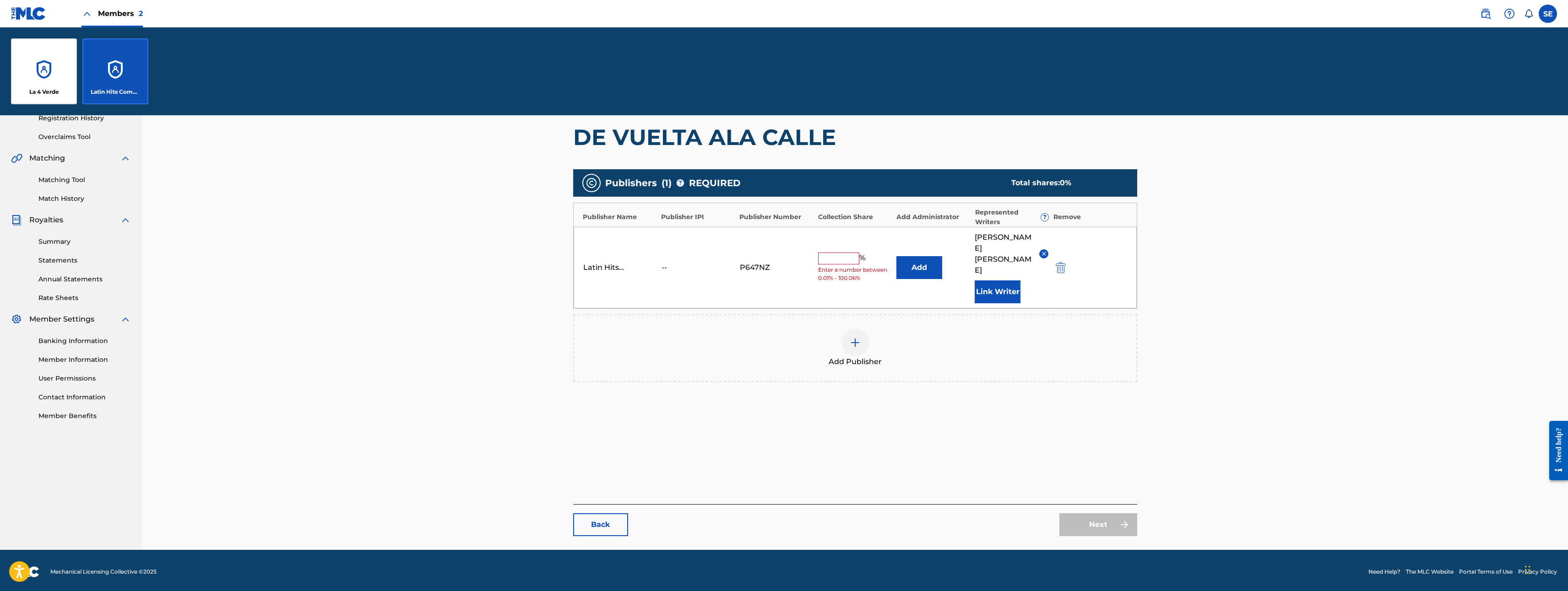
click at [1045, 251] on img at bounding box center [1044, 254] width 7 height 7
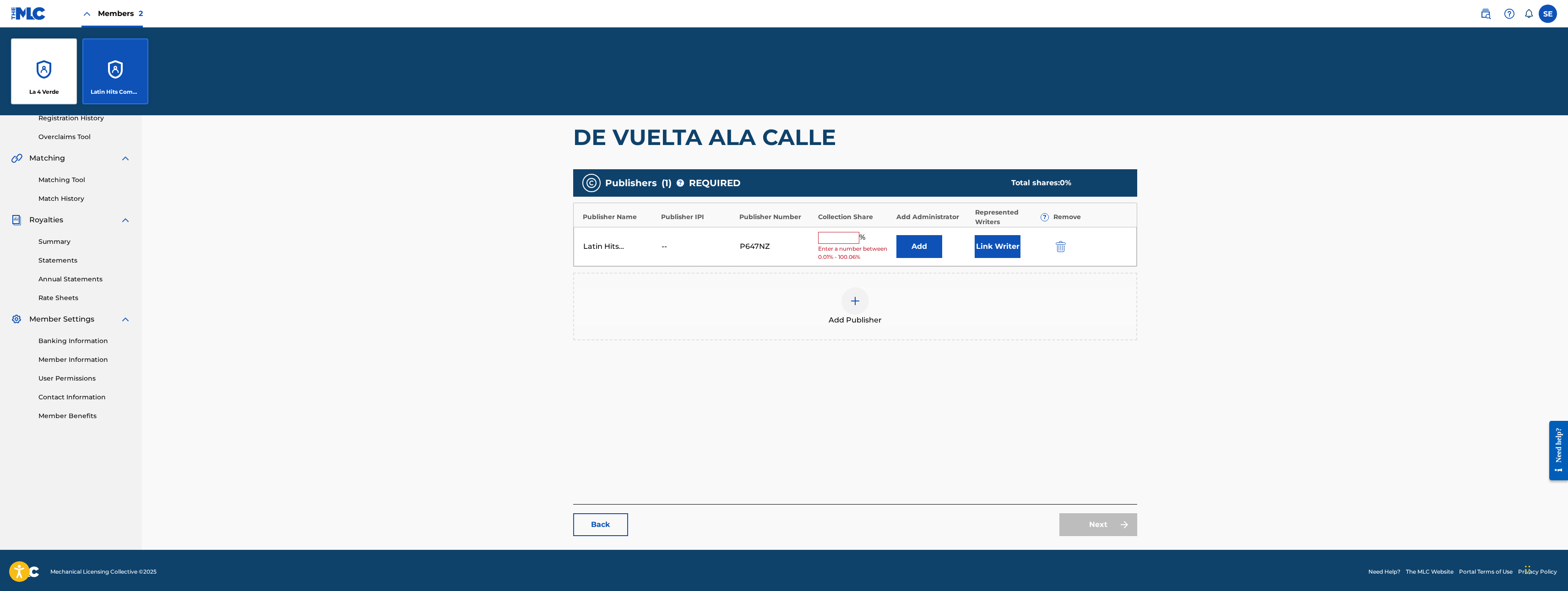
click at [936, 301] on div "Add Publisher" at bounding box center [855, 306] width 562 height 38
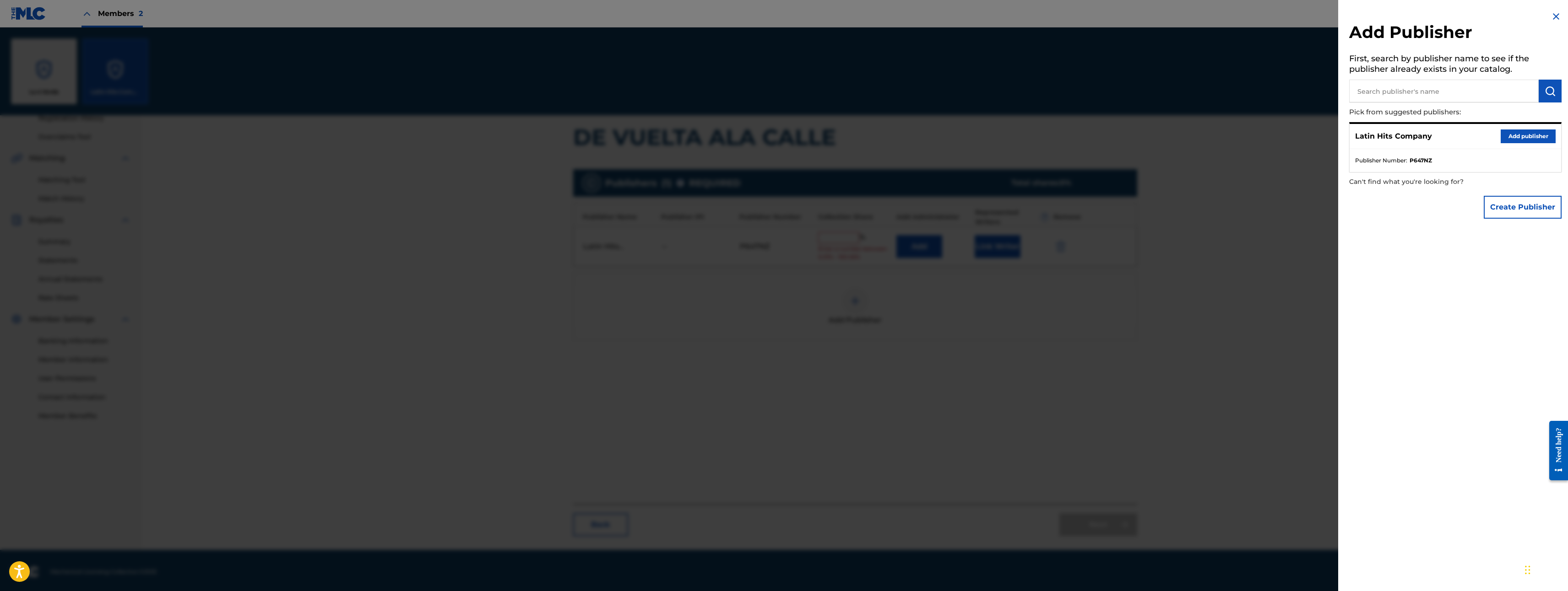
click at [1551, 20] on img at bounding box center [1556, 16] width 11 height 11
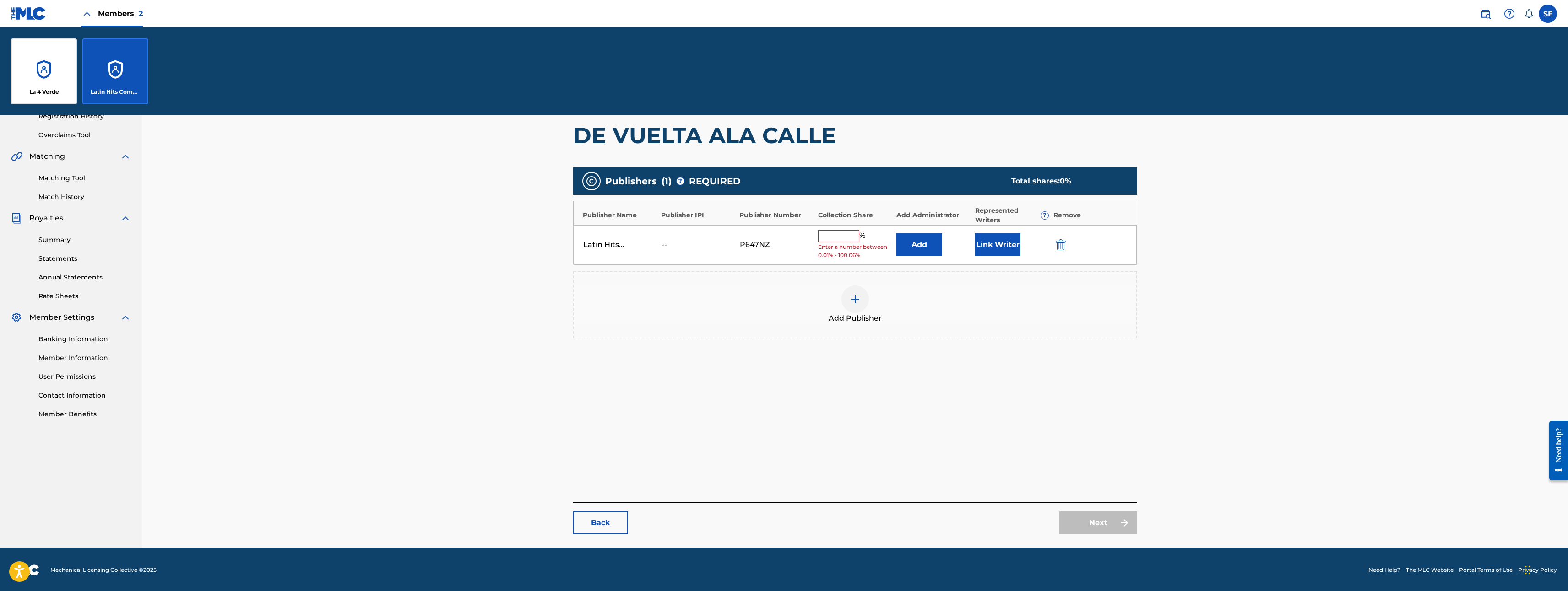
scroll to position [182, 0]
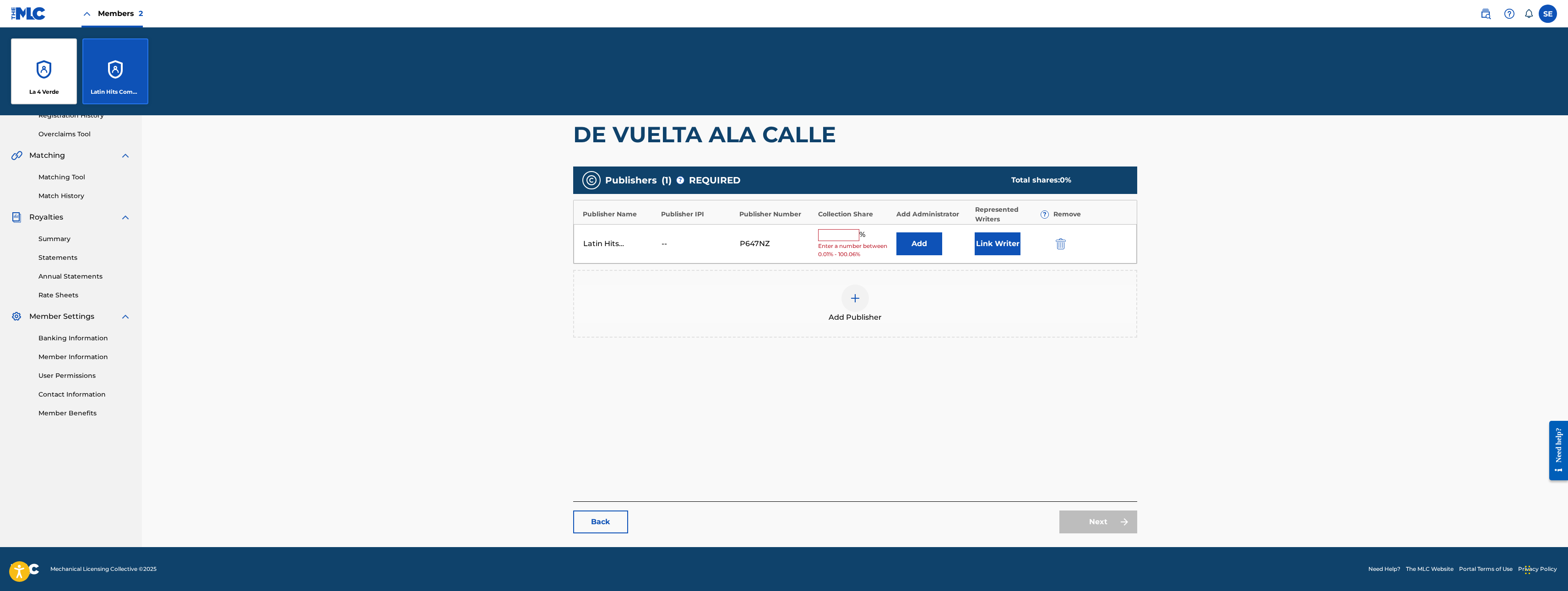
click at [579, 493] on div "Catalog Enter Work Details Add Writers Add Publishers & Shares Add Recording Re…" at bounding box center [855, 251] width 564 height 564
click at [595, 504] on div "Back Next" at bounding box center [855, 517] width 564 height 32
click at [1065, 214] on div "Remove" at bounding box center [1090, 215] width 74 height 10
click at [1058, 243] on img "submit" at bounding box center [1061, 243] width 10 height 11
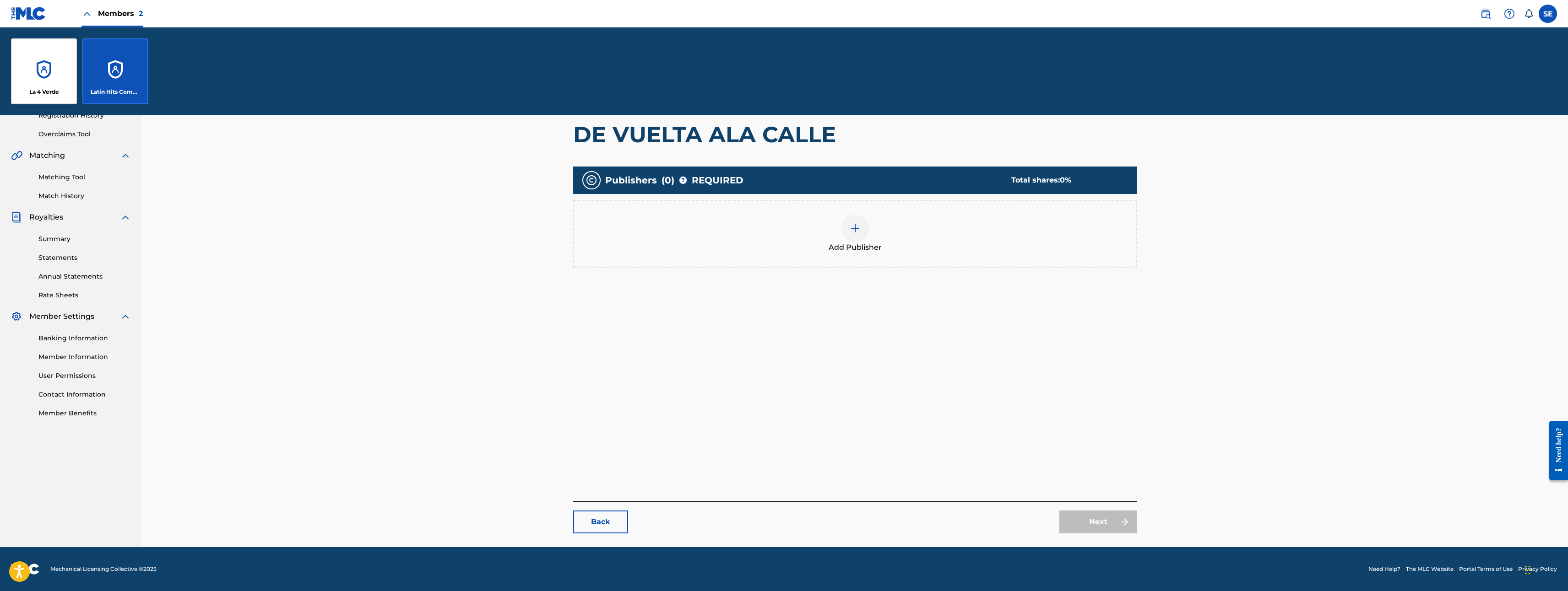
click at [666, 335] on div "Add Publishers & Shares Enter your publisher(s)/administrator(s). DE VUELTA ALA…" at bounding box center [855, 211] width 564 height 254
click at [1071, 500] on div "Catalog Enter Work Details Add Writers Add Publishers & Shares Add Recording Re…" at bounding box center [855, 251] width 564 height 564
click at [1076, 512] on div "Next" at bounding box center [1098, 522] width 78 height 23
click at [600, 512] on link "Back" at bounding box center [600, 522] width 55 height 23
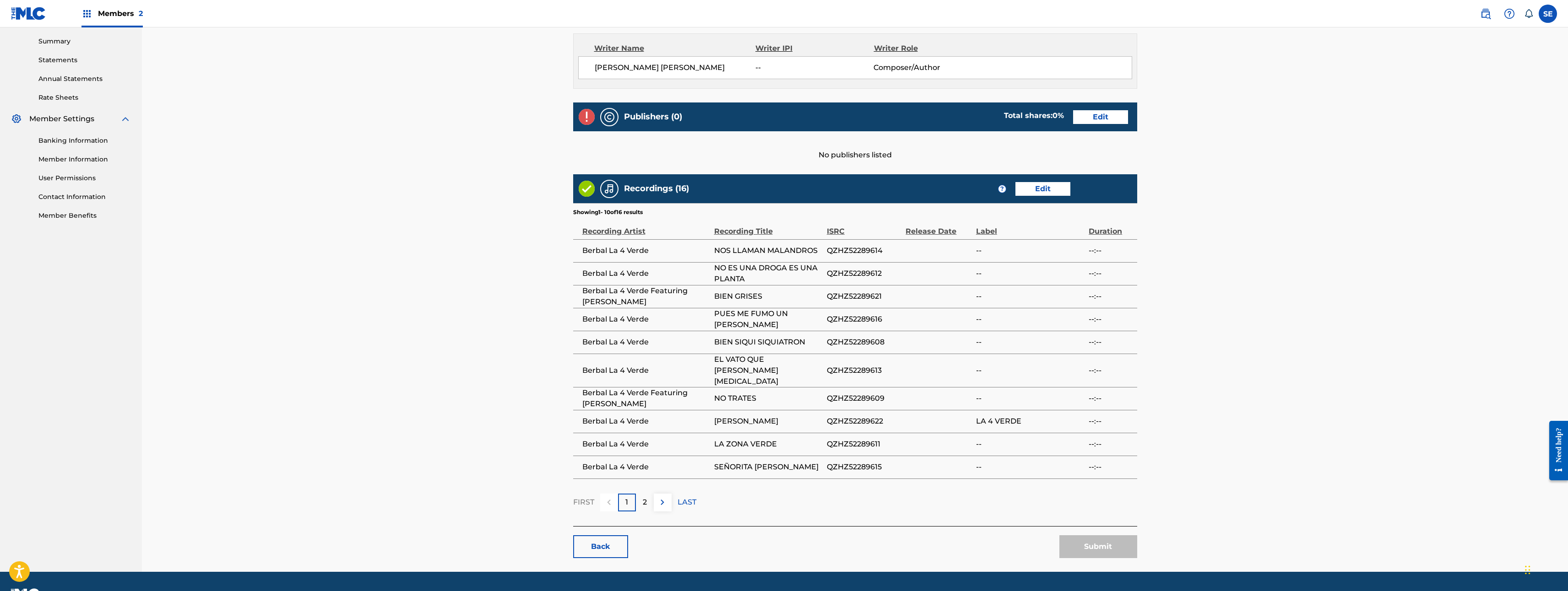
scroll to position [306, 0]
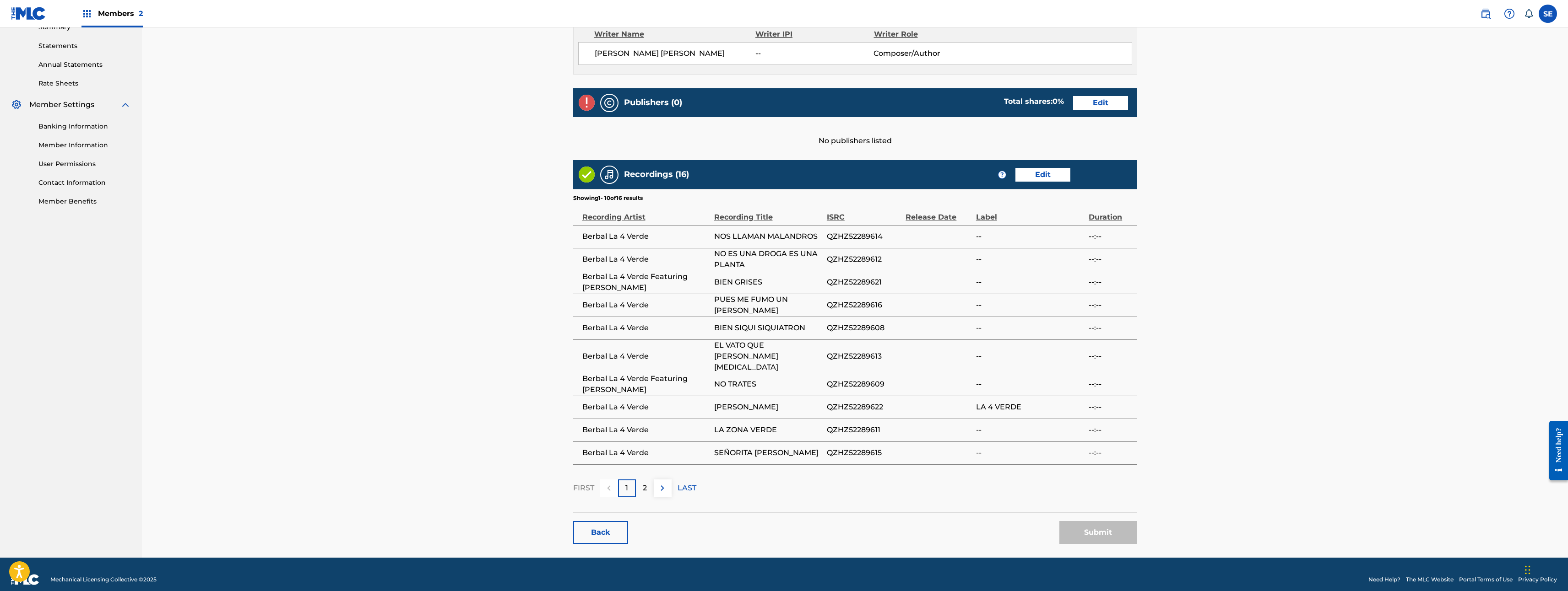
click at [608, 522] on link "Back" at bounding box center [600, 533] width 55 height 23
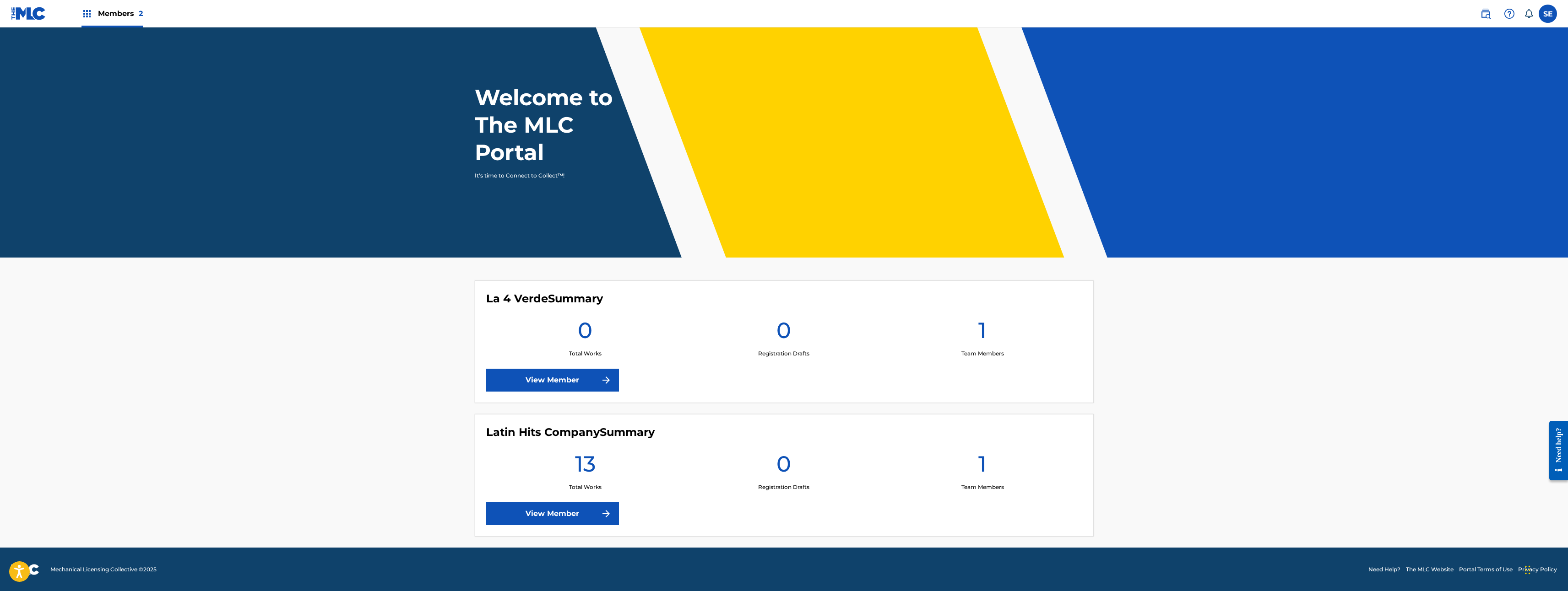
scroll to position [11, 0]
click at [583, 512] on link "View Member" at bounding box center [552, 513] width 133 height 23
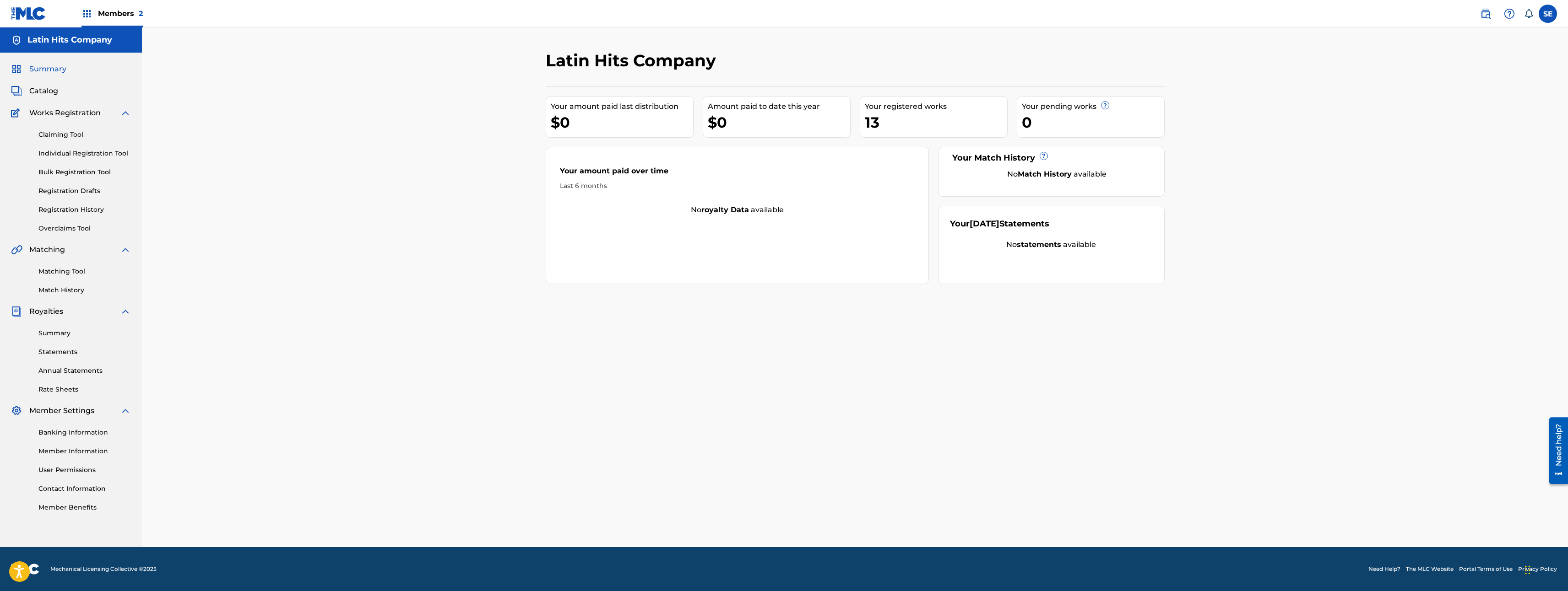
click at [1537, 15] on div "SE SE [PERSON_NAME] [PERSON_NAME][EMAIL_ADDRESS][DOMAIN_NAME] Notification Pref…" at bounding box center [1513, 14] width 86 height 18
click at [1548, 15] on label at bounding box center [1548, 14] width 18 height 18
click at [1548, 14] on input "SE [PERSON_NAME] [PERSON_NAME][EMAIL_ADDRESS][DOMAIN_NAME] Notification Prefere…" at bounding box center [1548, 14] width 0 height 0
